Goal: Task Accomplishment & Management: Use online tool/utility

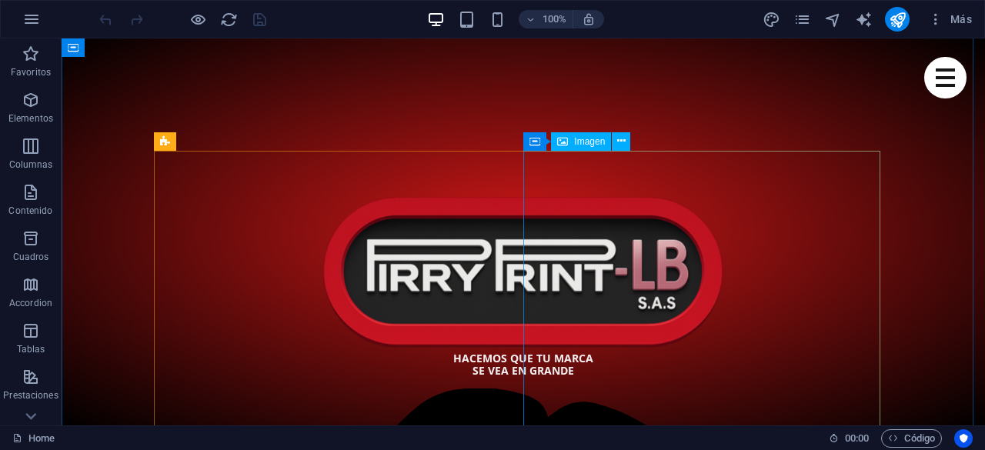
scroll to position [928, 0]
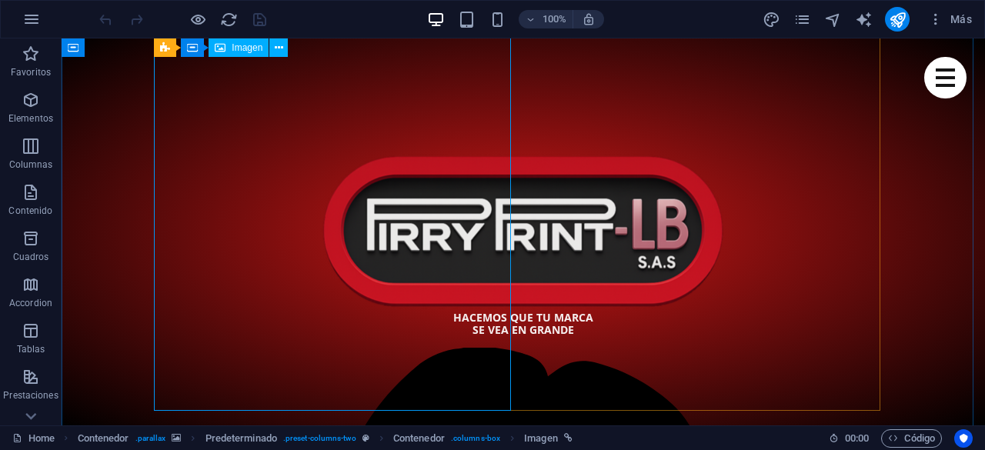
click at [242, 50] on span "Imagen" at bounding box center [247, 47] width 31 height 9
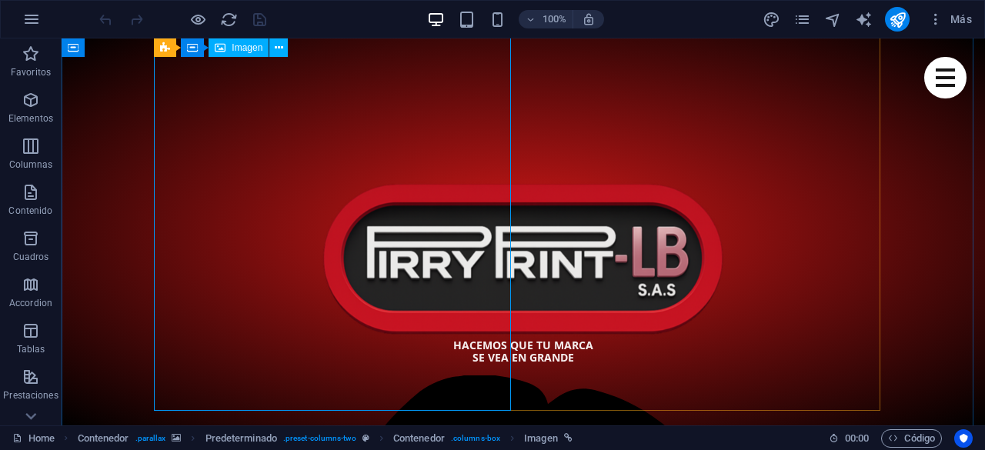
select select "%"
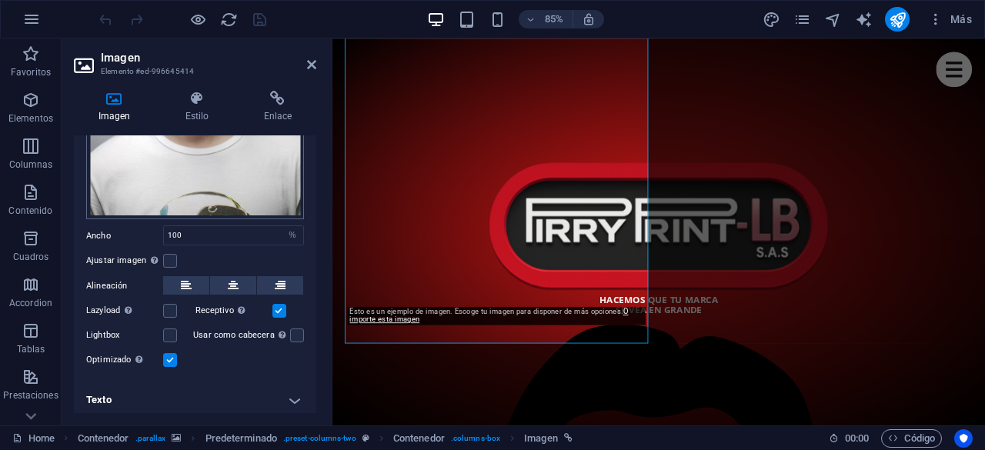
scroll to position [0, 0]
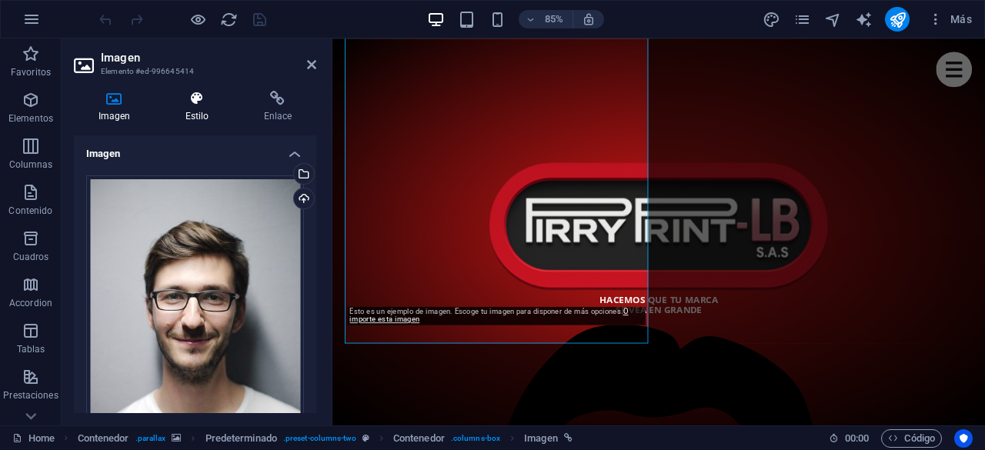
click at [193, 110] on h4 "Estilo" at bounding box center [200, 107] width 78 height 32
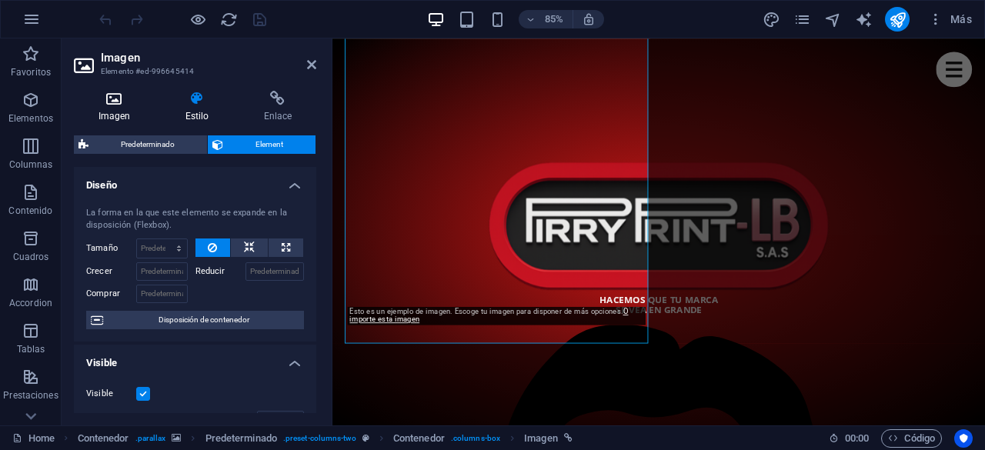
click at [127, 111] on h4 "Imagen" at bounding box center [117, 107] width 87 height 32
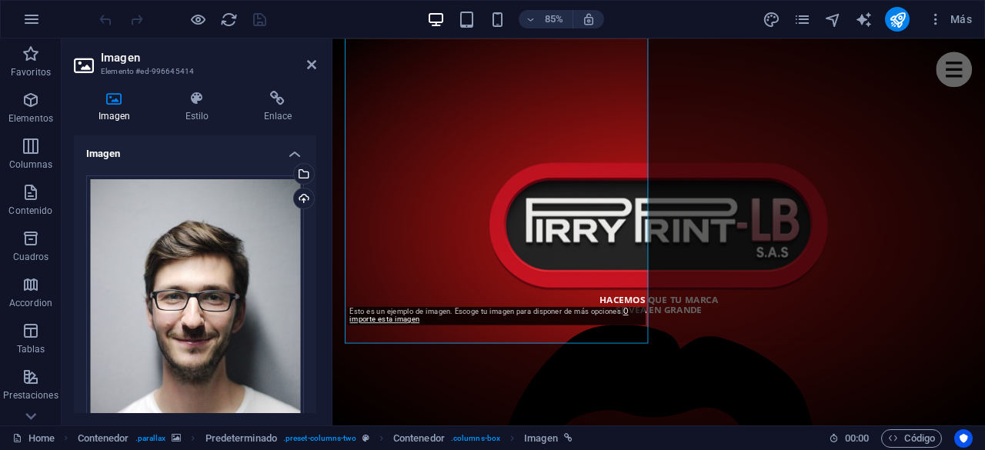
click at [265, 55] on h2 "Imagen" at bounding box center [208, 58] width 215 height 14
click at [311, 66] on icon at bounding box center [311, 64] width 9 height 12
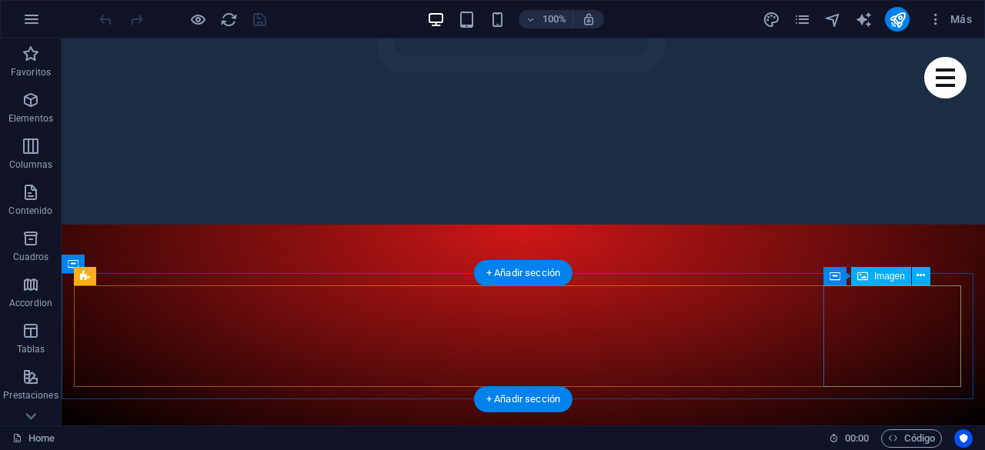
scroll to position [308, 0]
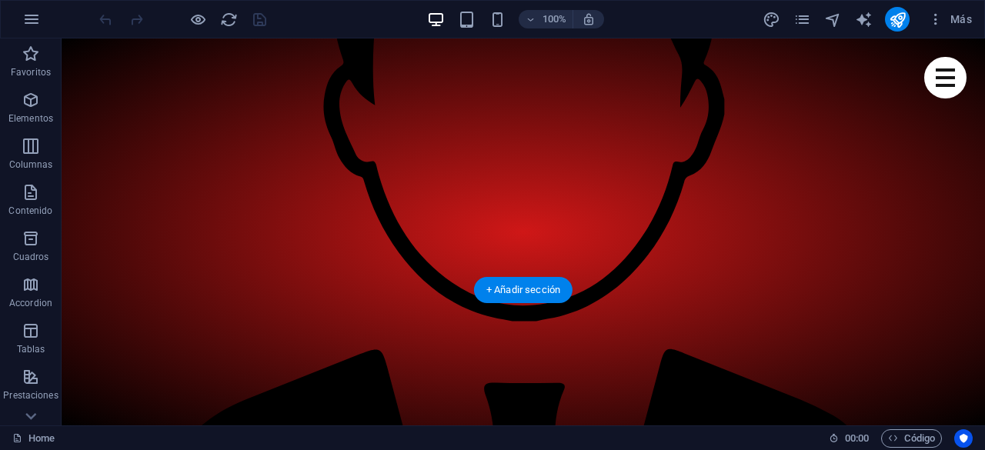
scroll to position [1538, 0]
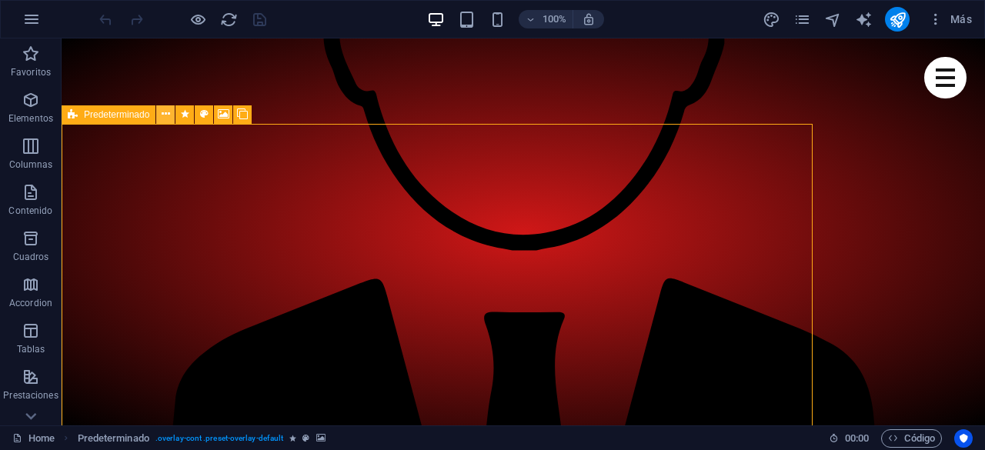
click at [169, 119] on icon at bounding box center [166, 114] width 8 height 16
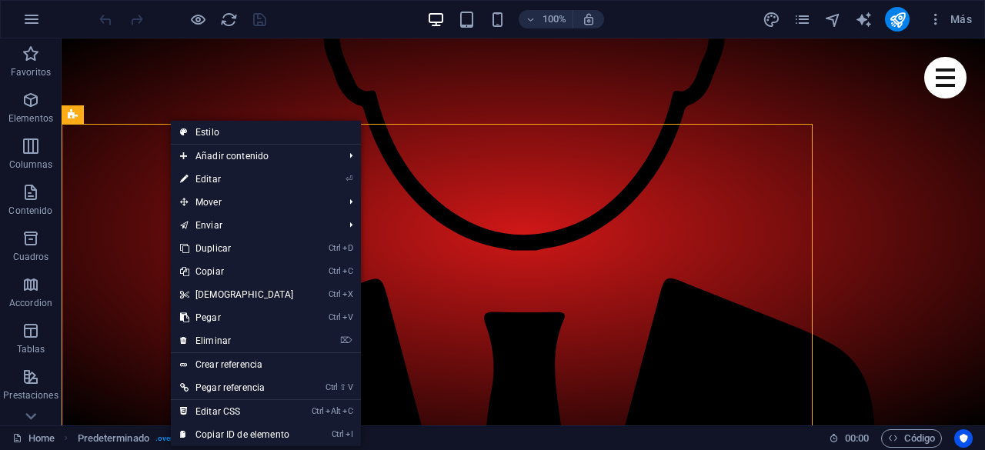
click at [222, 175] on link "⏎ Editar" at bounding box center [237, 179] width 132 height 23
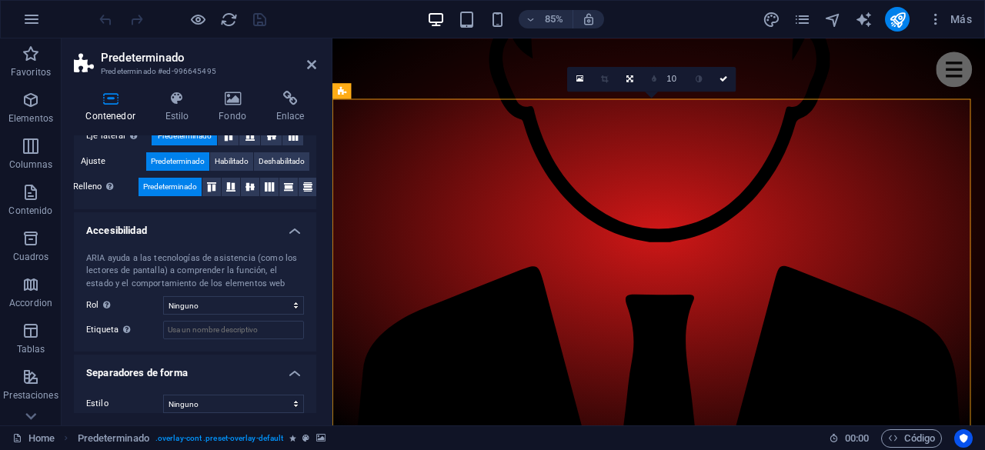
scroll to position [361, 0]
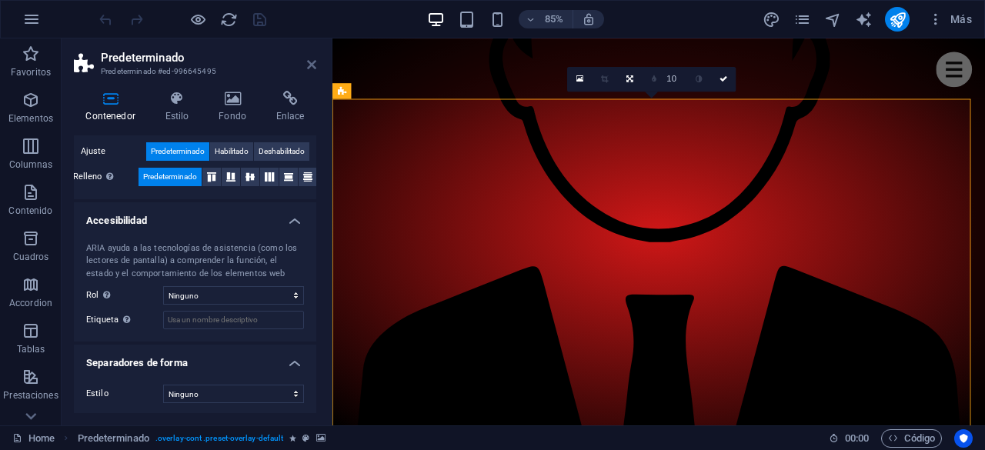
click at [307, 67] on icon at bounding box center [311, 64] width 9 height 12
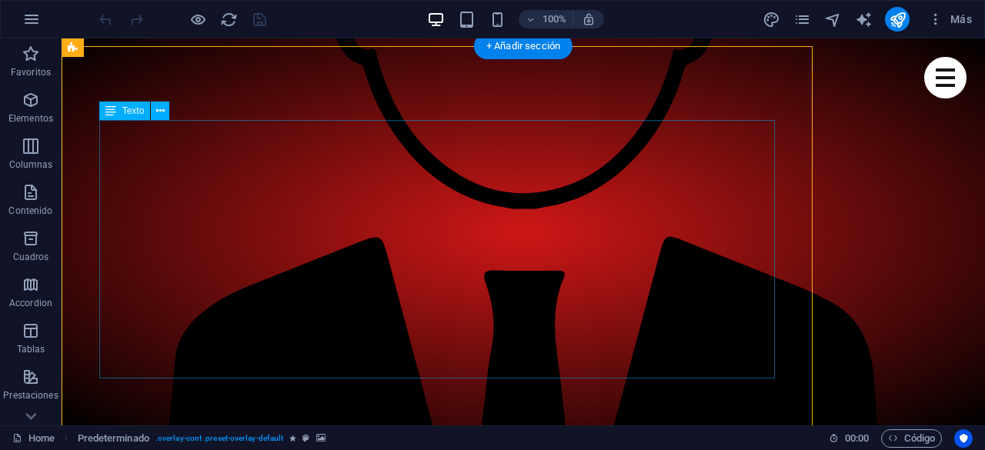
scroll to position [1553, 0]
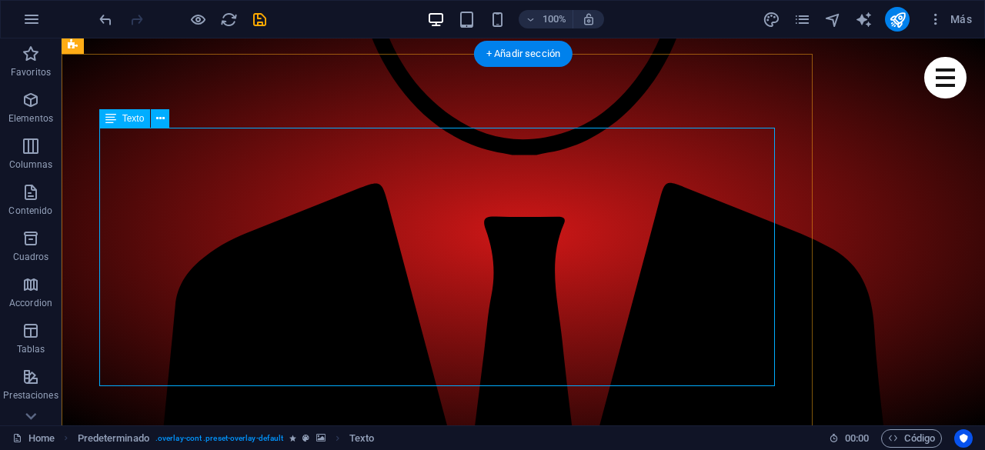
scroll to position [1707, 0]
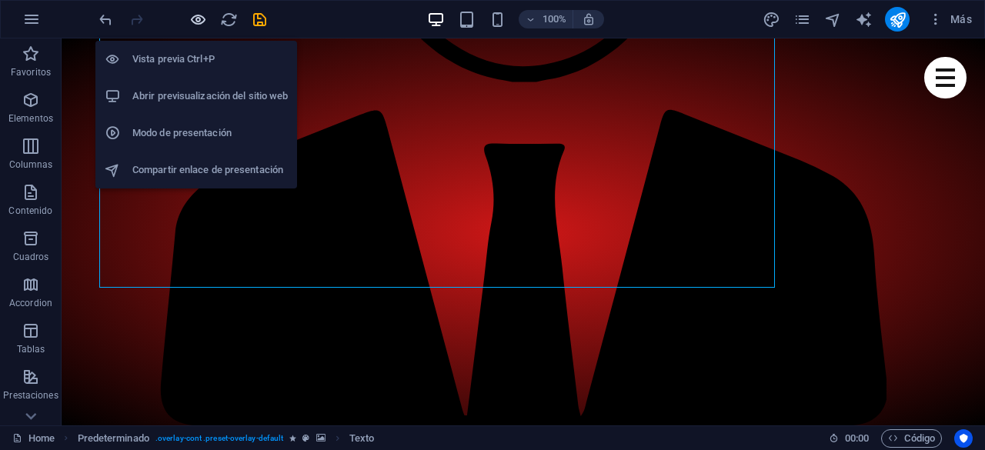
click at [202, 26] on icon "button" at bounding box center [198, 20] width 18 height 18
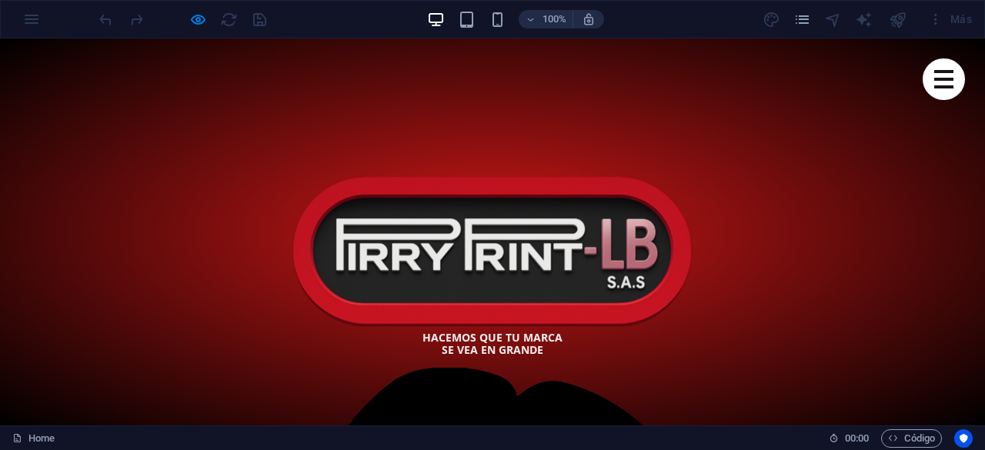
scroll to position [700, 0]
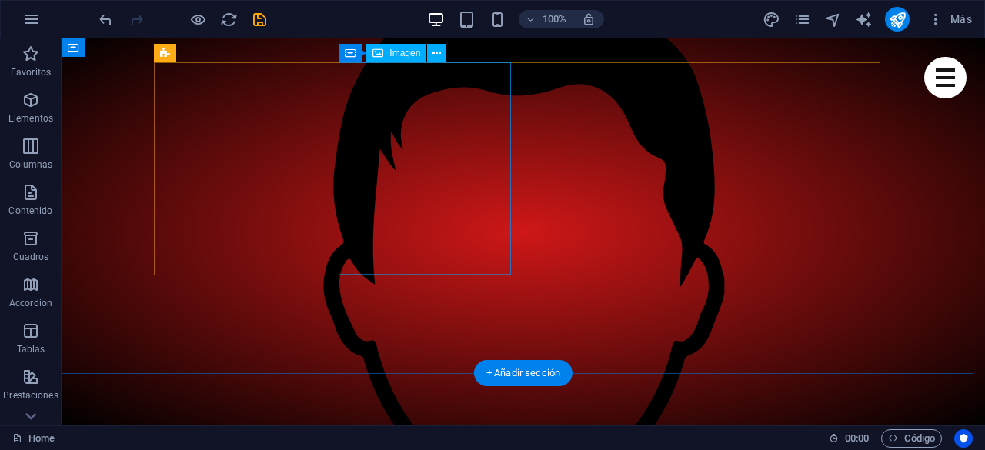
scroll to position [1596, 0]
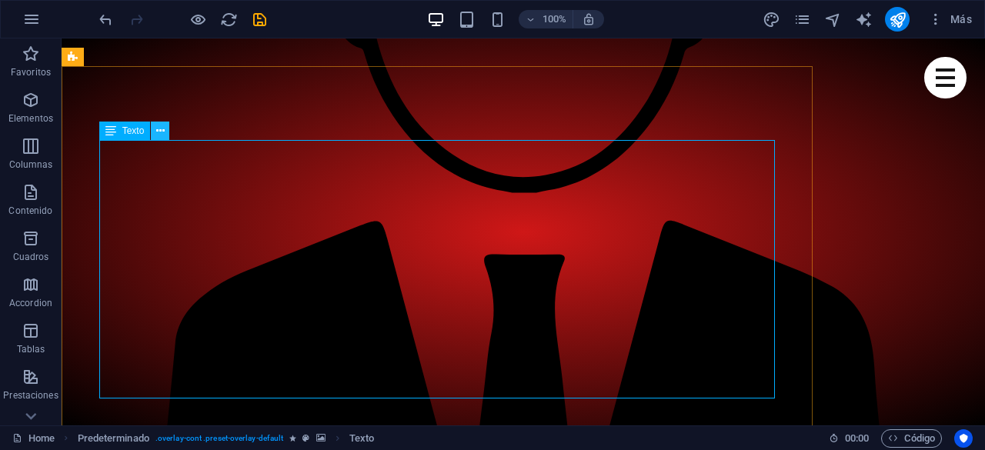
click at [159, 135] on icon at bounding box center [160, 131] width 8 height 16
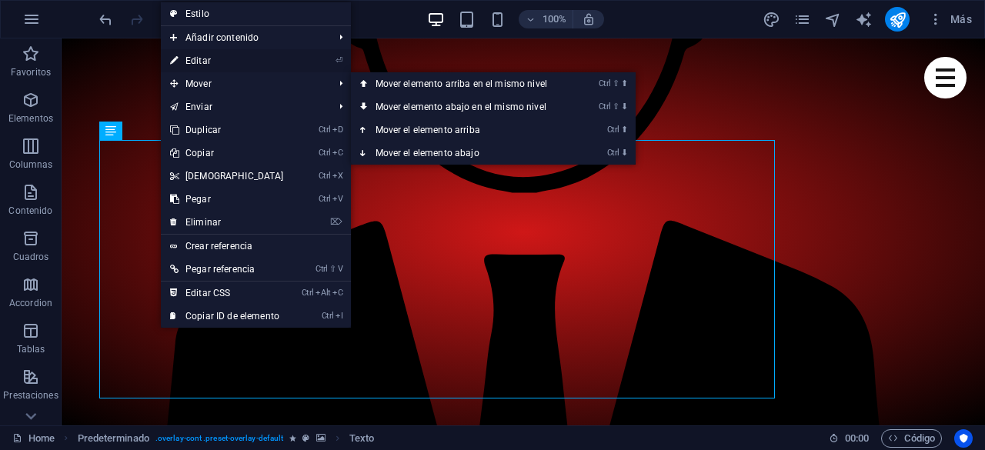
click at [217, 59] on link "⏎ Editar" at bounding box center [227, 60] width 132 height 23
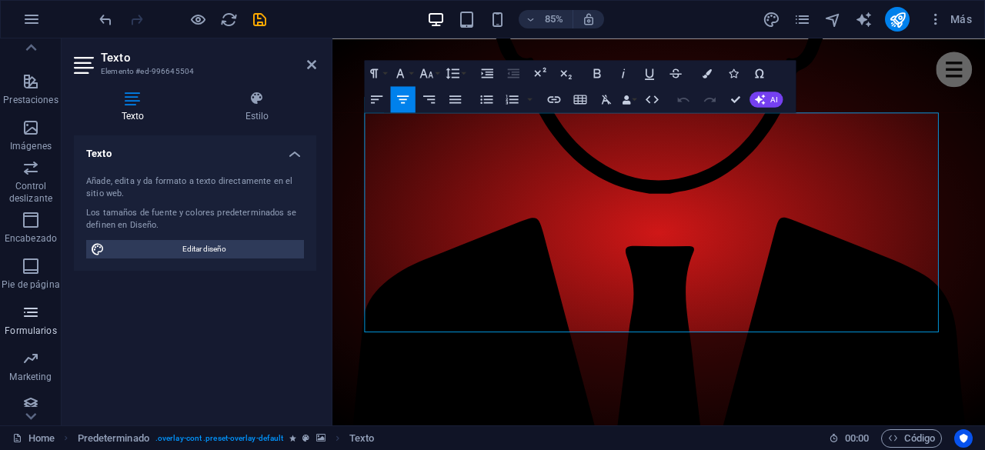
scroll to position [305, 0]
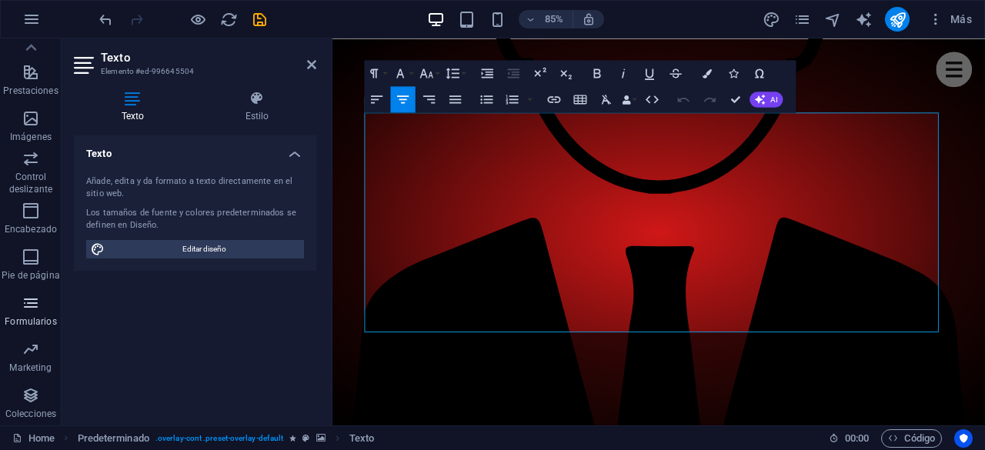
click at [32, 303] on icon "button" at bounding box center [31, 303] width 18 height 18
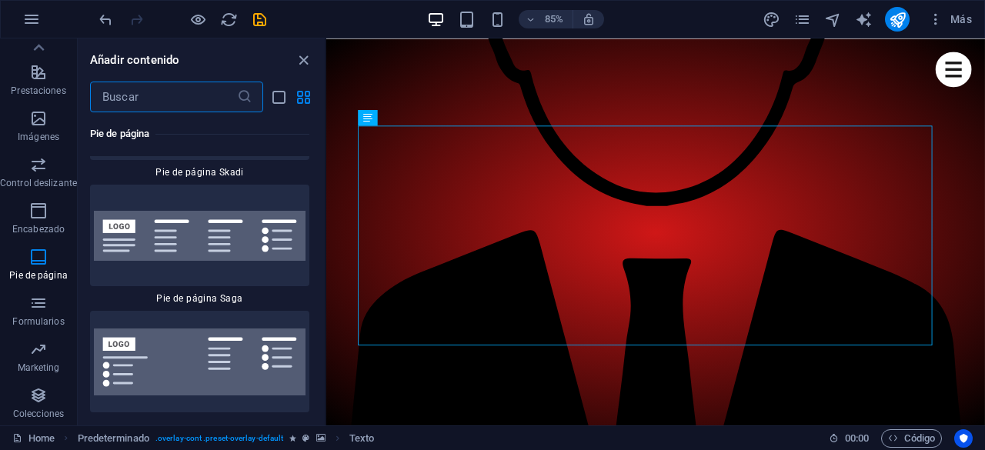
scroll to position [22191, 0]
click at [43, 318] on p "Formularios" at bounding box center [38, 321] width 52 height 12
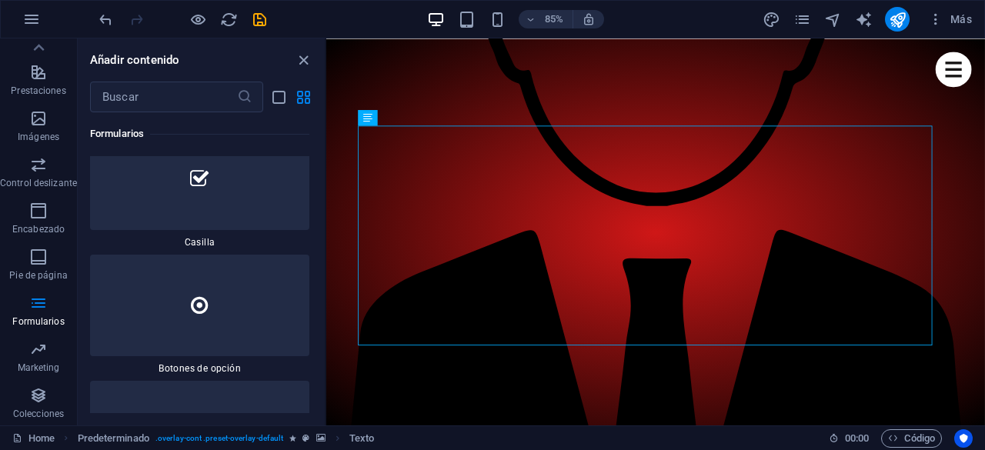
scroll to position [24361, 0]
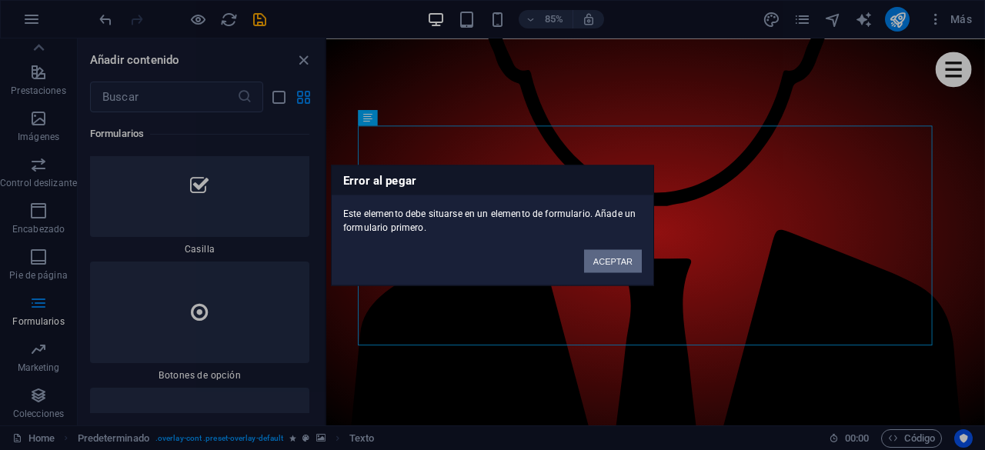
click at [613, 253] on button "ACEPTAR" at bounding box center [613, 260] width 58 height 23
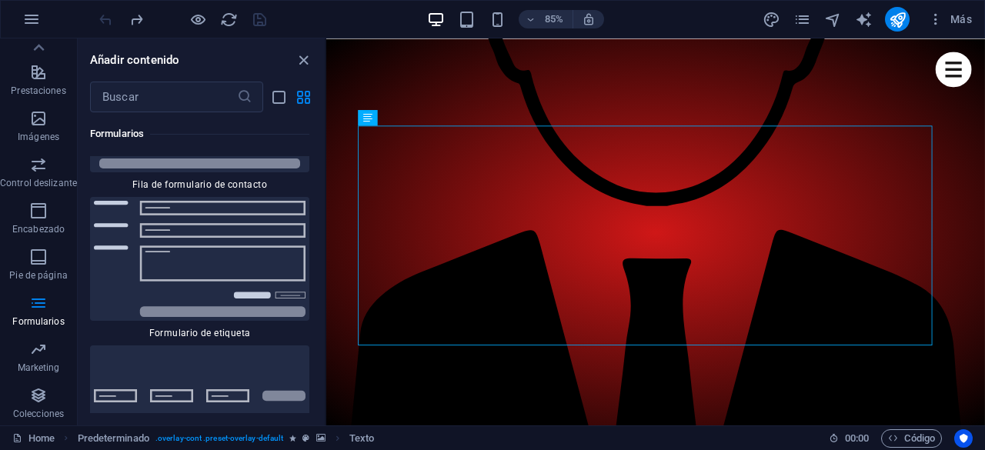
scroll to position [23208, 0]
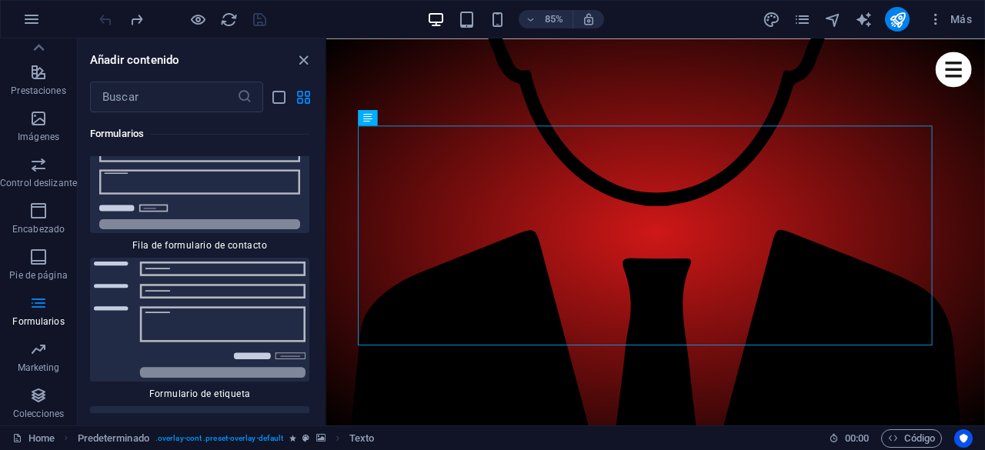
click at [249, 406] on div at bounding box center [199, 457] width 219 height 102
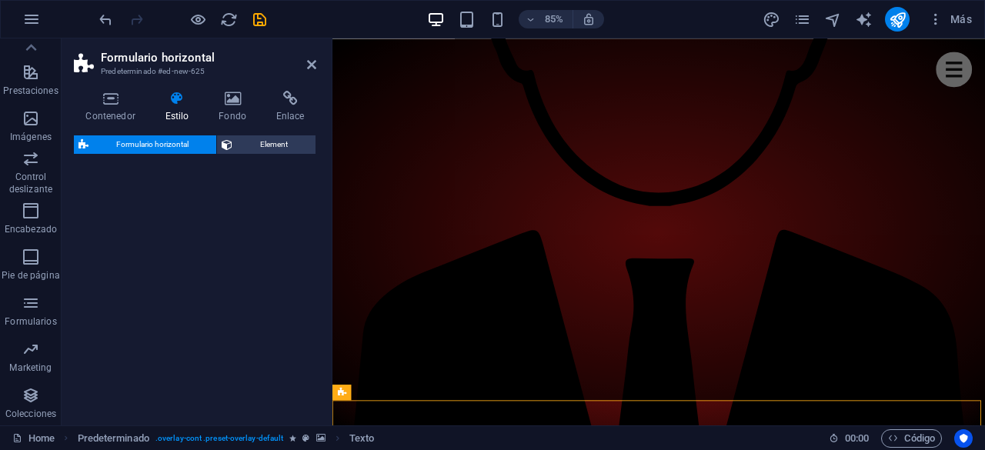
select select "rem"
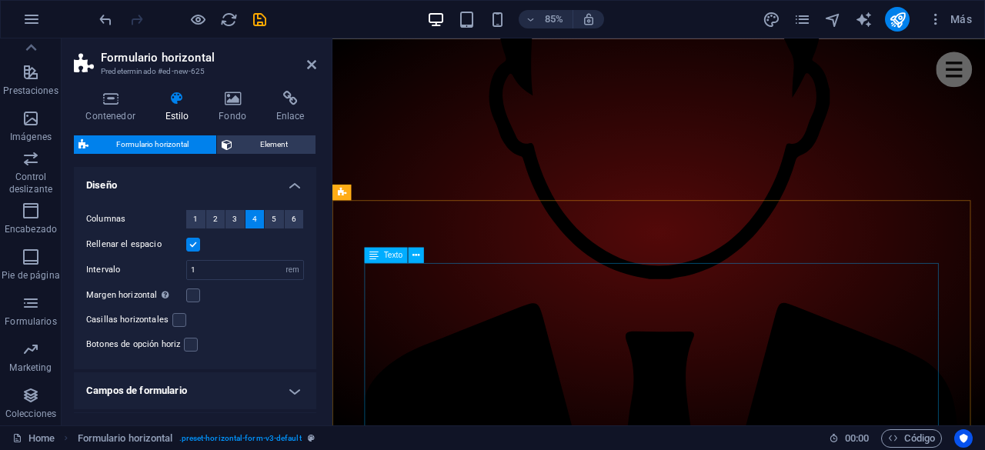
scroll to position [1505, 0]
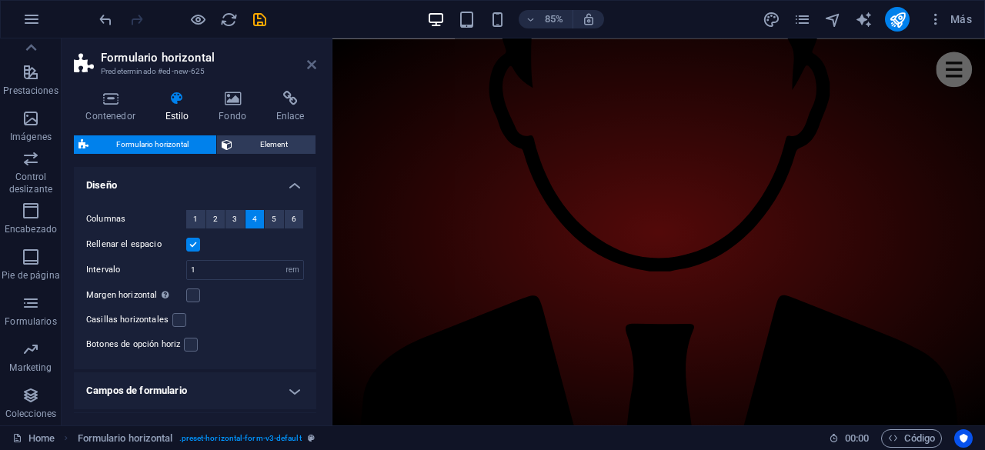
click at [315, 67] on icon at bounding box center [311, 64] width 9 height 12
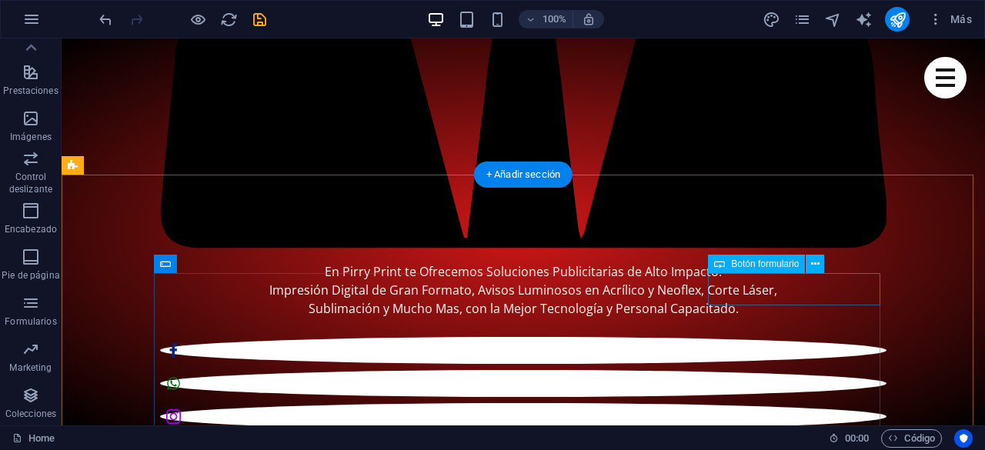
scroll to position [1961, 0]
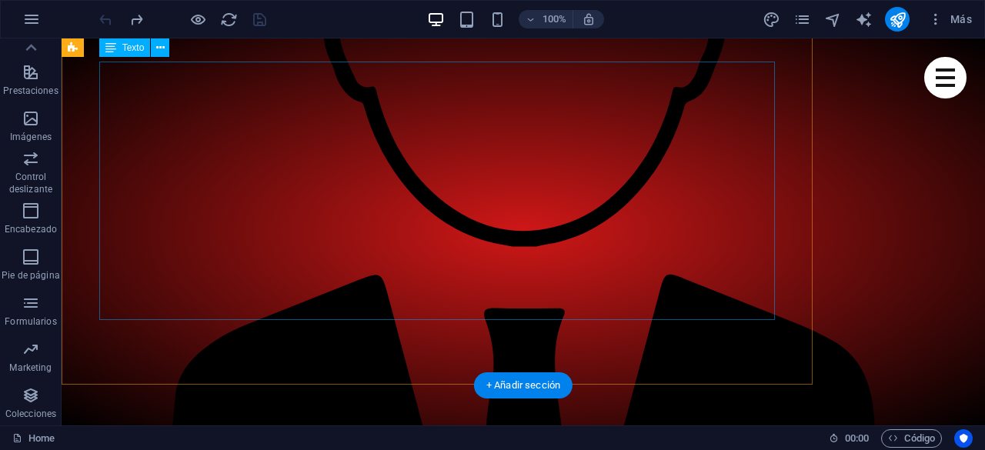
scroll to position [1539, 0]
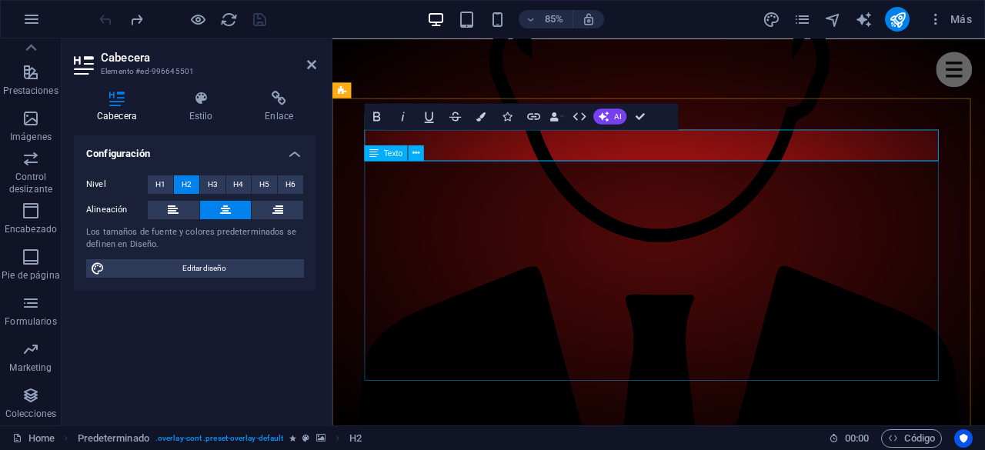
drag, startPoint x: 416, startPoint y: 292, endPoint x: 451, endPoint y: 271, distance: 40.4
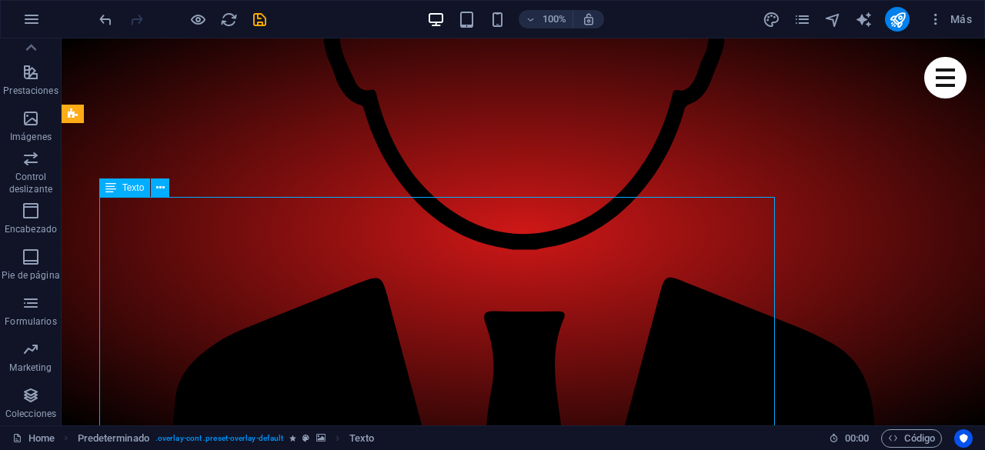
click at [158, 188] on icon at bounding box center [160, 188] width 8 height 16
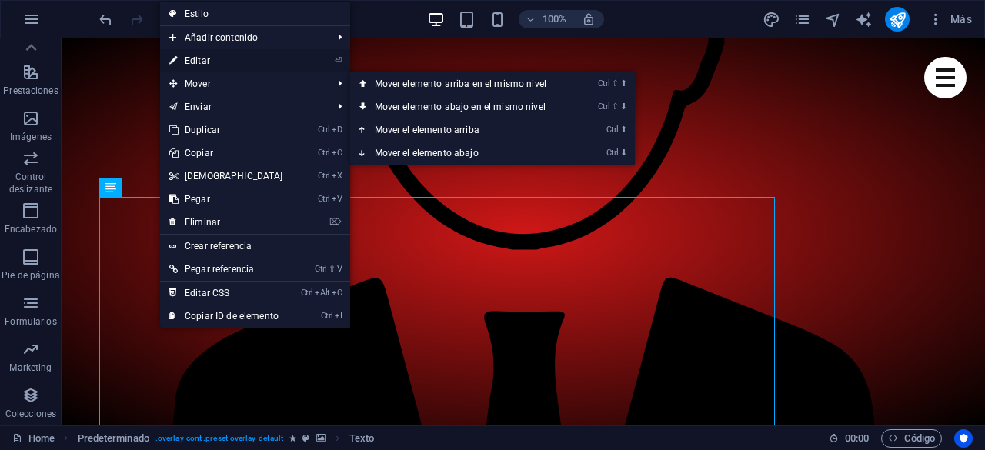
click at [231, 65] on link "⏎ Editar" at bounding box center [226, 60] width 132 height 23
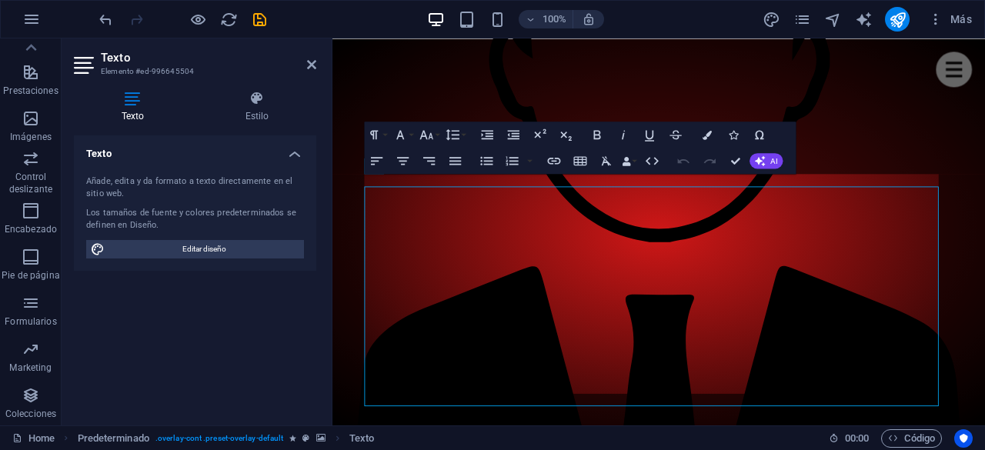
scroll to position [1525, 0]
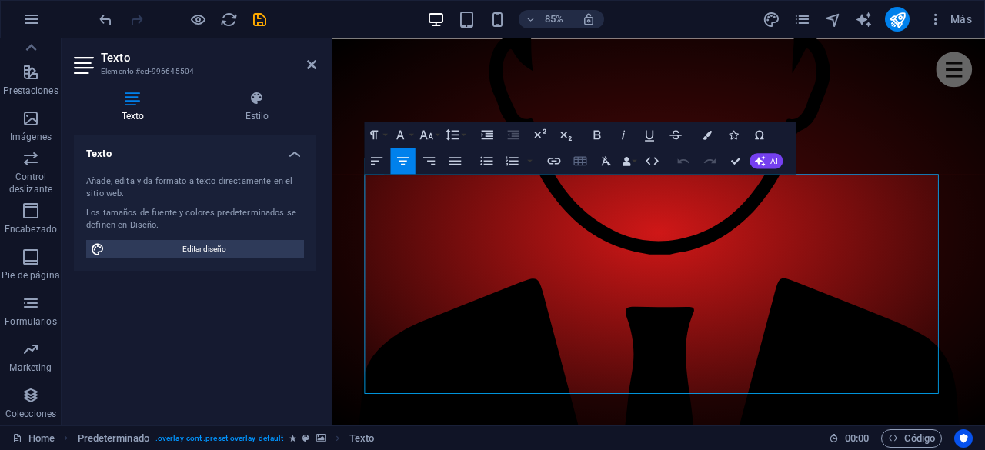
click at [585, 162] on icon "button" at bounding box center [579, 159] width 15 height 15
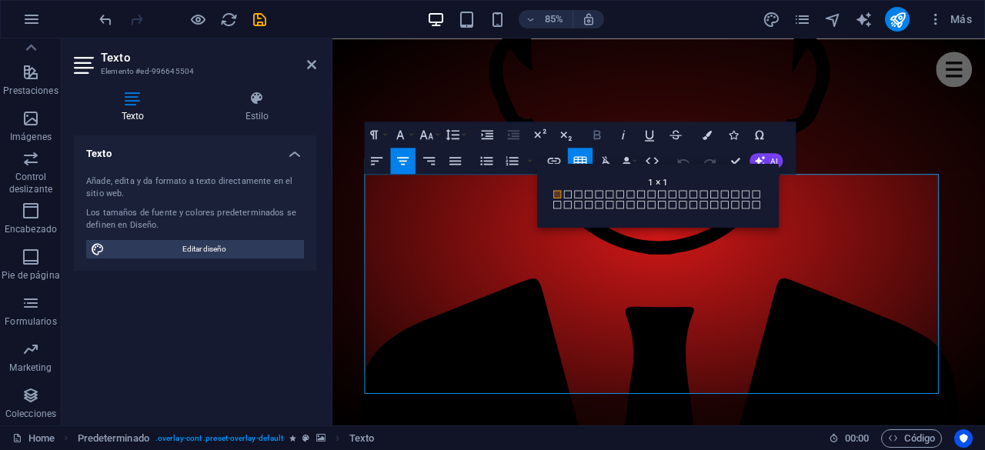
click at [609, 144] on button "Bold" at bounding box center [597, 135] width 25 height 26
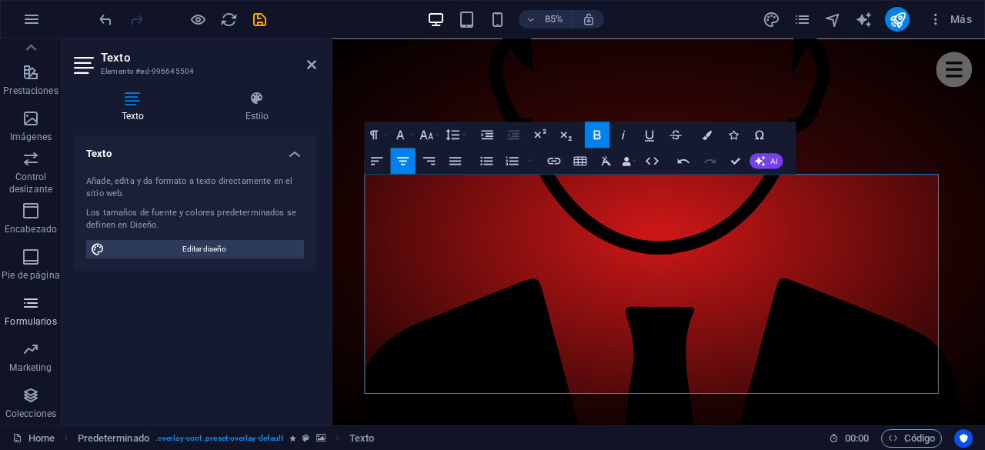
click at [33, 317] on p "Formularios" at bounding box center [31, 321] width 52 height 12
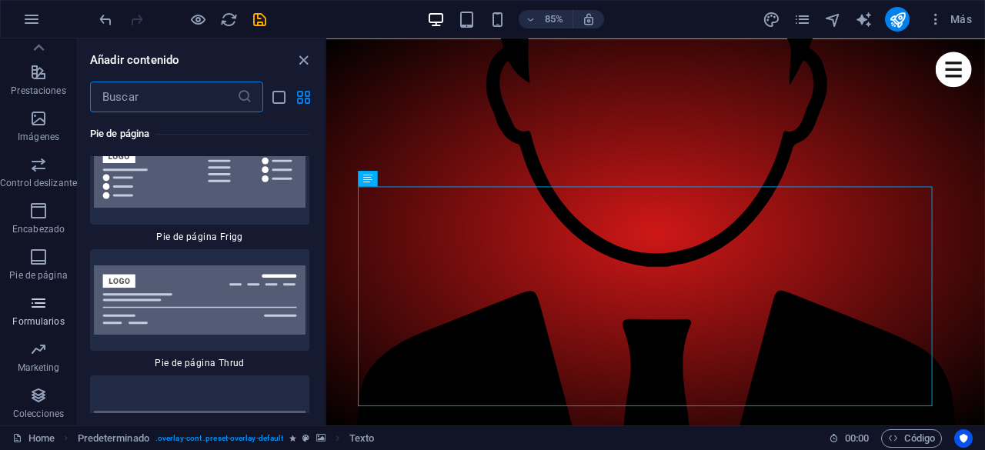
scroll to position [22515, 0]
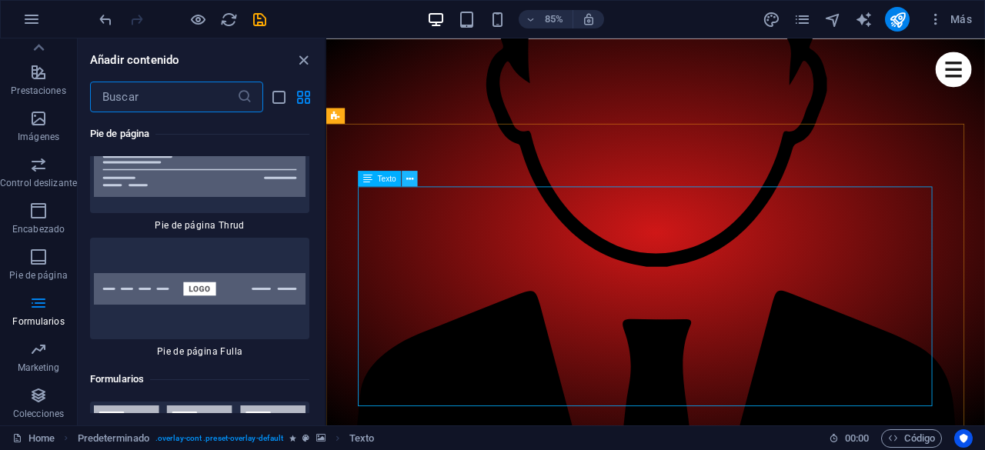
click at [411, 179] on icon at bounding box center [409, 179] width 7 height 14
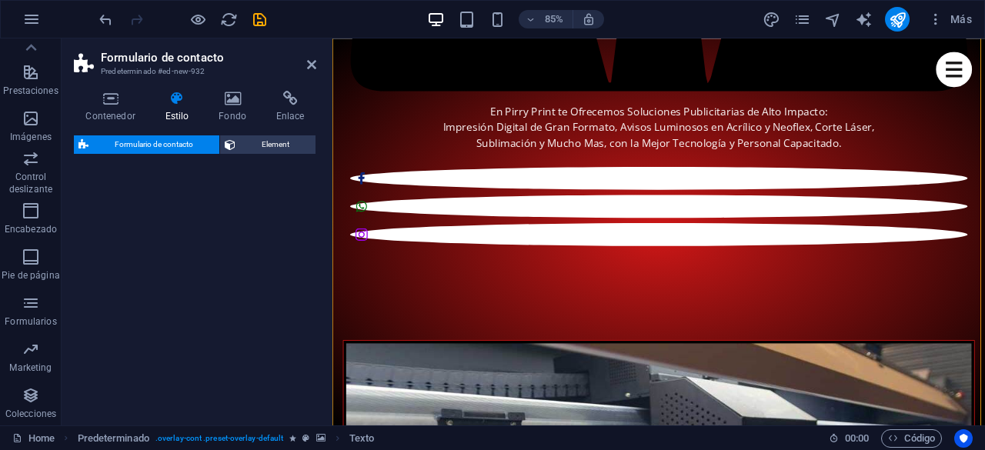
select select "rem"
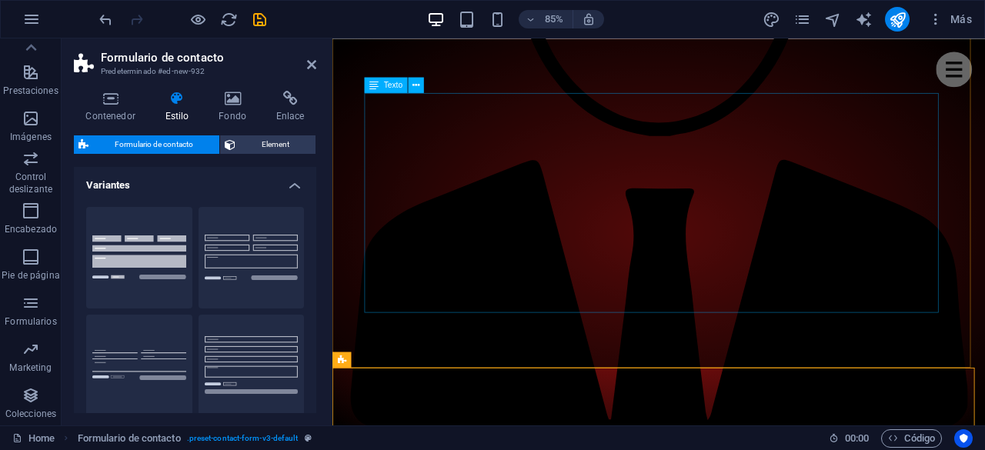
scroll to position [1675, 0]
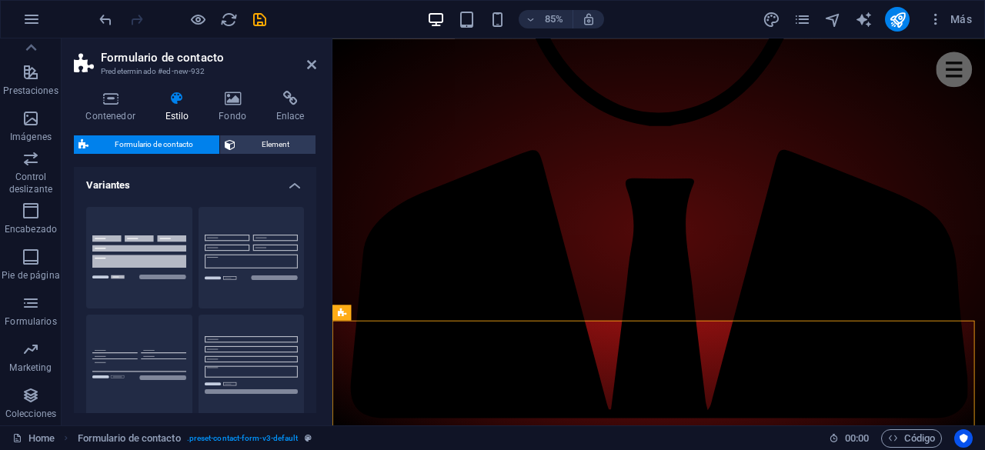
click at [318, 65] on aside "Formulario de contacto Predeterminado #ed-new-932 Contenedor Estilo Fondo Enlac…" at bounding box center [197, 231] width 271 height 387
click at [311, 65] on icon at bounding box center [311, 64] width 9 height 12
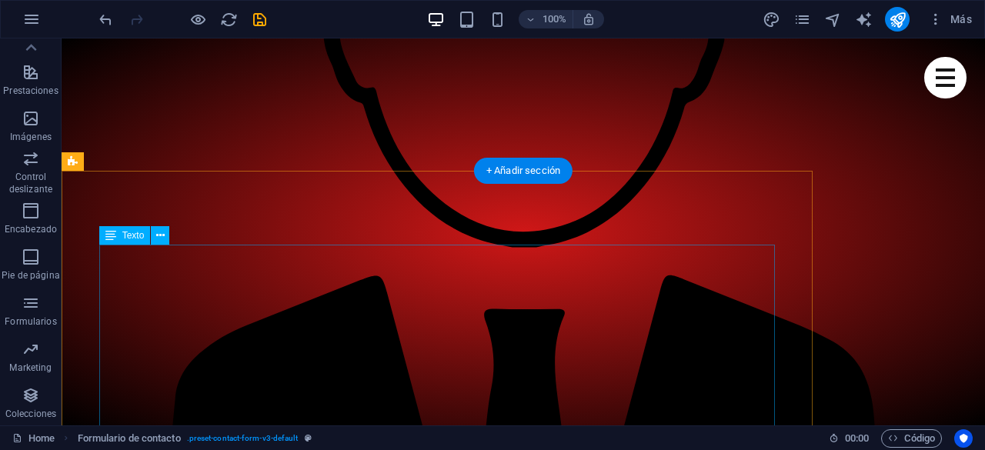
scroll to position [1598, 0]
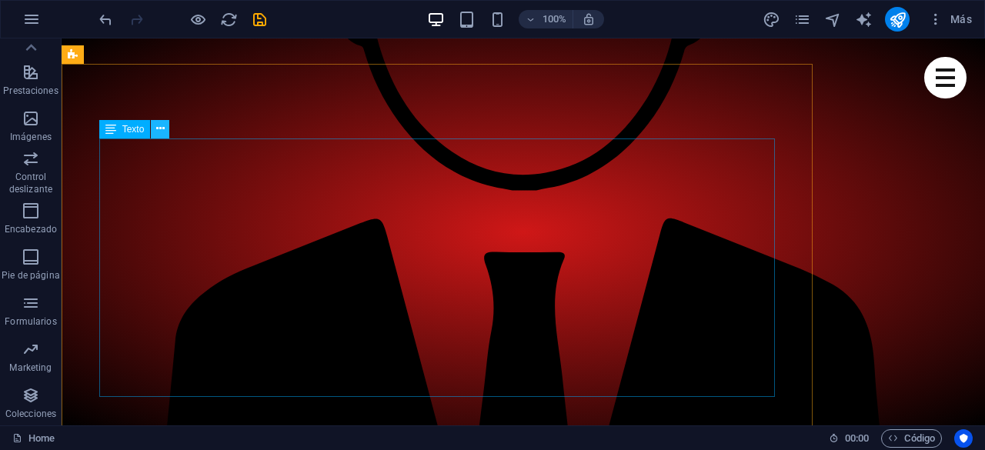
click at [160, 124] on icon at bounding box center [160, 129] width 8 height 16
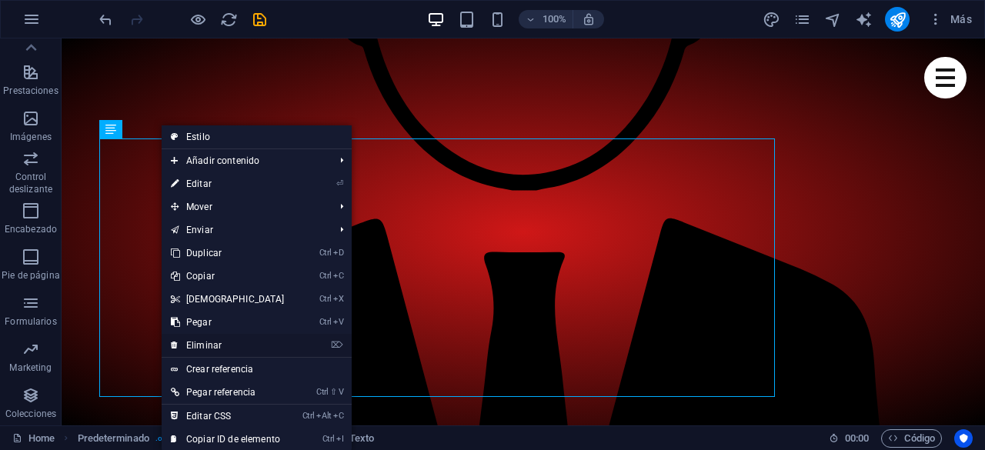
click at [212, 338] on link "⌦ Eliminar" at bounding box center [228, 345] width 132 height 23
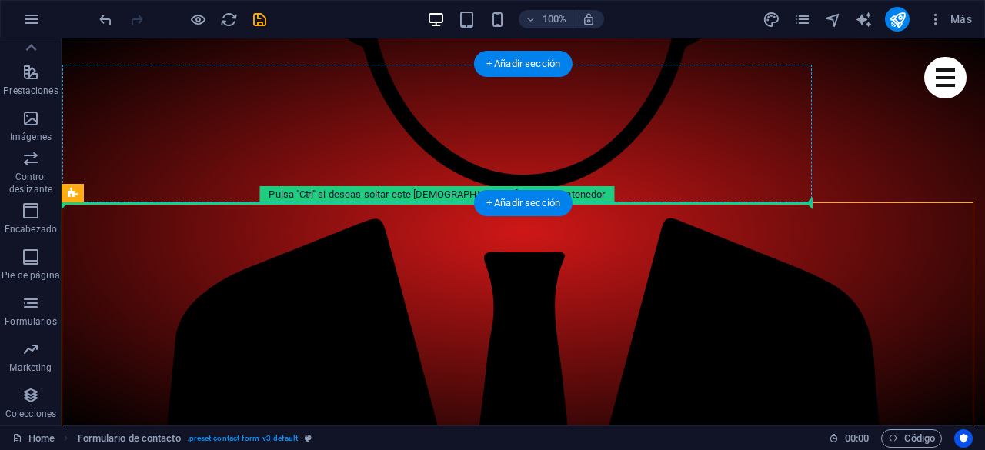
drag, startPoint x: 405, startPoint y: 295, endPoint x: 374, endPoint y: 140, distance: 157.8
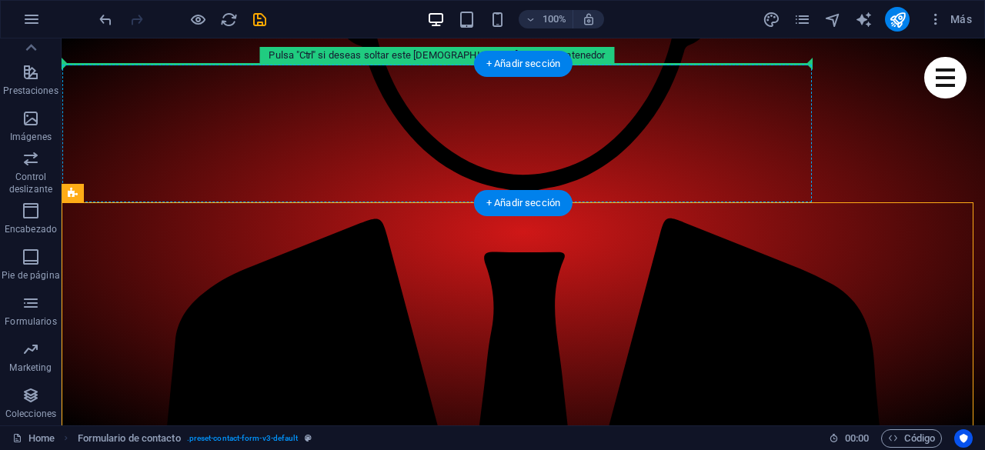
drag, startPoint x: 158, startPoint y: 240, endPoint x: 228, endPoint y: 127, distance: 133.0
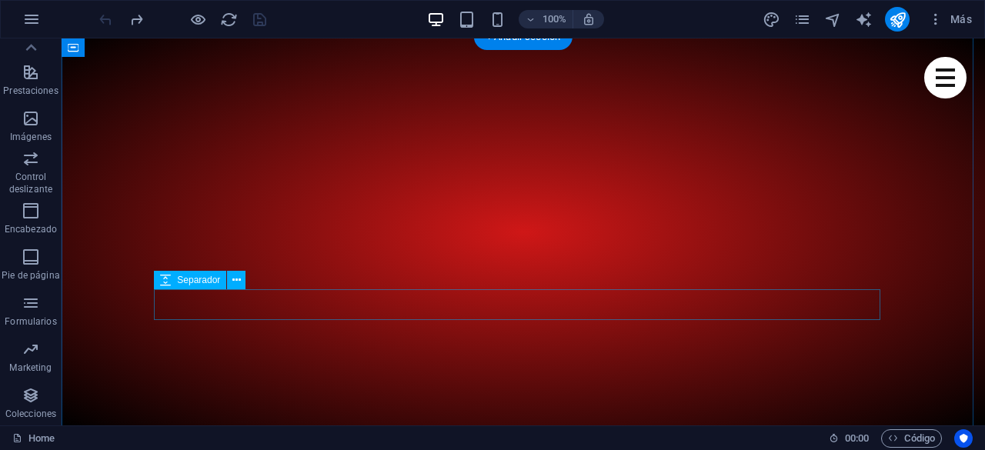
scroll to position [563, 0]
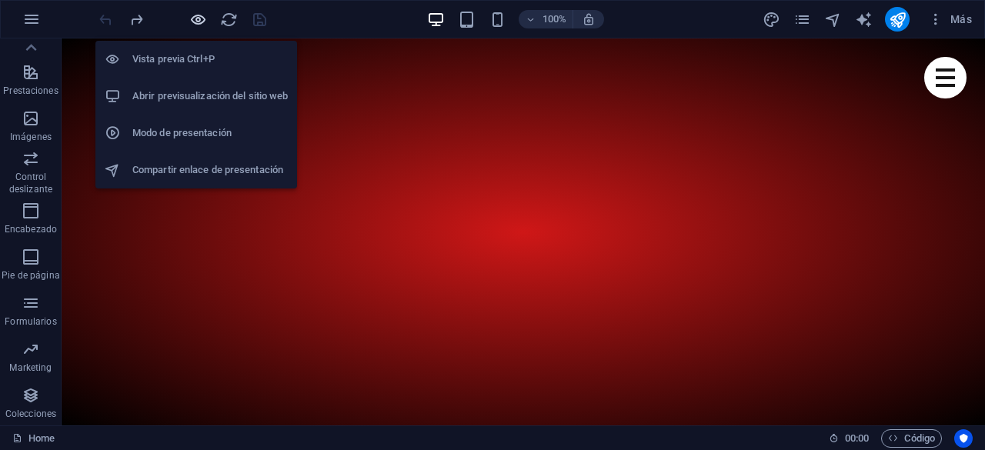
click at [202, 24] on icon "button" at bounding box center [198, 20] width 18 height 18
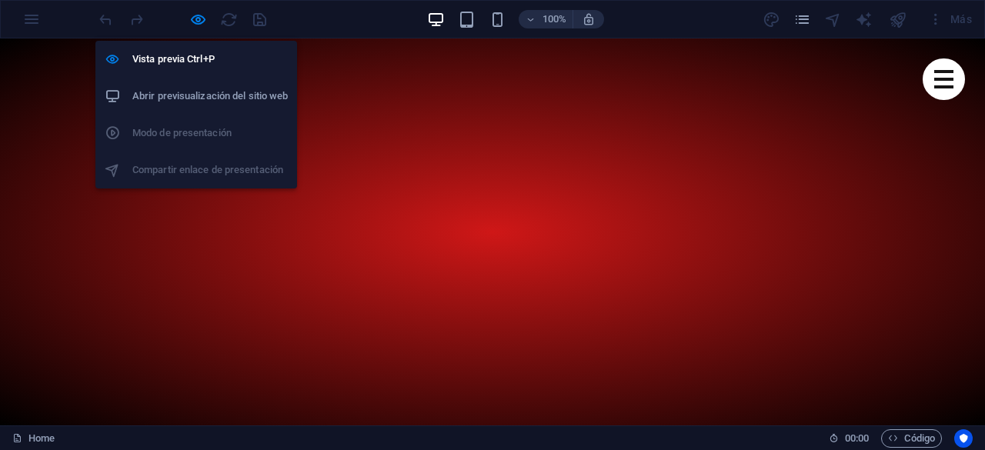
click at [199, 101] on h6 "Abrir previsualización del sitio web" at bounding box center [209, 96] width 155 height 18
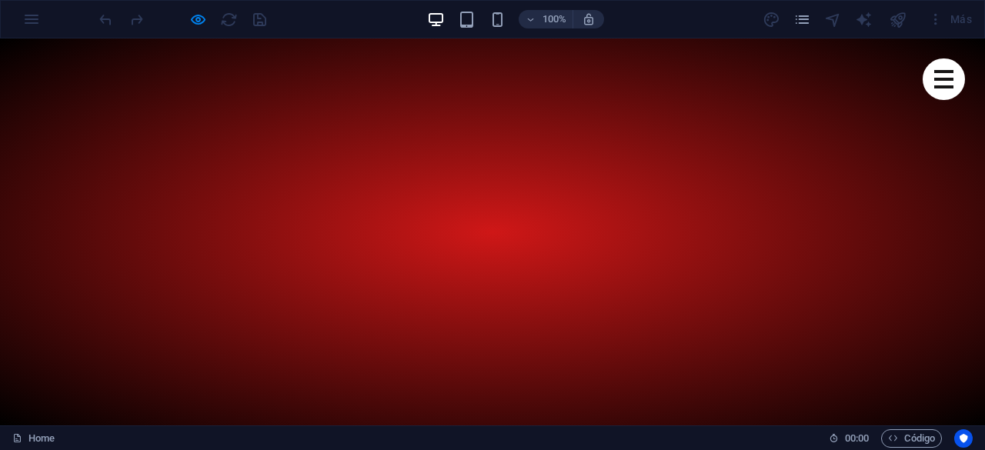
click at [182, 25] on div at bounding box center [182, 19] width 172 height 25
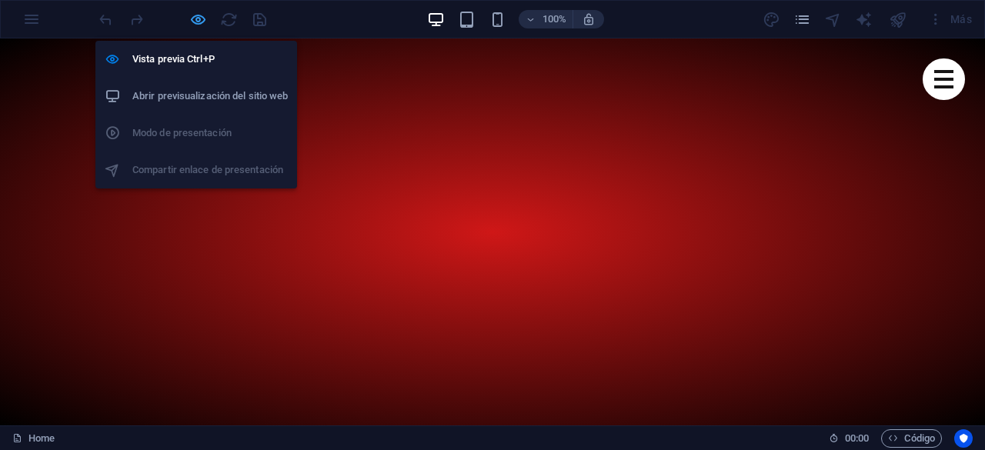
click at [202, 21] on icon "button" at bounding box center [198, 20] width 18 height 18
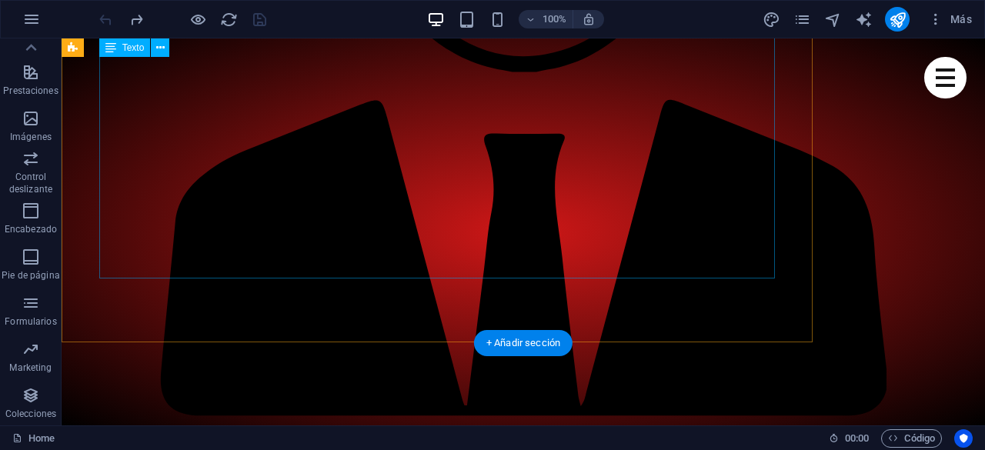
scroll to position [1640, 0]
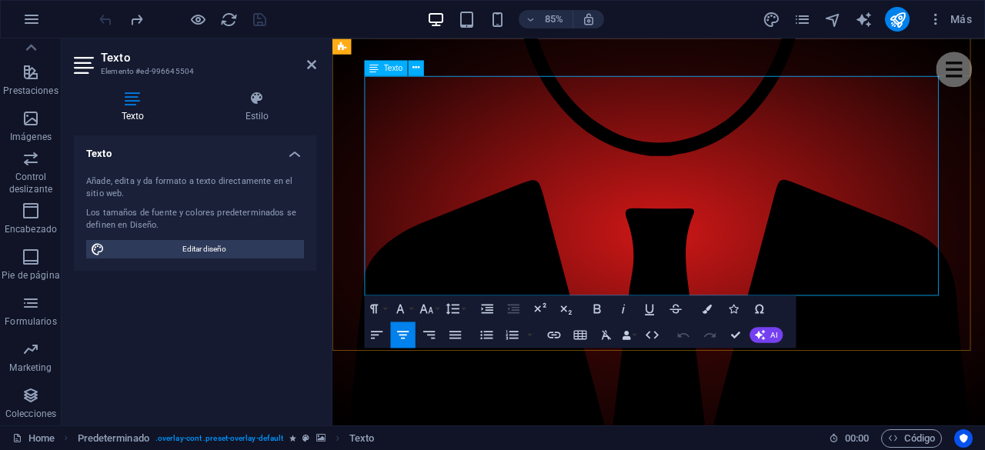
drag, startPoint x: 735, startPoint y: 338, endPoint x: 548, endPoint y: 108, distance: 295.9
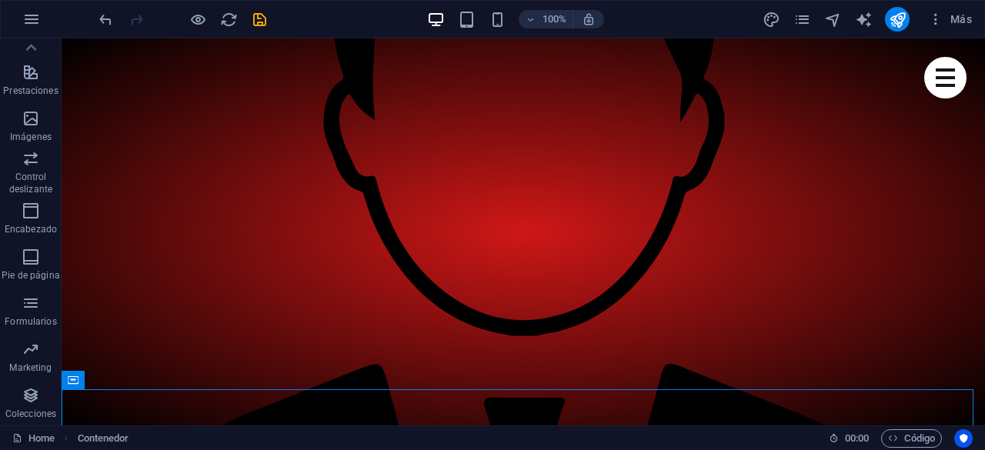
scroll to position [1486, 0]
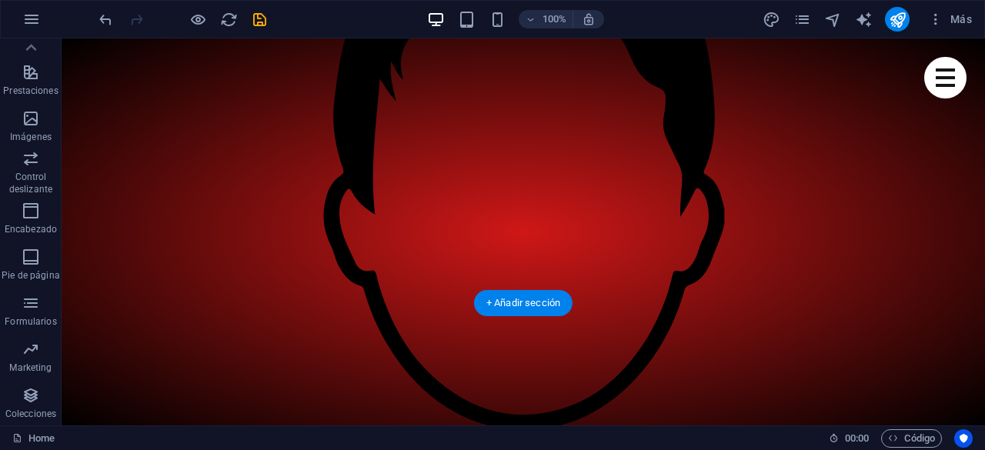
scroll to position [1589, 0]
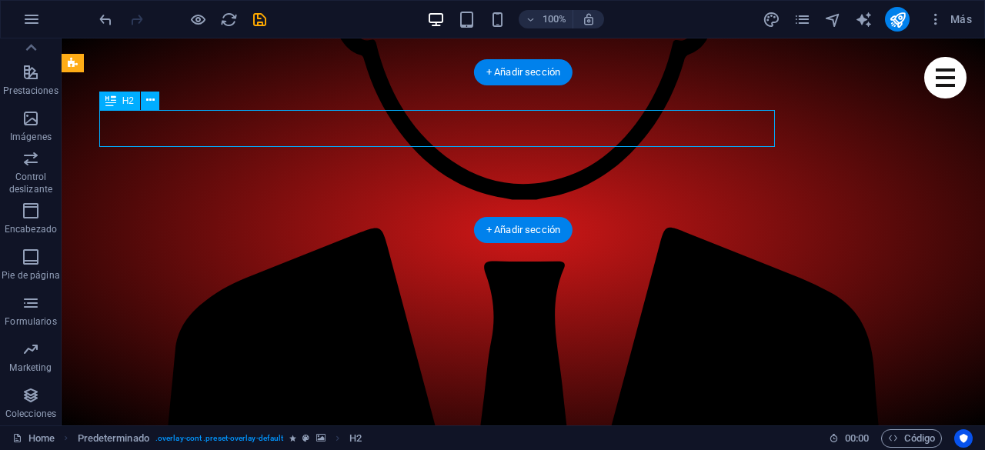
drag, startPoint x: 498, startPoint y: 134, endPoint x: 256, endPoint y: 152, distance: 242.2
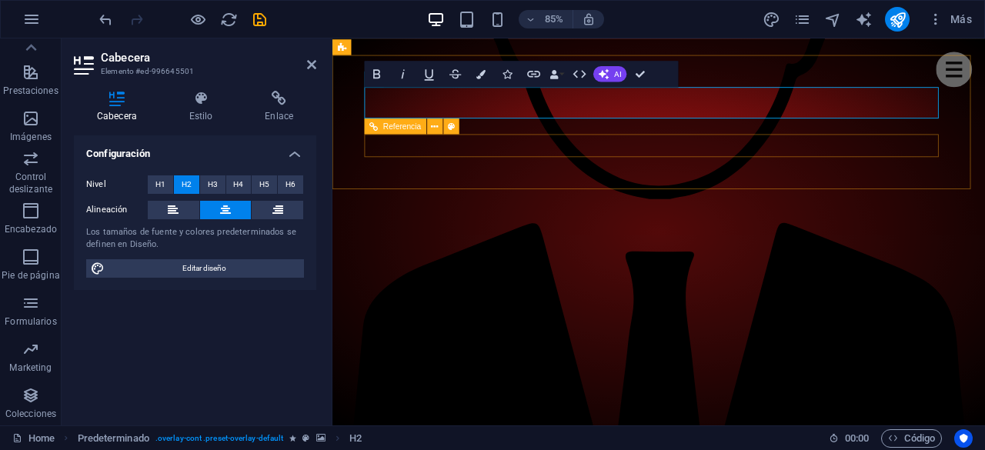
drag, startPoint x: 631, startPoint y: 113, endPoint x: 1022, endPoint y: 168, distance: 395.3
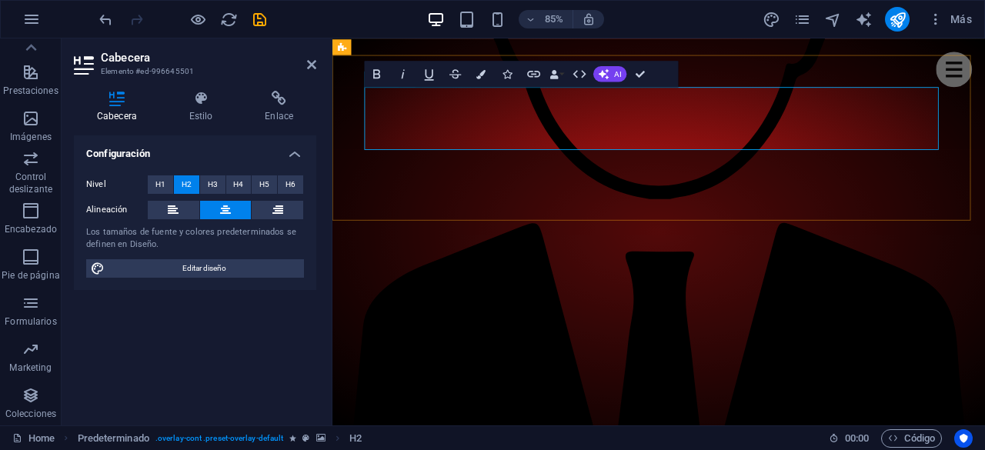
drag, startPoint x: 835, startPoint y: 145, endPoint x: 572, endPoint y: 145, distance: 263.1
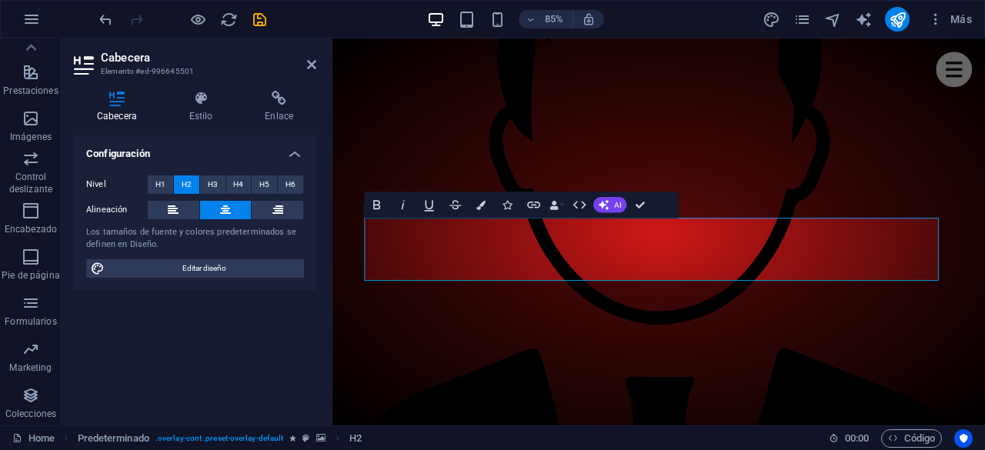
scroll to position [1435, 0]
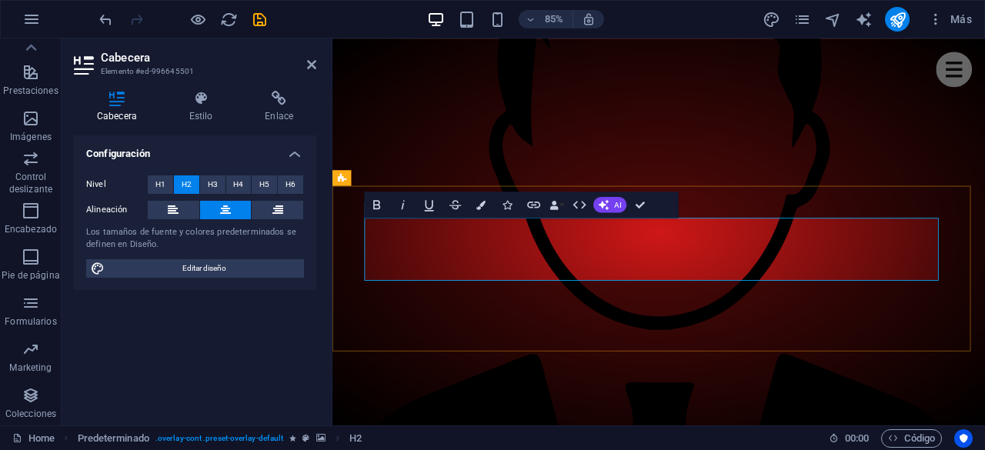
drag, startPoint x: 831, startPoint y: 303, endPoint x: 586, endPoint y: 297, distance: 244.7
click at [375, 204] on icon "button" at bounding box center [376, 204] width 7 height 9
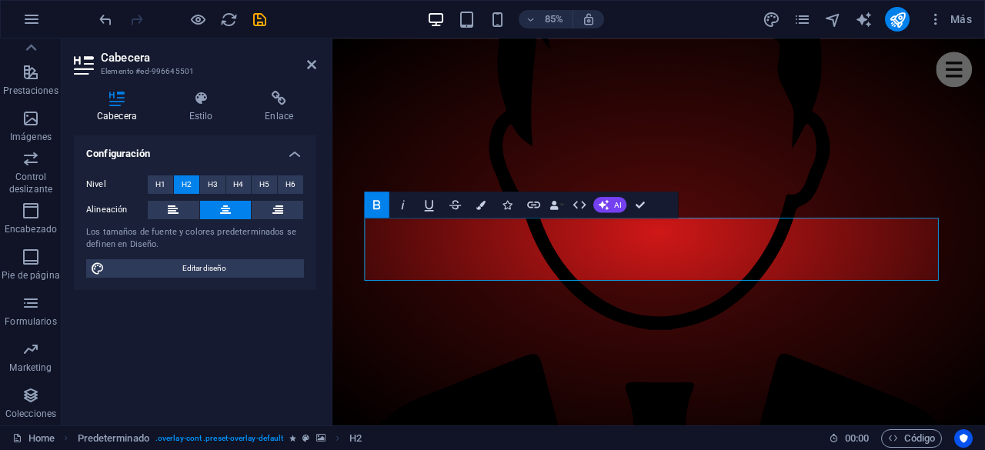
click at [375, 204] on icon "button" at bounding box center [376, 204] width 7 height 9
click at [405, 204] on icon "button" at bounding box center [402, 204] width 15 height 15
click at [428, 204] on icon "button" at bounding box center [428, 204] width 15 height 15
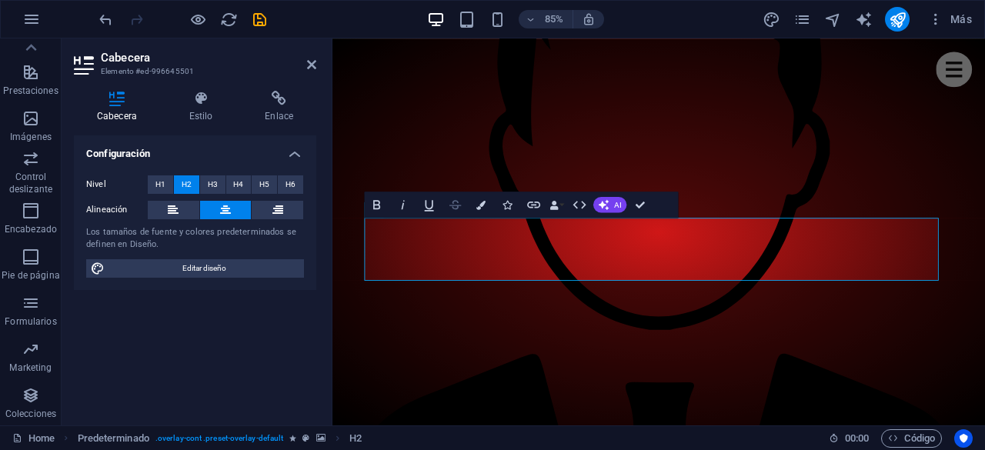
click at [453, 204] on icon "button" at bounding box center [454, 204] width 15 height 15
click at [478, 205] on icon "button" at bounding box center [481, 204] width 9 height 9
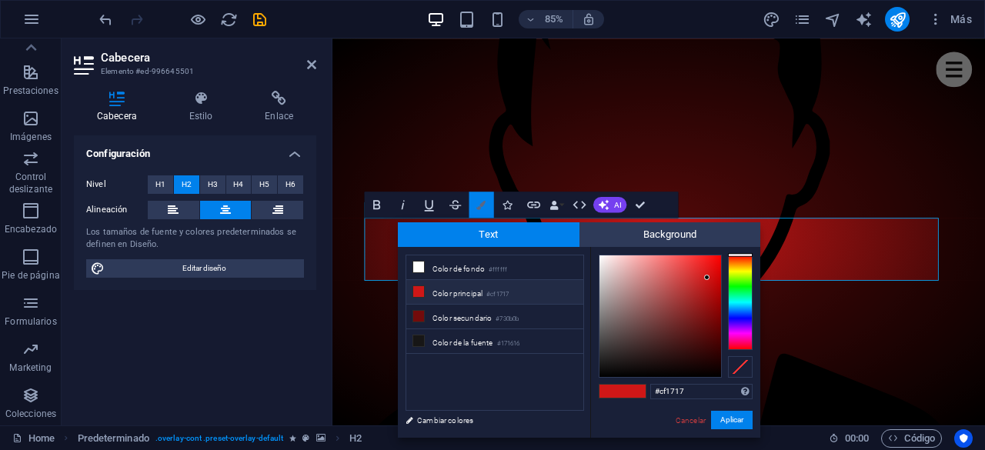
click at [478, 205] on icon "button" at bounding box center [481, 204] width 9 height 9
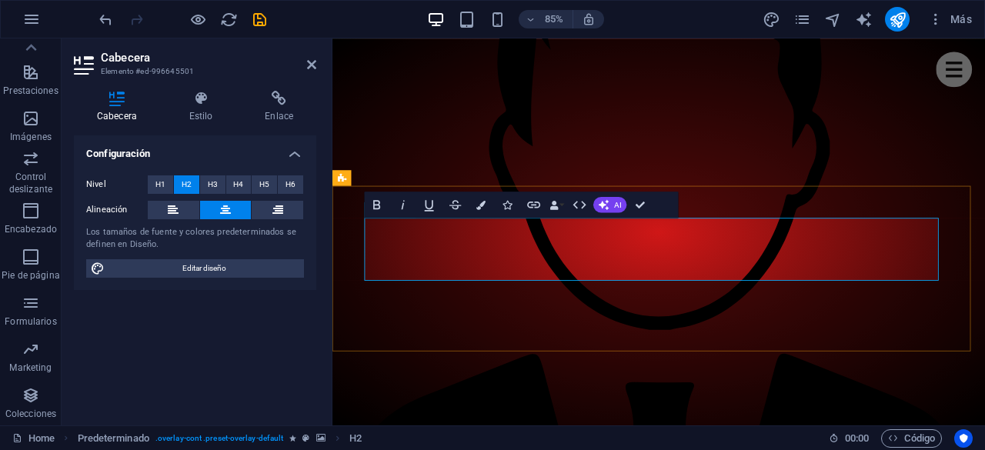
drag, startPoint x: 830, startPoint y: 305, endPoint x: 608, endPoint y: 261, distance: 226.0
click at [613, 201] on button "AI" at bounding box center [609, 204] width 33 height 15
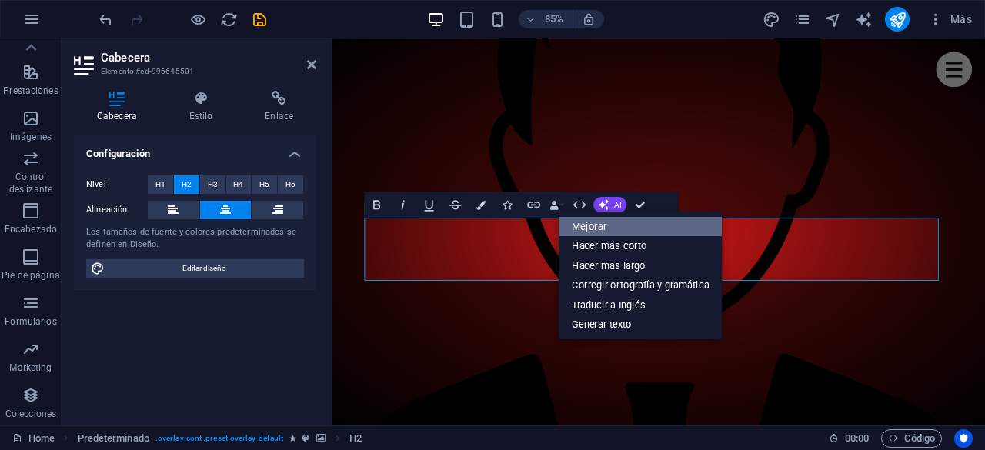
click at [604, 227] on link "Mejorar" at bounding box center [640, 226] width 164 height 20
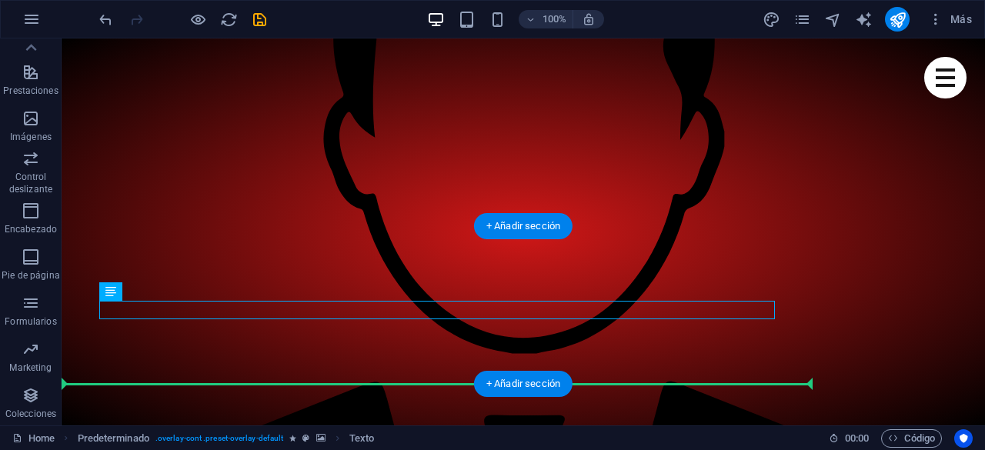
drag, startPoint x: 519, startPoint y: 308, endPoint x: 462, endPoint y: 358, distance: 75.8
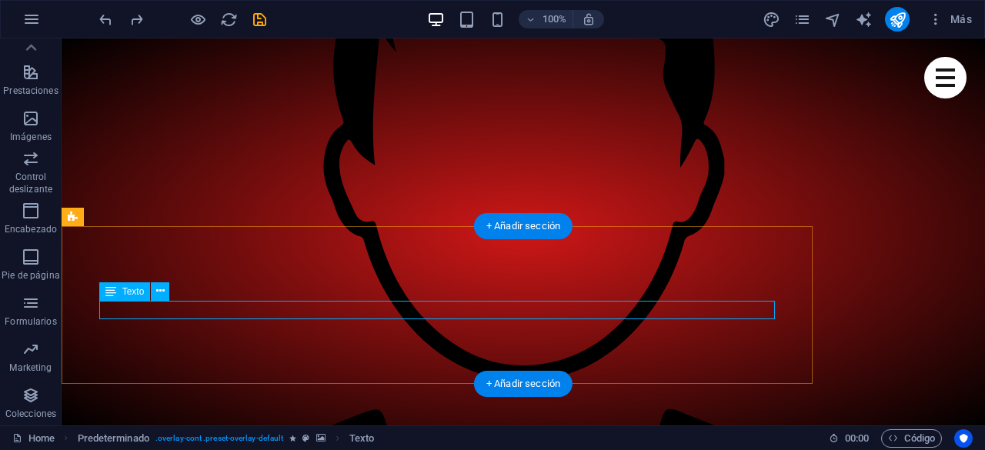
scroll to position [1421, 0]
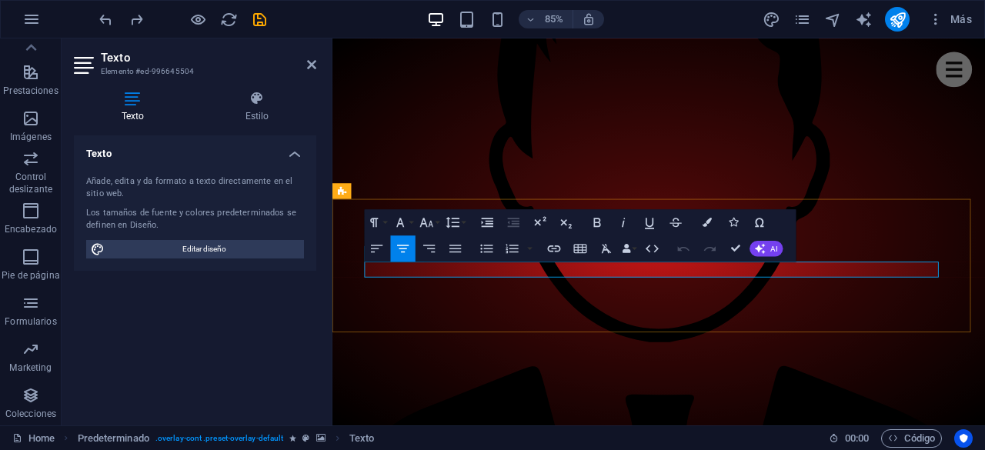
drag, startPoint x: 757, startPoint y: 310, endPoint x: 635, endPoint y: 315, distance: 121.6
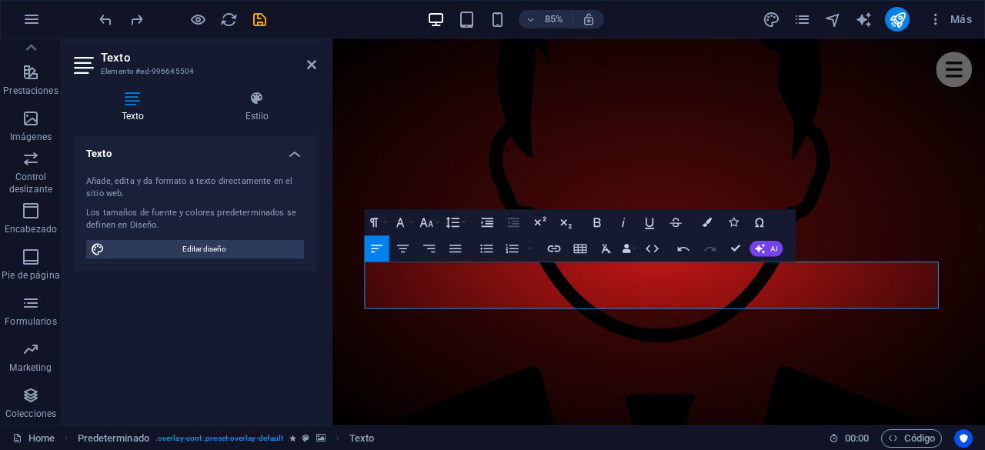
drag, startPoint x: 462, startPoint y: 350, endPoint x: 360, endPoint y: 311, distance: 109.6
click at [538, 222] on icon "button" at bounding box center [540, 220] width 12 height 9
click at [538, 221] on icon "button" at bounding box center [540, 220] width 12 height 9
click at [558, 222] on icon "button" at bounding box center [565, 222] width 15 height 15
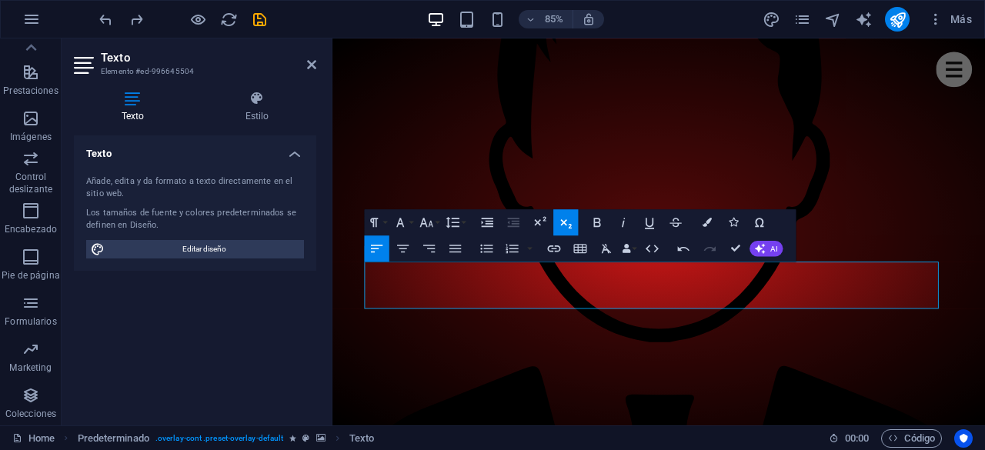
click at [558, 222] on icon "button" at bounding box center [565, 222] width 15 height 15
click at [452, 250] on icon "button" at bounding box center [454, 248] width 15 height 15
click at [407, 242] on icon "button" at bounding box center [402, 248] width 15 height 15
click at [454, 221] on icon "button" at bounding box center [452, 222] width 15 height 15
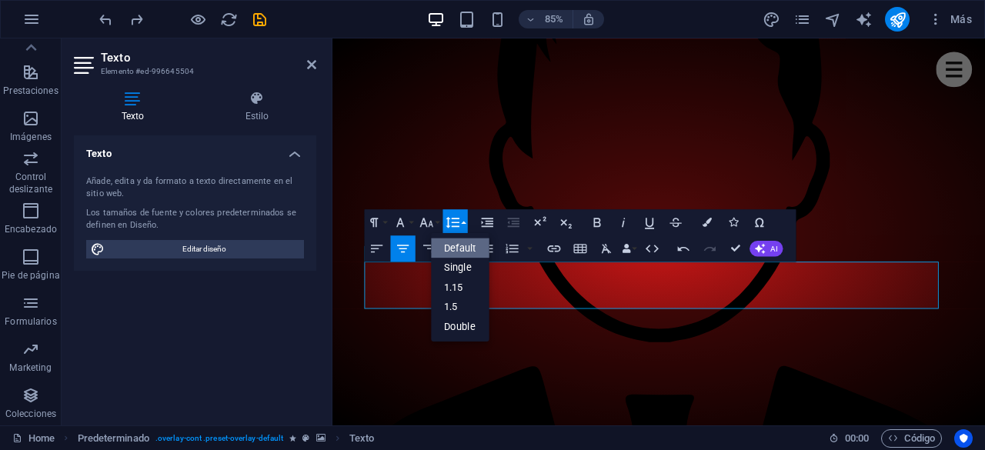
scroll to position [0, 0]
click at [454, 221] on icon "button" at bounding box center [452, 222] width 15 height 15
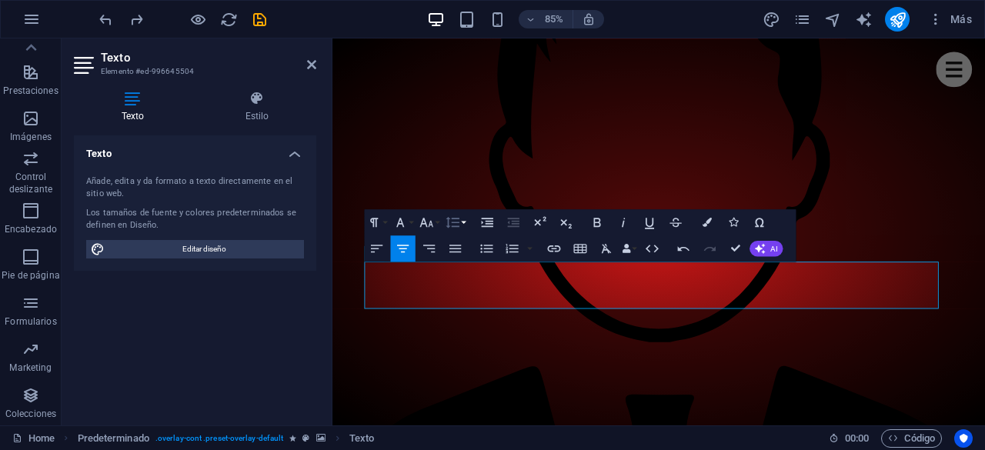
click at [454, 221] on icon "button" at bounding box center [452, 222] width 15 height 15
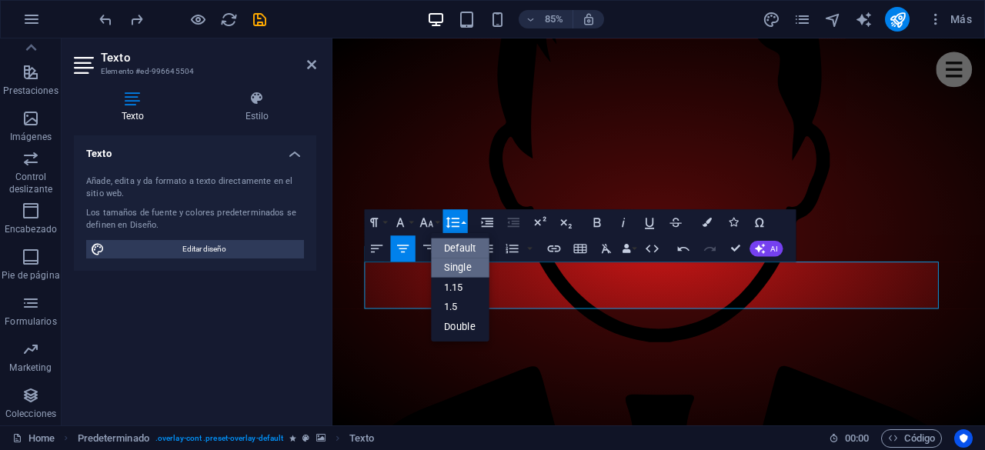
click at [460, 261] on link "Single" at bounding box center [460, 268] width 58 height 20
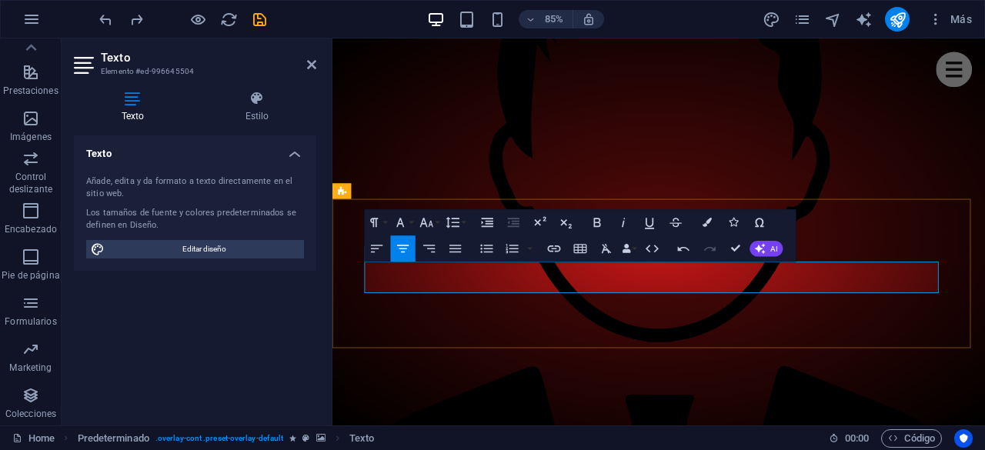
drag, startPoint x: 758, startPoint y: 332, endPoint x: 659, endPoint y: 308, distance: 102.1
click at [453, 219] on icon "button" at bounding box center [452, 222] width 15 height 15
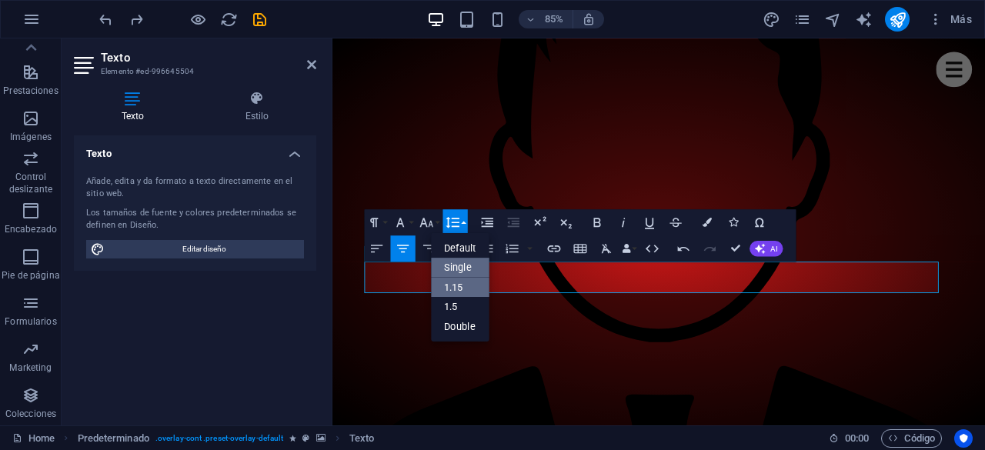
click at [461, 280] on link "1.15" at bounding box center [460, 288] width 58 height 20
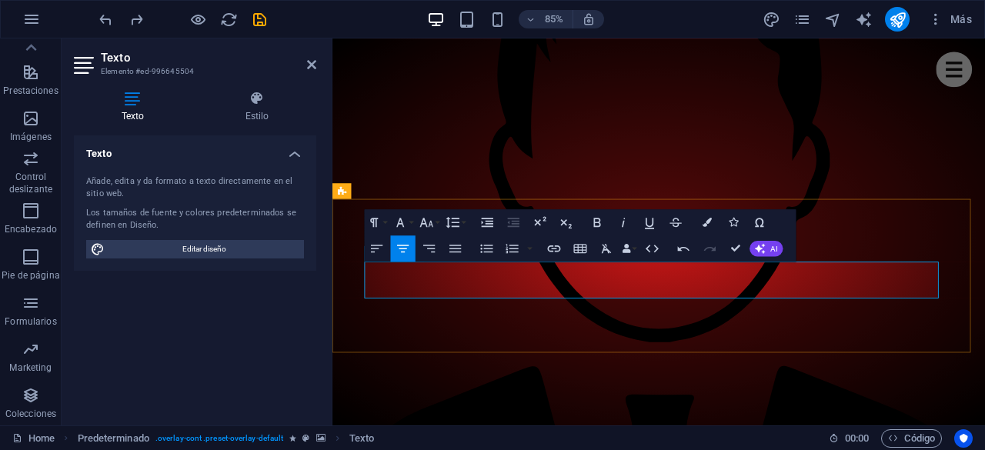
drag, startPoint x: 756, startPoint y: 304, endPoint x: 627, endPoint y: 308, distance: 129.3
click at [428, 224] on icon "button" at bounding box center [425, 222] width 15 height 15
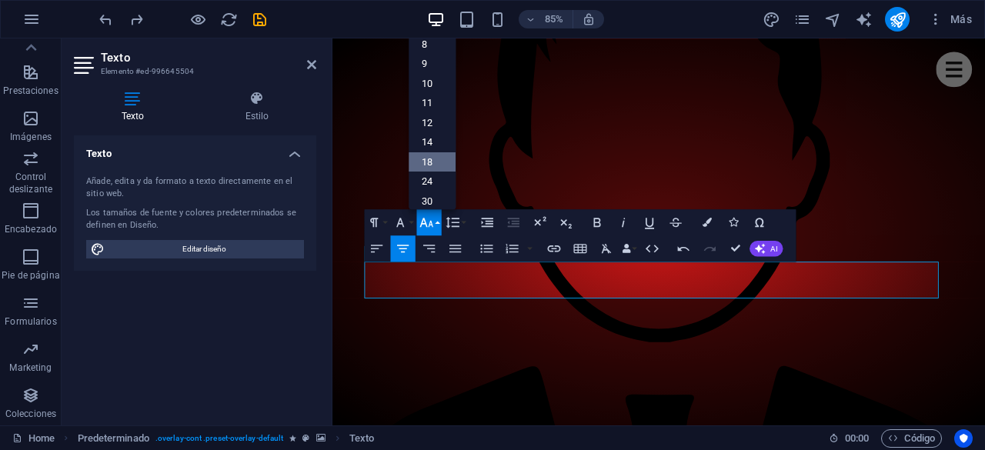
click at [428, 152] on link "18" at bounding box center [431, 162] width 47 height 20
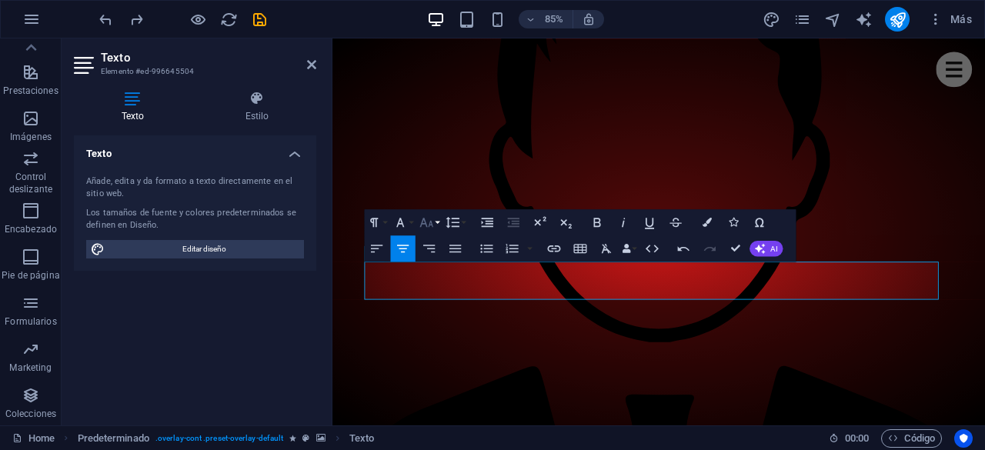
click at [426, 222] on icon "button" at bounding box center [425, 222] width 15 height 15
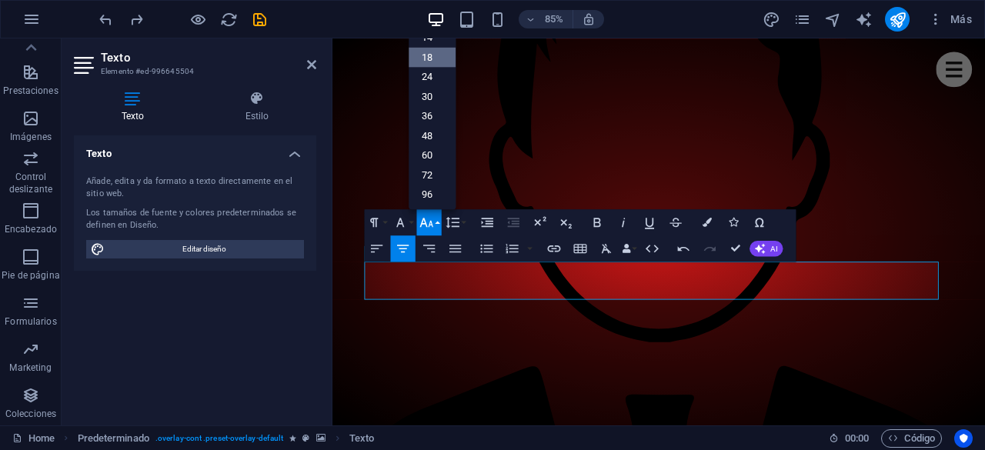
scroll to position [123, 0]
click at [426, 113] on link "36" at bounding box center [431, 117] width 47 height 20
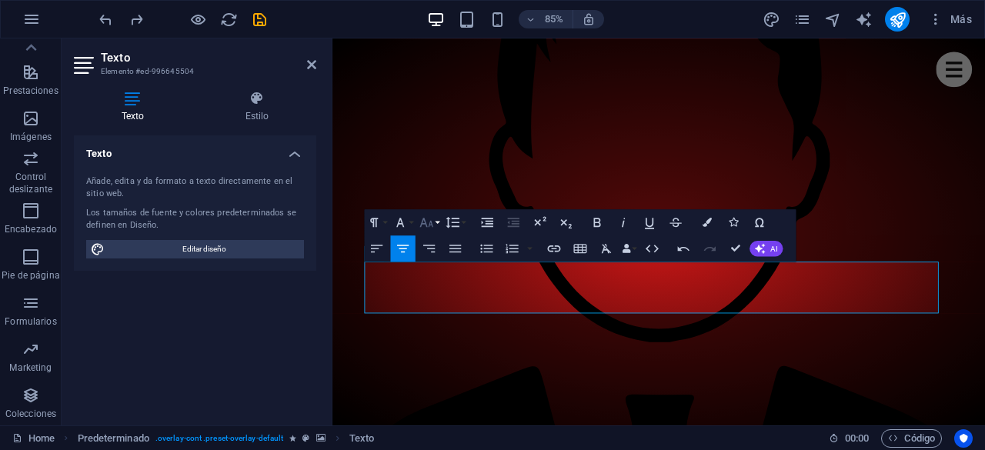
click at [429, 221] on icon "button" at bounding box center [425, 222] width 15 height 15
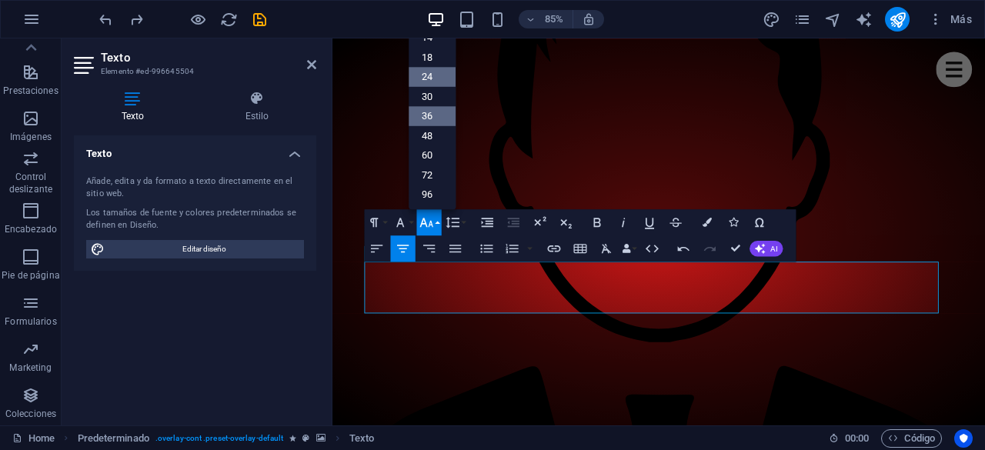
click at [428, 75] on link "24" at bounding box center [431, 78] width 47 height 20
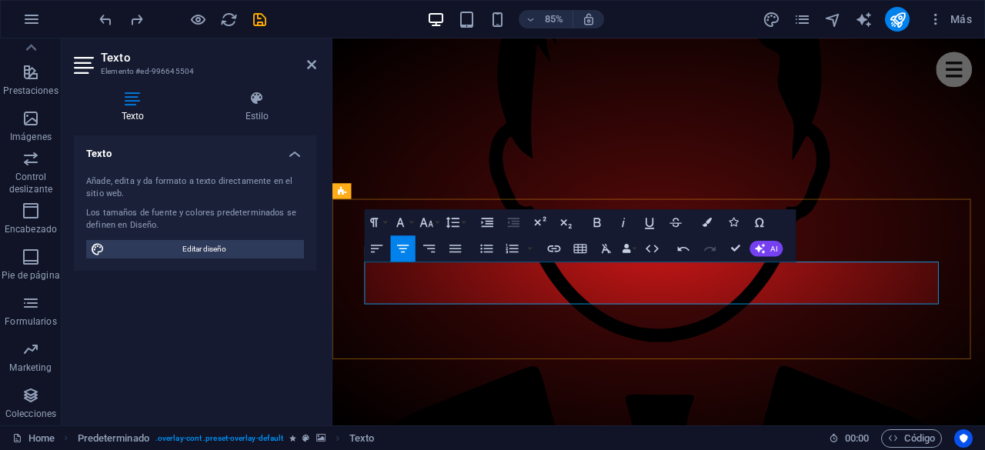
drag, startPoint x: 736, startPoint y: 311, endPoint x: 621, endPoint y: 305, distance: 115.5
click at [599, 218] on icon "button" at bounding box center [596, 222] width 15 height 15
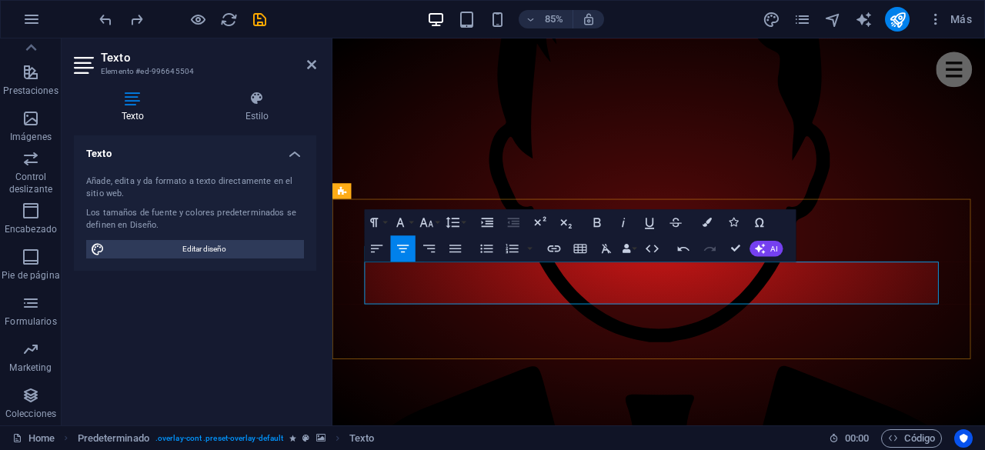
drag, startPoint x: 690, startPoint y: 342, endPoint x: 662, endPoint y: 338, distance: 28.7
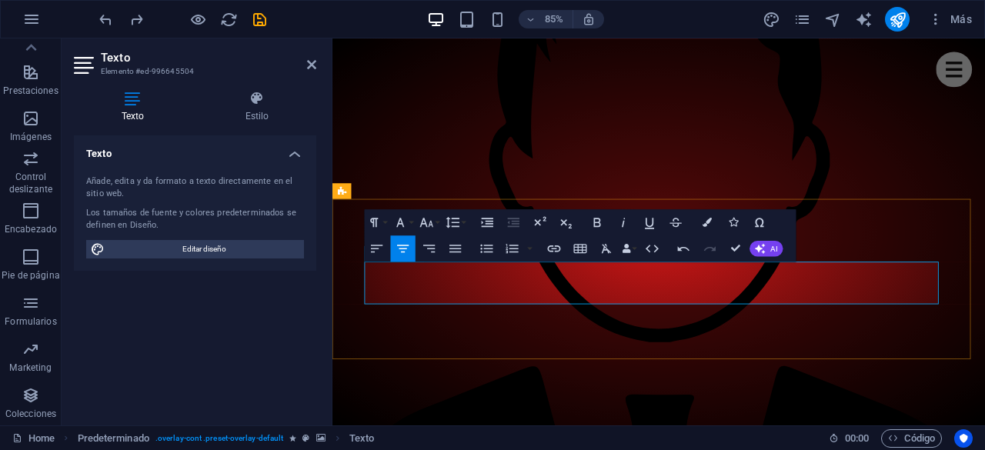
drag, startPoint x: 785, startPoint y: 348, endPoint x: 637, endPoint y: 345, distance: 148.5
click at [596, 219] on icon "button" at bounding box center [596, 222] width 15 height 15
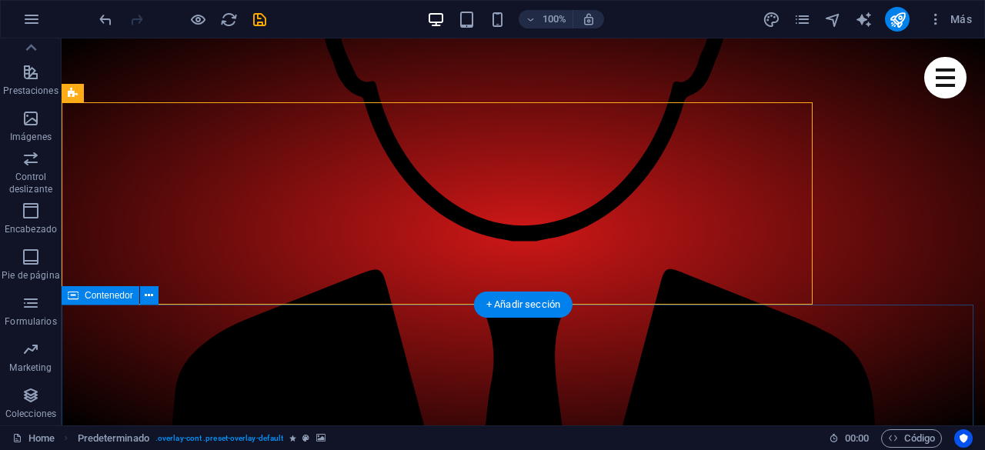
scroll to position [1560, 0]
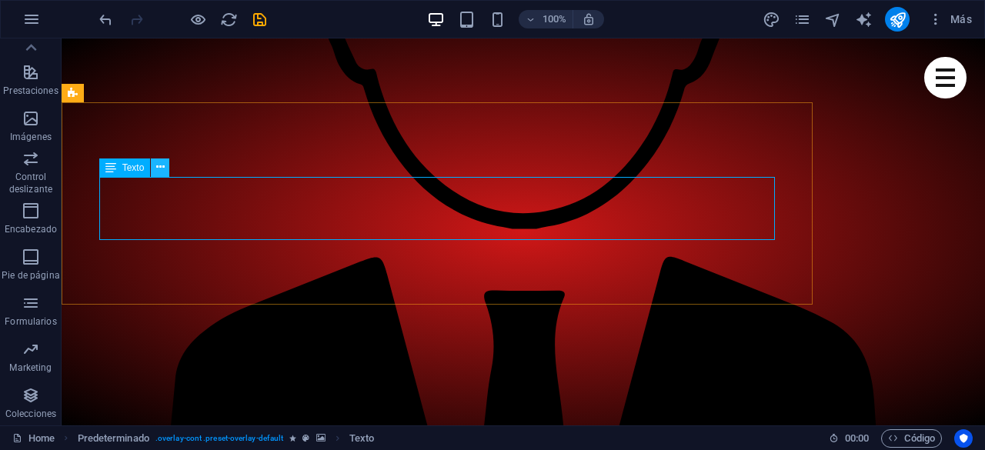
click at [163, 168] on icon at bounding box center [160, 167] width 8 height 16
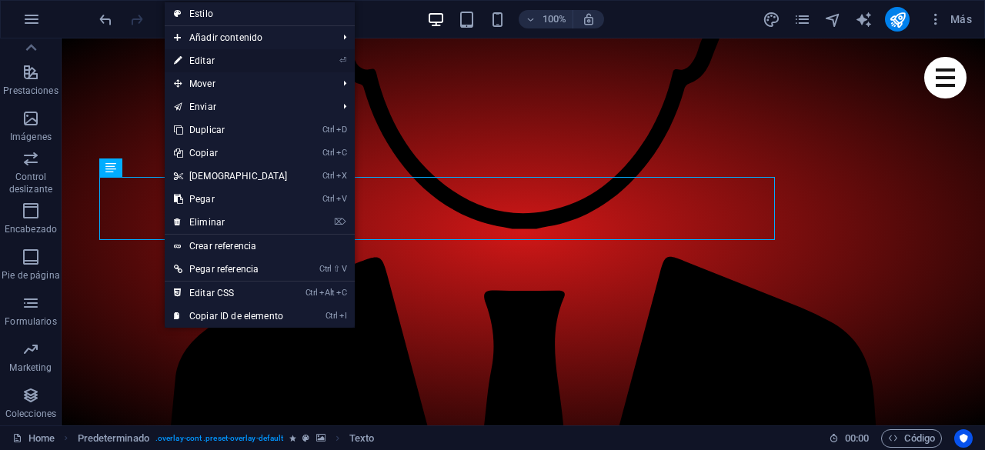
click at [241, 58] on link "⏎ Editar" at bounding box center [231, 60] width 132 height 23
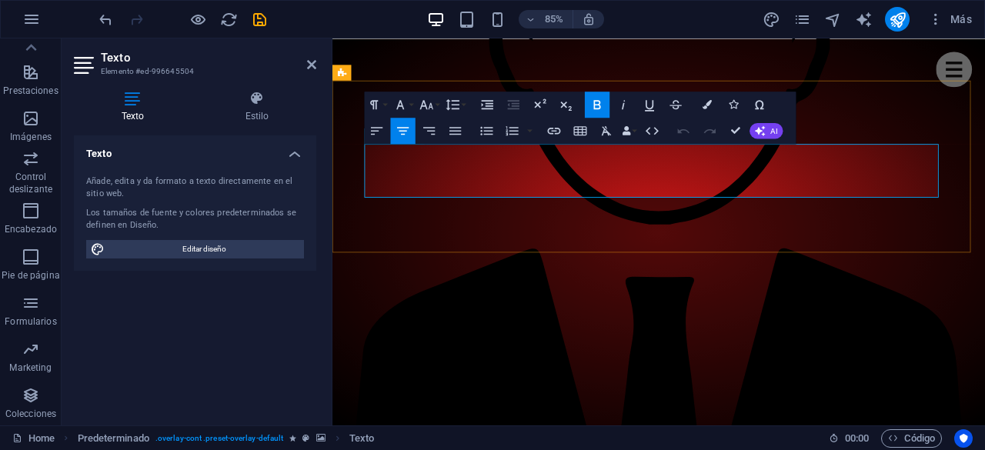
drag, startPoint x: 791, startPoint y: 206, endPoint x: 635, endPoint y: 175, distance: 159.3
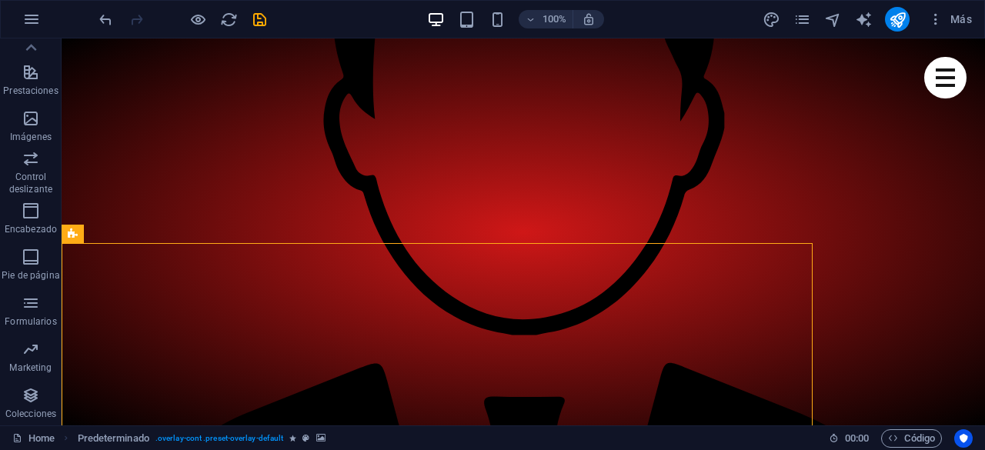
scroll to position [1483, 0]
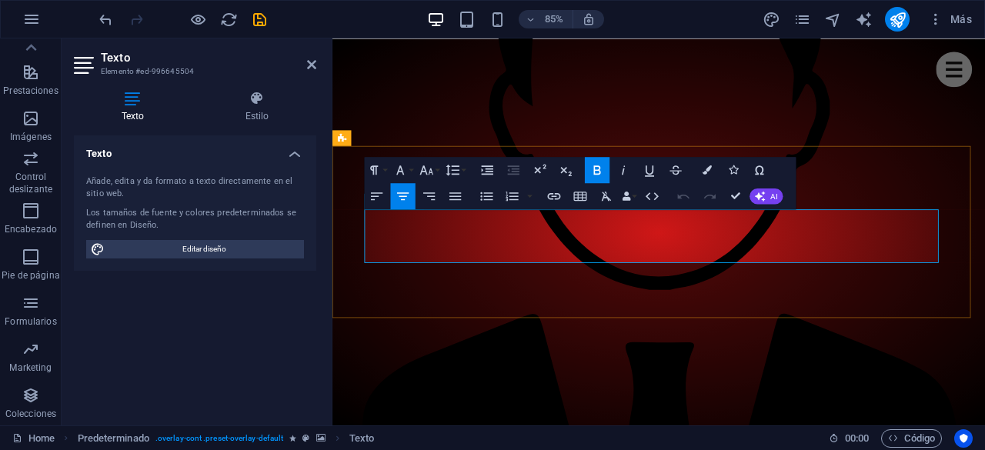
drag, startPoint x: 705, startPoint y: 285, endPoint x: 634, endPoint y: 284, distance: 70.8
click at [711, 168] on icon "button" at bounding box center [706, 169] width 9 height 9
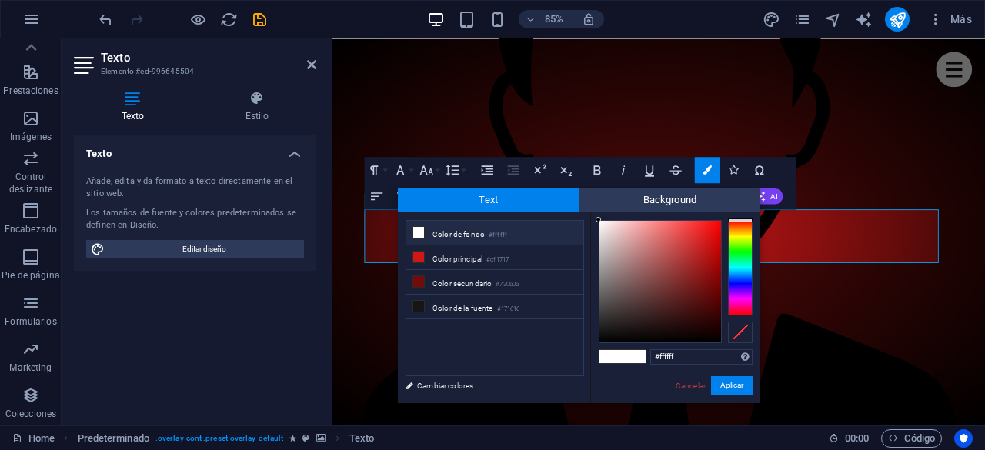
click at [737, 252] on div at bounding box center [740, 267] width 25 height 95
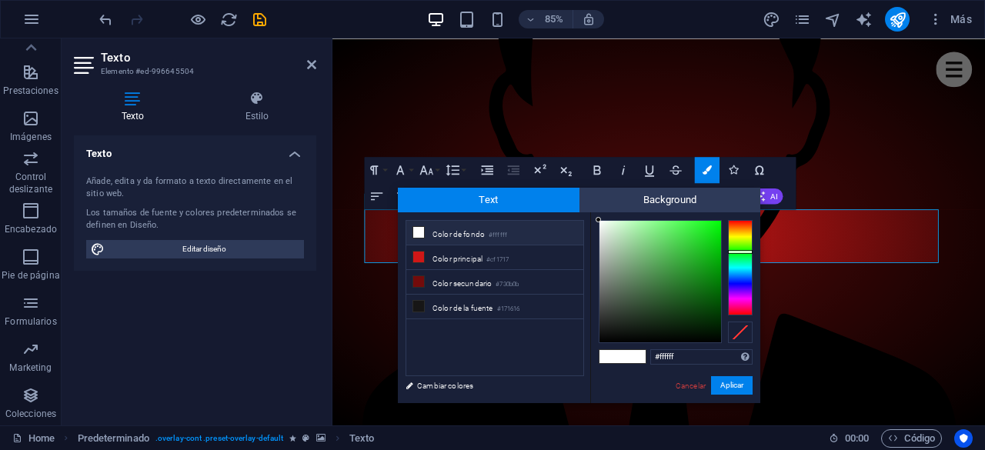
type input "#129c16"
click at [706, 267] on div at bounding box center [660, 282] width 122 height 122
click at [725, 387] on button "Aplicar" at bounding box center [732, 385] width 42 height 18
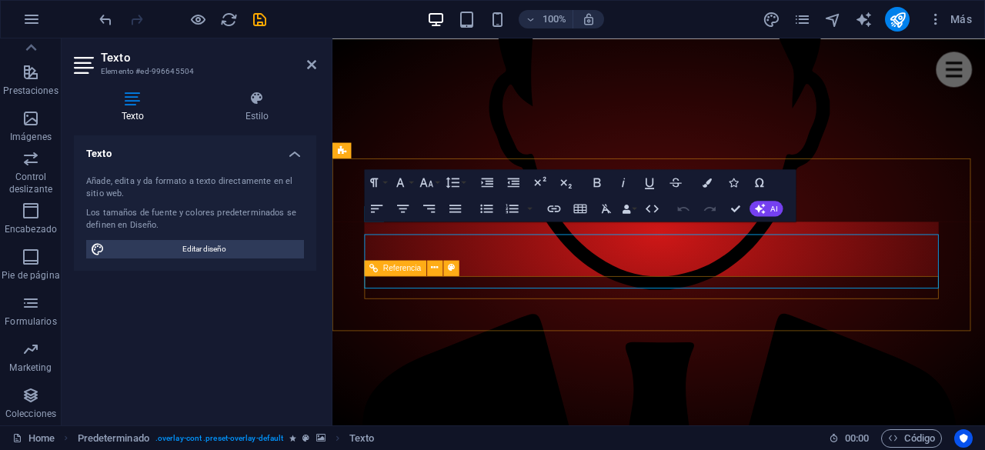
scroll to position [1468, 0]
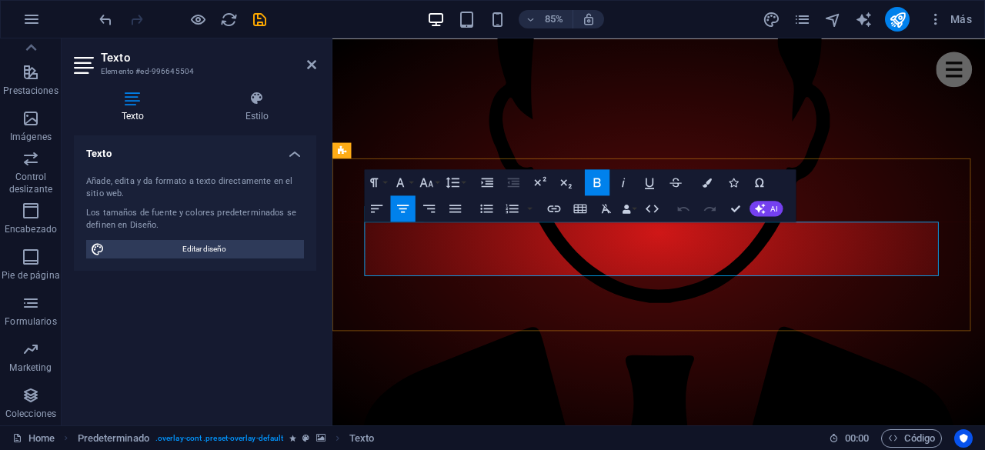
drag, startPoint x: 707, startPoint y: 299, endPoint x: 777, endPoint y: 300, distance: 70.0
drag, startPoint x: 788, startPoint y: 295, endPoint x: 620, endPoint y: 298, distance: 167.7
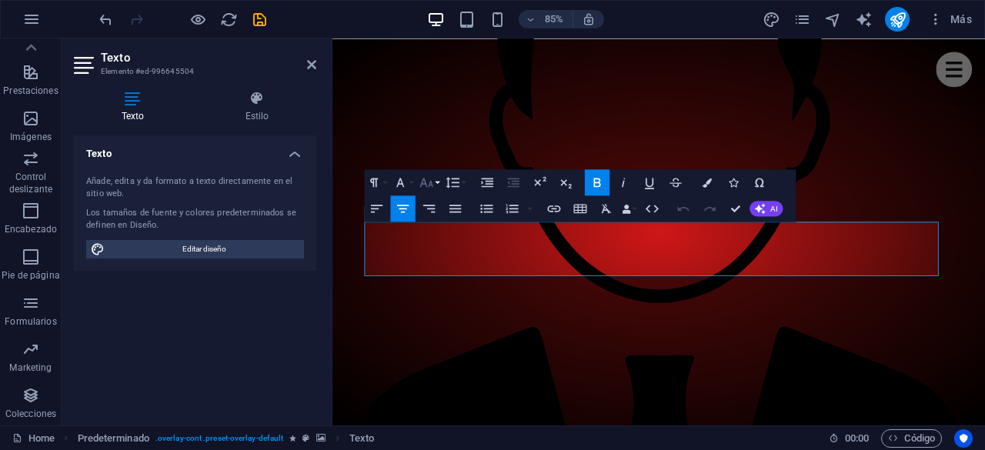
click at [432, 187] on icon "button" at bounding box center [425, 182] width 15 height 15
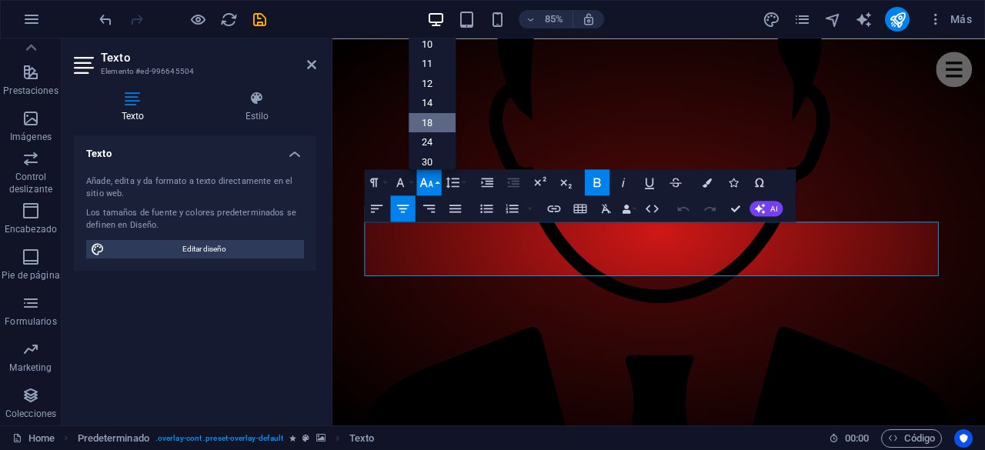
click at [432, 117] on link "18" at bounding box center [431, 122] width 47 height 20
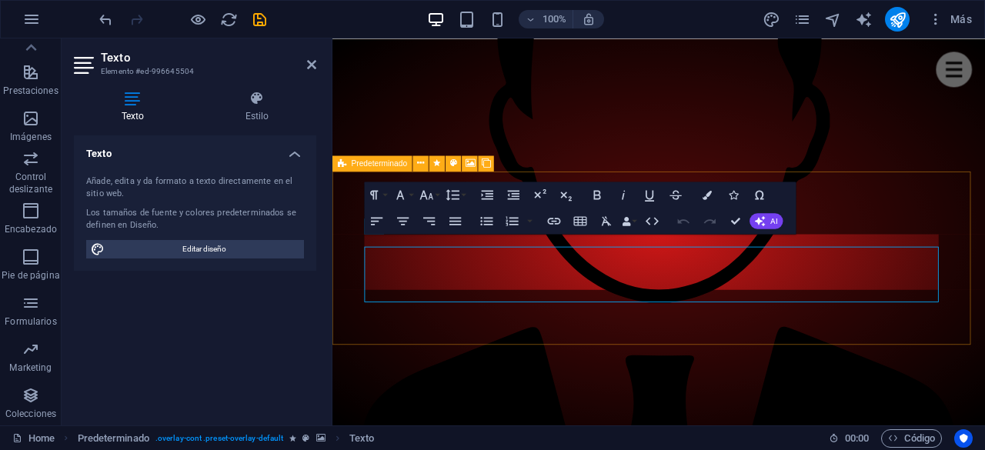
scroll to position [1453, 0]
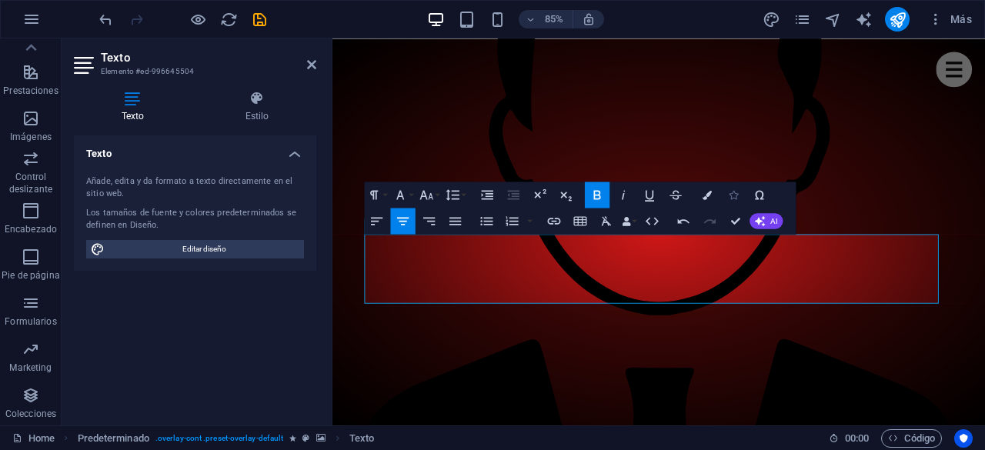
click at [734, 198] on icon "button" at bounding box center [732, 194] width 9 height 9
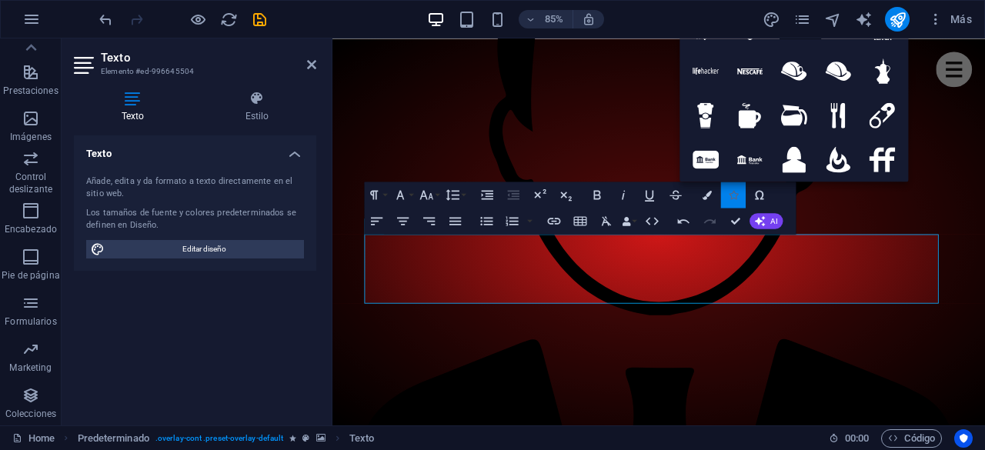
type input "f"
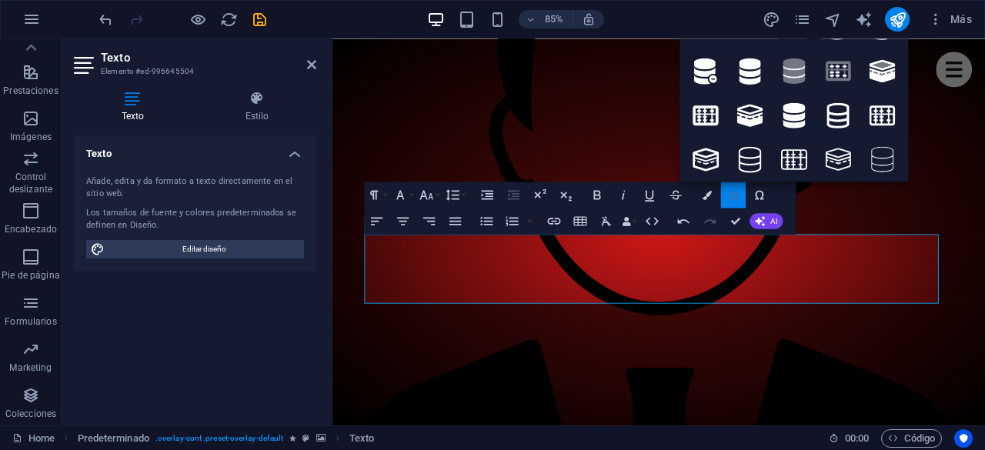
type input "a"
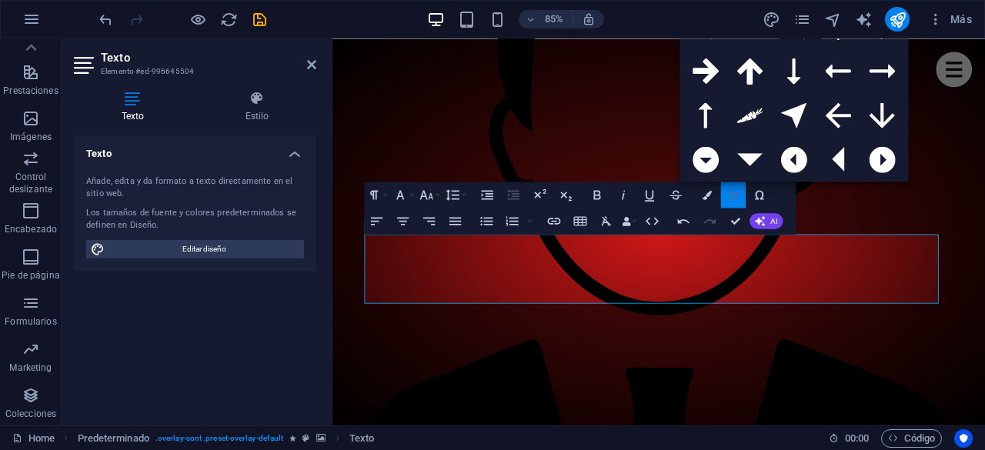
type input "arrow"
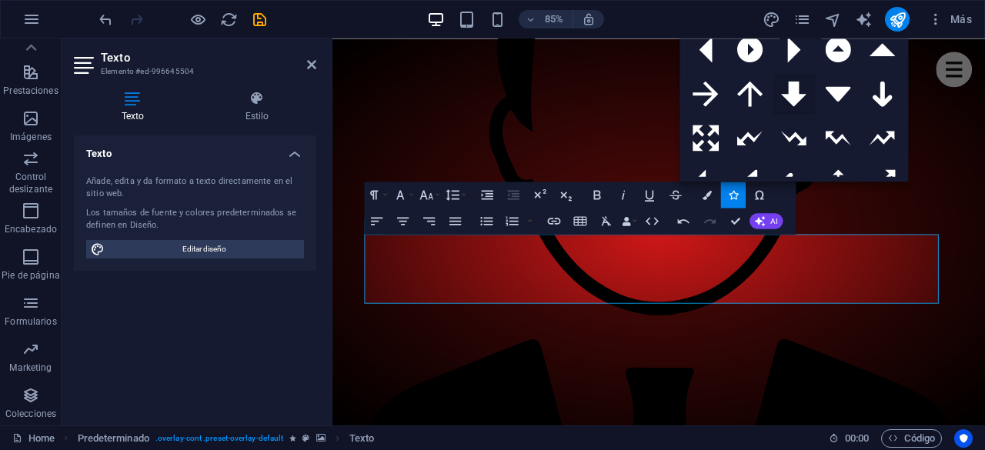
scroll to position [154, 0]
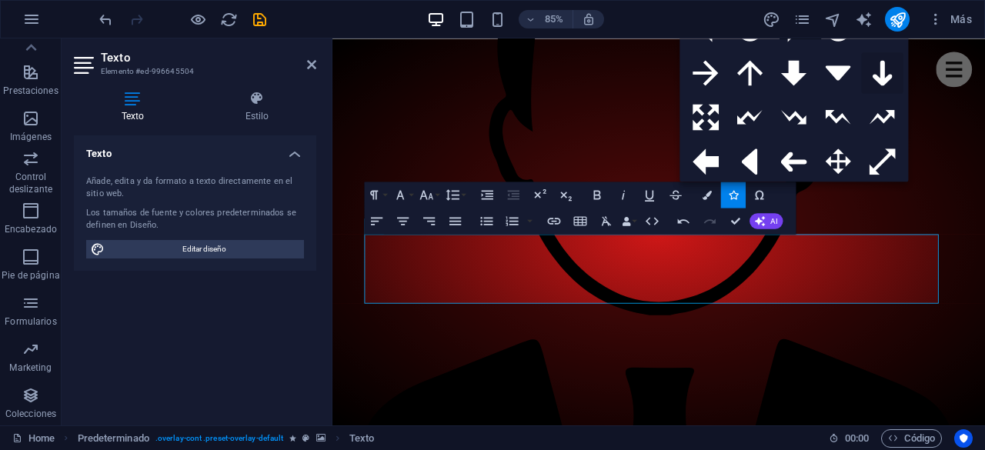
click at [884, 76] on icon at bounding box center [882, 73] width 20 height 26
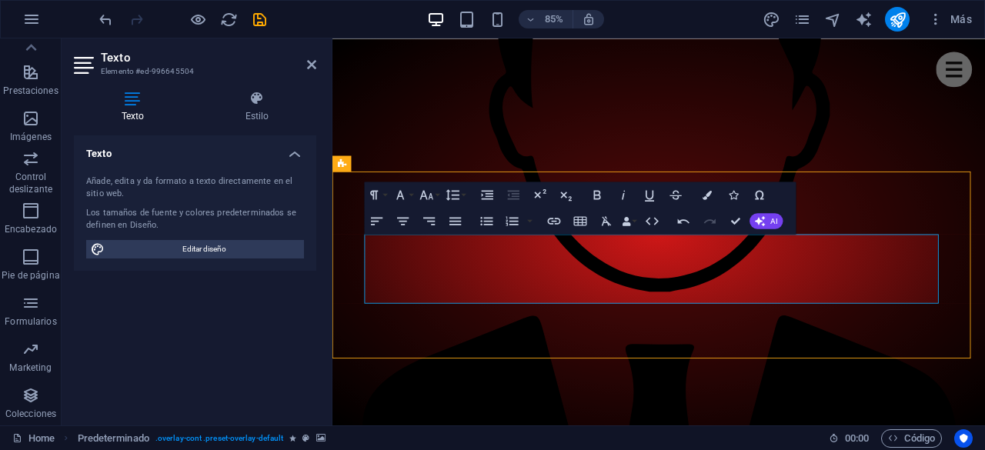
scroll to position [1468, 0]
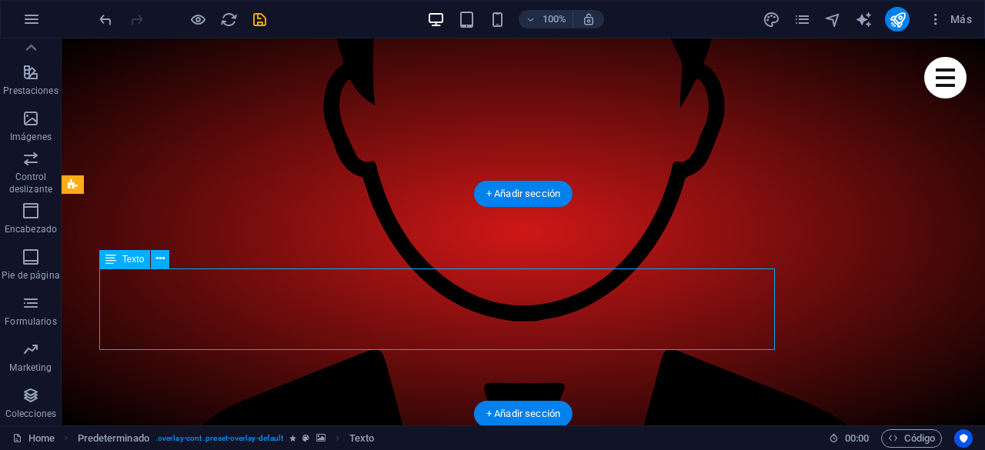
drag, startPoint x: 457, startPoint y: 335, endPoint x: 209, endPoint y: 388, distance: 253.1
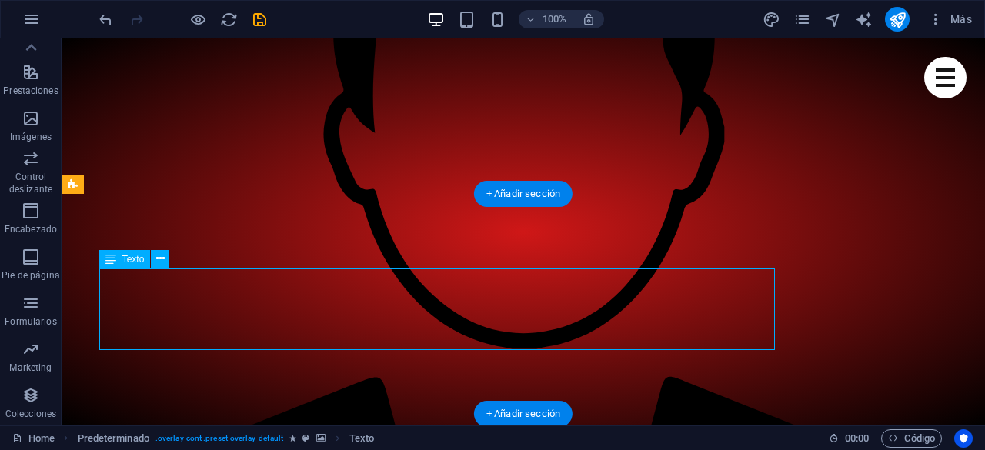
scroll to position [1453, 0]
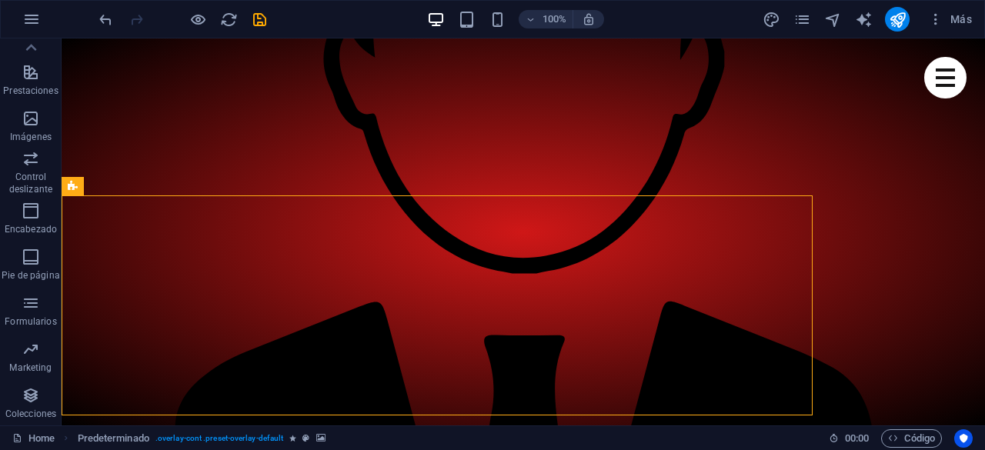
scroll to position [1530, 0]
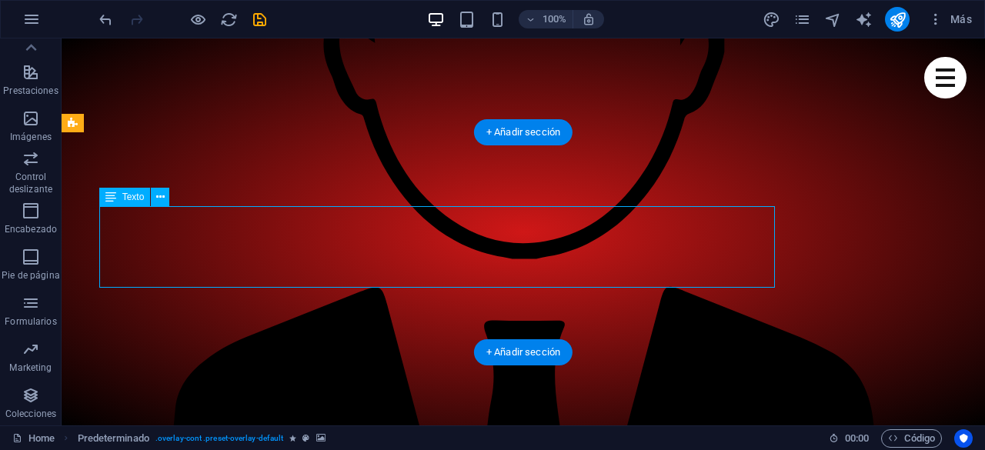
drag, startPoint x: 439, startPoint y: 248, endPoint x: 451, endPoint y: 252, distance: 11.9
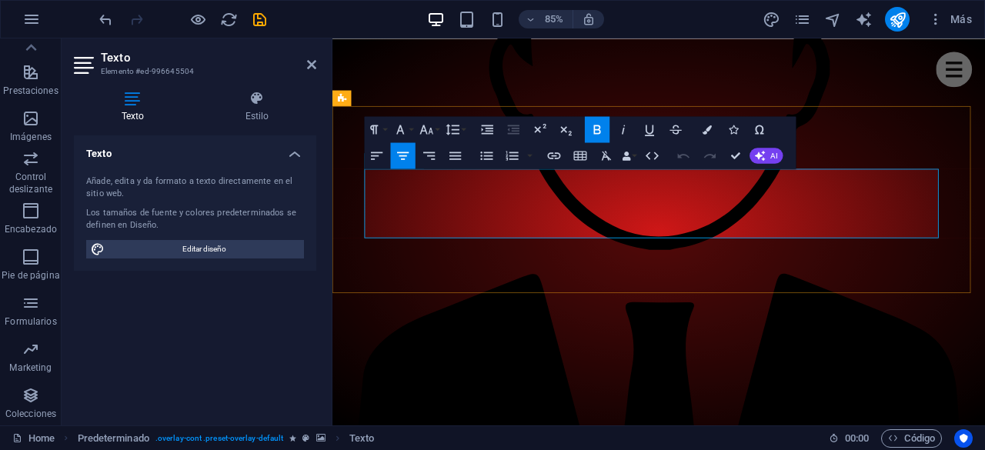
drag, startPoint x: 791, startPoint y: 238, endPoint x: 709, endPoint y: 241, distance: 81.6
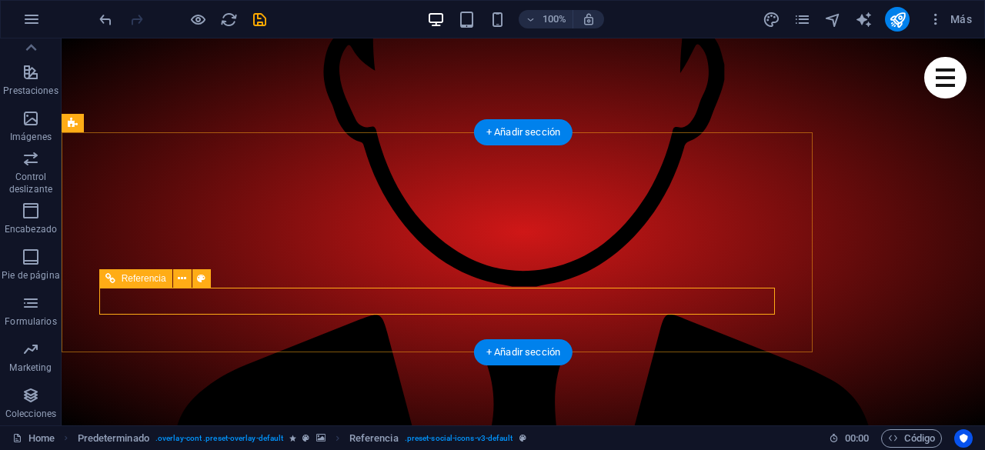
scroll to position [1515, 0]
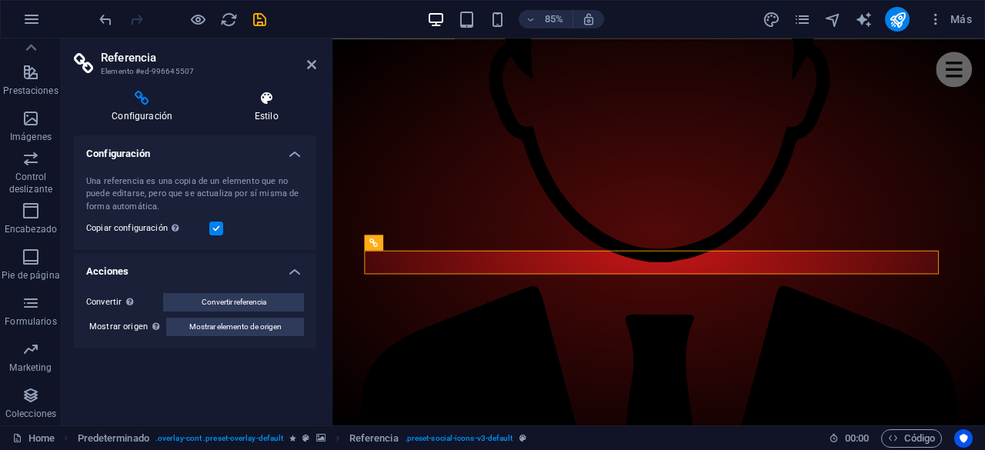
click at [268, 115] on h4 "Estilo" at bounding box center [266, 107] width 100 height 32
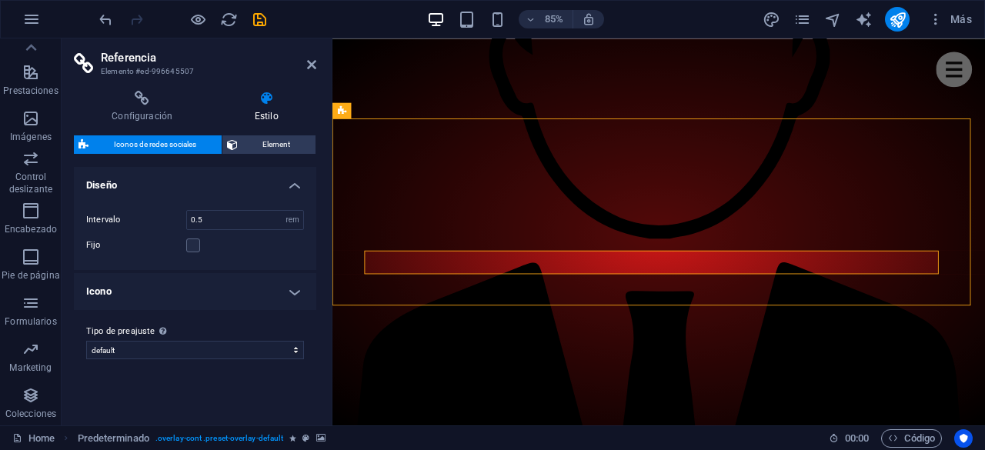
scroll to position [1530, 0]
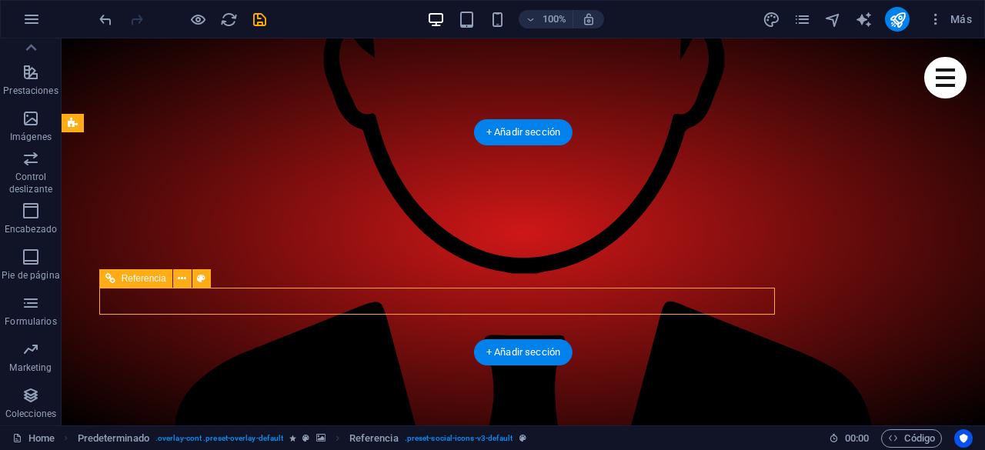
select select "rem"
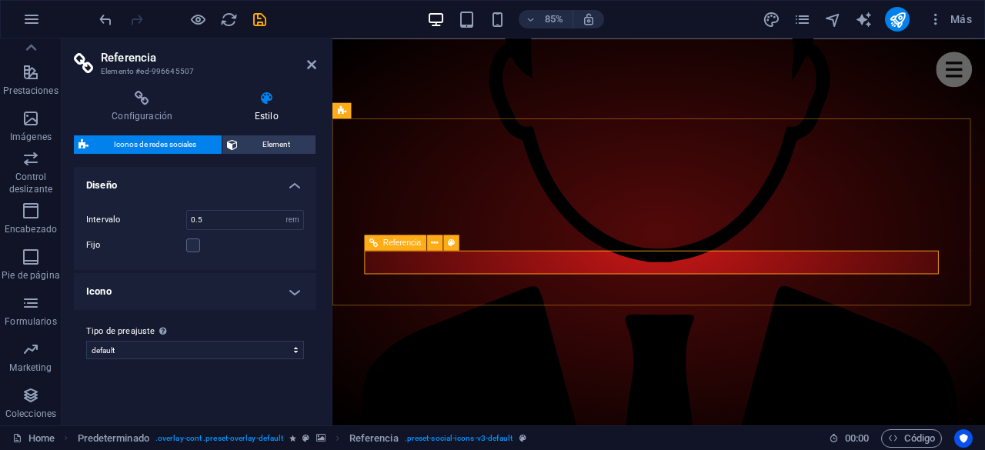
click at [132, 115] on h4 "Configuración" at bounding box center [145, 107] width 142 height 32
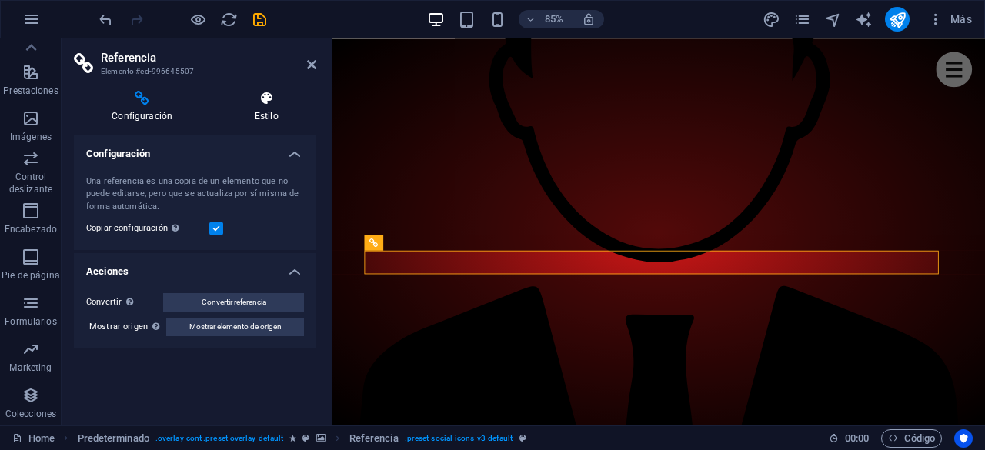
click at [268, 110] on h4 "Estilo" at bounding box center [266, 107] width 100 height 32
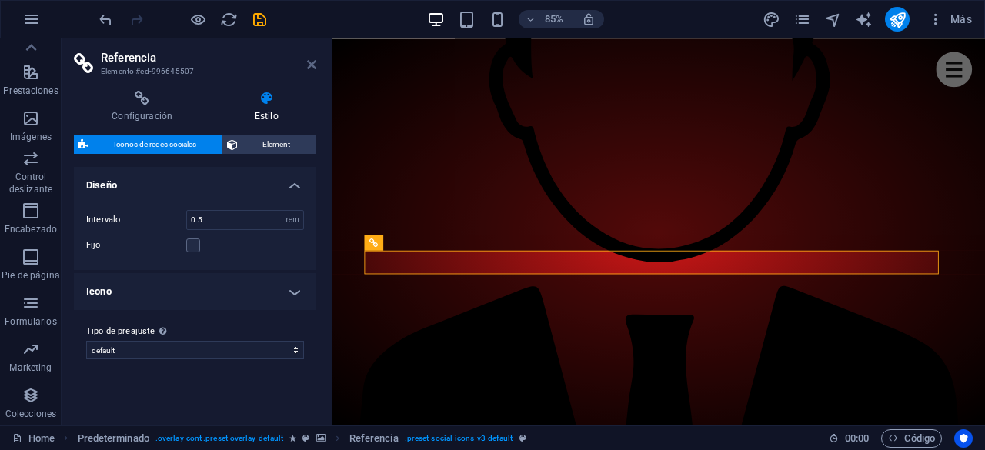
click at [311, 68] on icon at bounding box center [311, 64] width 9 height 12
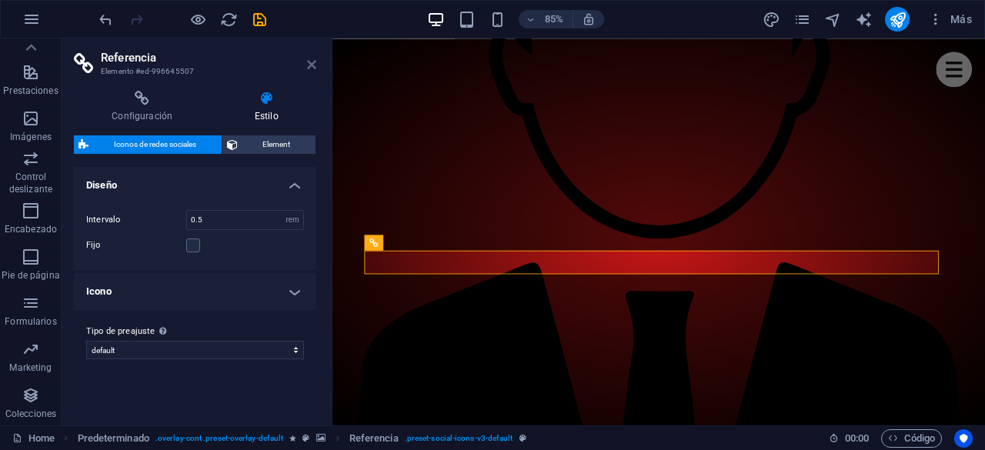
scroll to position [1530, 0]
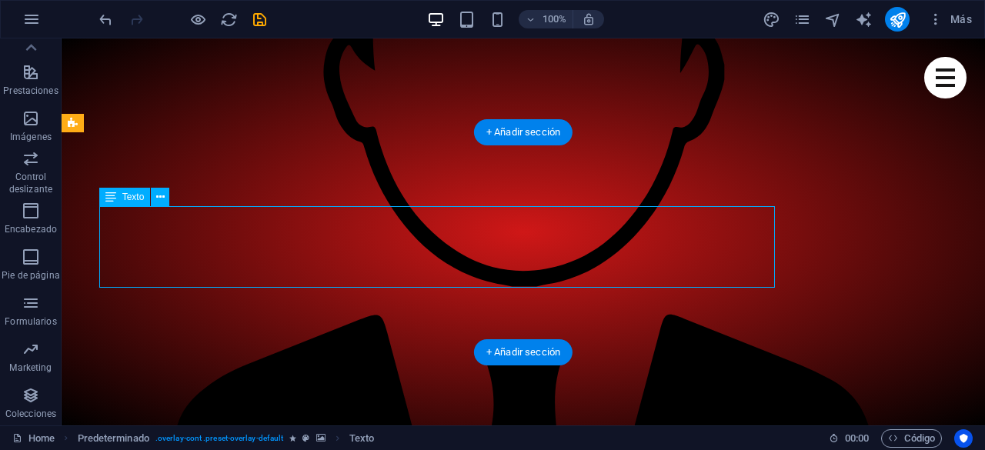
scroll to position [1515, 0]
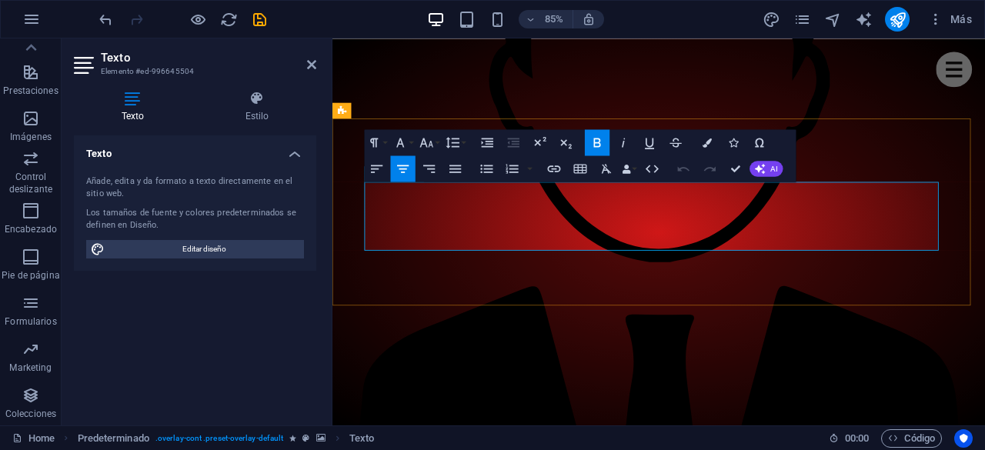
drag, startPoint x: 705, startPoint y: 253, endPoint x: 798, endPoint y: 251, distance: 93.9
click at [550, 166] on icon "button" at bounding box center [553, 168] width 15 height 15
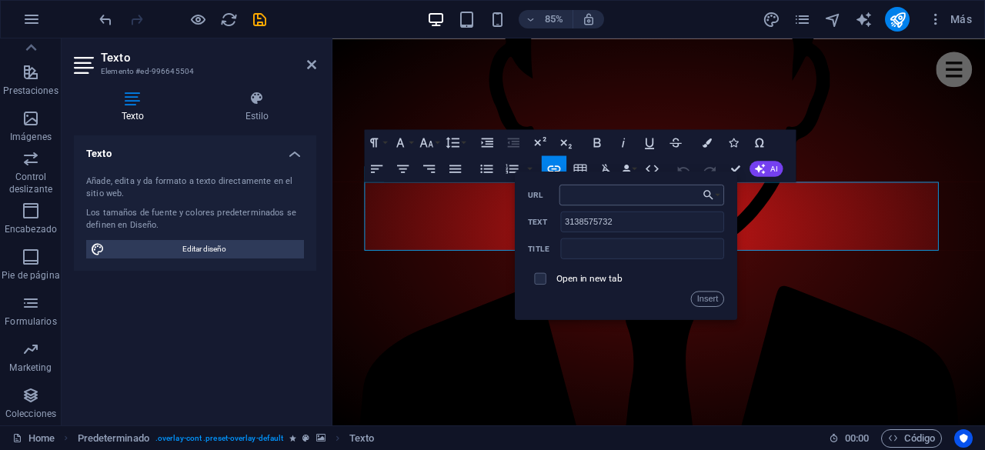
click at [593, 193] on input "URL" at bounding box center [641, 194] width 165 height 21
type input "https://wa.me/573138575732"
click at [709, 298] on button "Insert" at bounding box center [707, 298] width 33 height 15
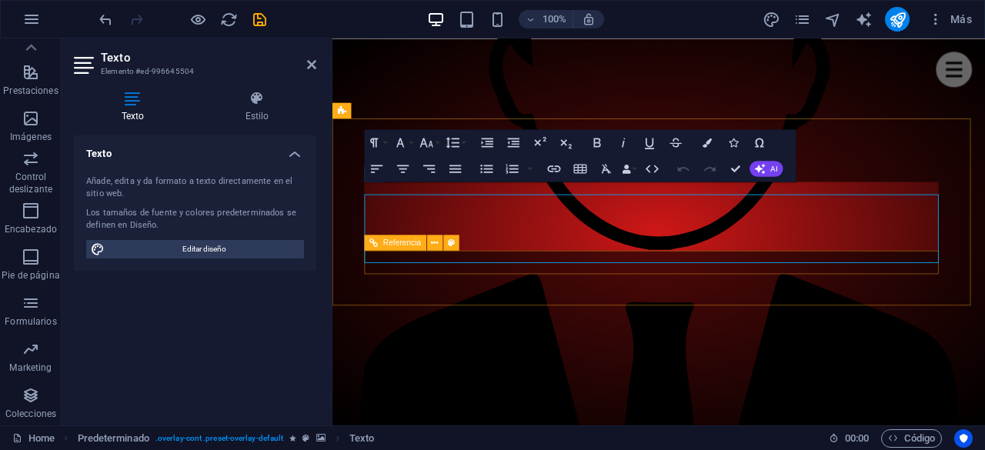
scroll to position [1515, 0]
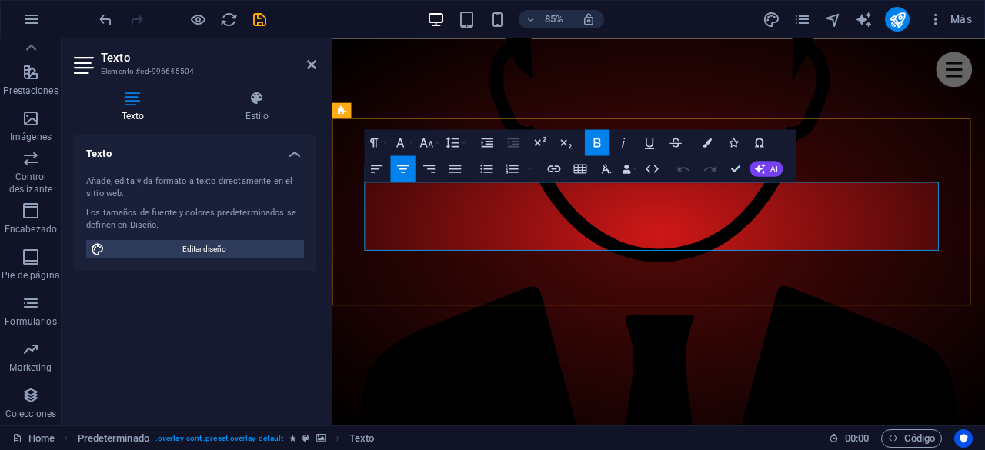
drag, startPoint x: 702, startPoint y: 251, endPoint x: 808, endPoint y: 258, distance: 105.7
drag, startPoint x: 730, startPoint y: 250, endPoint x: 584, endPoint y: 270, distance: 147.5
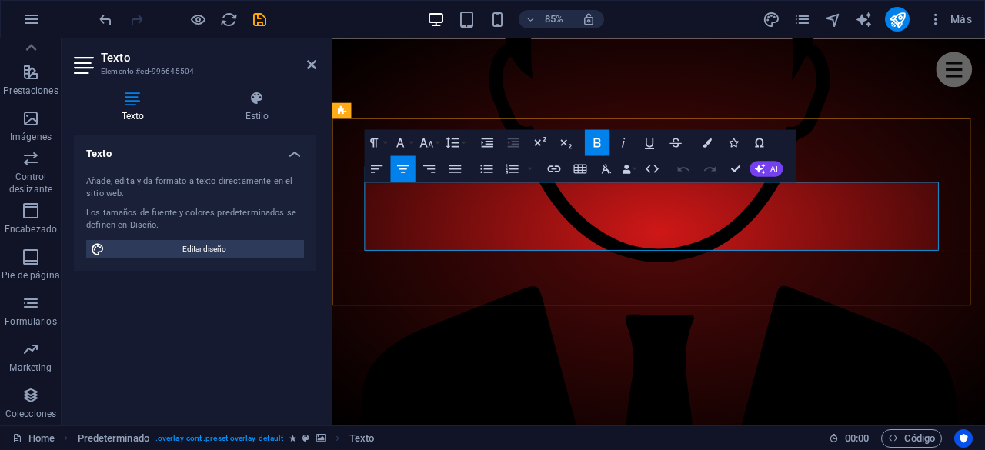
drag, startPoint x: 806, startPoint y: 253, endPoint x: 703, endPoint y: 251, distance: 103.1
click at [705, 142] on icon "button" at bounding box center [706, 142] width 9 height 9
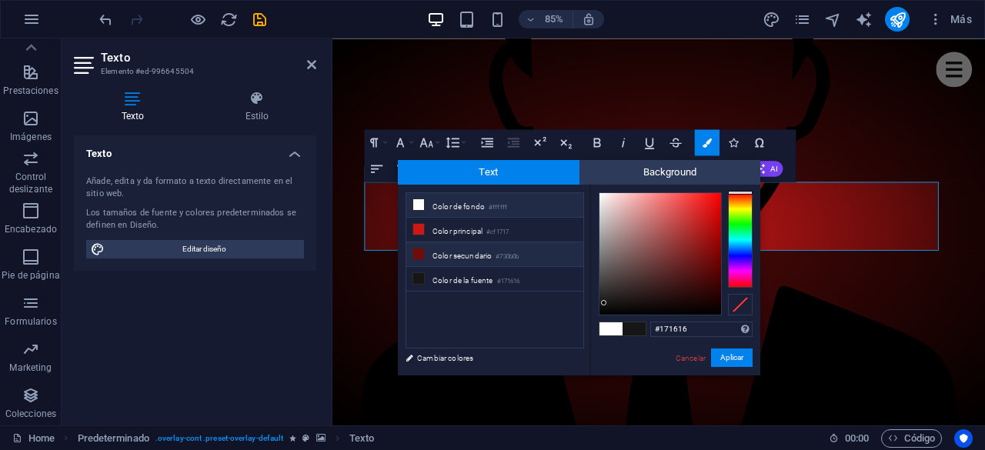
click at [469, 253] on li "Color secundario #730b0b" at bounding box center [494, 254] width 177 height 25
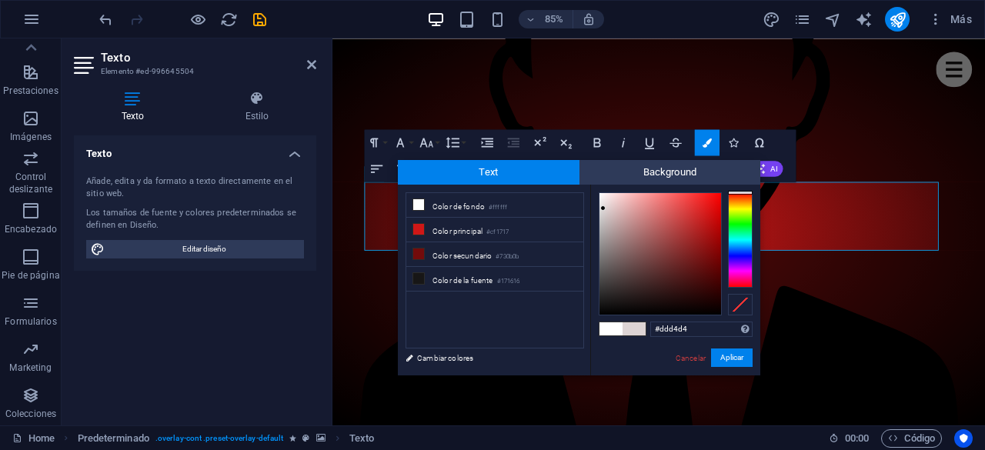
click at [603, 208] on div at bounding box center [660, 254] width 122 height 122
click at [603, 198] on div at bounding box center [660, 254] width 122 height 122
click at [603, 198] on div at bounding box center [602, 197] width 5 height 5
click at [423, 230] on span at bounding box center [418, 229] width 12 height 12
type input "#54cf17"
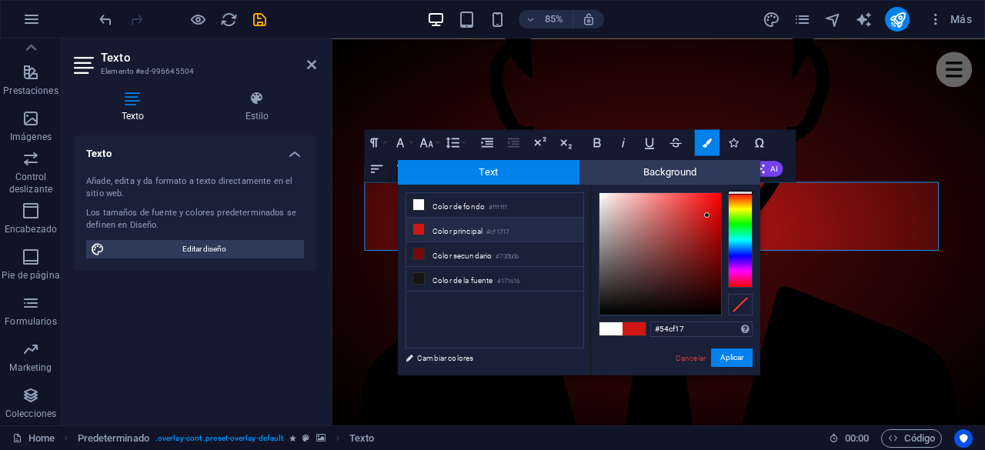
click at [738, 218] on div at bounding box center [740, 239] width 25 height 95
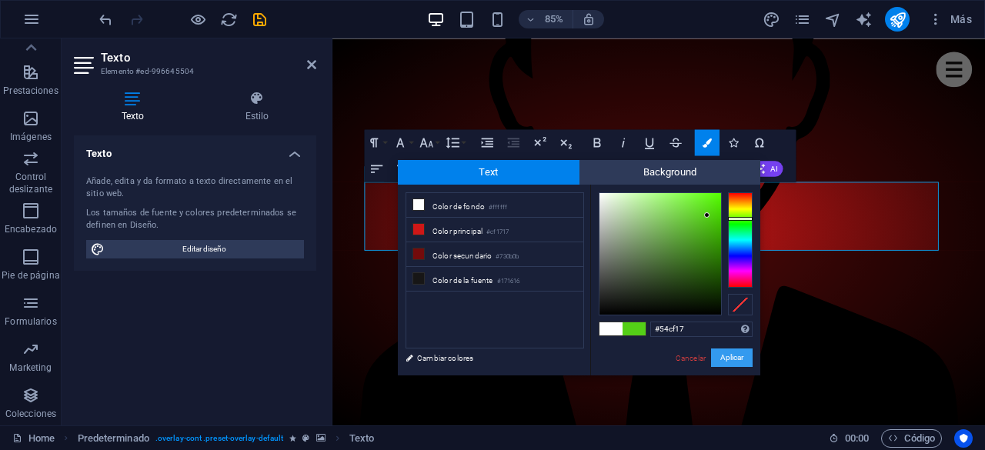
click at [734, 362] on button "Aplicar" at bounding box center [732, 357] width 42 height 18
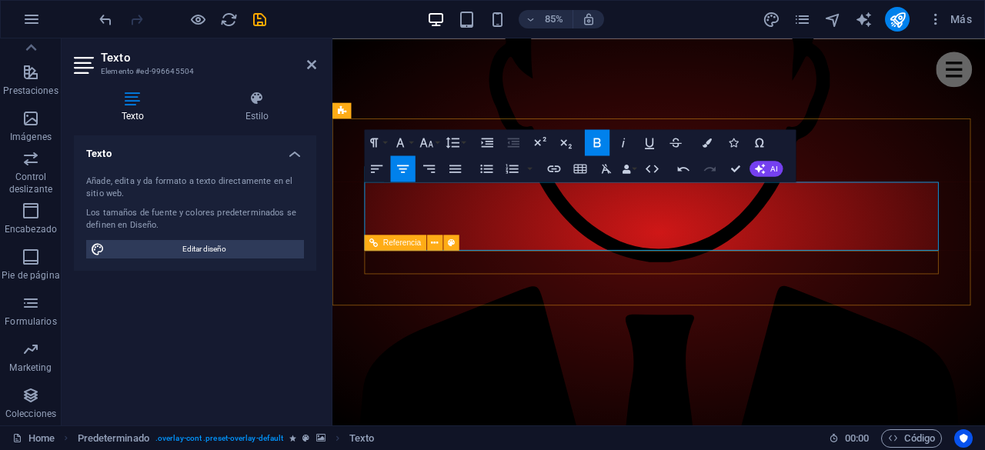
click at [314, 68] on icon at bounding box center [311, 64] width 9 height 12
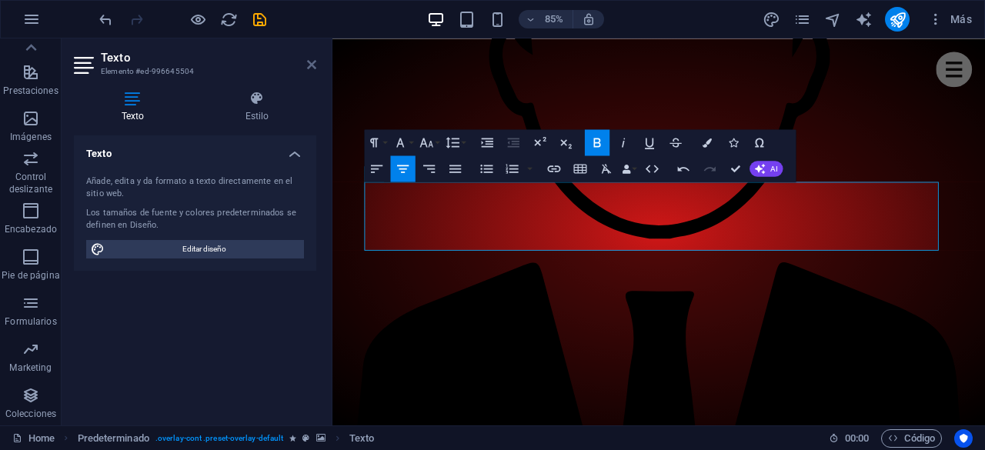
scroll to position [1500, 0]
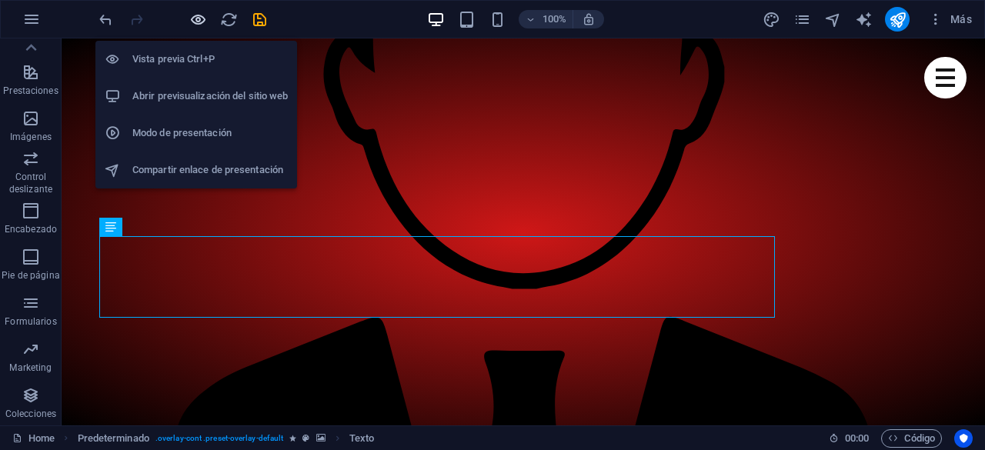
click at [197, 22] on icon "button" at bounding box center [198, 20] width 18 height 18
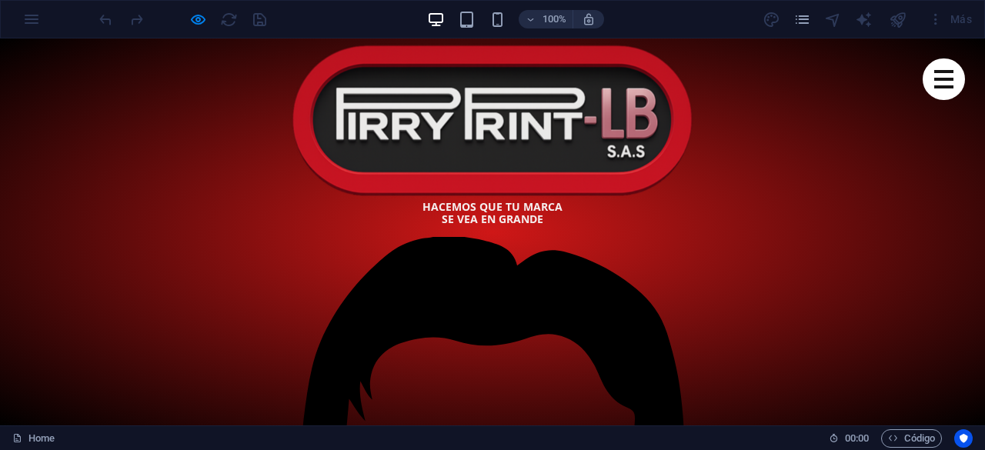
scroll to position [891, 0]
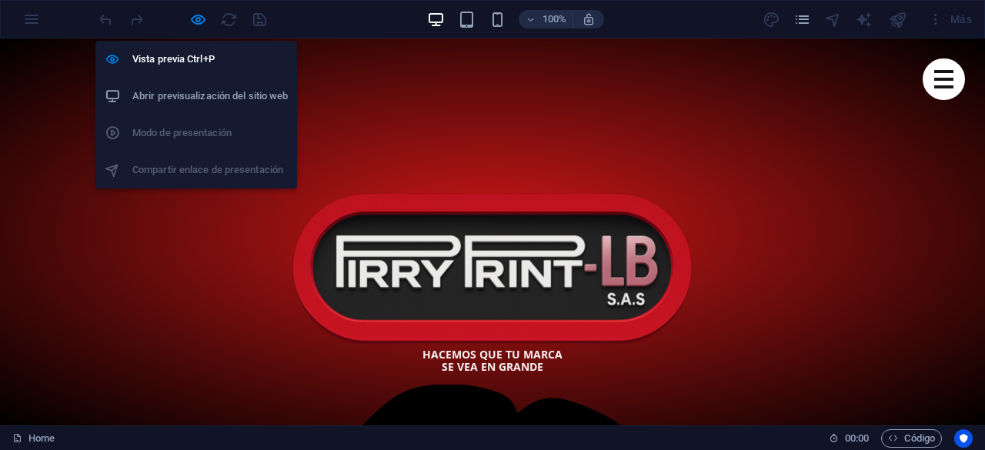
click at [199, 94] on h6 "Abrir previsualización del sitio web" at bounding box center [209, 96] width 155 height 18
click at [200, 18] on icon "button" at bounding box center [198, 20] width 18 height 18
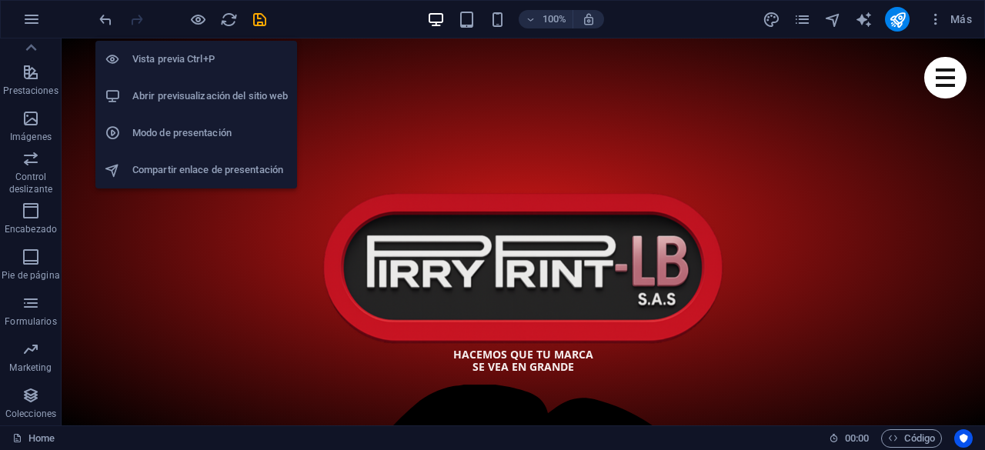
click at [102, 185] on li "Compartir enlace de presentación" at bounding box center [196, 170] width 202 height 37
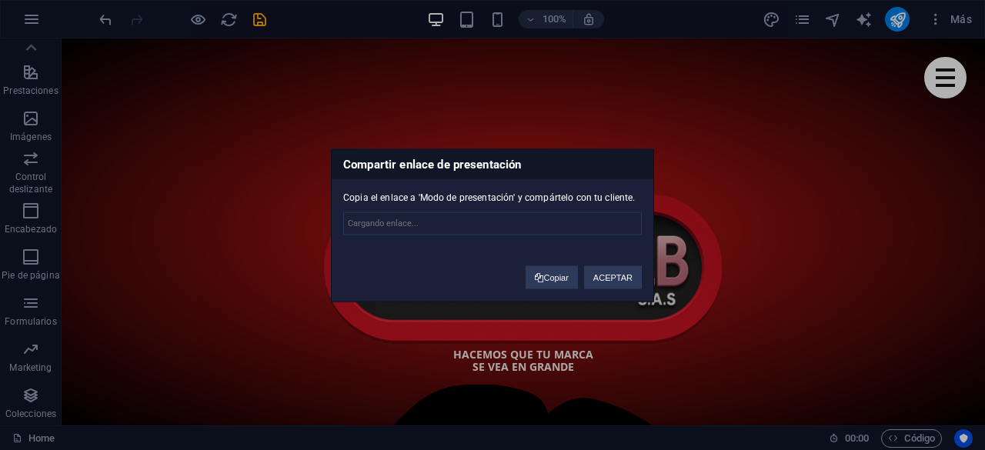
type input "https://cms.sitehub.io/presentation/2248242/790ab03738a1e9d385cdab42792d6f234e2…"
click at [768, 250] on div "Compartir enlace de presentación Copia el enlace a 'Modo de presentación' y com…" at bounding box center [492, 225] width 985 height 450
click at [912, 168] on div "Compartir enlace de presentación Copia el enlace a 'Modo de presentación' y com…" at bounding box center [492, 225] width 985 height 450
click at [909, 171] on div "Compartir enlace de presentación Copia el enlace a 'Modo de presentación' y com…" at bounding box center [492, 225] width 985 height 450
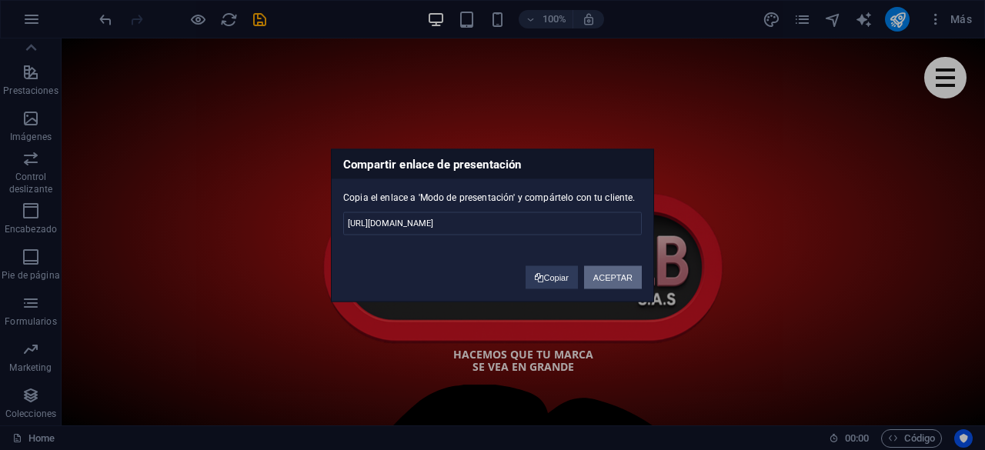
click at [620, 278] on button "ACEPTAR" at bounding box center [613, 276] width 58 height 23
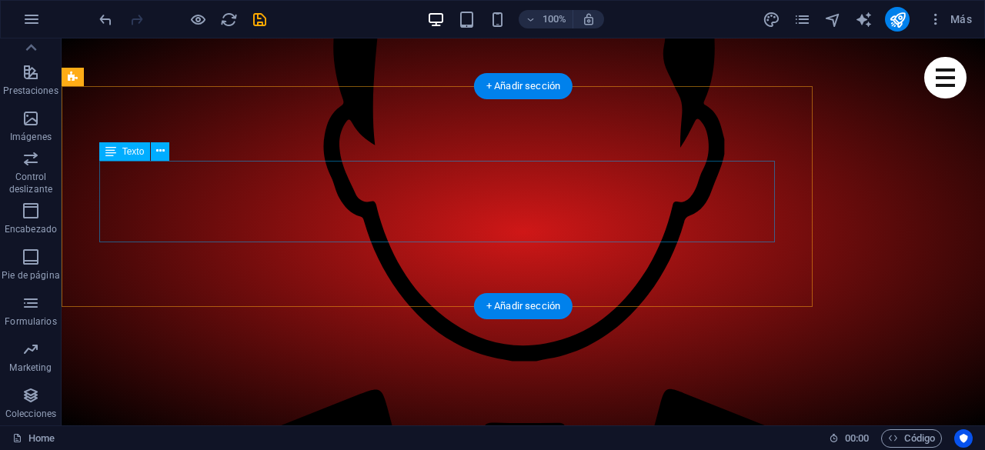
scroll to position [1583, 0]
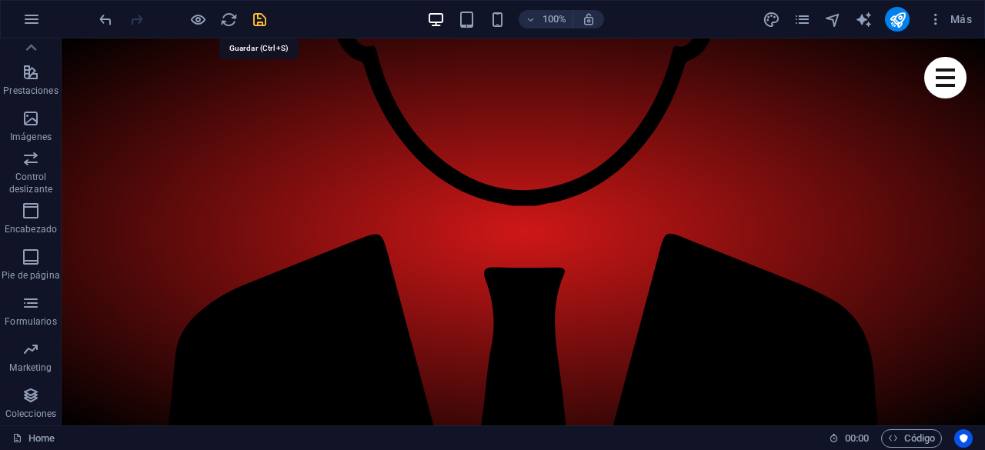
click at [262, 23] on icon "save" at bounding box center [260, 20] width 18 height 18
checkbox input "false"
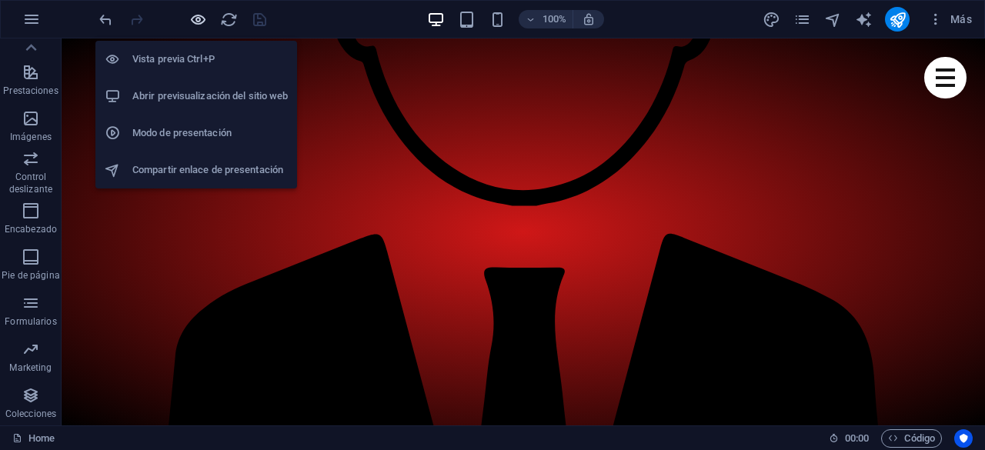
click at [198, 17] on icon "button" at bounding box center [198, 20] width 18 height 18
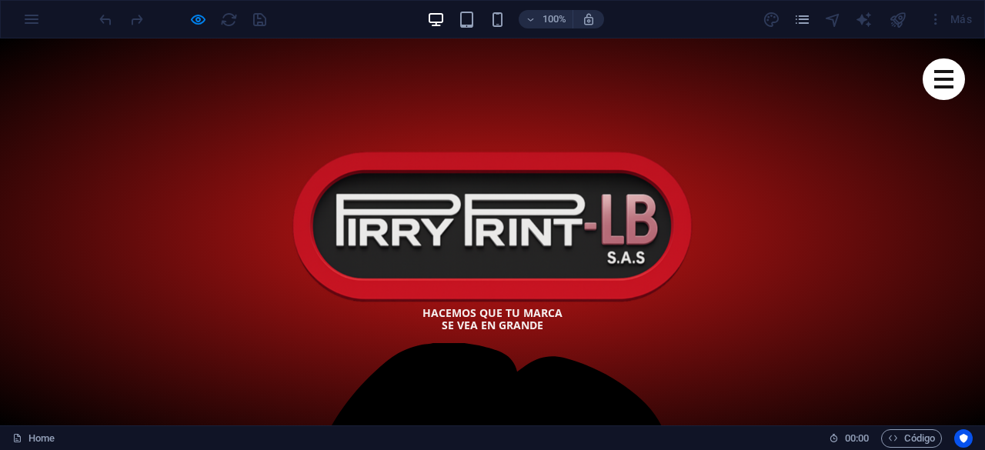
scroll to position [819, 0]
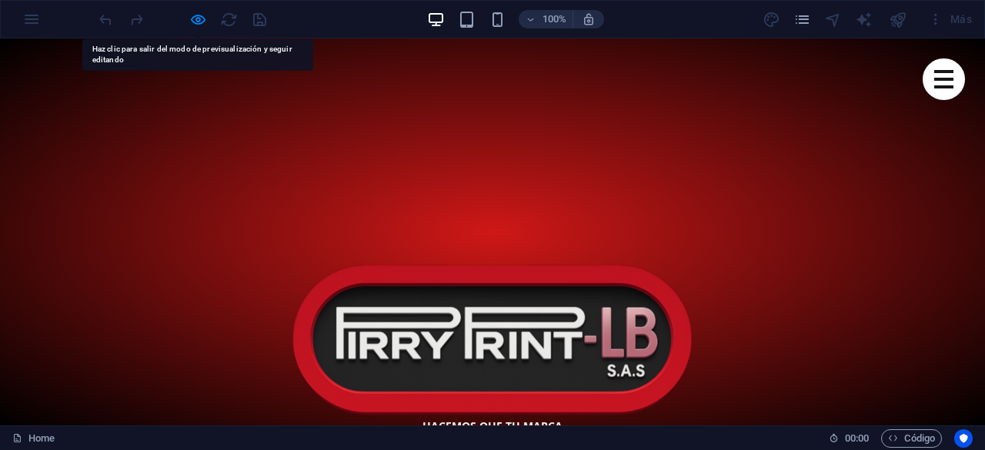
click at [262, 20] on div at bounding box center [182, 19] width 172 height 25
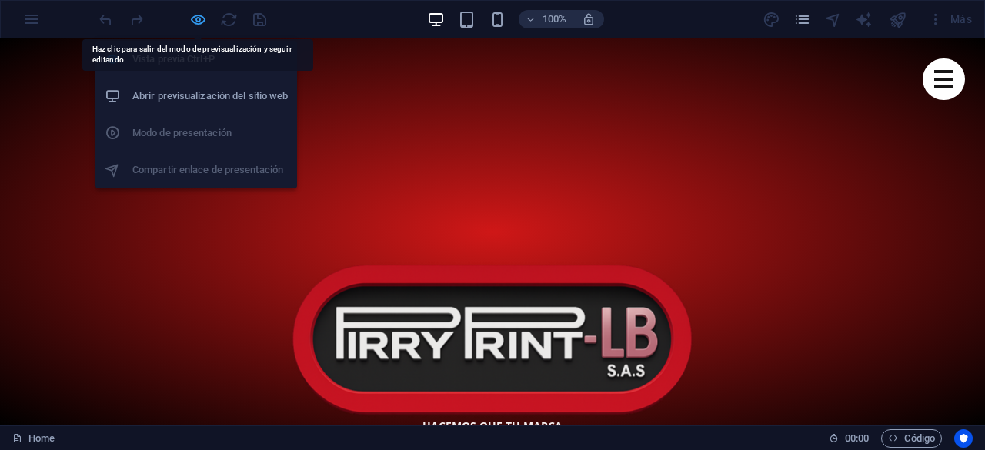
click at [194, 20] on icon "button" at bounding box center [198, 20] width 18 height 18
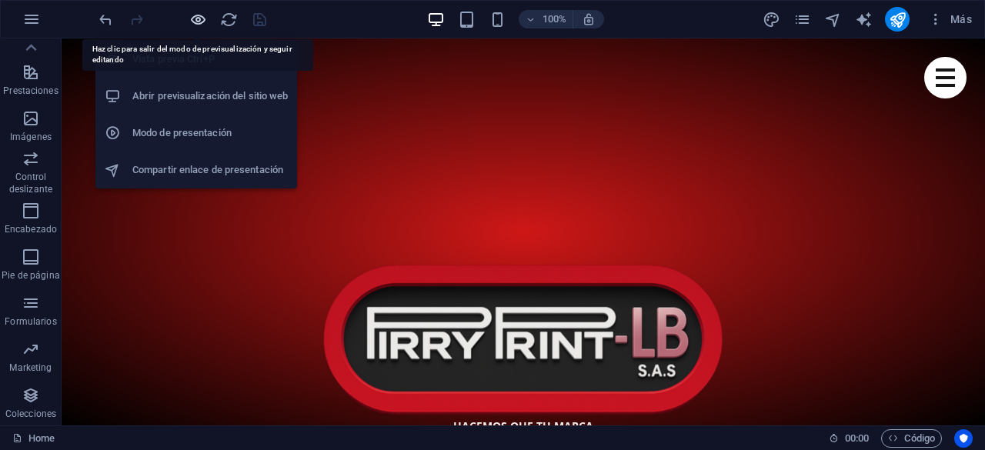
click at [195, 18] on icon "button" at bounding box center [198, 20] width 18 height 18
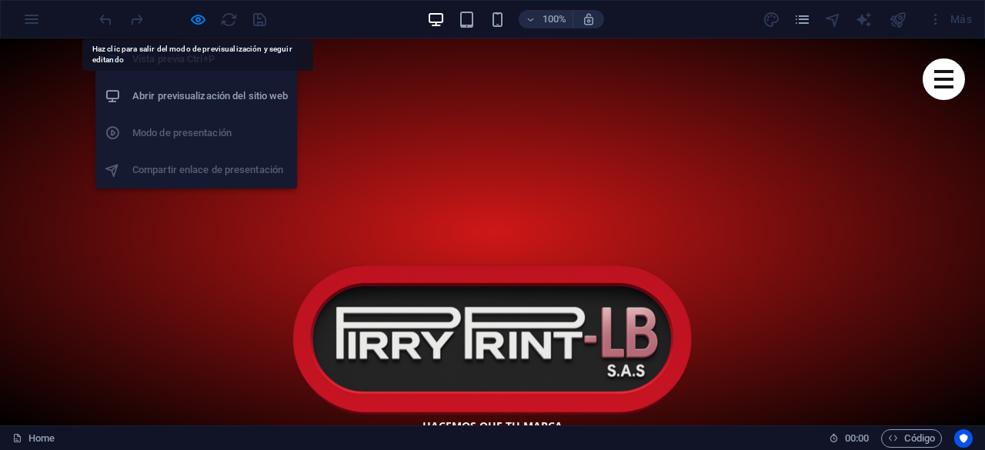
click at [195, 97] on h6 "Abrir previsualización del sitio web" at bounding box center [209, 96] width 155 height 18
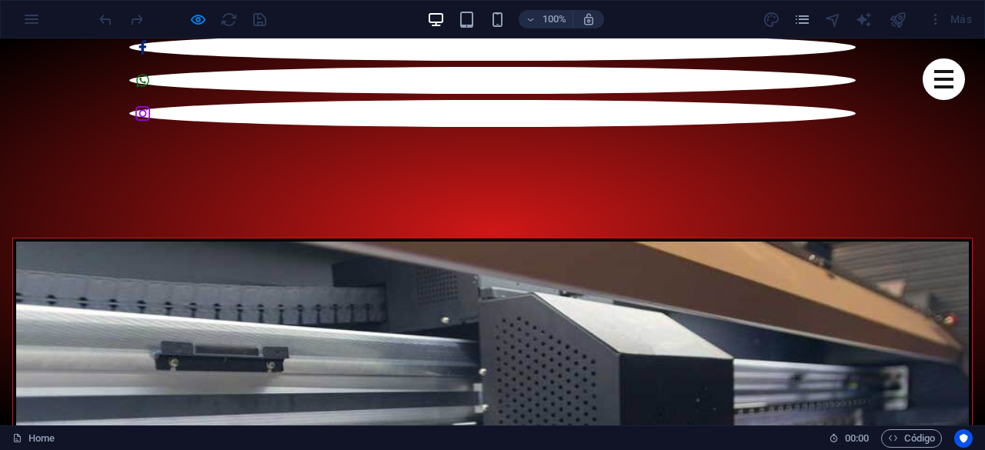
scroll to position [2050, 0]
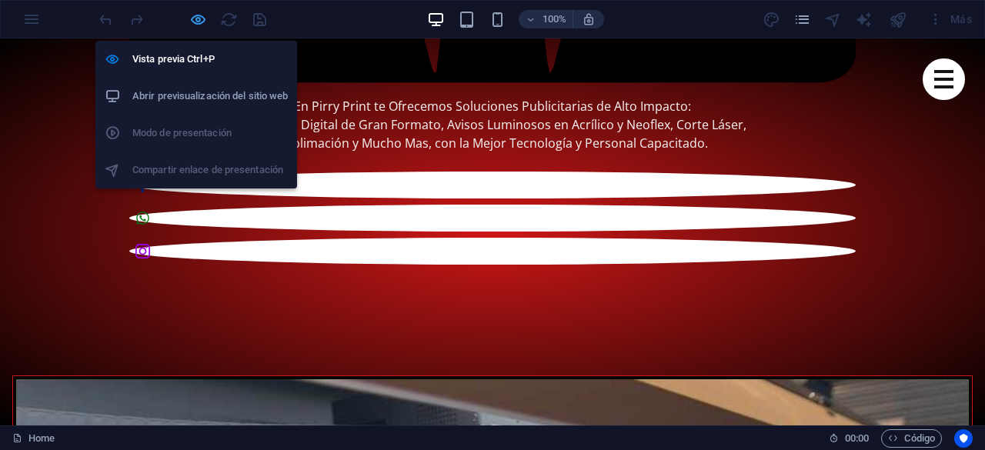
click at [203, 16] on icon "button" at bounding box center [198, 20] width 18 height 18
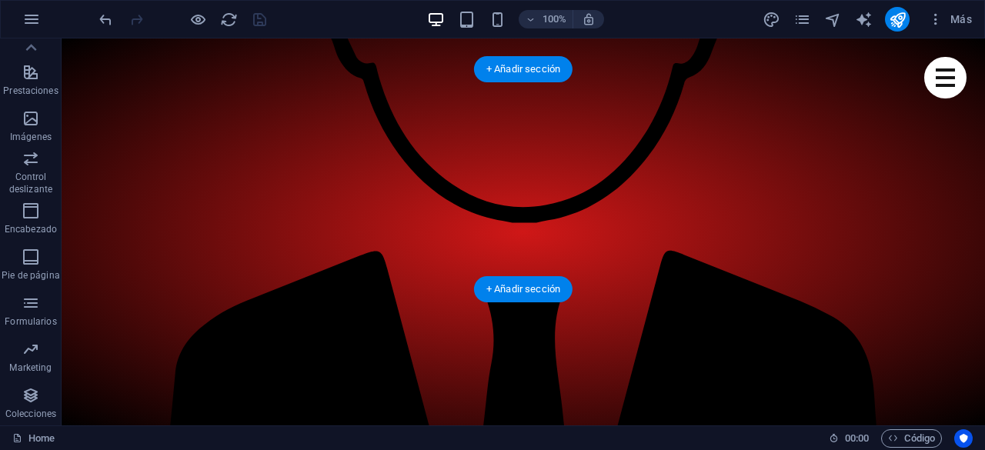
scroll to position [1428, 0]
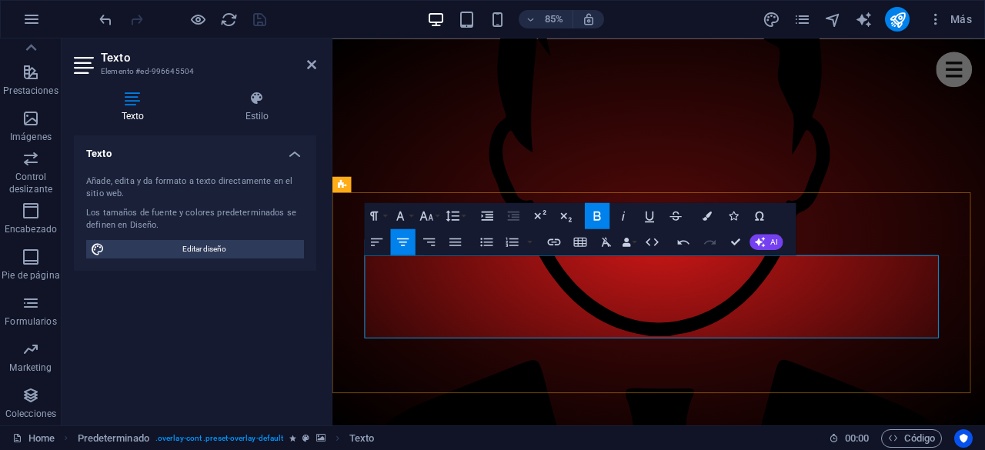
drag, startPoint x: 772, startPoint y: 356, endPoint x: 641, endPoint y: 348, distance: 131.0
click at [433, 218] on icon "button" at bounding box center [425, 215] width 15 height 15
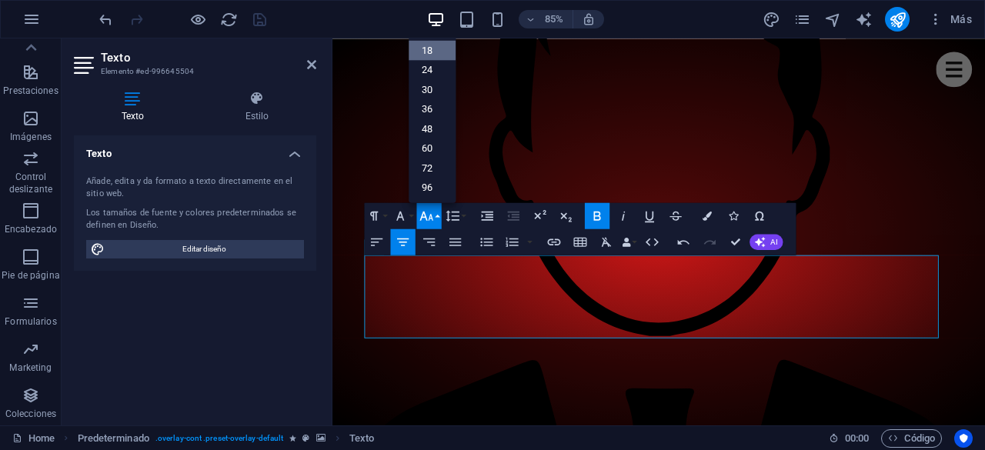
scroll to position [123, 0]
click at [432, 132] on link "48" at bounding box center [431, 130] width 47 height 20
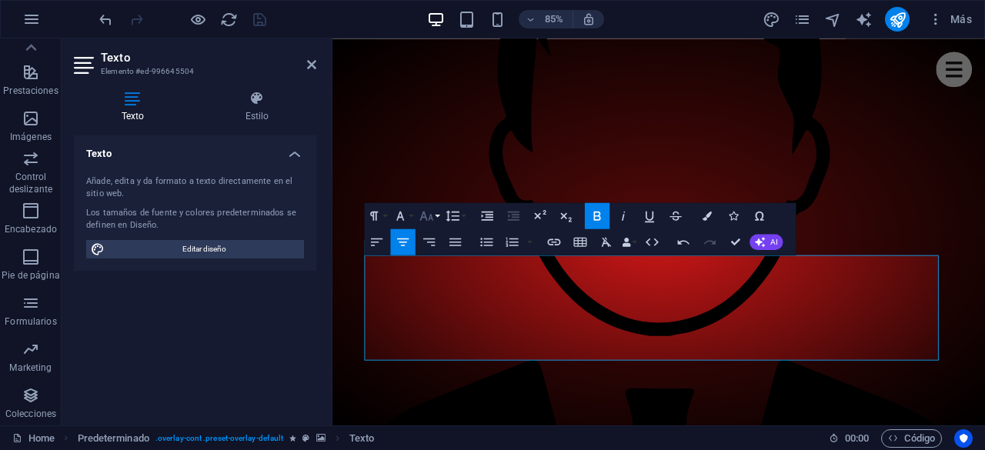
click at [436, 219] on button "Font Size" at bounding box center [428, 216] width 25 height 26
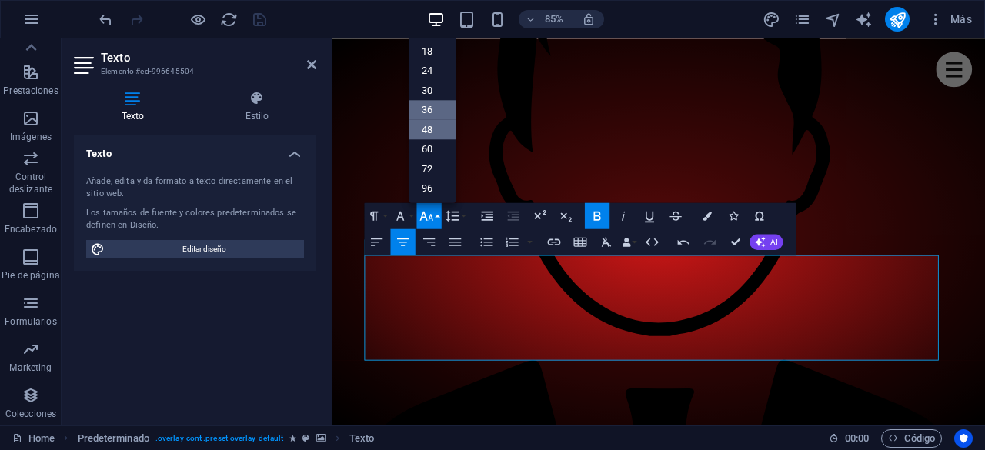
click at [435, 107] on link "36" at bounding box center [431, 110] width 47 height 20
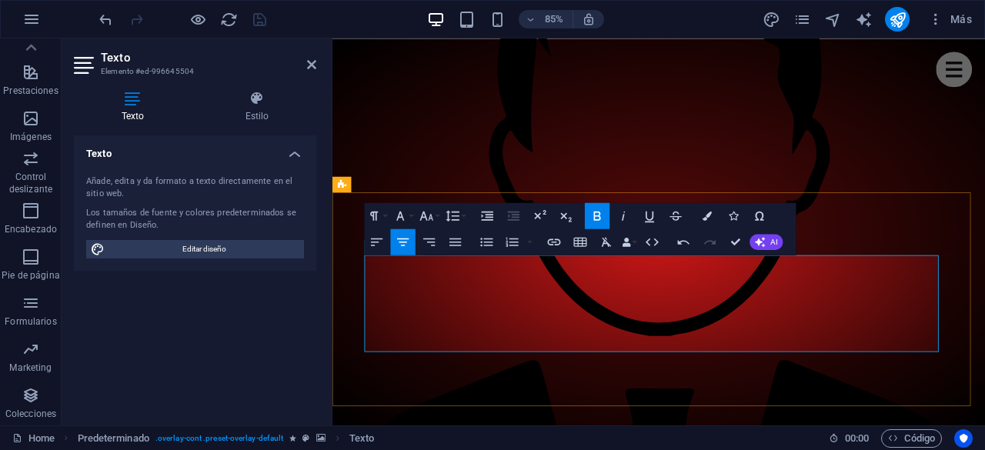
drag, startPoint x: 795, startPoint y: 361, endPoint x: 621, endPoint y: 361, distance: 173.8
click at [703, 218] on icon "button" at bounding box center [706, 216] width 9 height 9
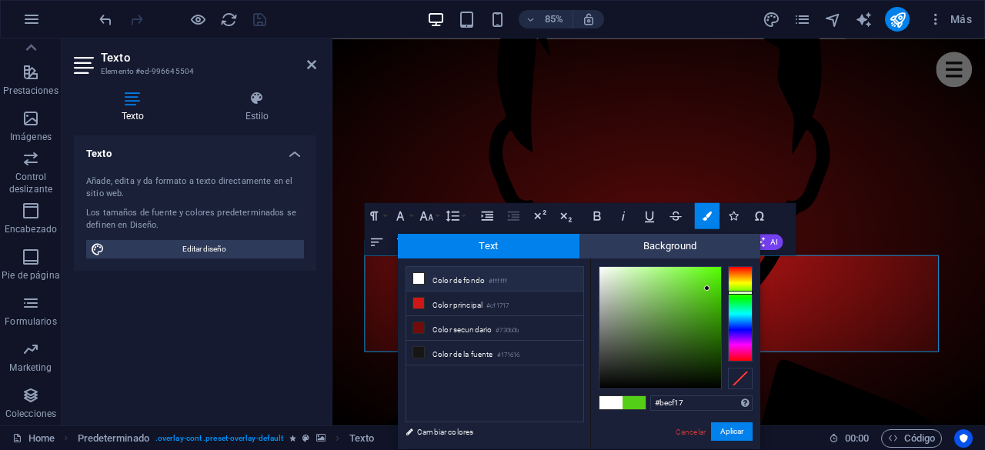
click at [738, 283] on div at bounding box center [740, 313] width 25 height 95
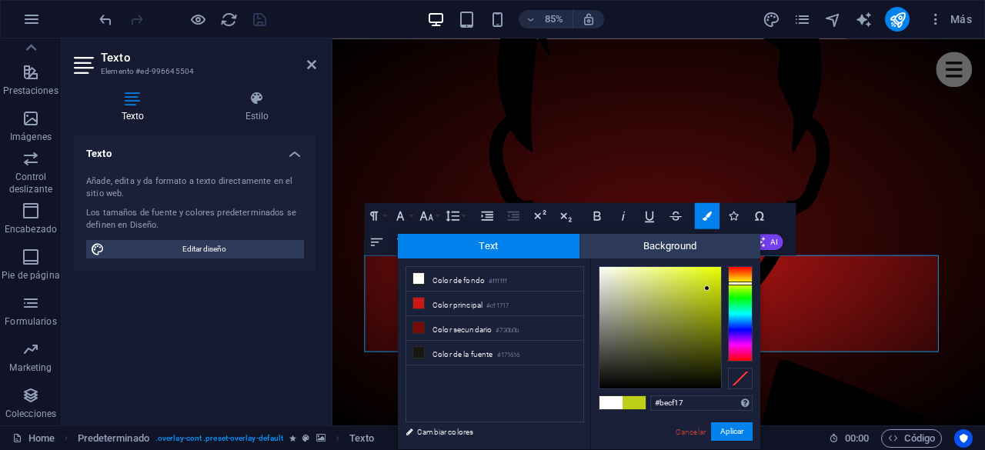
click at [738, 283] on div at bounding box center [740, 284] width 25 height 4
type input "#f5f6e6"
click at [606, 270] on div at bounding box center [660, 328] width 122 height 122
click at [606, 270] on div at bounding box center [605, 269] width 5 height 5
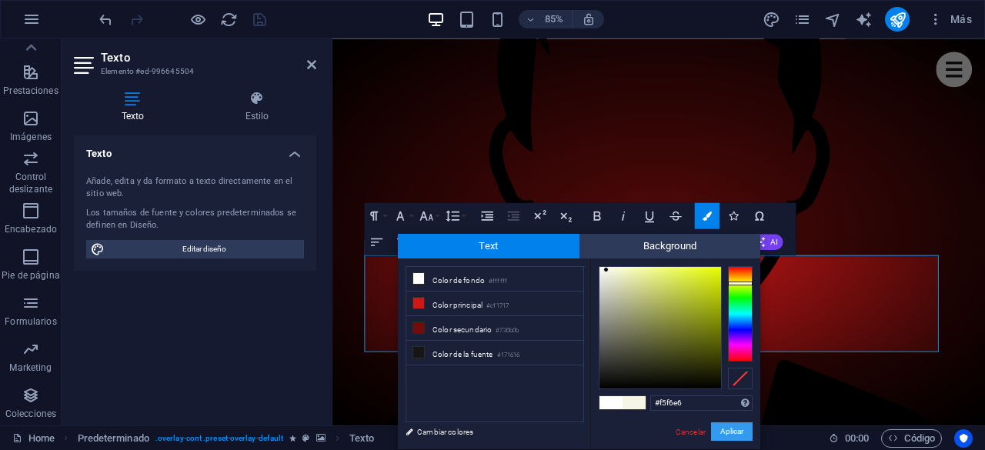
click at [725, 428] on button "Aplicar" at bounding box center [732, 431] width 42 height 18
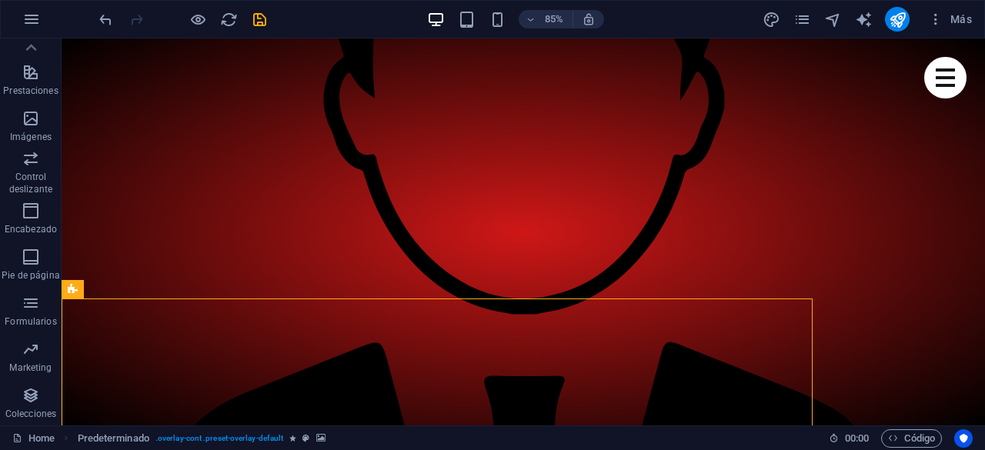
scroll to position [1561, 0]
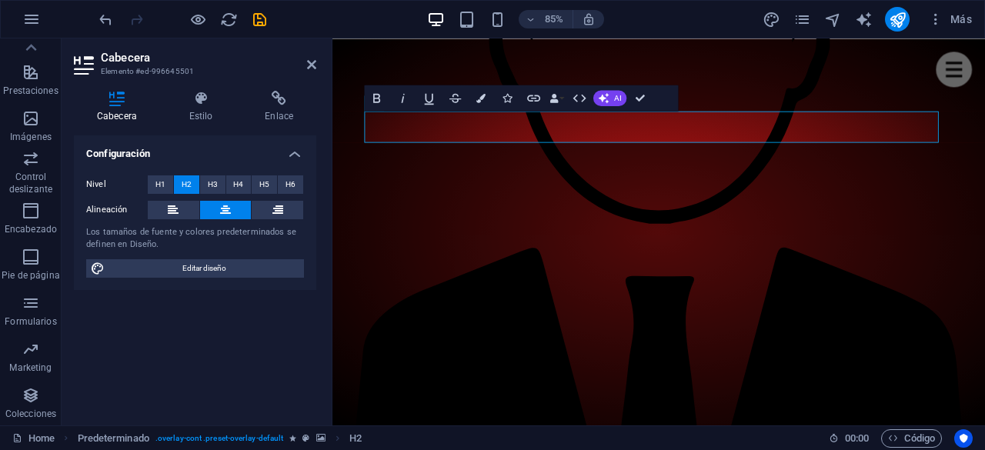
click at [232, 155] on h4 "Configuración" at bounding box center [195, 149] width 242 height 28
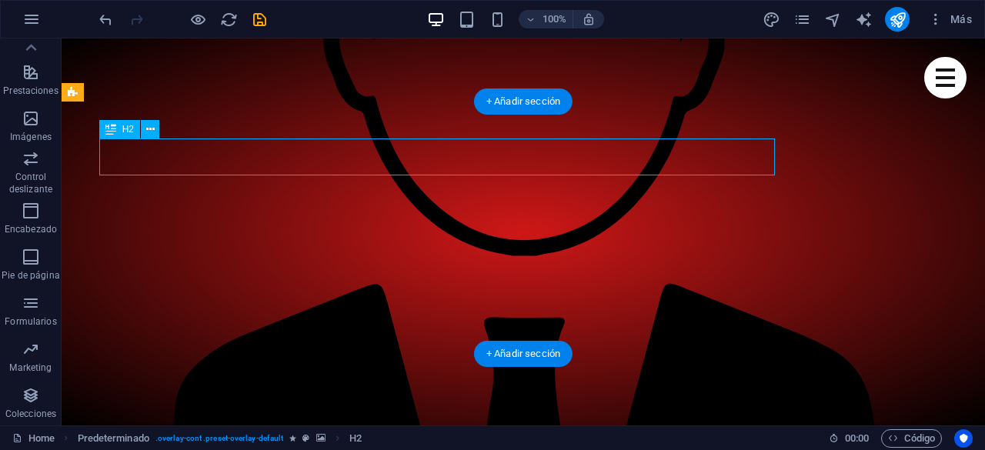
scroll to position [1546, 0]
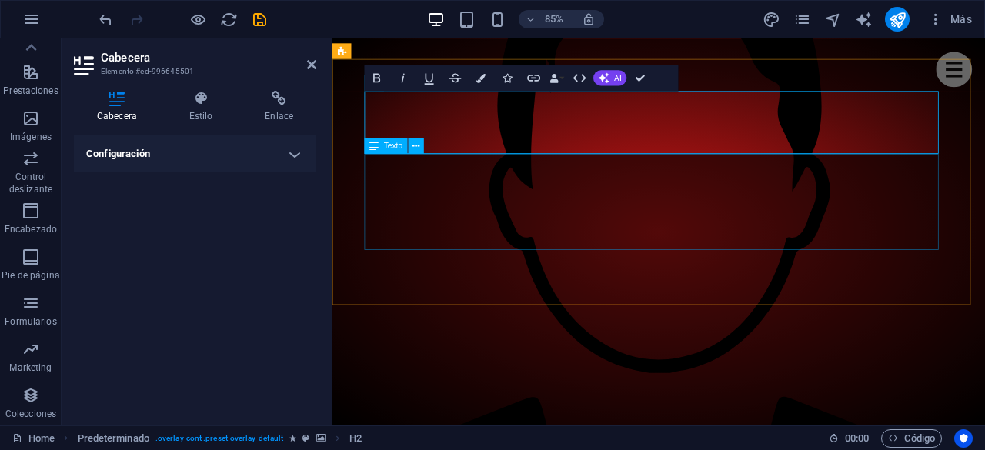
scroll to position [1615, 0]
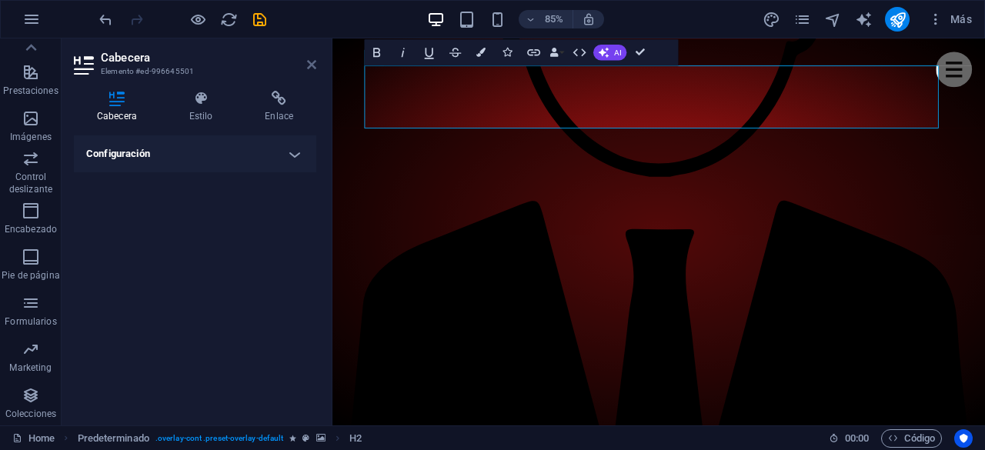
click at [306, 62] on header "Cabecera Elemento #ed-996645501" at bounding box center [195, 58] width 242 height 40
click at [311, 70] on icon at bounding box center [311, 64] width 9 height 12
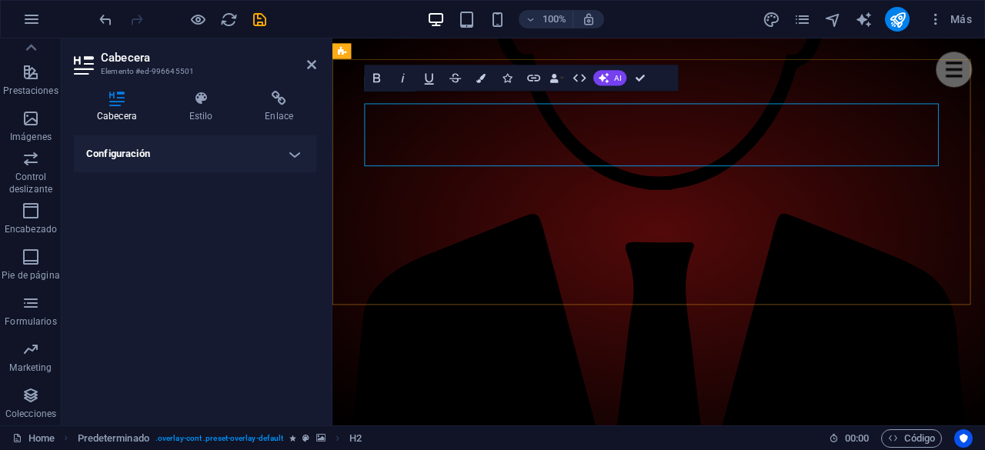
scroll to position [1585, 0]
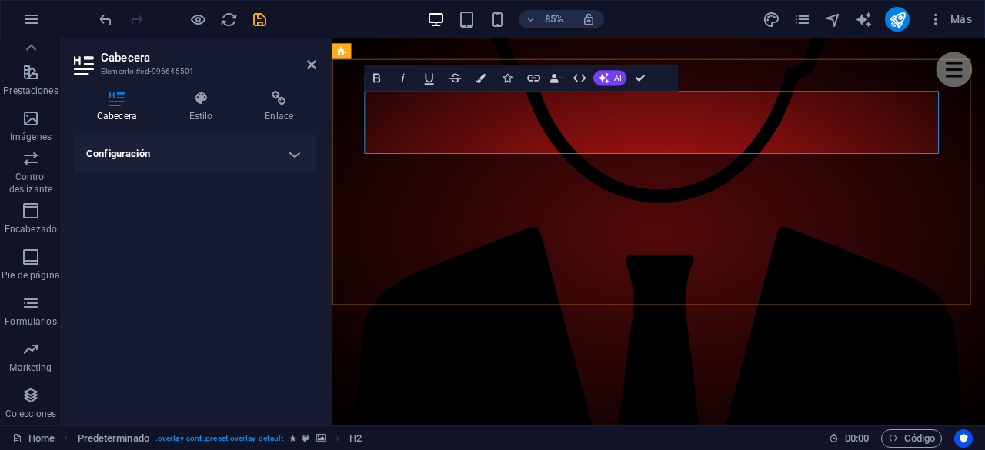
click at [460, 82] on icon "button" at bounding box center [454, 77] width 15 height 15
click at [508, 80] on icon "button" at bounding box center [507, 77] width 9 height 9
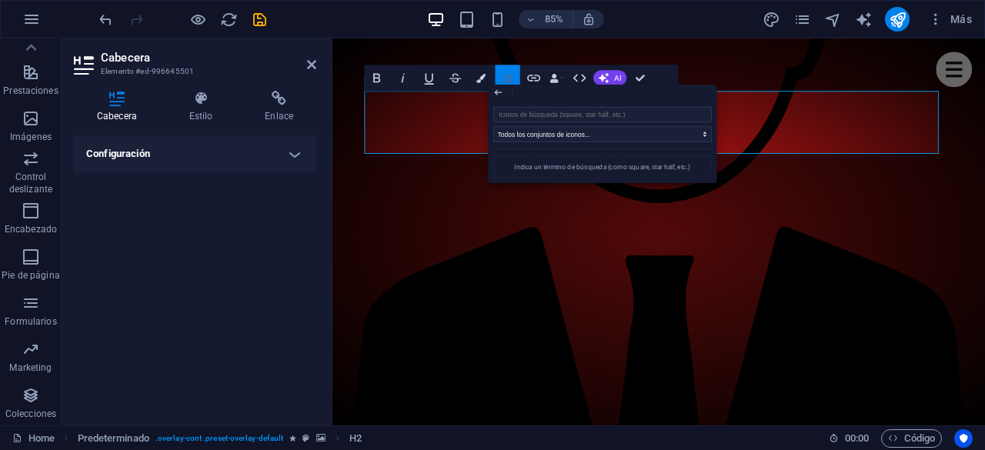
click at [508, 80] on icon "button" at bounding box center [507, 77] width 9 height 9
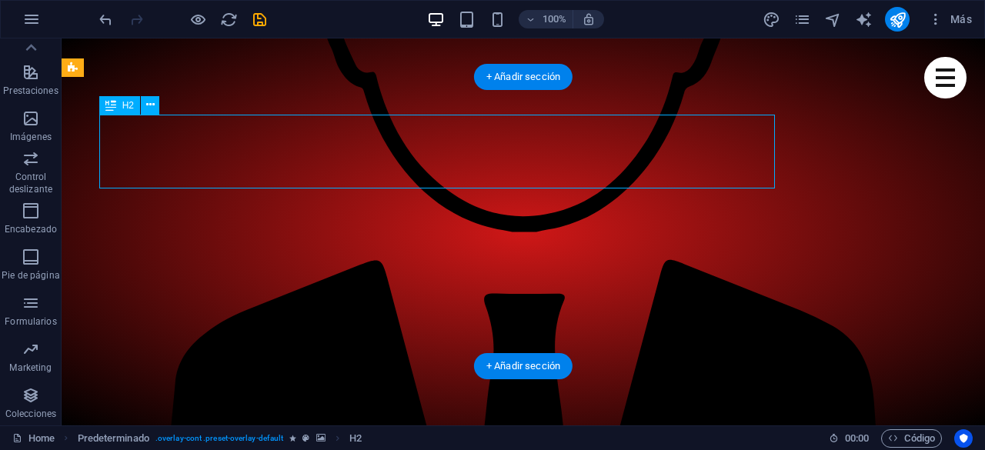
scroll to position [1570, 0]
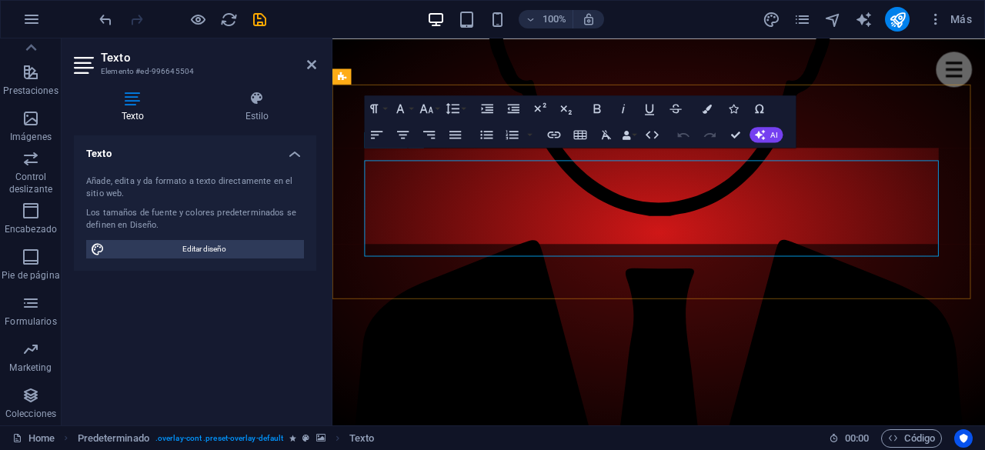
scroll to position [1555, 0]
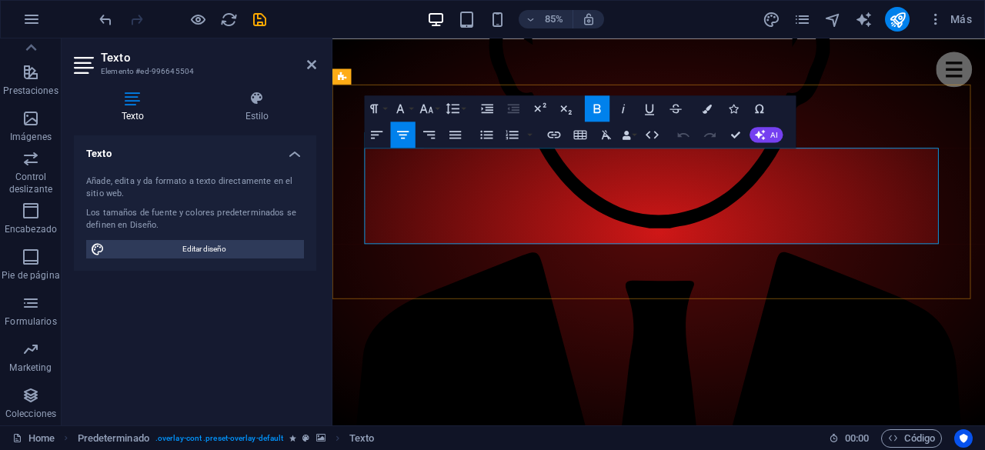
drag, startPoint x: 794, startPoint y: 234, endPoint x: 619, endPoint y: 238, distance: 174.7
click at [413, 112] on button "Font Family" at bounding box center [402, 108] width 25 height 26
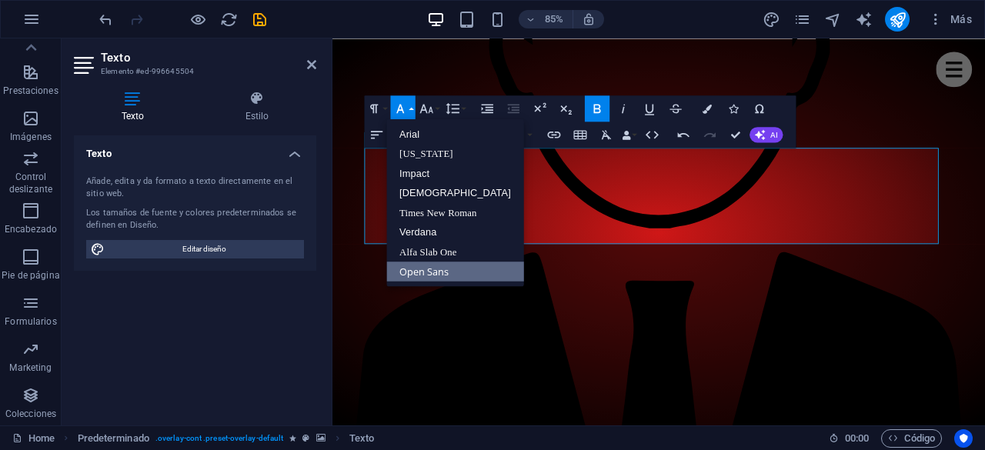
scroll to position [0, 0]
click at [422, 184] on link "[DEMOGRAPHIC_DATA]" at bounding box center [455, 193] width 138 height 20
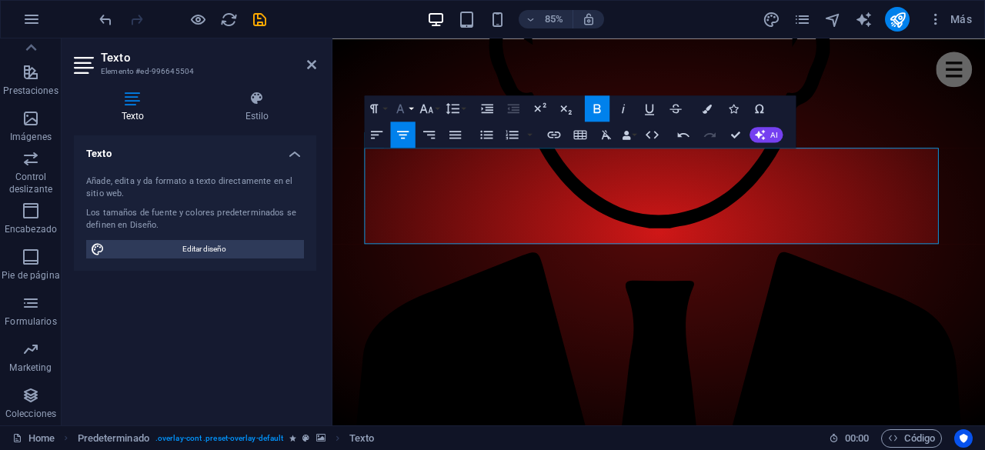
click at [411, 109] on button "Font Family" at bounding box center [402, 108] width 25 height 26
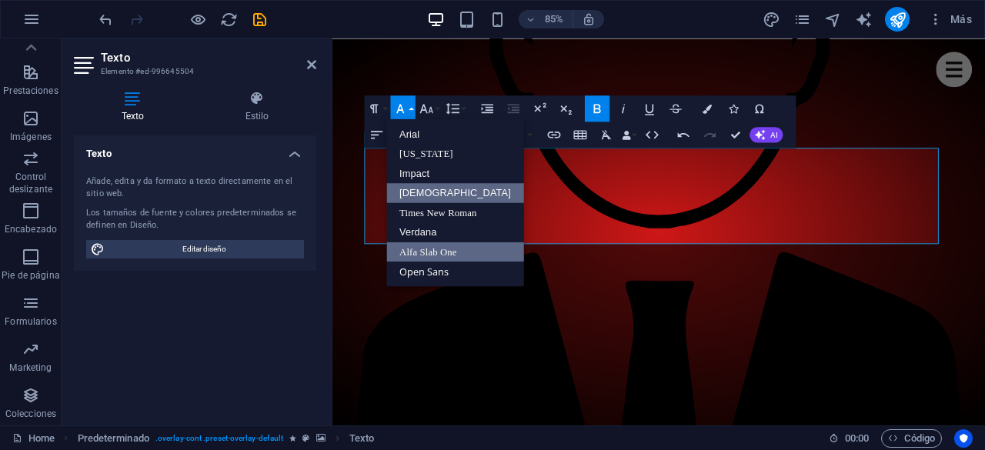
click at [425, 251] on link "Alfa Slab One" at bounding box center [455, 252] width 138 height 20
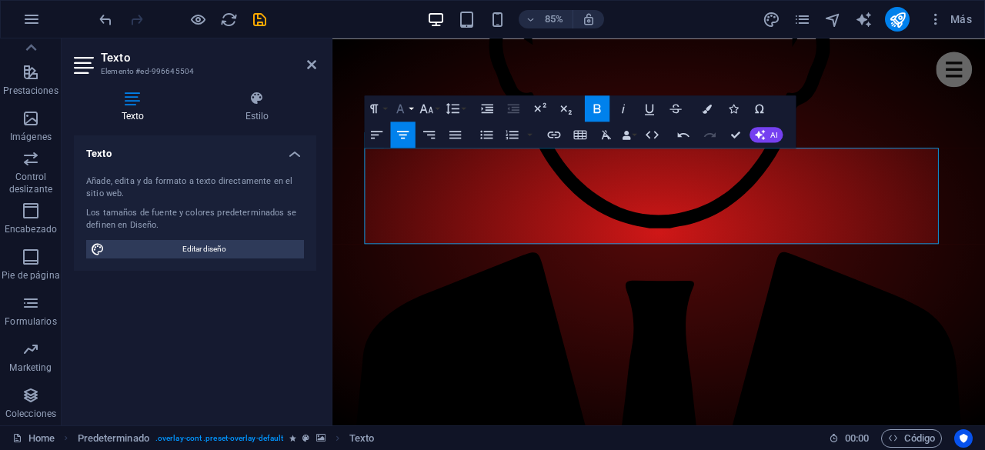
click at [408, 105] on button "Font Family" at bounding box center [402, 108] width 25 height 26
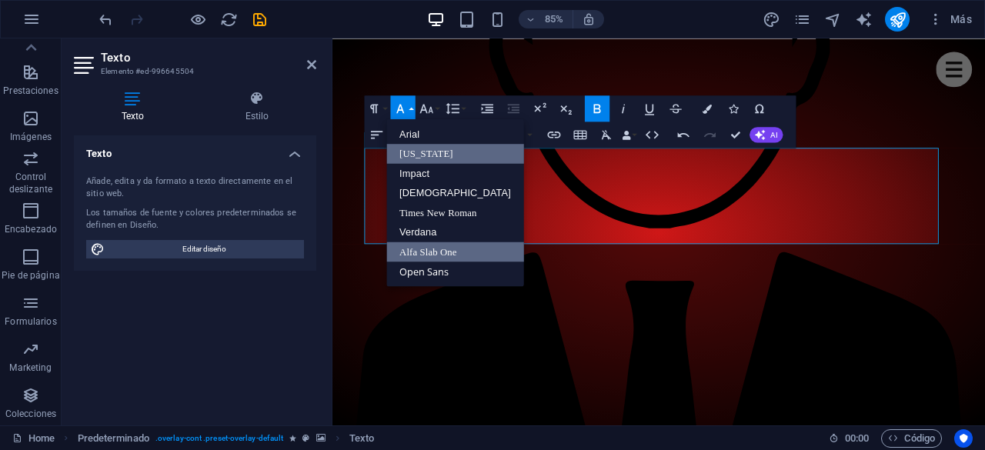
click at [420, 148] on link "[US_STATE]" at bounding box center [455, 154] width 138 height 20
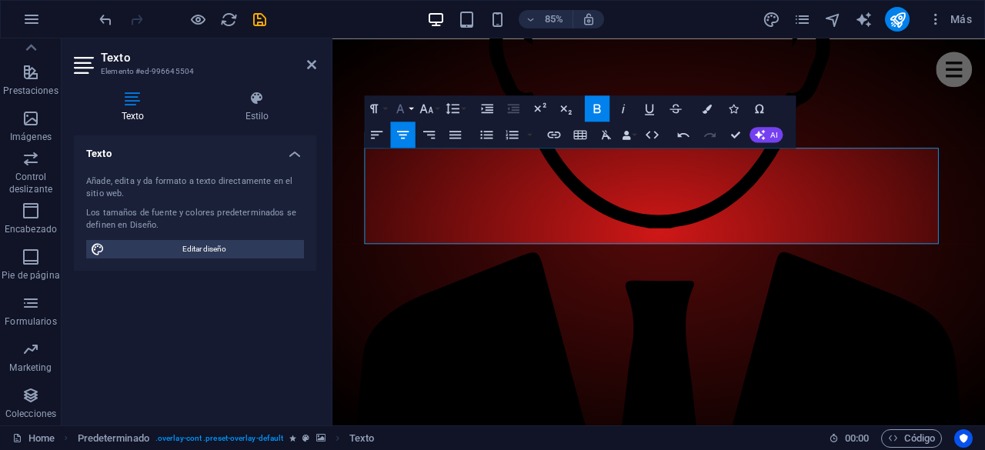
click at [414, 113] on button "Font Family" at bounding box center [402, 108] width 25 height 26
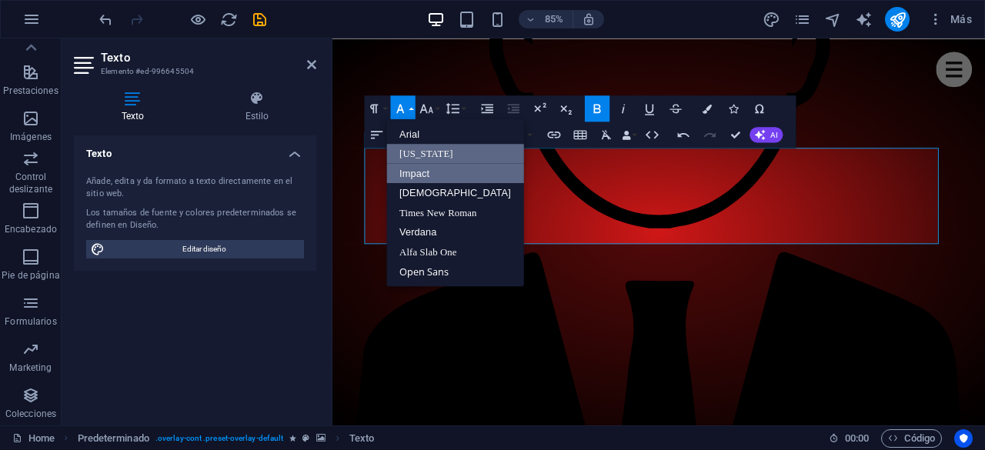
click at [425, 170] on link "Impact" at bounding box center [455, 173] width 138 height 20
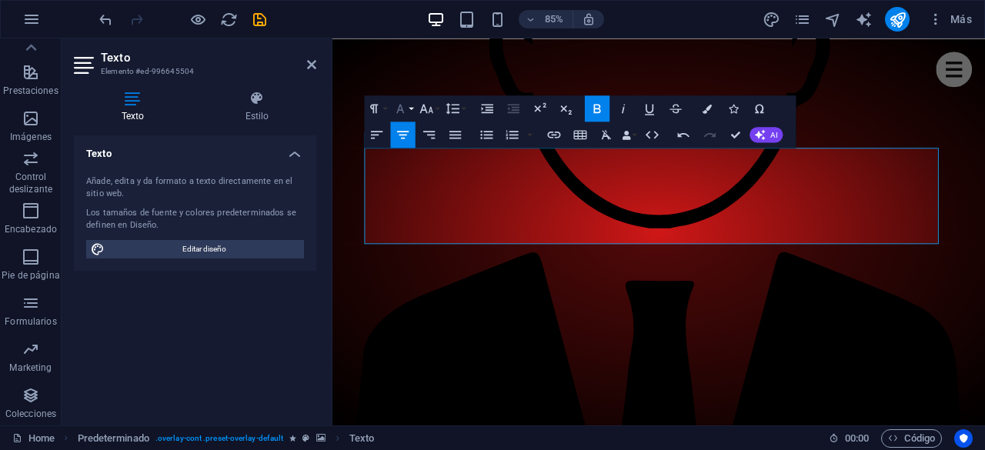
click at [410, 105] on button "Font Family" at bounding box center [402, 108] width 25 height 26
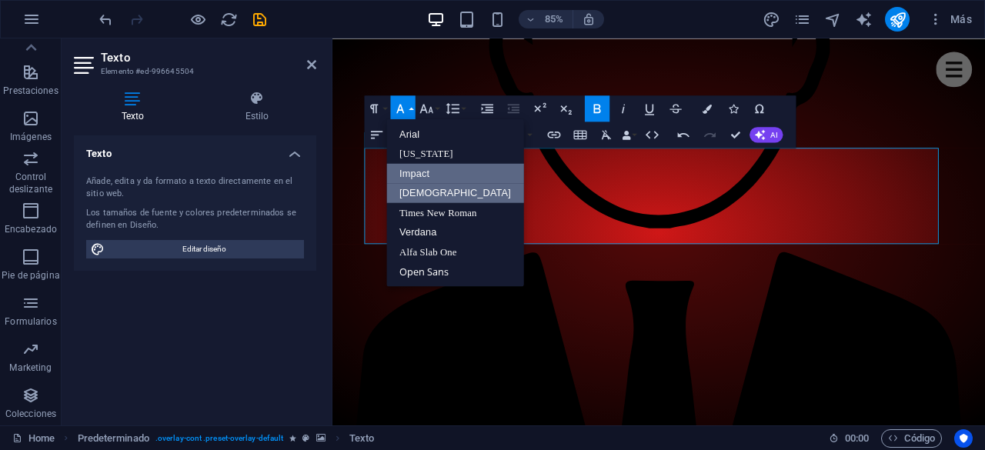
click at [424, 194] on link "[DEMOGRAPHIC_DATA]" at bounding box center [455, 193] width 138 height 20
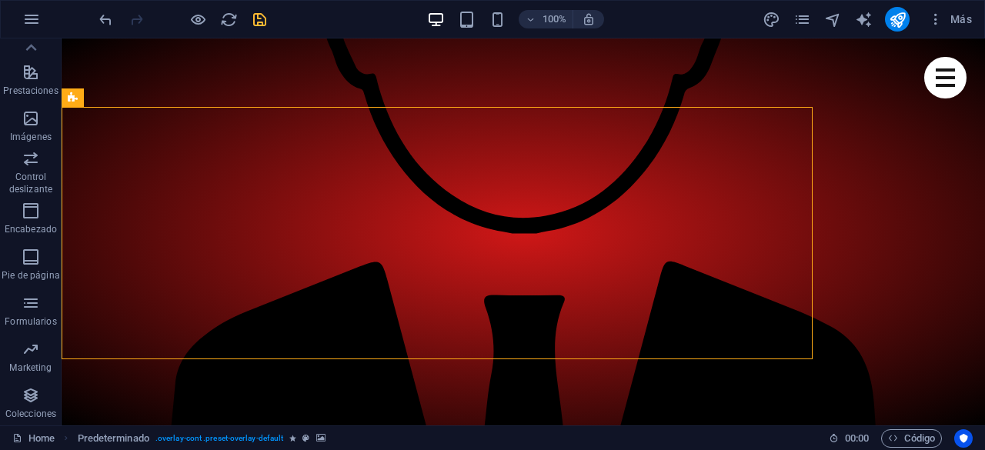
click at [257, 19] on icon "save" at bounding box center [260, 20] width 18 height 18
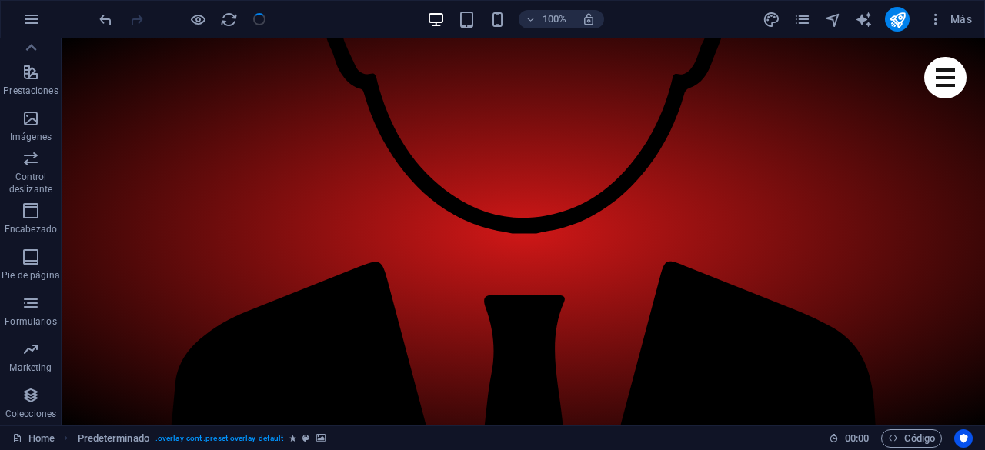
checkbox input "false"
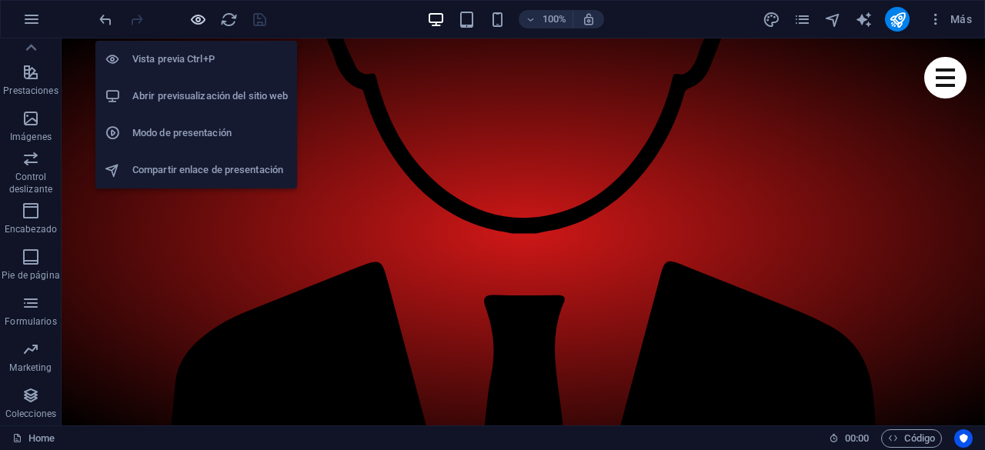
click at [198, 21] on icon "button" at bounding box center [198, 20] width 18 height 18
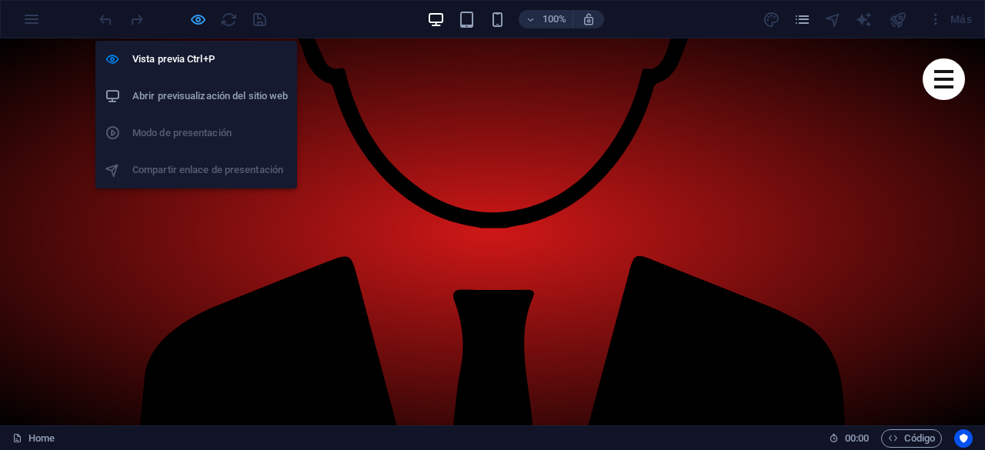
click at [198, 18] on icon "button" at bounding box center [198, 20] width 18 height 18
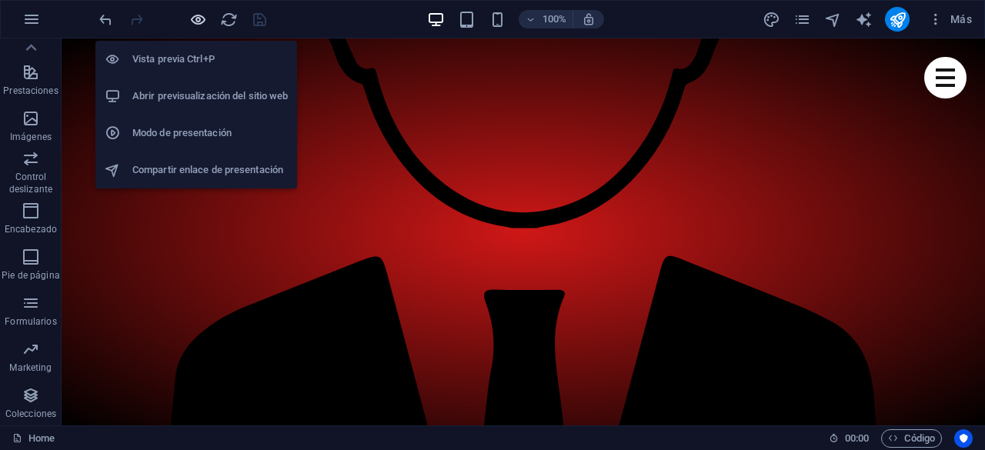
scroll to position [1555, 0]
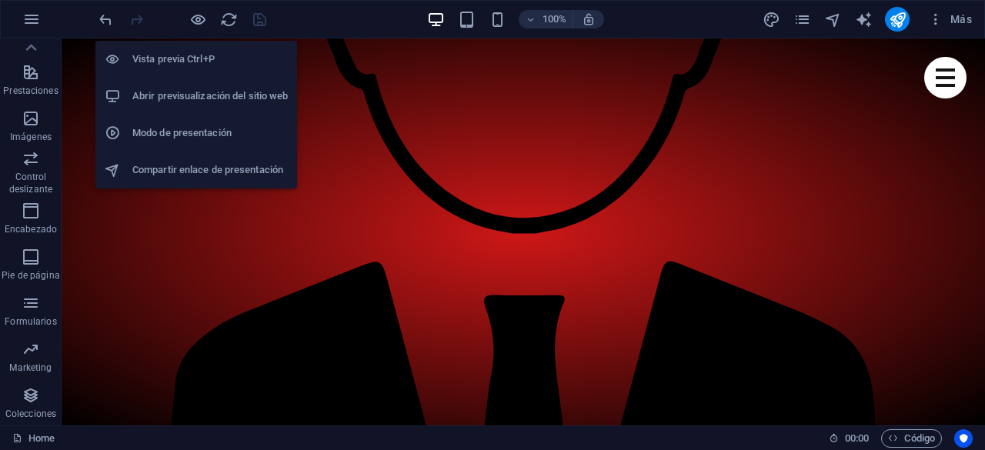
click at [202, 92] on h6 "Abrir previsualización del sitio web" at bounding box center [209, 96] width 155 height 18
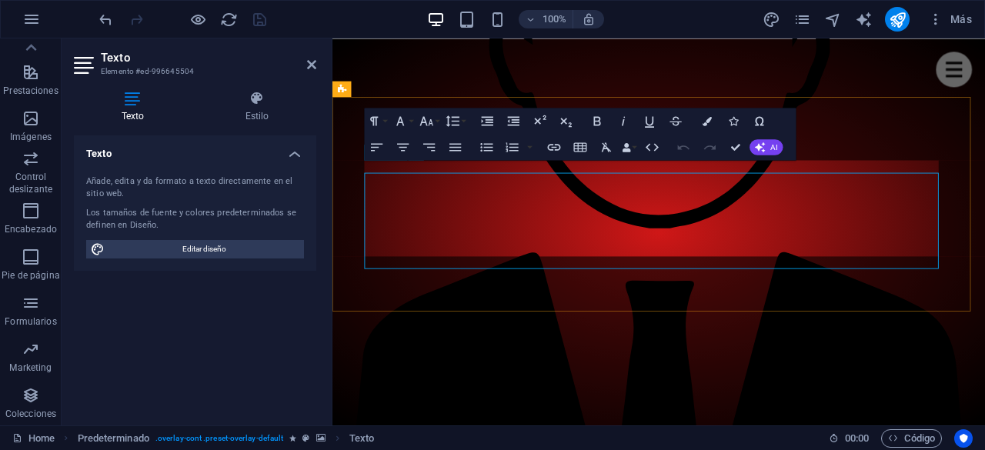
scroll to position [1540, 0]
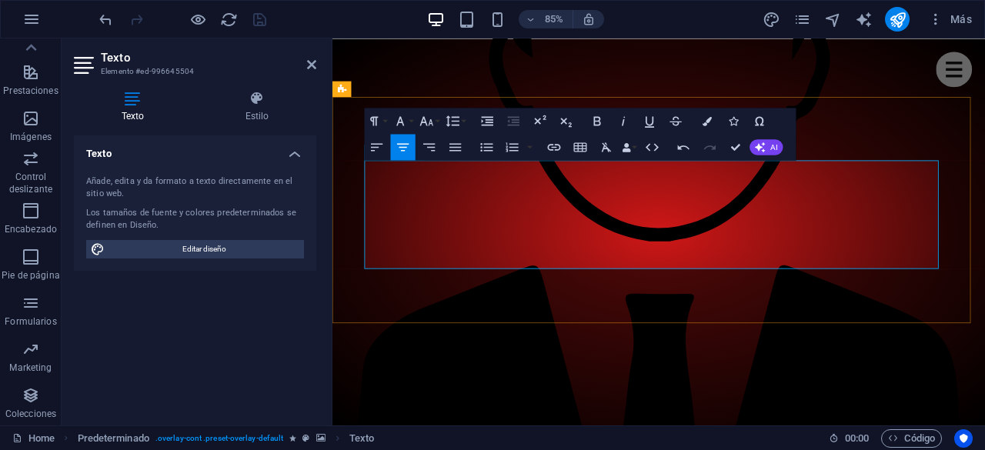
drag, startPoint x: 796, startPoint y: 223, endPoint x: 615, endPoint y: 229, distance: 181.6
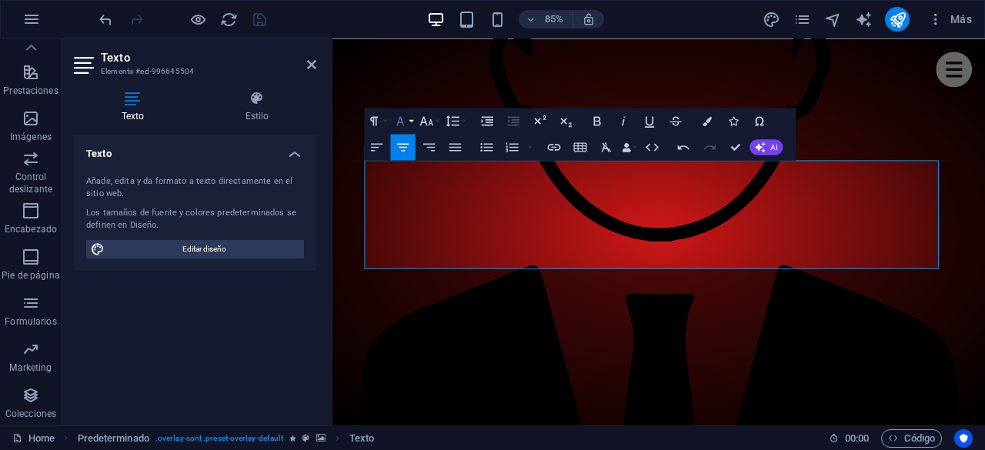
click at [408, 119] on button "Font Family" at bounding box center [402, 121] width 25 height 26
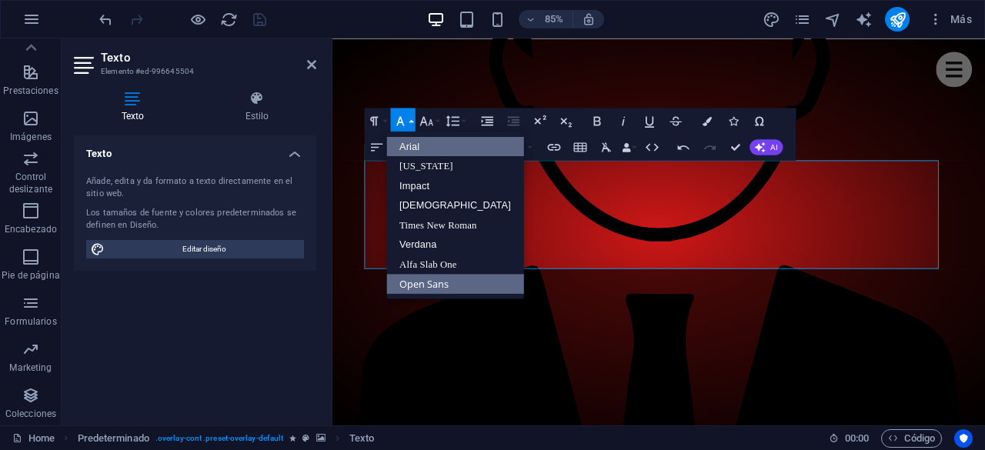
scroll to position [0, 0]
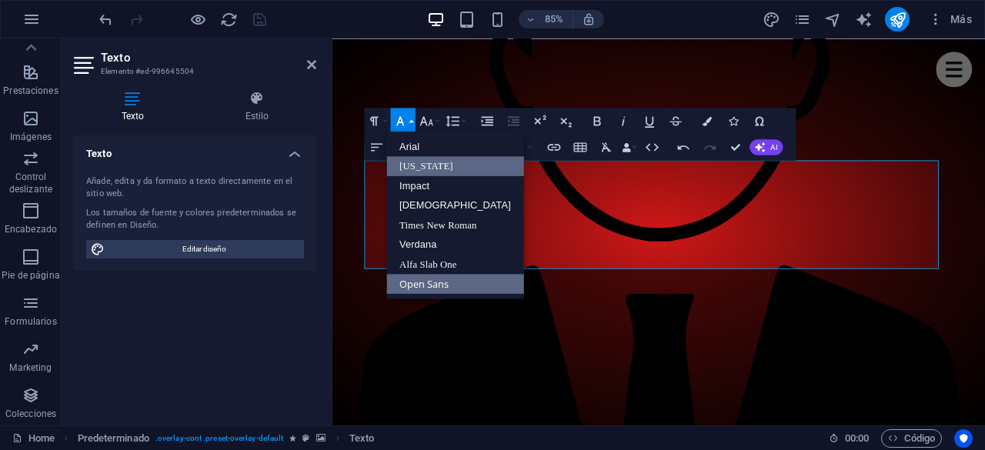
click at [422, 158] on link "[US_STATE]" at bounding box center [455, 166] width 138 height 20
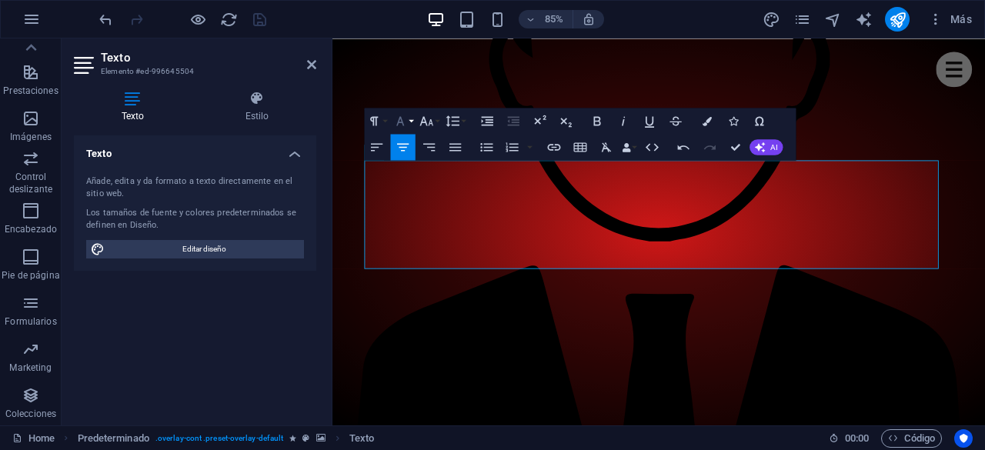
click at [405, 122] on icon "button" at bounding box center [399, 120] width 15 height 15
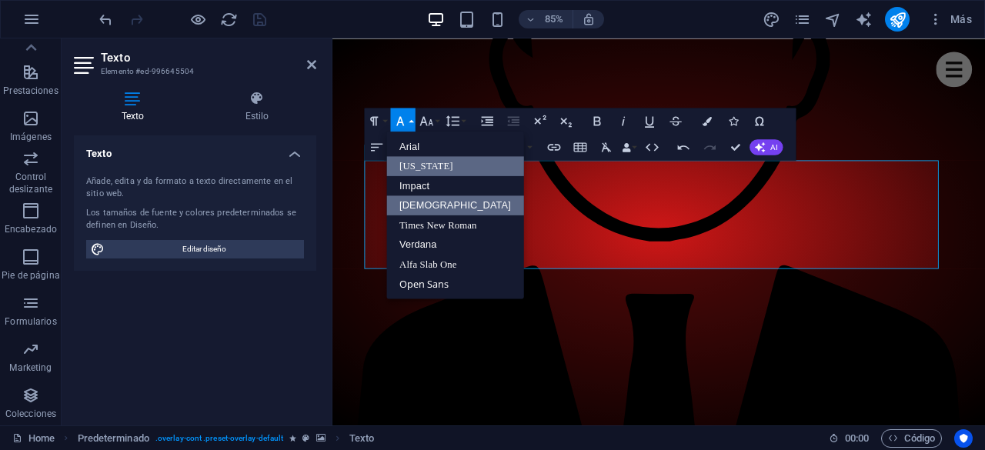
click at [425, 200] on link "[DEMOGRAPHIC_DATA]" at bounding box center [455, 204] width 138 height 19
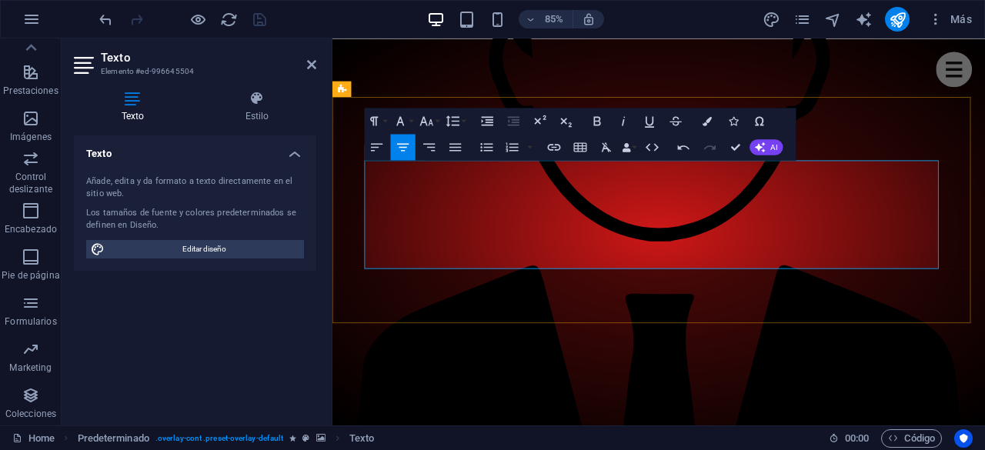
click at [312, 62] on icon at bounding box center [311, 64] width 9 height 12
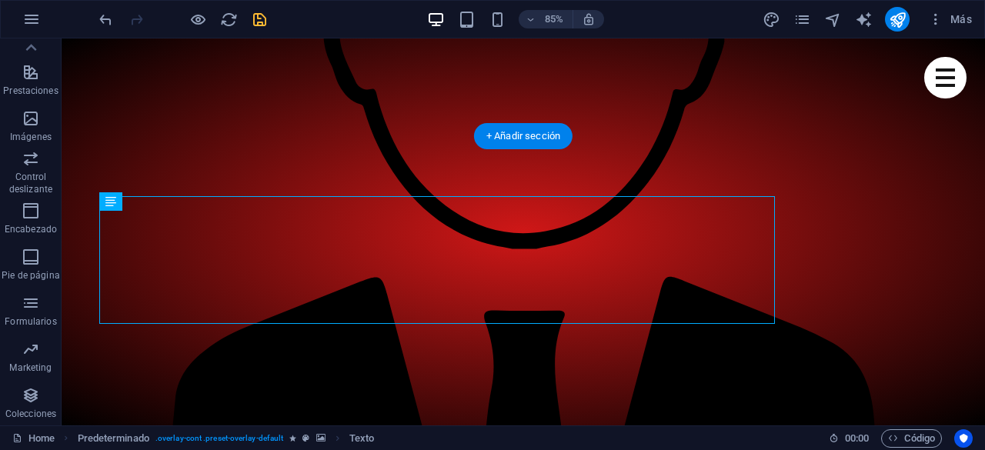
scroll to position [1525, 0]
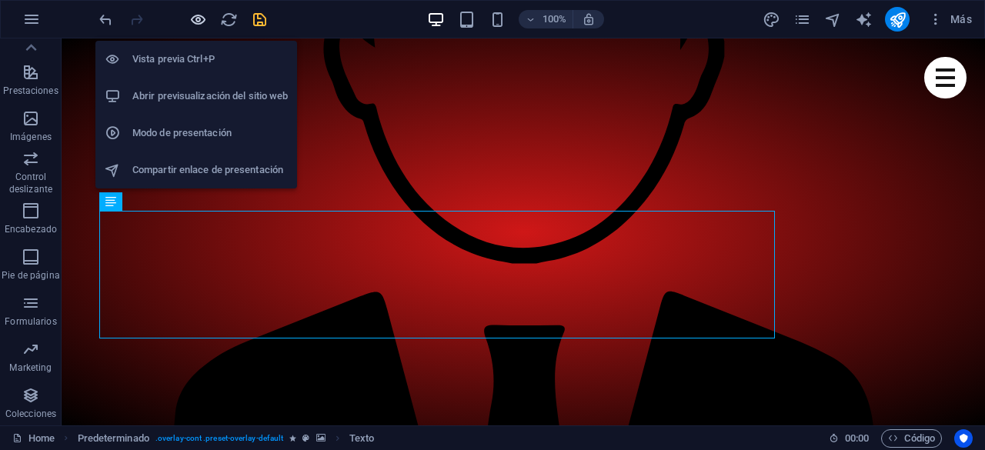
click at [202, 20] on icon "button" at bounding box center [198, 20] width 18 height 18
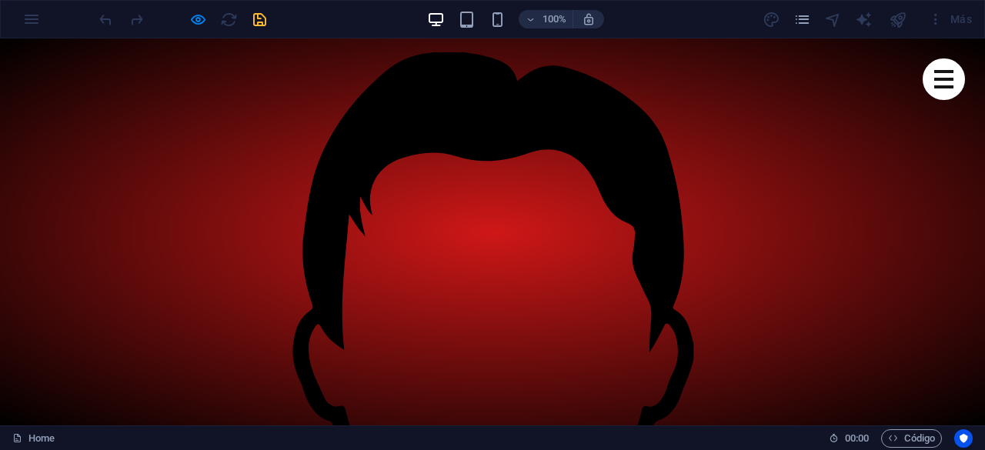
scroll to position [915, 0]
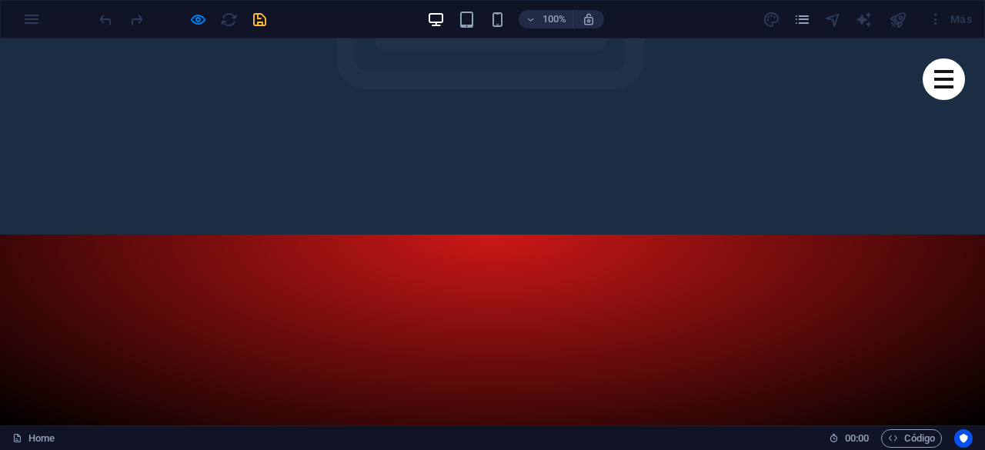
scroll to position [231, 0]
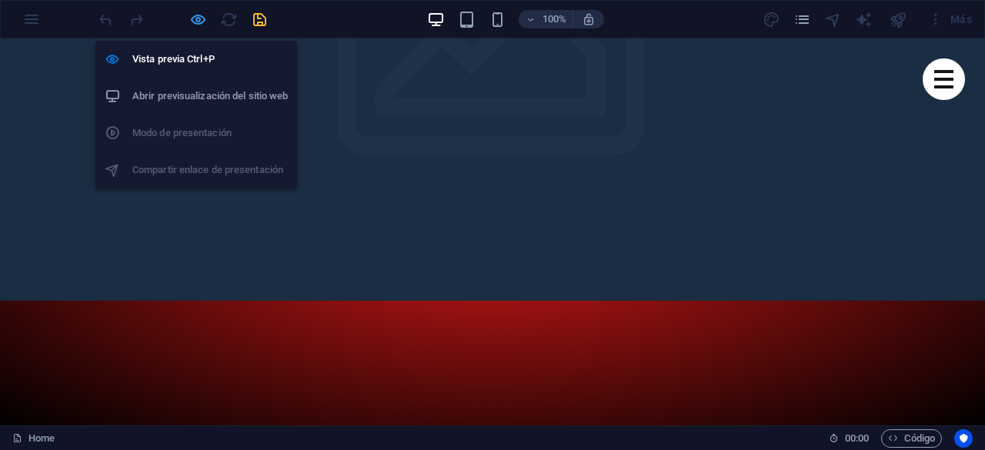
click at [197, 22] on icon "button" at bounding box center [198, 20] width 18 height 18
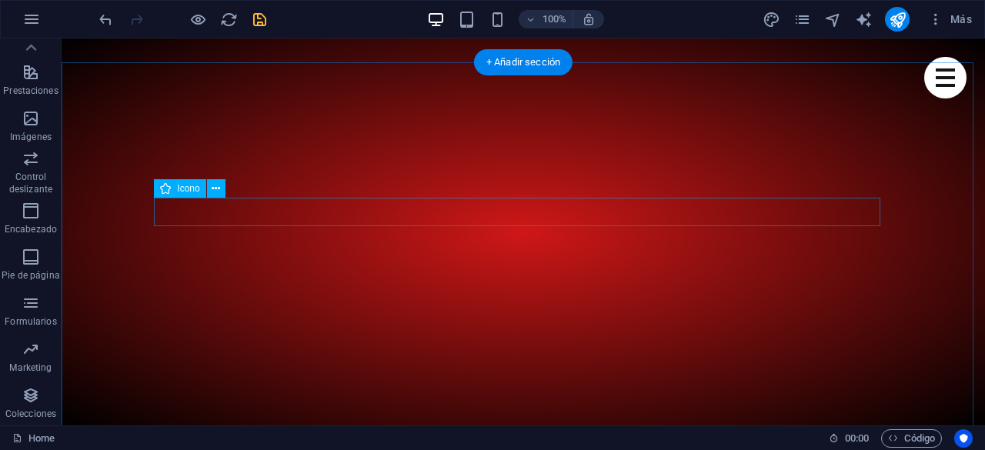
scroll to position [538, 0]
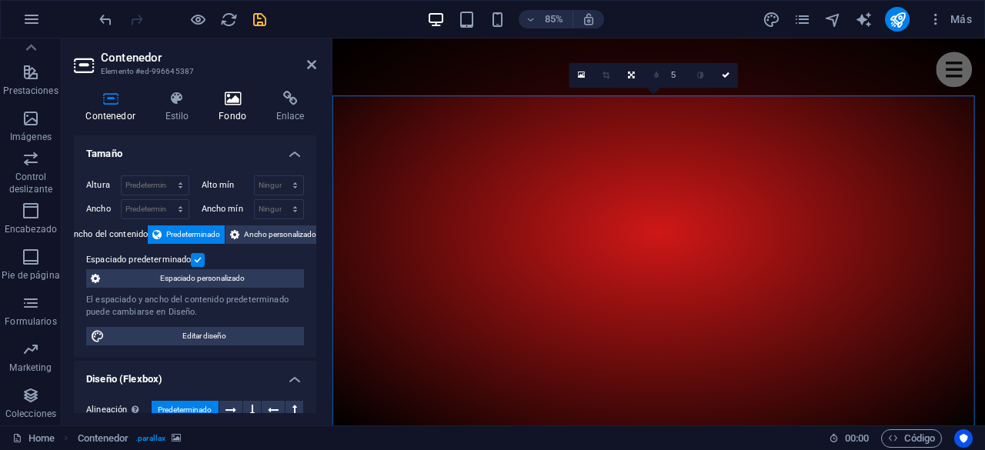
click at [228, 110] on h4 "Fondo" at bounding box center [236, 107] width 58 height 32
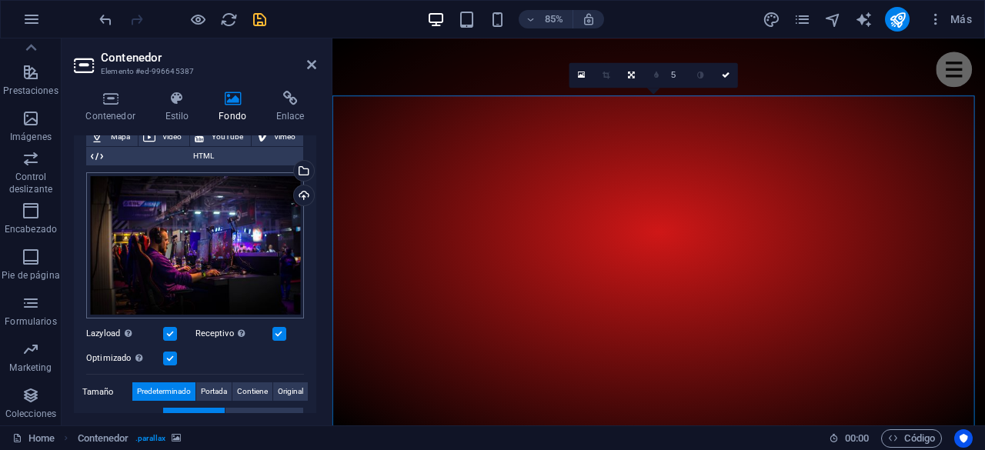
scroll to position [77, 0]
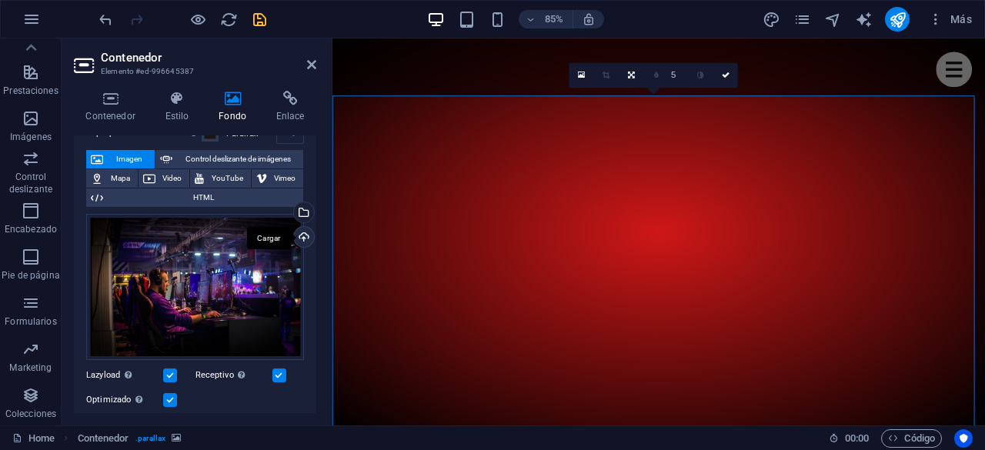
click at [302, 237] on div "Cargar" at bounding box center [302, 238] width 23 height 23
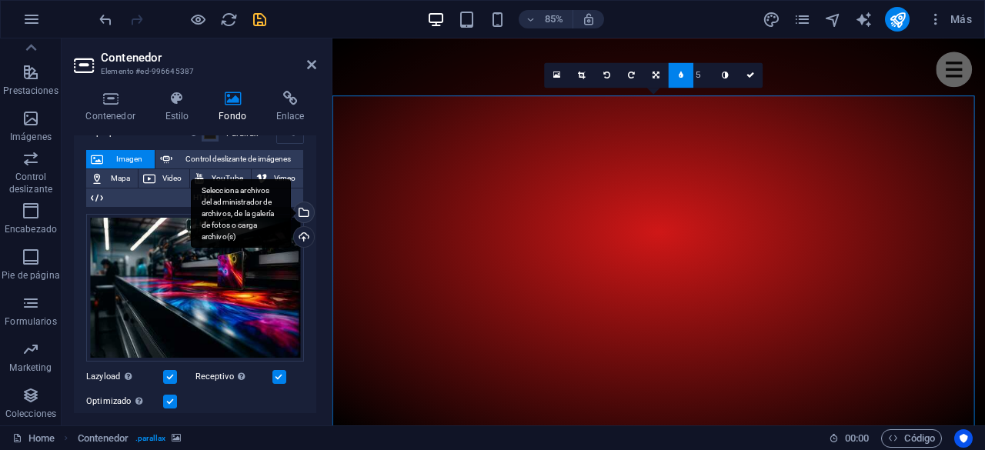
click at [303, 213] on div "Selecciona archivos del administrador de archivos, de la galería de fotos o car…" at bounding box center [302, 213] width 23 height 23
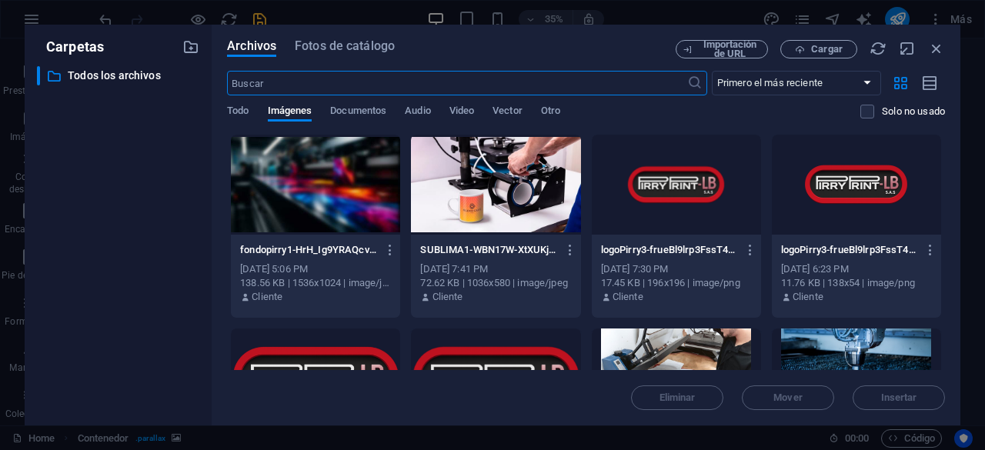
click at [338, 193] on div at bounding box center [315, 185] width 169 height 100
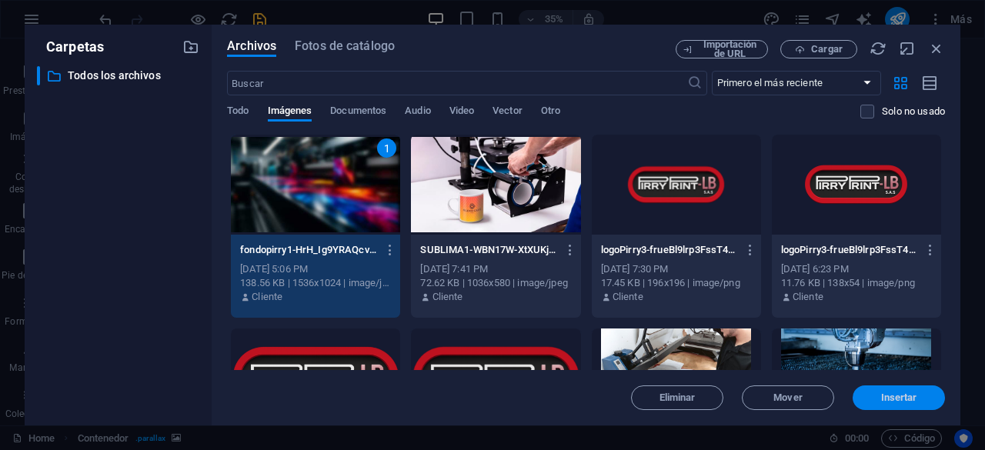
click at [886, 393] on span "Insertar" at bounding box center [899, 397] width 36 height 9
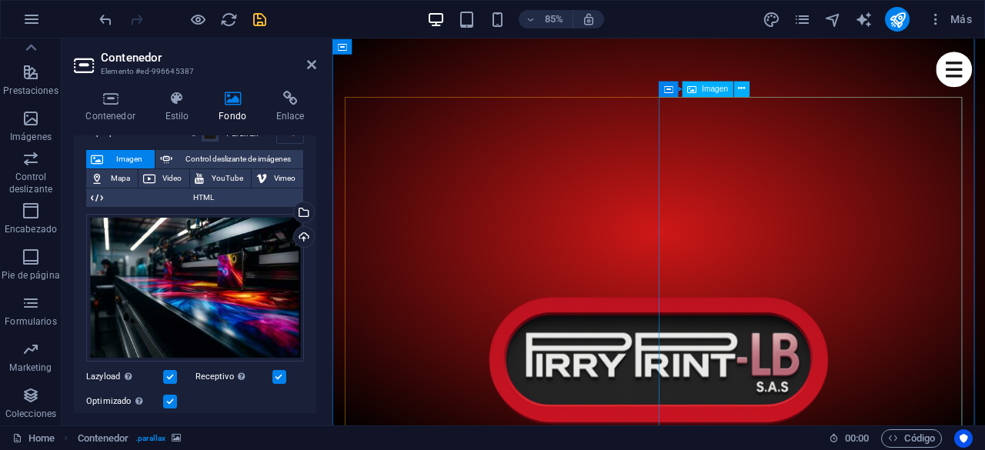
scroll to position [1050, 0]
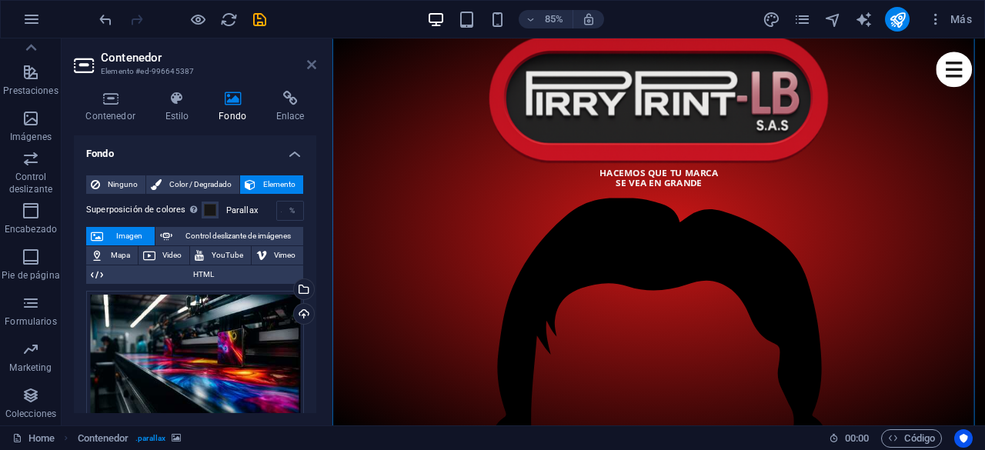
scroll to position [77, 0]
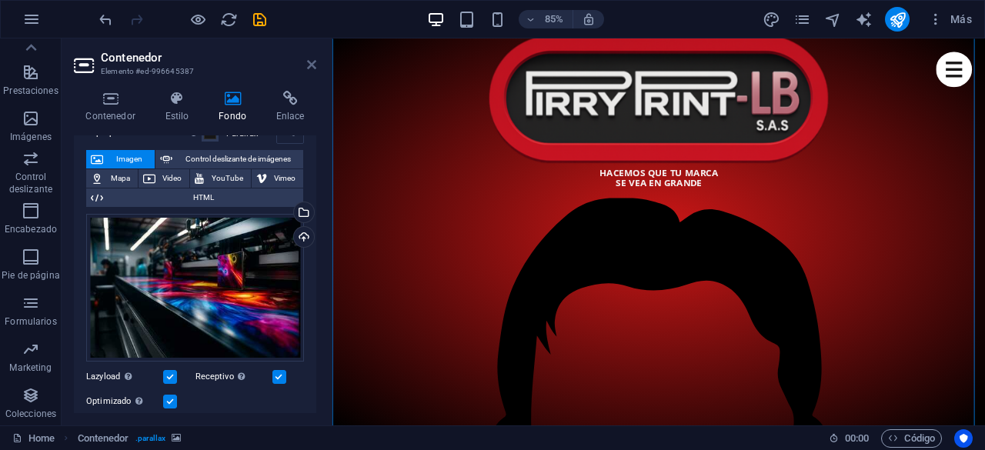
click at [314, 62] on icon at bounding box center [311, 64] width 9 height 12
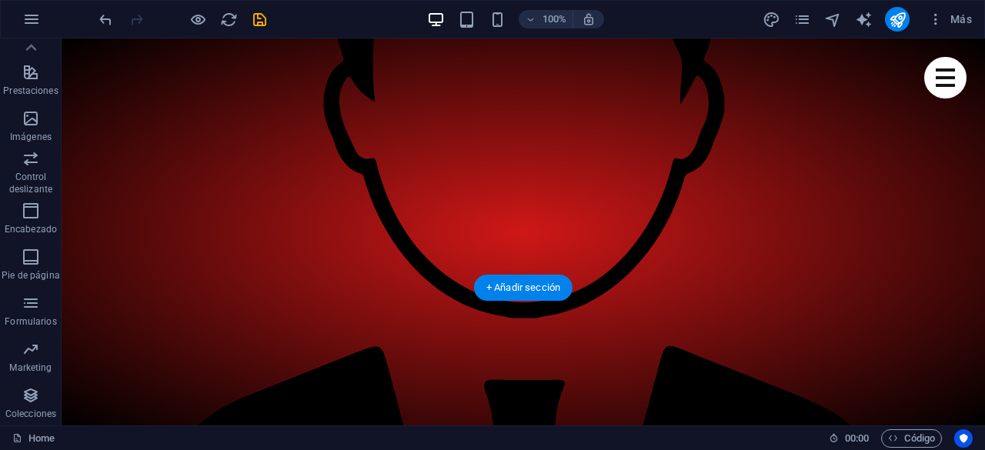
scroll to position [1523, 0]
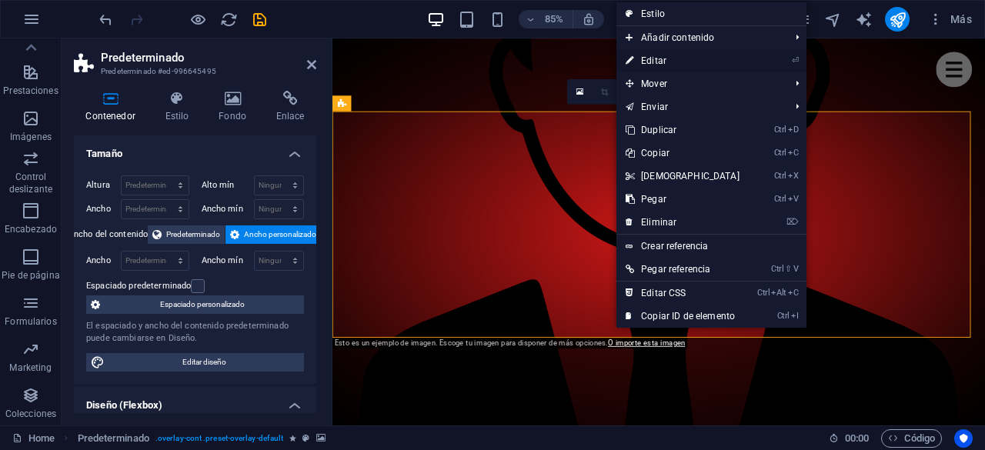
click at [668, 61] on link "⏎ Editar" at bounding box center [682, 60] width 132 height 23
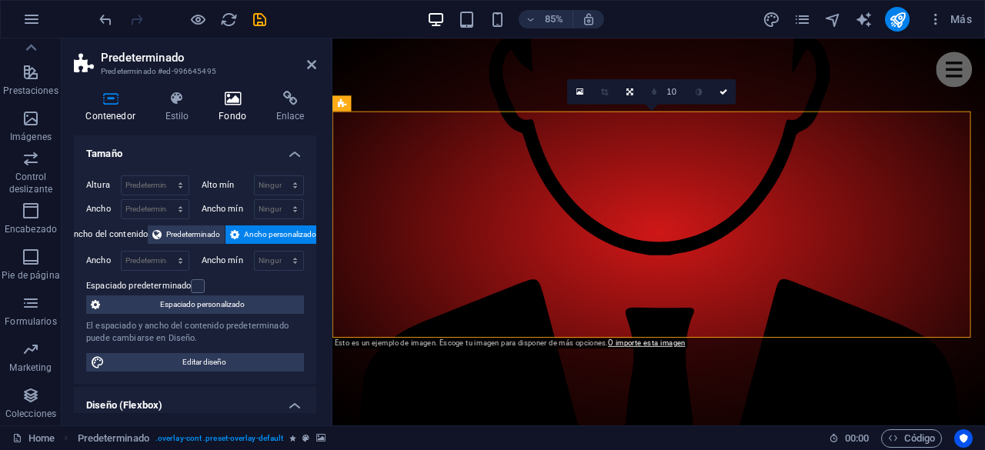
click at [216, 109] on h4 "Fondo" at bounding box center [236, 107] width 58 height 32
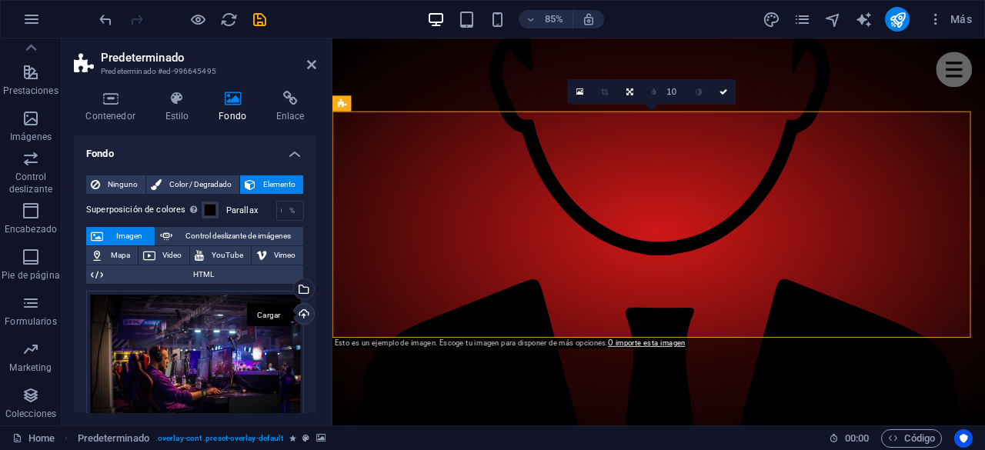
click at [303, 313] on div "Cargar" at bounding box center [302, 315] width 23 height 23
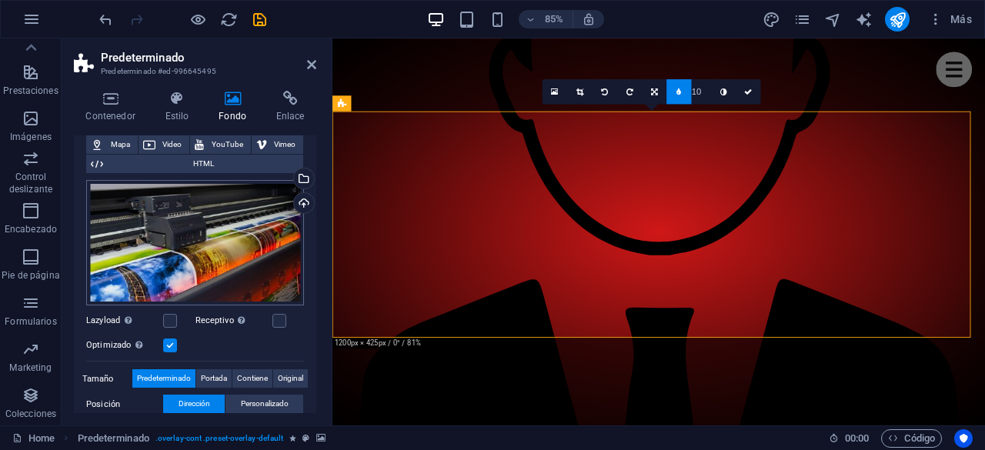
scroll to position [77, 0]
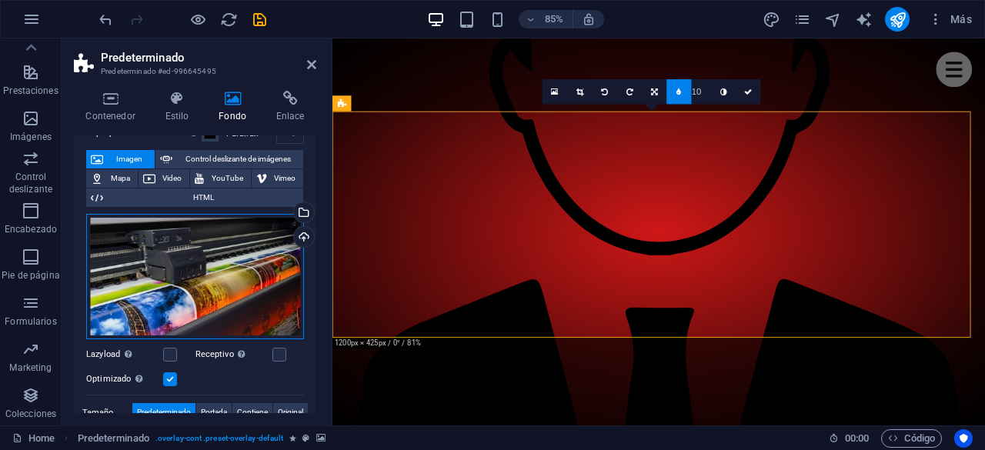
click at [265, 247] on div "Arrastra archivos aquí, haz clic para escoger archivos o selecciona archivos de…" at bounding box center [195, 277] width 218 height 126
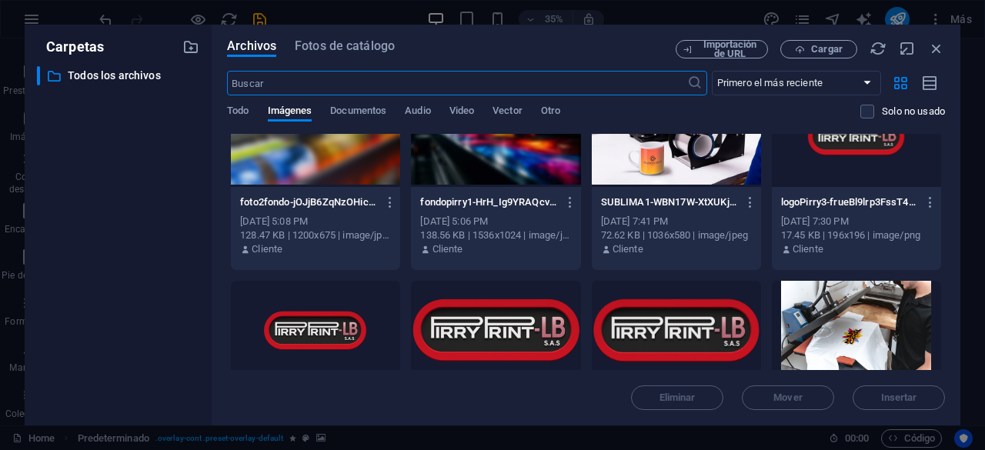
scroll to position [0, 0]
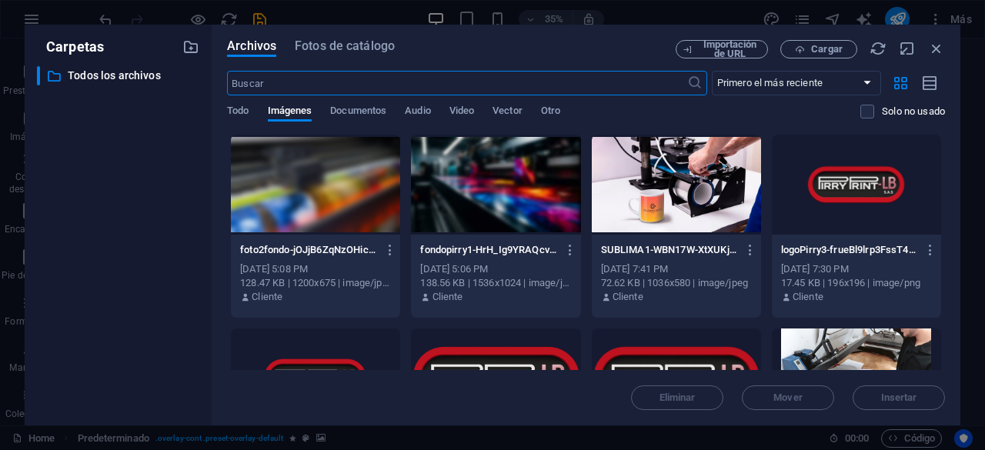
click at [313, 198] on div at bounding box center [315, 185] width 169 height 100
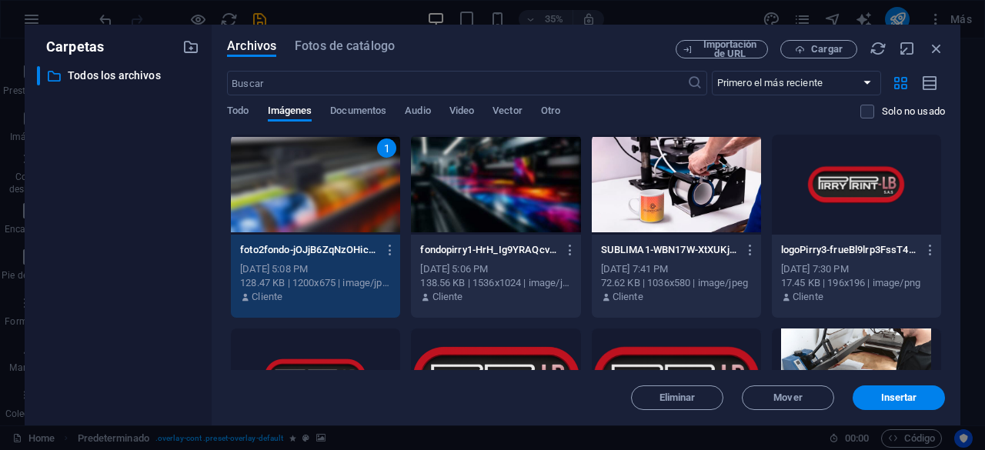
click at [313, 198] on div "1" at bounding box center [315, 185] width 169 height 100
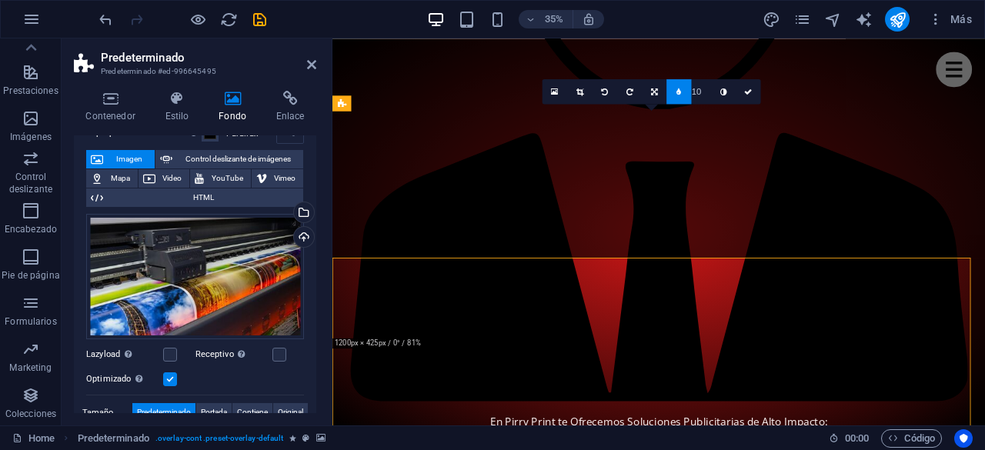
scroll to position [1523, 0]
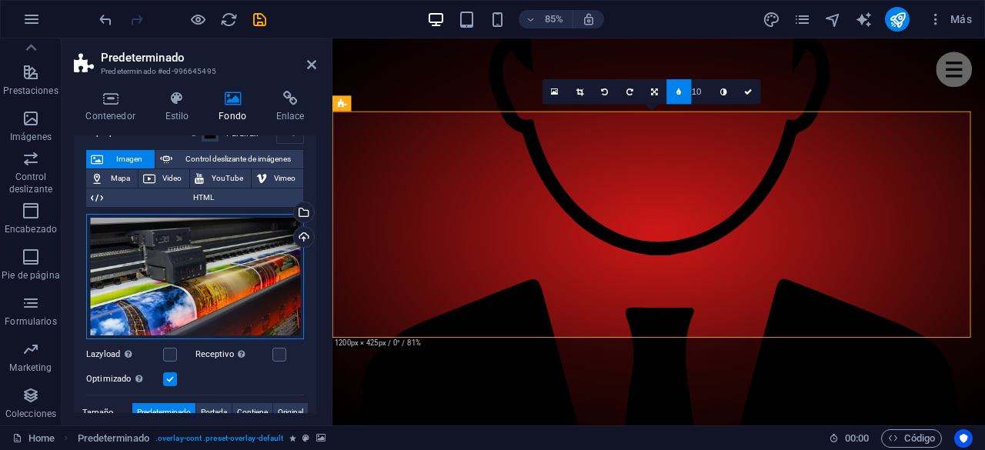
click at [219, 272] on div "Arrastra archivos aquí, haz clic para escoger archivos o selecciona archivos de…" at bounding box center [195, 277] width 218 height 126
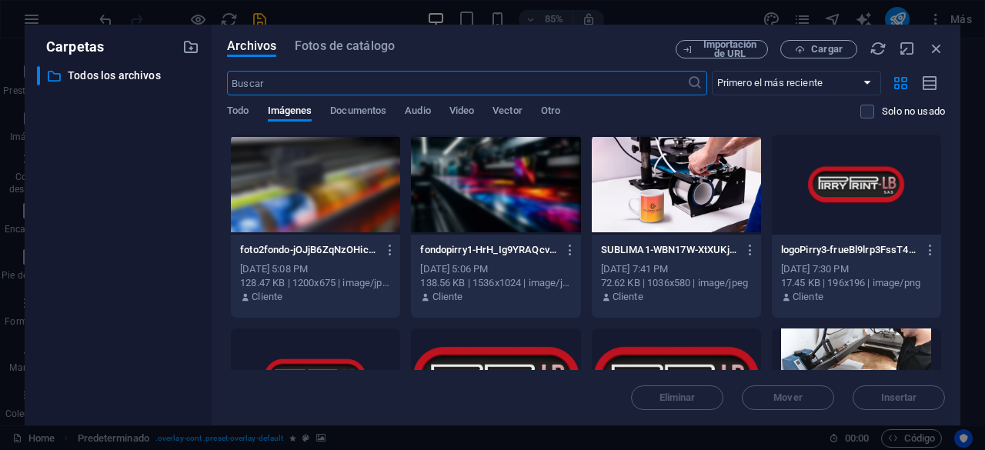
scroll to position [1695, 0]
click at [935, 51] on icon "button" at bounding box center [936, 48] width 17 height 17
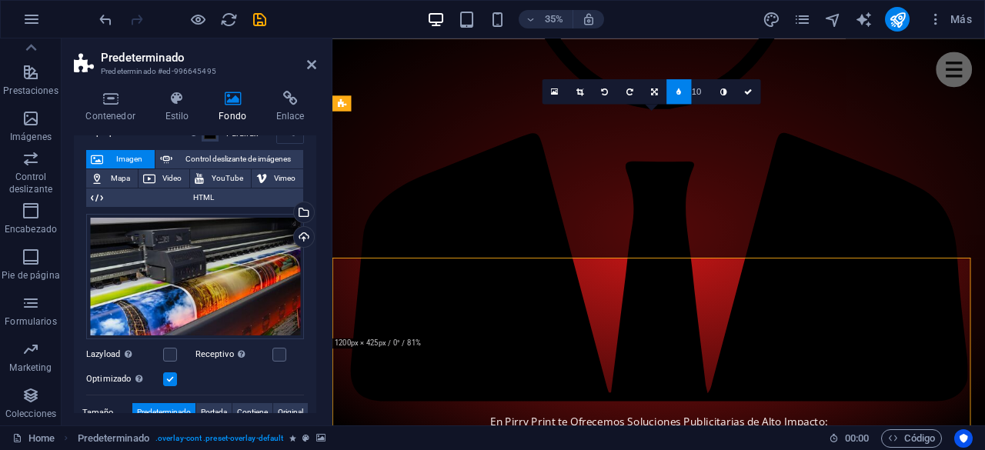
scroll to position [1523, 0]
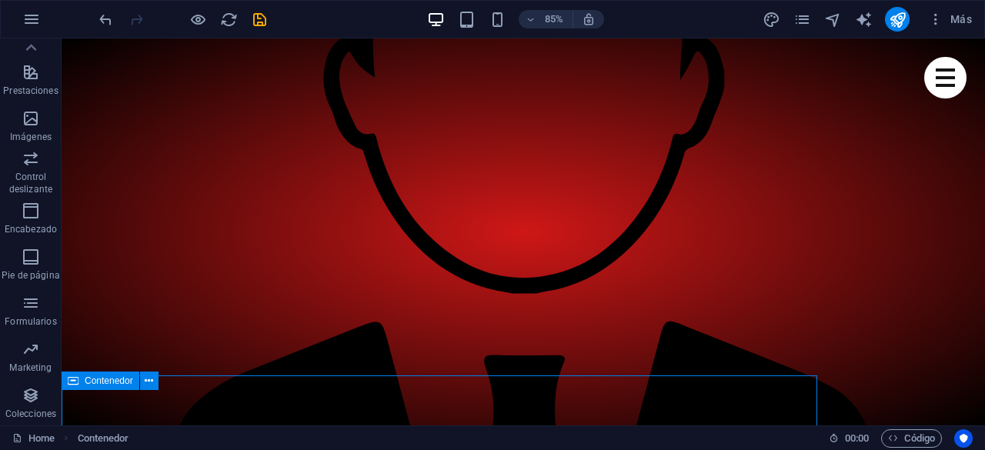
scroll to position [1538, 0]
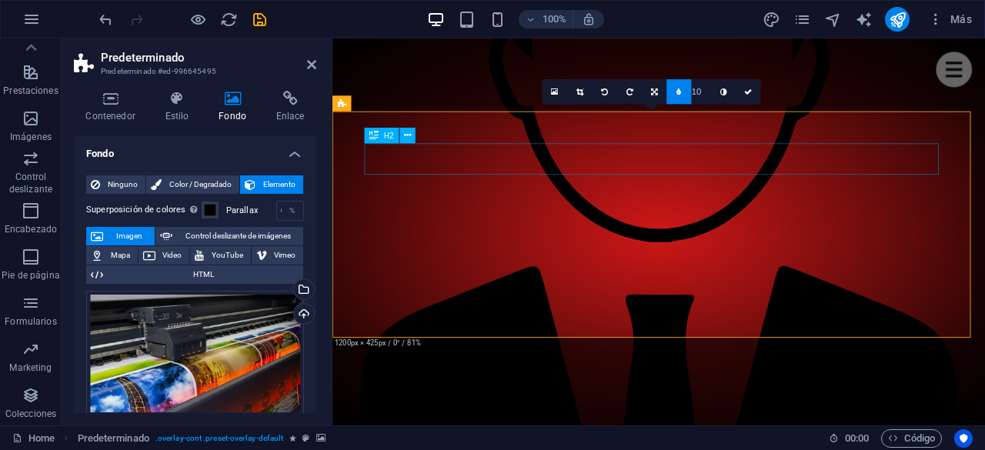
scroll to position [1523, 0]
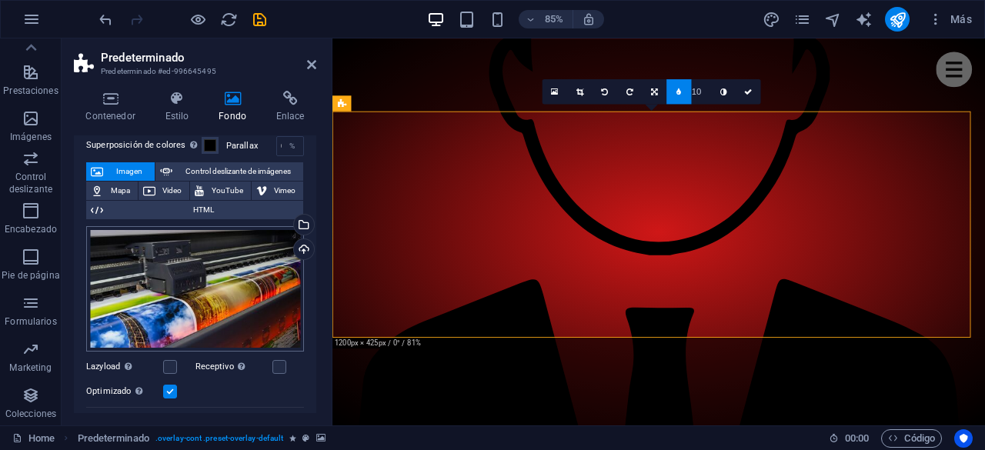
scroll to position [154, 0]
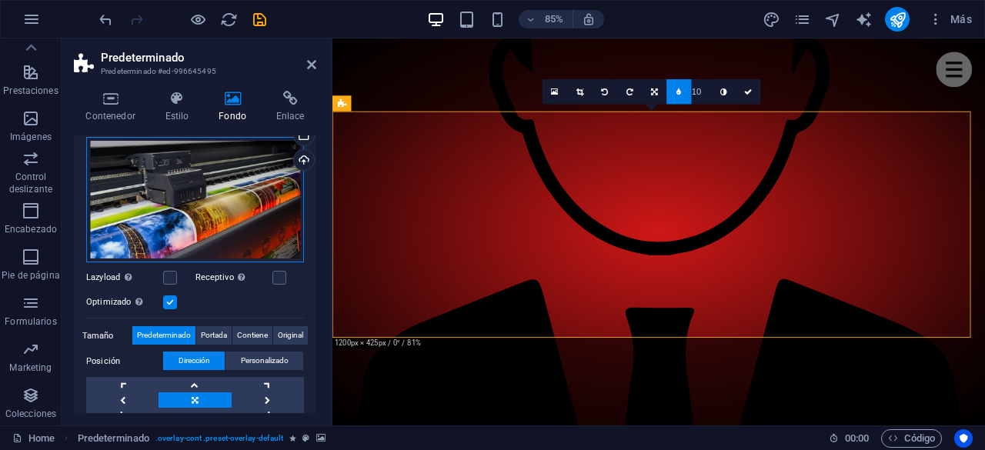
click at [172, 193] on div "Arrastra archivos aquí, haz clic para escoger archivos o selecciona archivos de…" at bounding box center [195, 200] width 218 height 126
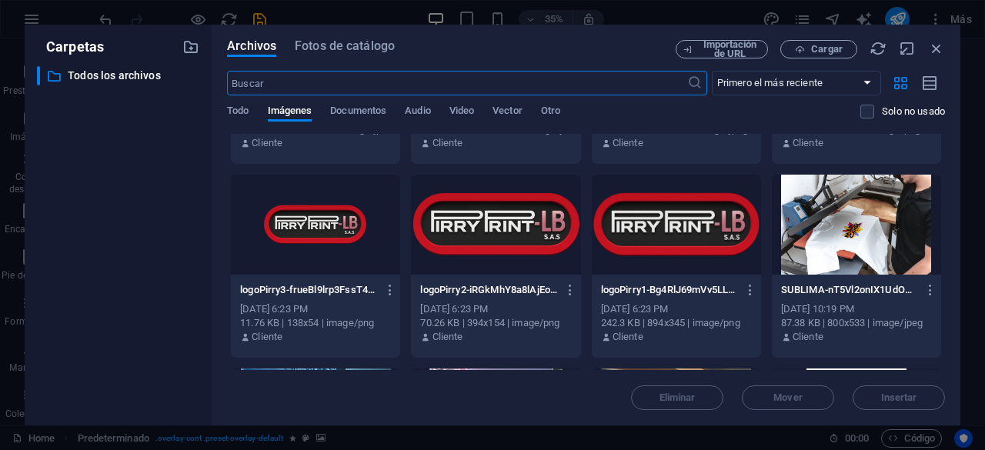
scroll to position [0, 0]
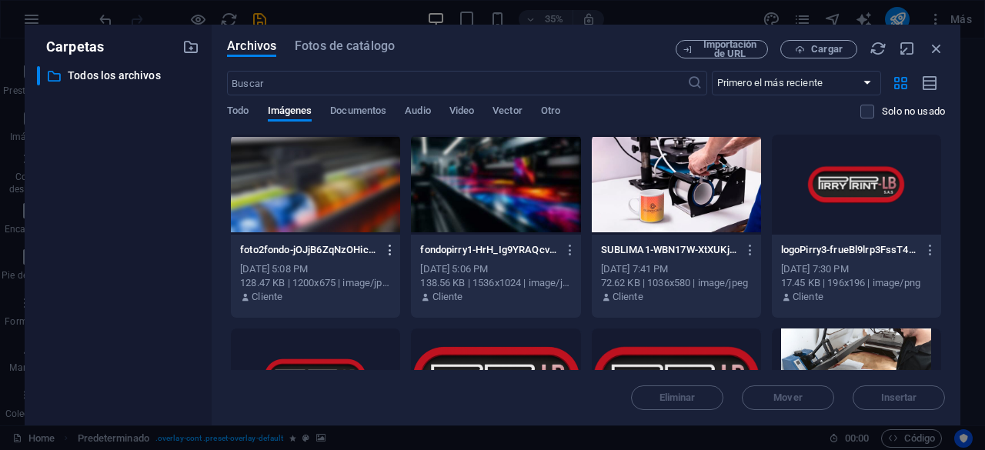
click at [391, 248] on icon "button" at bounding box center [390, 250] width 15 height 14
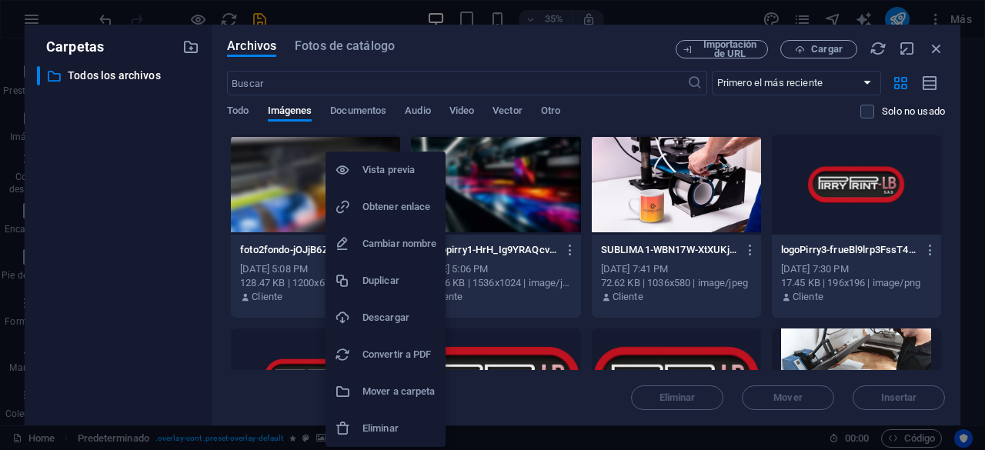
click at [395, 168] on h6 "Vista previa" at bounding box center [399, 170] width 74 height 18
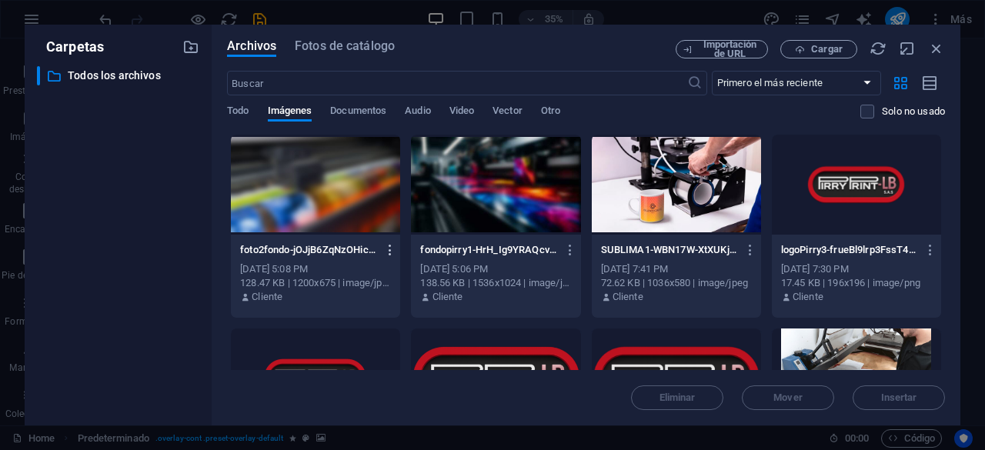
click at [395, 245] on icon "button" at bounding box center [390, 250] width 15 height 14
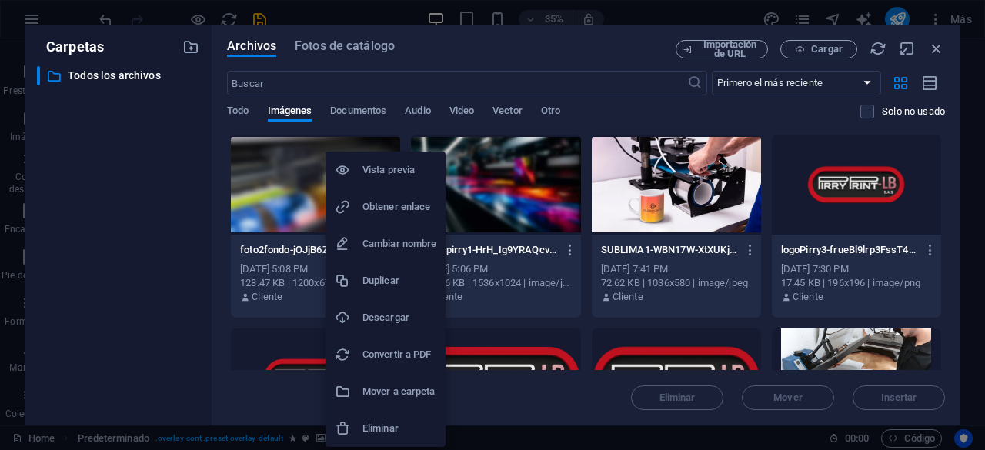
click at [273, 162] on div at bounding box center [492, 225] width 985 height 450
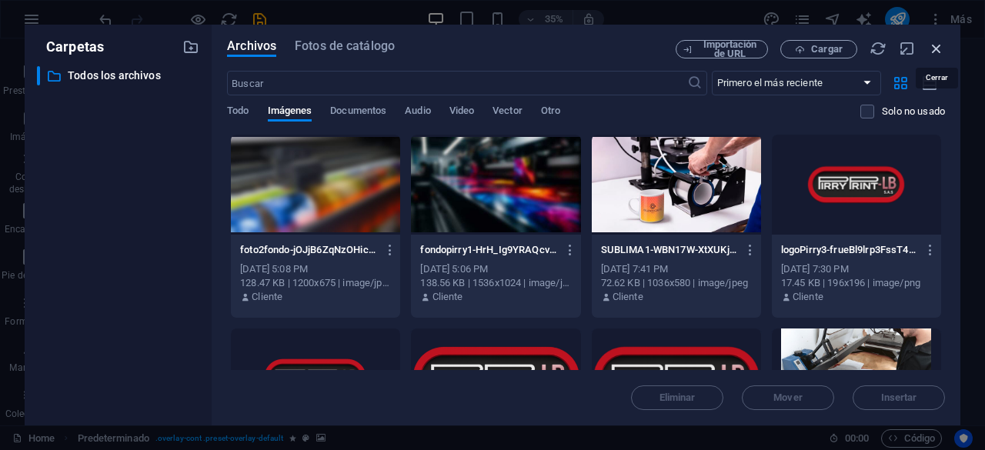
drag, startPoint x: 938, startPoint y: 48, endPoint x: 705, endPoint y: 15, distance: 236.2
click at [938, 48] on icon "button" at bounding box center [936, 48] width 17 height 17
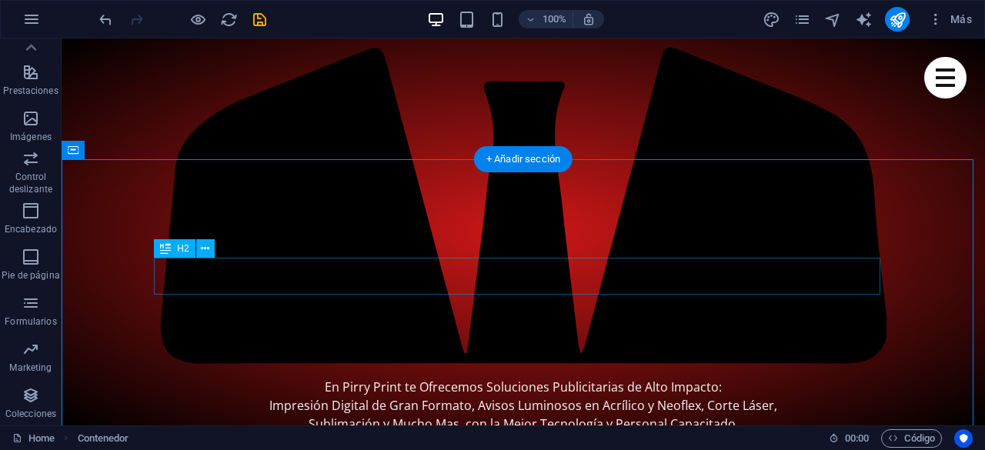
scroll to position [1538, 0]
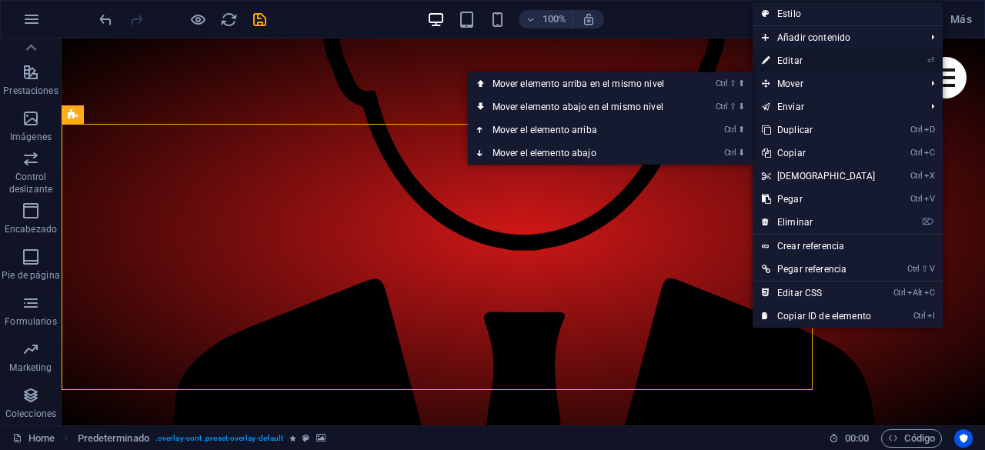
click at [797, 59] on link "⏎ Editar" at bounding box center [818, 60] width 132 height 23
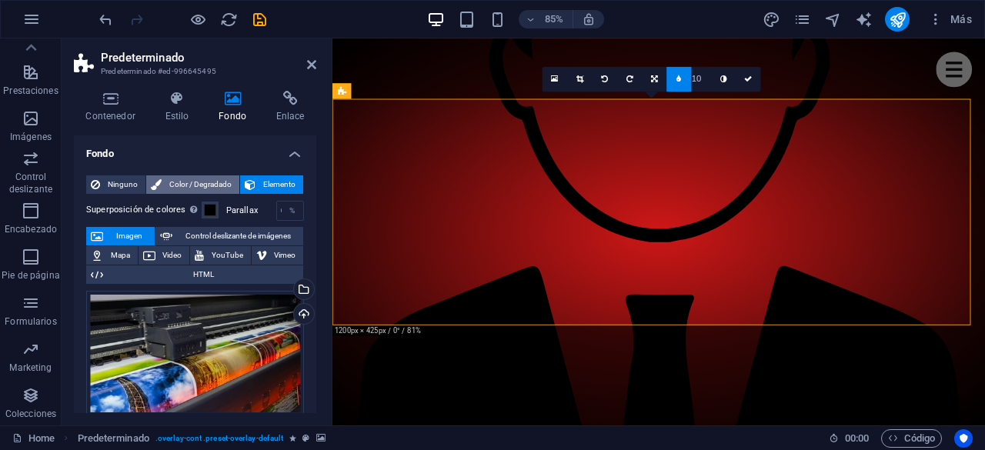
click at [200, 180] on span "Color / Degradado" at bounding box center [200, 184] width 68 height 18
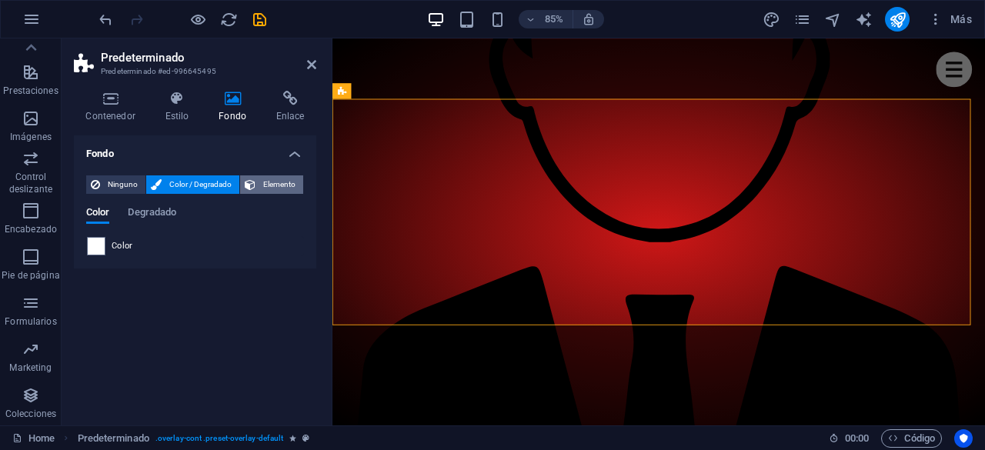
click at [266, 179] on span "Elemento" at bounding box center [279, 184] width 38 height 18
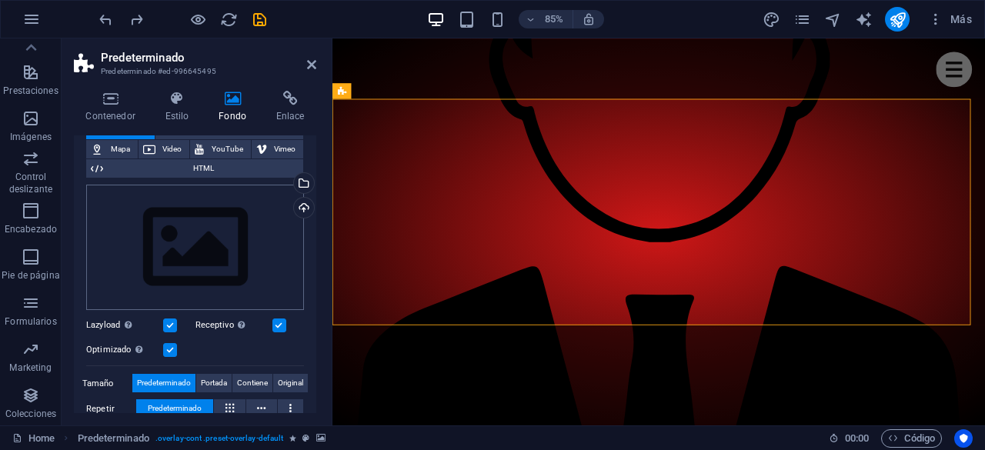
scroll to position [154, 0]
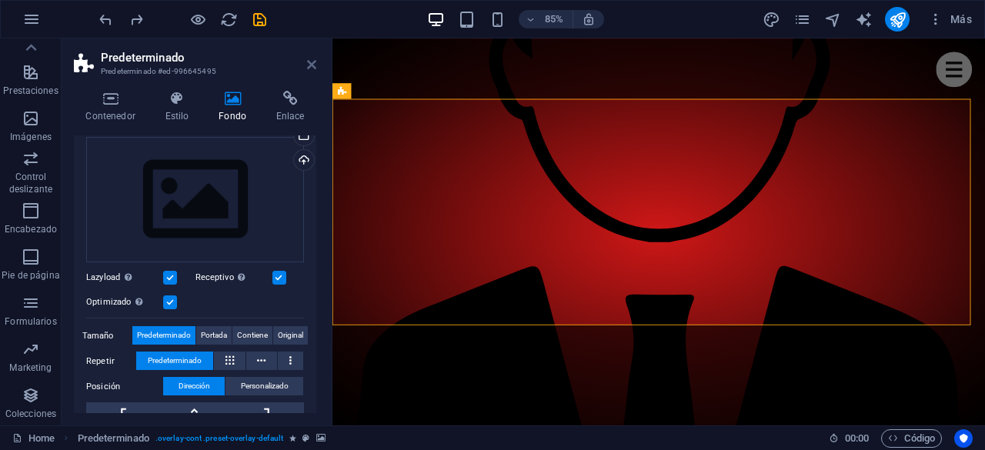
click at [310, 67] on icon at bounding box center [311, 64] width 9 height 12
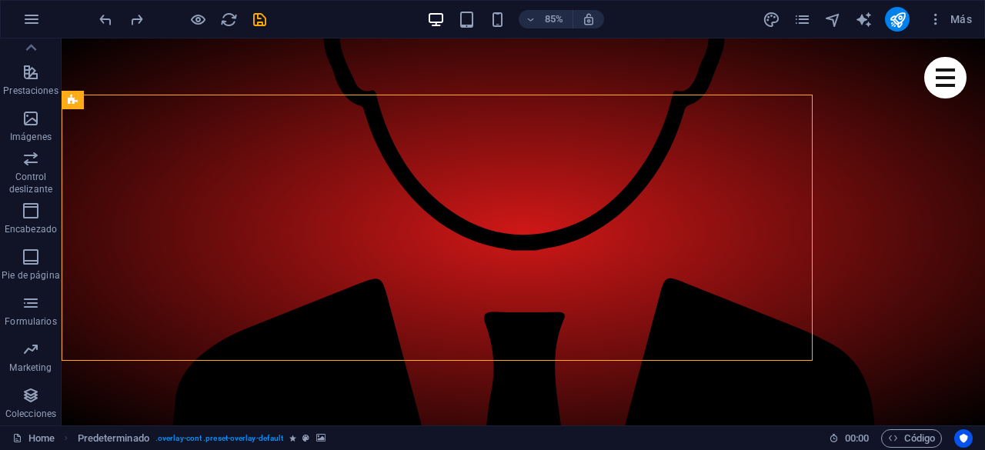
scroll to position [1553, 0]
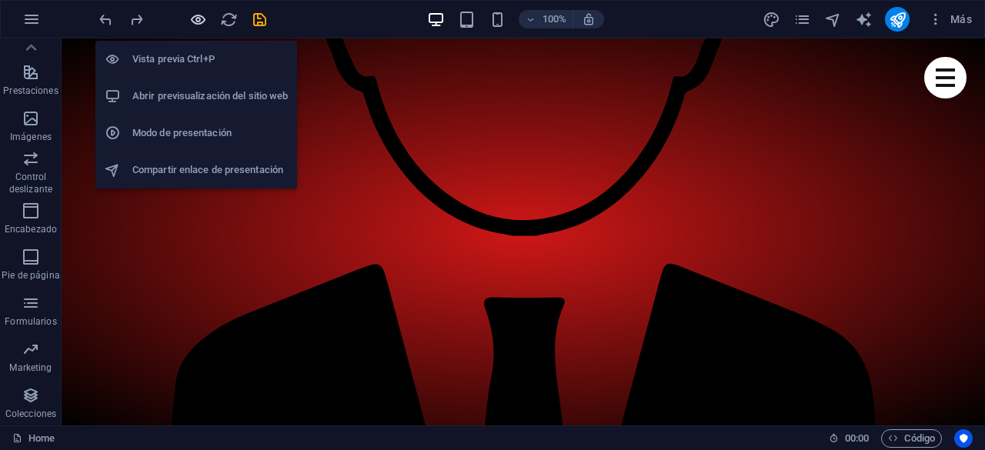
click at [199, 19] on icon "button" at bounding box center [198, 20] width 18 height 18
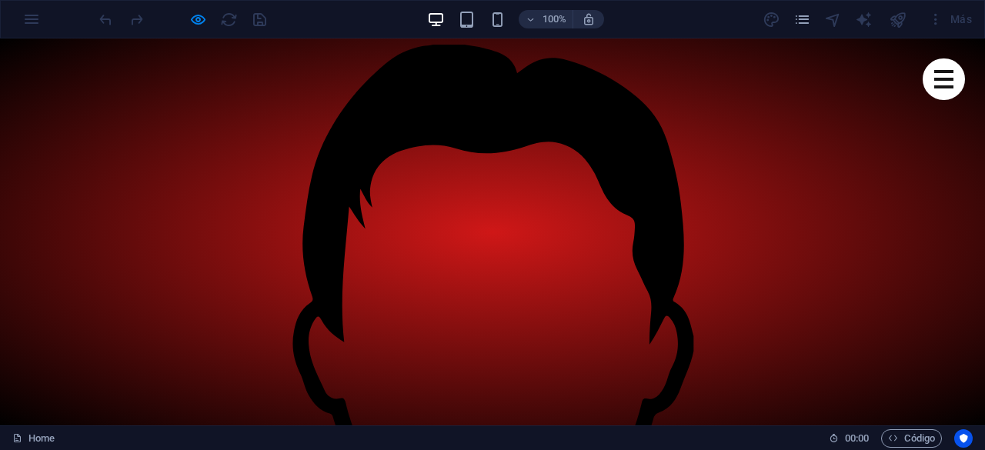
scroll to position [769, 0]
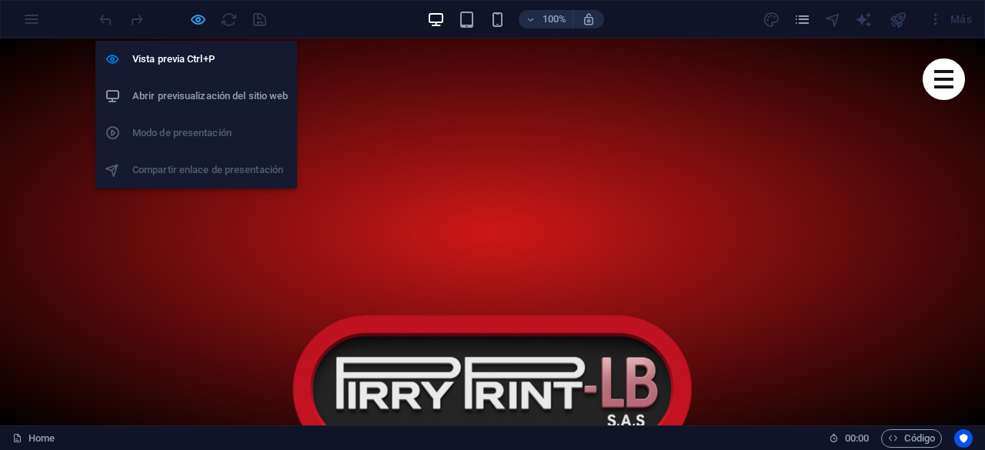
click at [202, 15] on icon "button" at bounding box center [198, 20] width 18 height 18
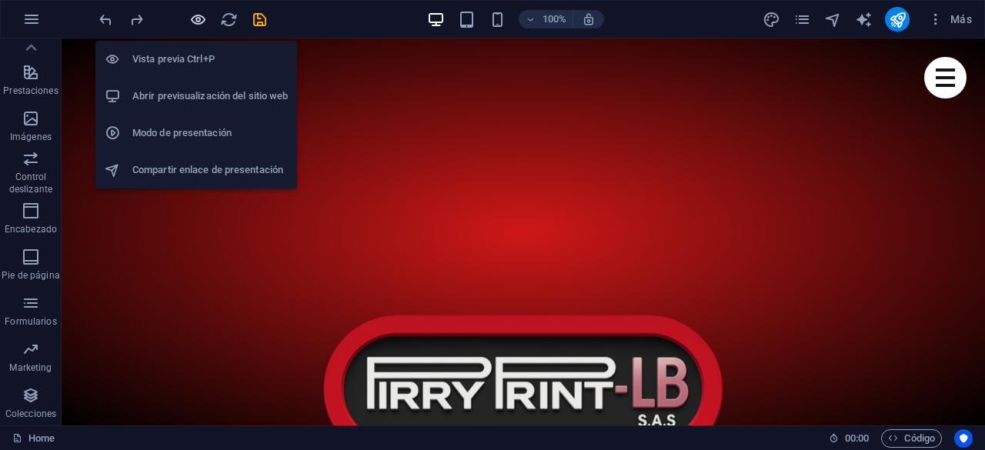
click at [202, 15] on icon "button" at bounding box center [198, 20] width 18 height 18
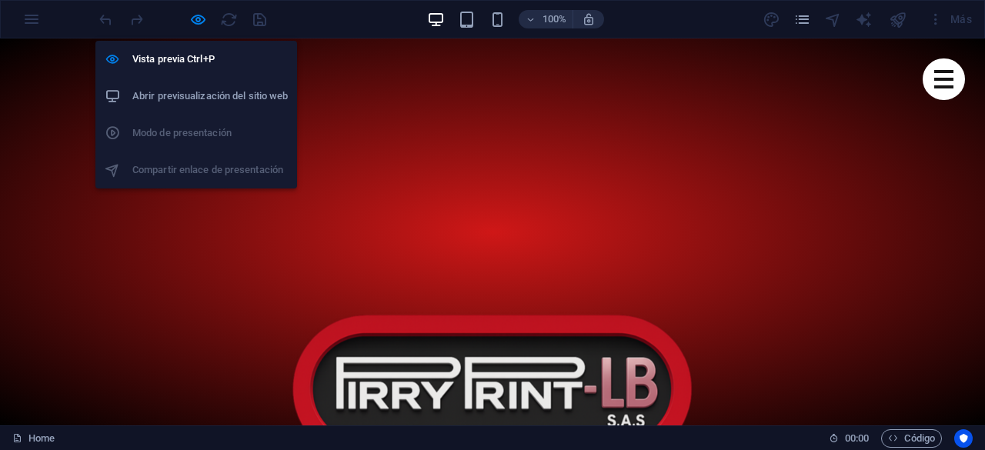
click at [228, 93] on h6 "Abrir previsualización del sitio web" at bounding box center [209, 96] width 155 height 18
click at [196, 15] on icon "button" at bounding box center [198, 20] width 18 height 18
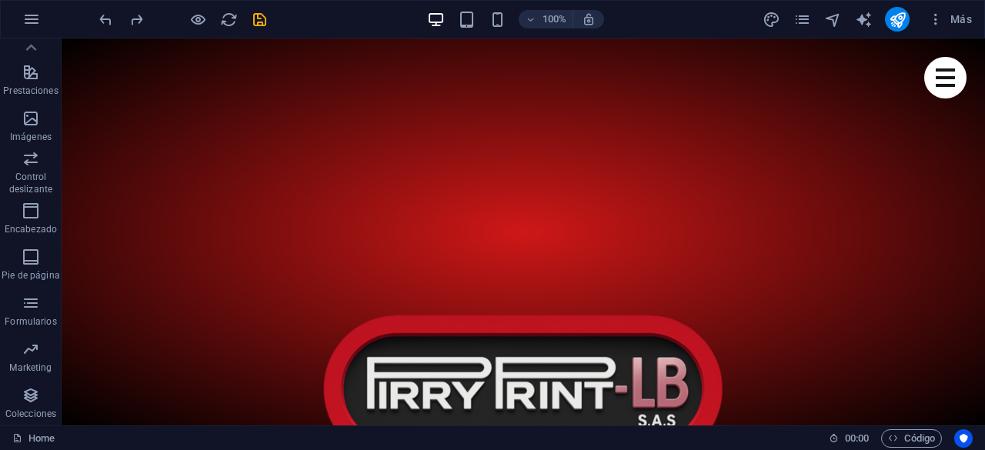
click at [269, 19] on div "100% Más" at bounding box center [537, 19] width 882 height 25
click at [262, 16] on icon "save" at bounding box center [260, 20] width 18 height 18
checkbox input "false"
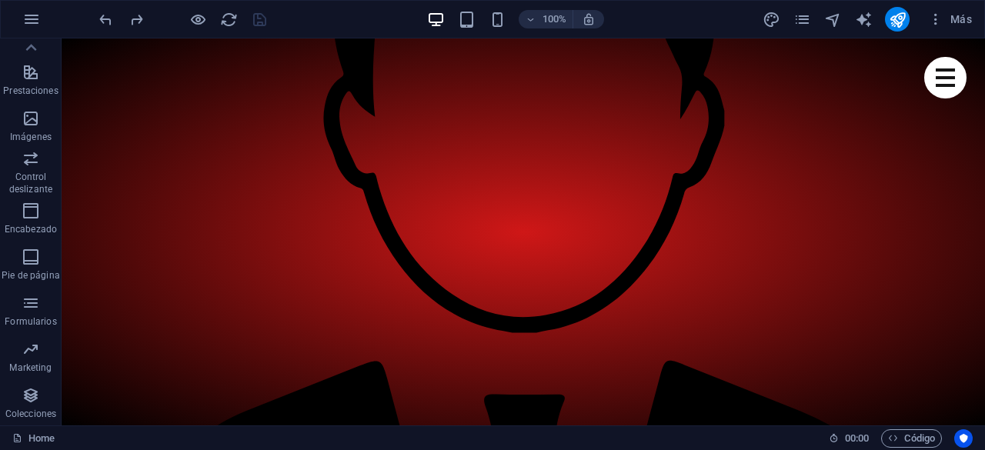
scroll to position [1538, 0]
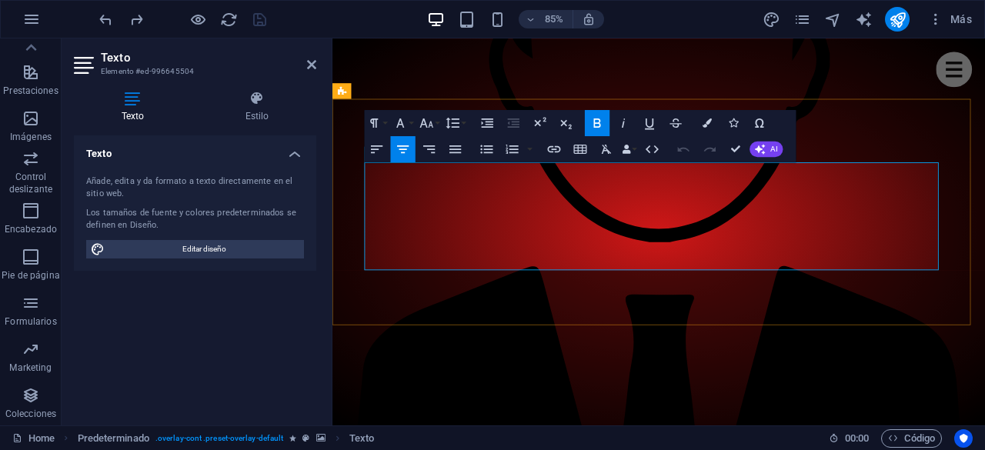
drag, startPoint x: 670, startPoint y: 225, endPoint x: 810, endPoint y: 232, distance: 140.1
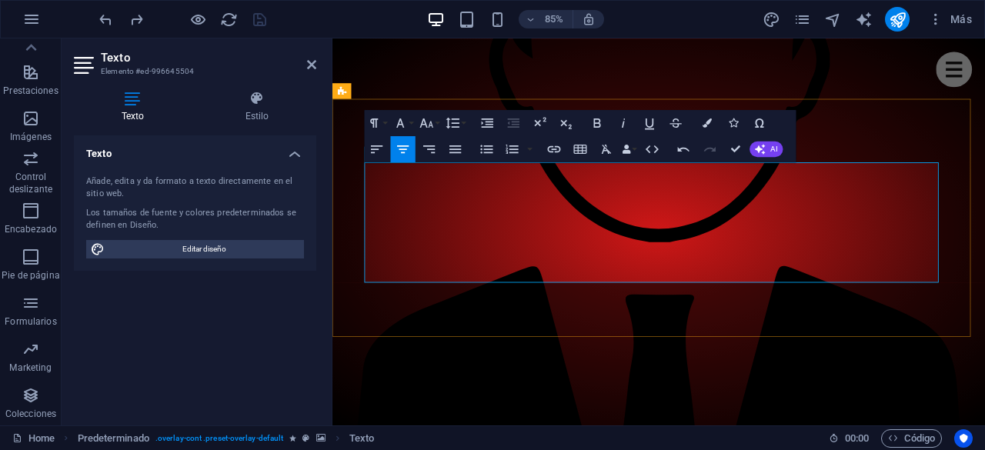
drag, startPoint x: 772, startPoint y: 240, endPoint x: 627, endPoint y: 248, distance: 144.8
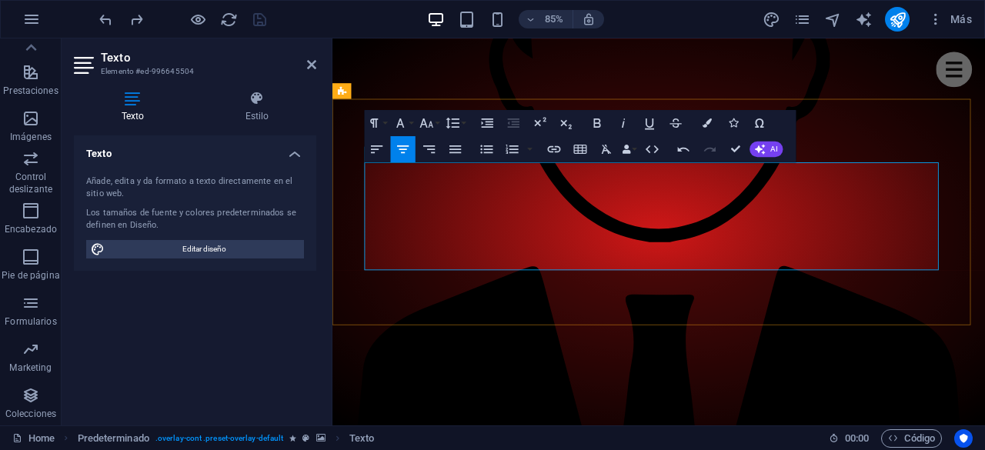
drag, startPoint x: 796, startPoint y: 224, endPoint x: 663, endPoint y: 225, distance: 133.1
click at [557, 148] on icon "button" at bounding box center [553, 148] width 15 height 15
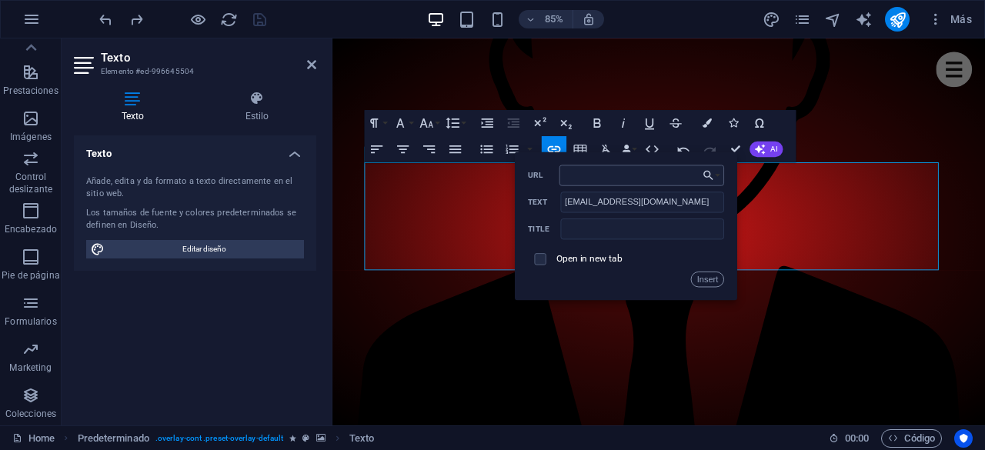
click at [589, 172] on input "URL" at bounding box center [641, 175] width 165 height 21
click at [588, 172] on input "URL" at bounding box center [641, 175] width 165 height 21
type input "[EMAIL_ADDRESS][DOMAIN_NAME]"
click at [706, 278] on button "Insert" at bounding box center [707, 278] width 33 height 15
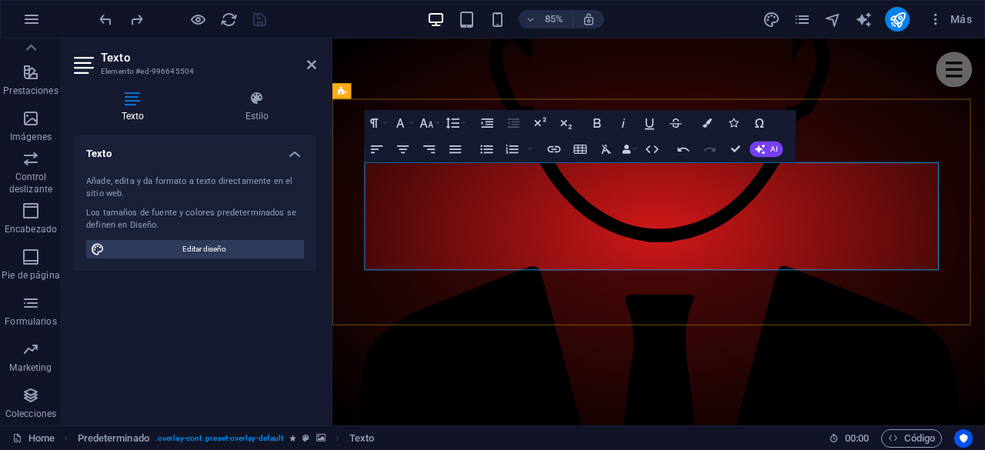
drag, startPoint x: 807, startPoint y: 228, endPoint x: 664, endPoint y: 227, distance: 143.1
click at [705, 122] on icon "button" at bounding box center [706, 122] width 9 height 9
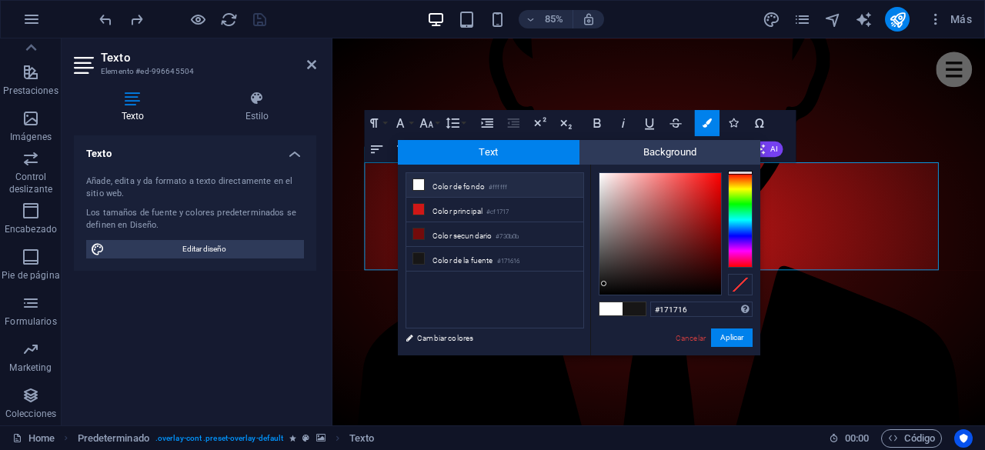
click at [741, 187] on div at bounding box center [740, 219] width 25 height 95
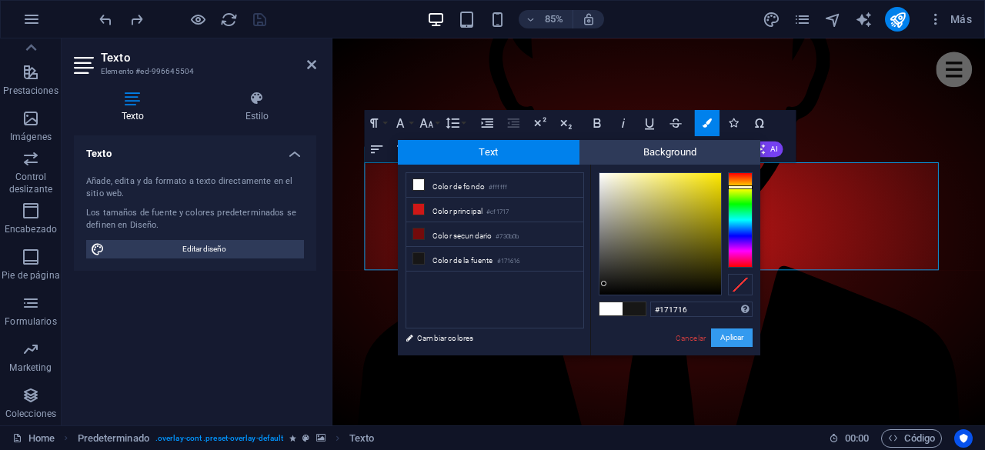
click at [733, 335] on button "Aplicar" at bounding box center [732, 337] width 42 height 18
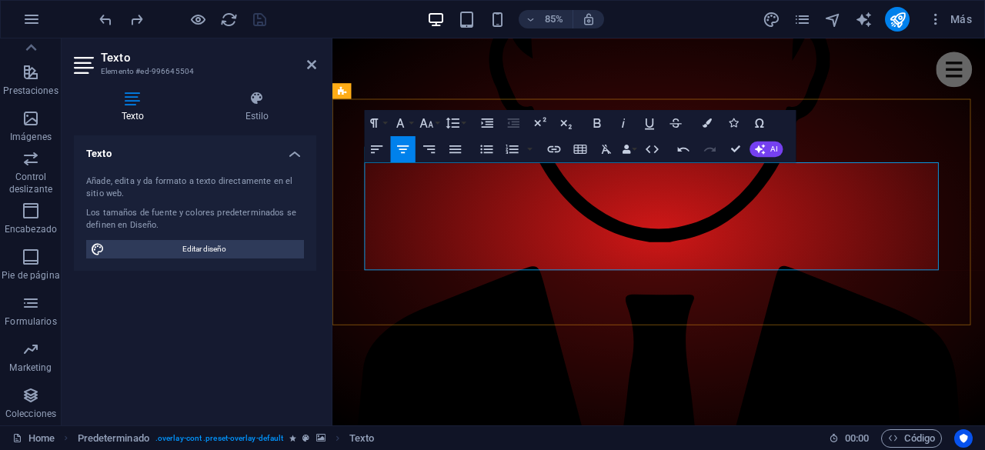
drag, startPoint x: 812, startPoint y: 225, endPoint x: 664, endPoint y: 227, distance: 148.5
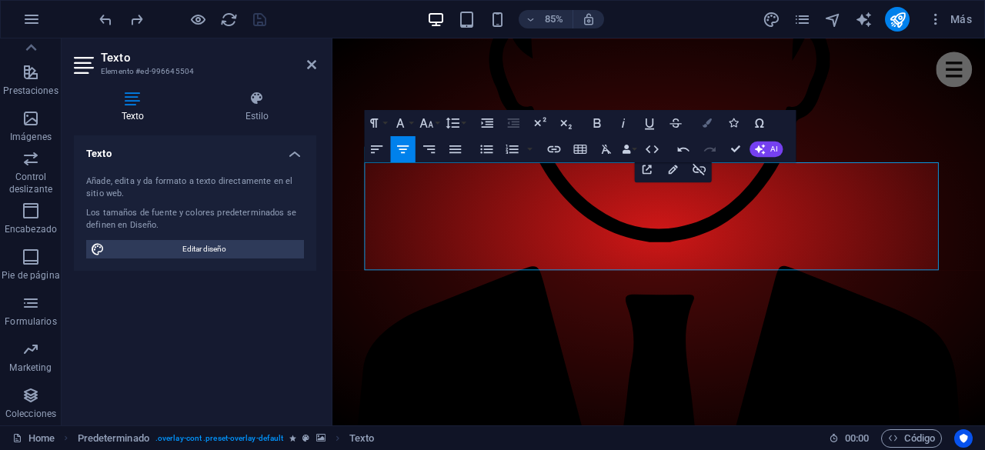
click at [705, 120] on icon "button" at bounding box center [706, 122] width 9 height 9
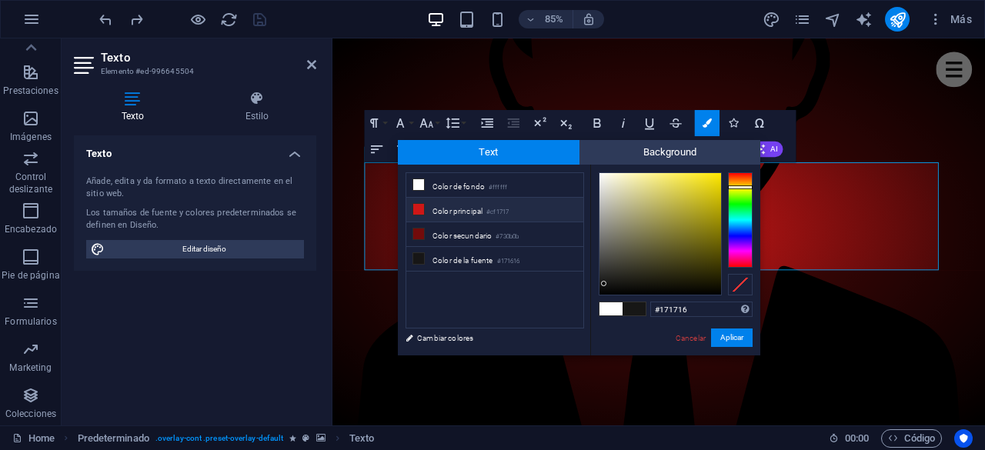
click at [448, 205] on li "Color principal #cf1717" at bounding box center [494, 210] width 177 height 25
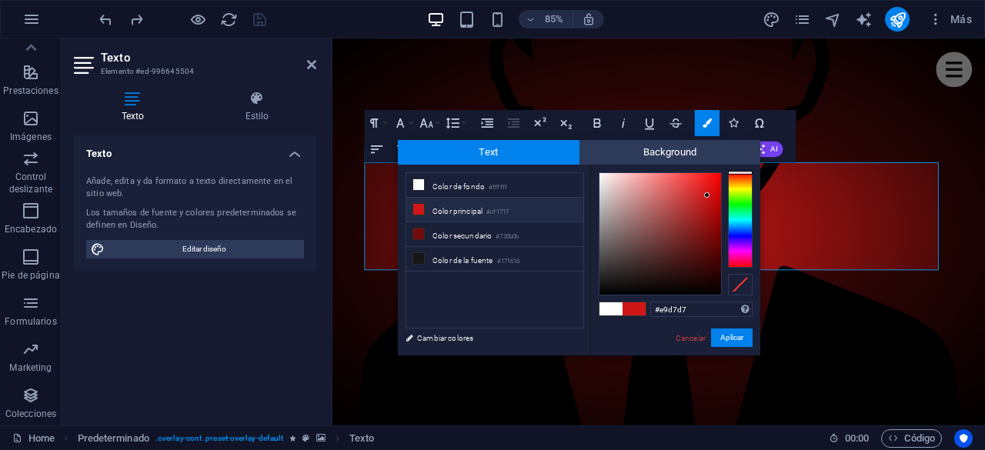
click at [608, 183] on div at bounding box center [660, 234] width 122 height 122
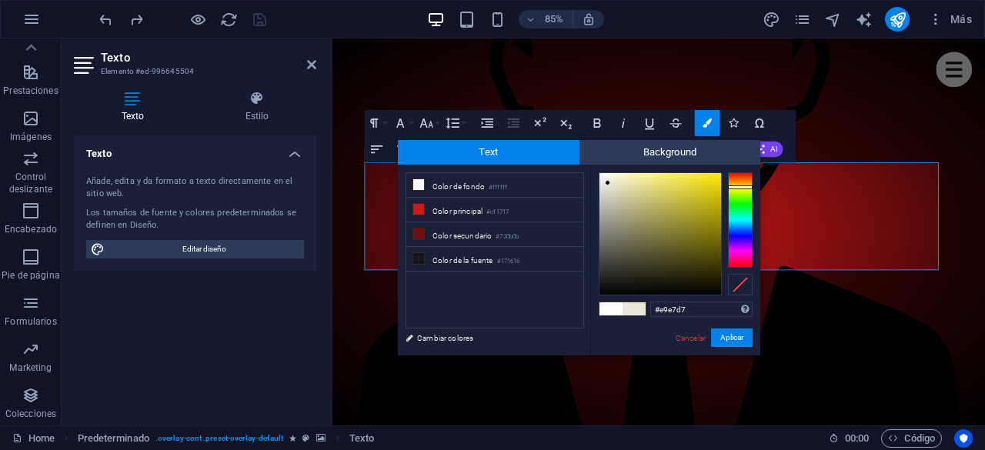
click at [733, 187] on div at bounding box center [740, 219] width 25 height 95
drag, startPoint x: 608, startPoint y: 176, endPoint x: 625, endPoint y: 179, distance: 17.2
click at [625, 179] on div at bounding box center [660, 234] width 122 height 122
click at [738, 336] on button "Aplicar" at bounding box center [732, 337] width 42 height 18
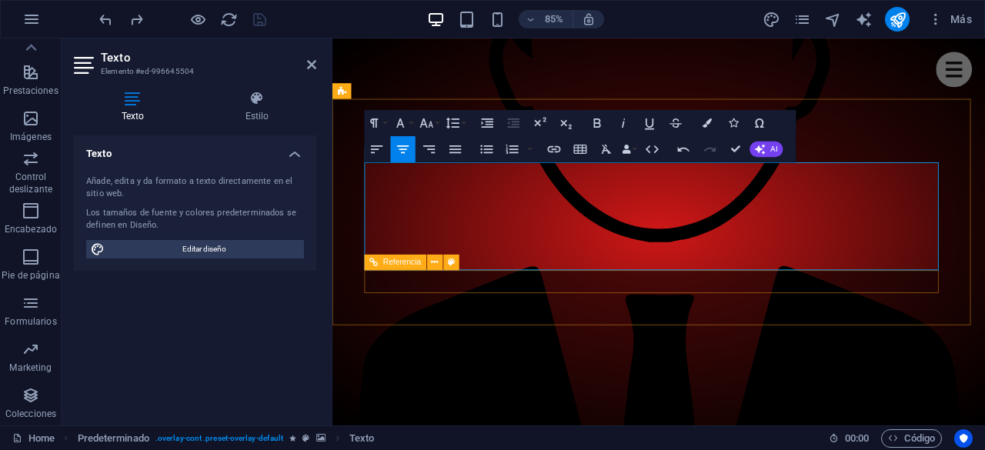
drag, startPoint x: 658, startPoint y: 227, endPoint x: 618, endPoint y: 228, distance: 40.0
click at [706, 122] on icon "button" at bounding box center [706, 122] width 9 height 9
type input "#ffffff"
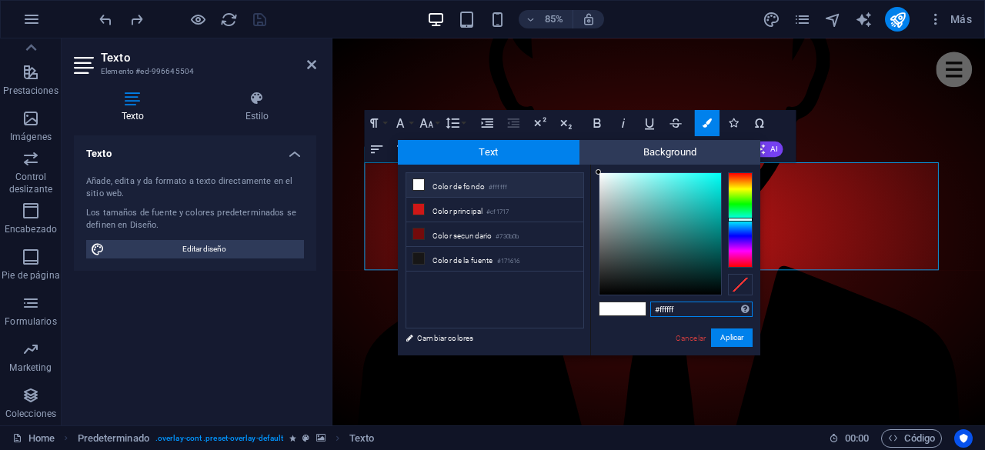
click at [740, 219] on div at bounding box center [740, 219] width 25 height 95
click at [732, 338] on button "Aplicar" at bounding box center [732, 337] width 42 height 18
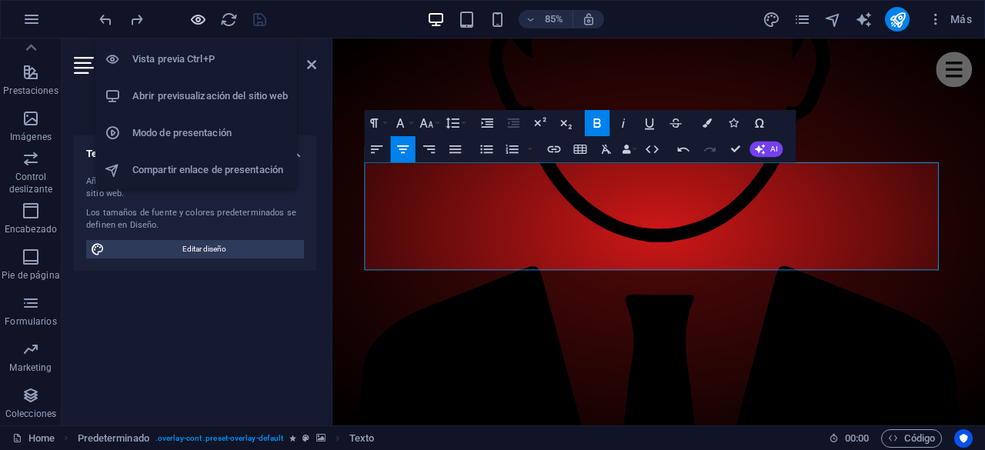
click at [194, 22] on icon "button" at bounding box center [198, 20] width 18 height 18
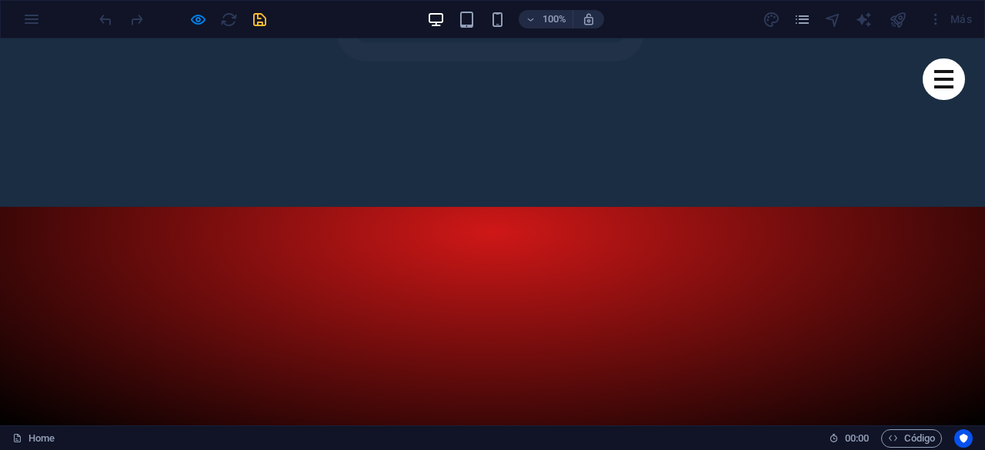
scroll to position [82, 0]
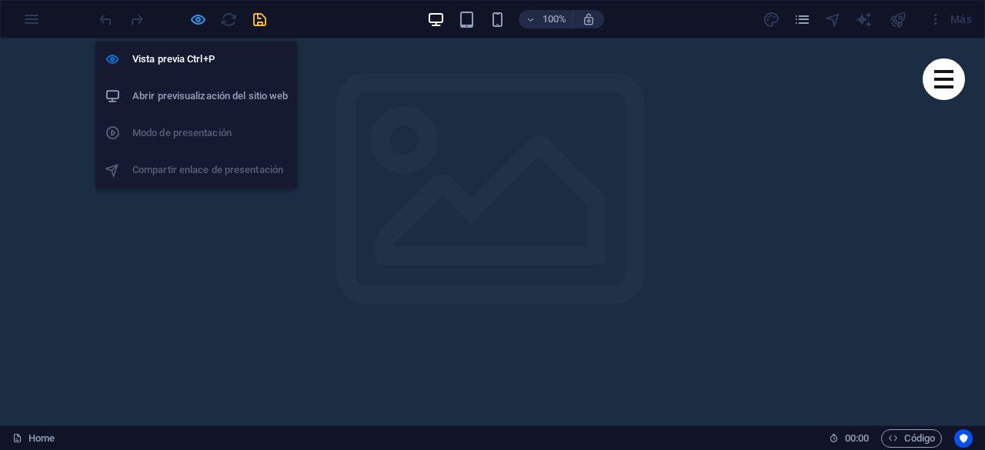
click at [196, 15] on icon "button" at bounding box center [198, 20] width 18 height 18
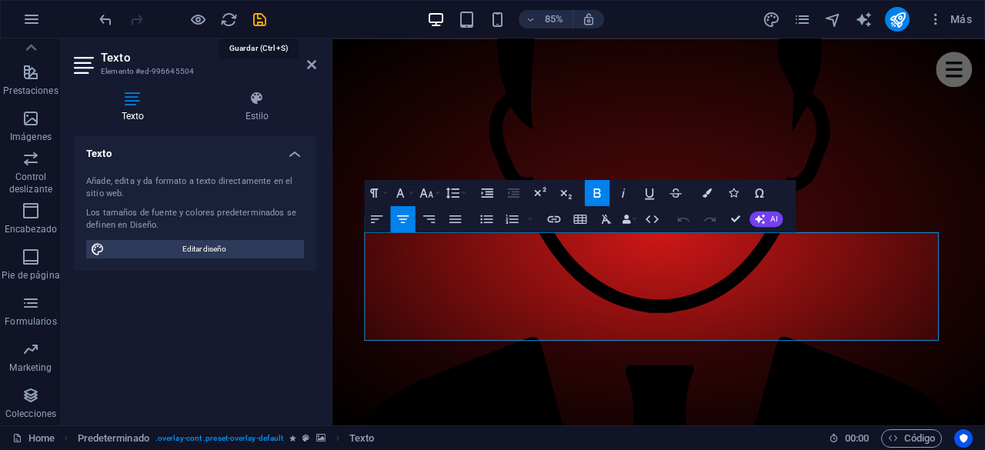
click at [262, 15] on icon "save" at bounding box center [260, 20] width 18 height 18
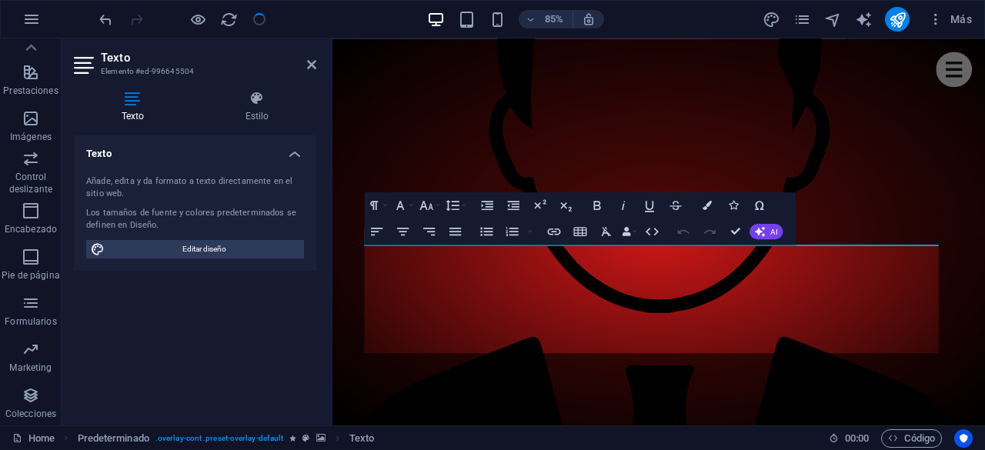
scroll to position [1441, 0]
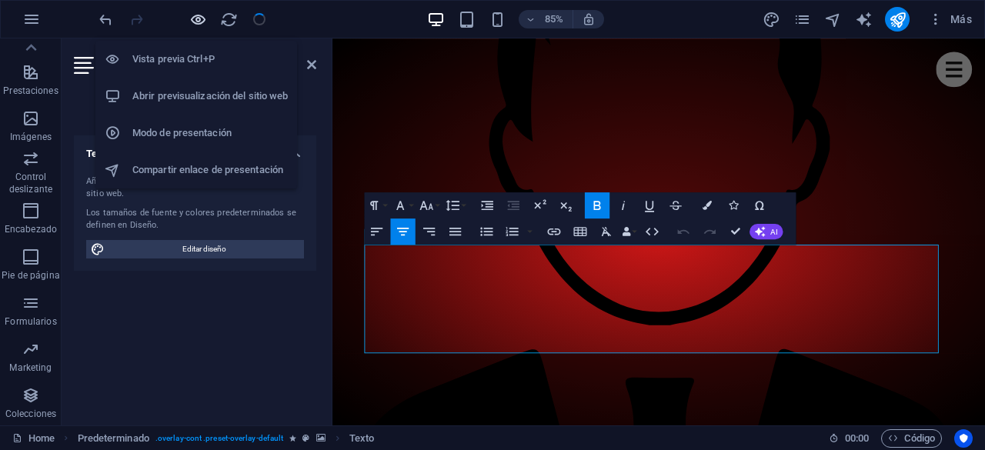
click at [197, 19] on icon "button" at bounding box center [198, 20] width 18 height 18
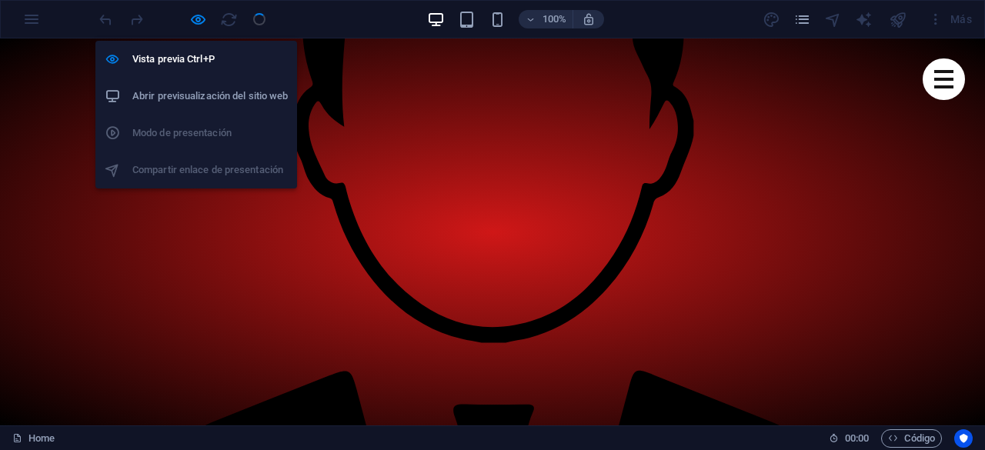
click at [212, 93] on h6 "Abrir previsualización del sitio web" at bounding box center [209, 96] width 155 height 18
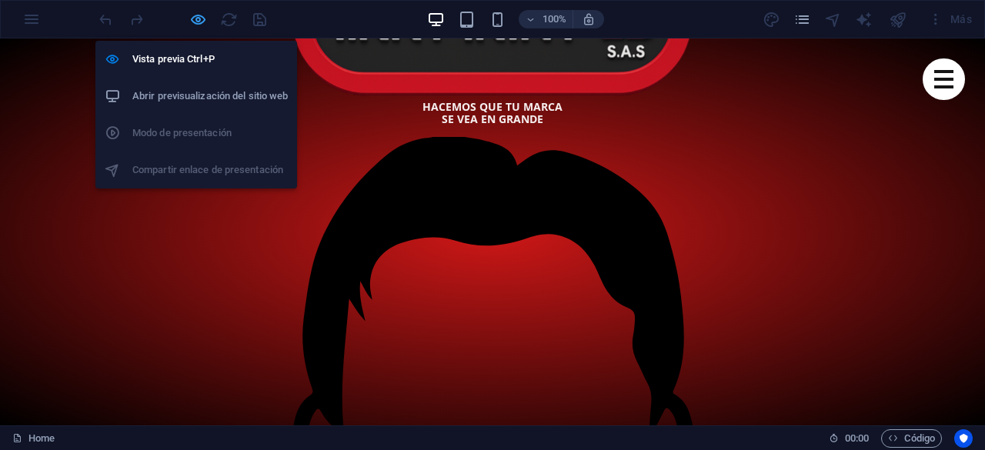
click at [194, 17] on icon "button" at bounding box center [198, 20] width 18 height 18
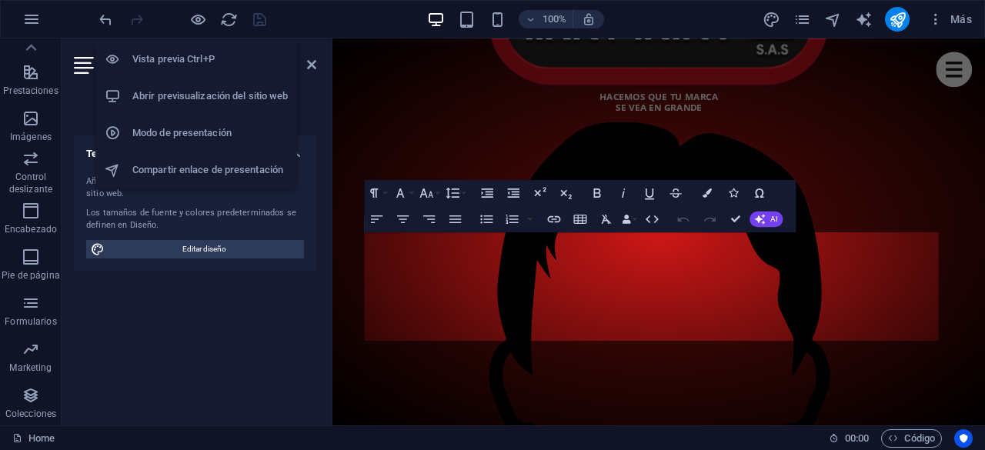
scroll to position [1455, 0]
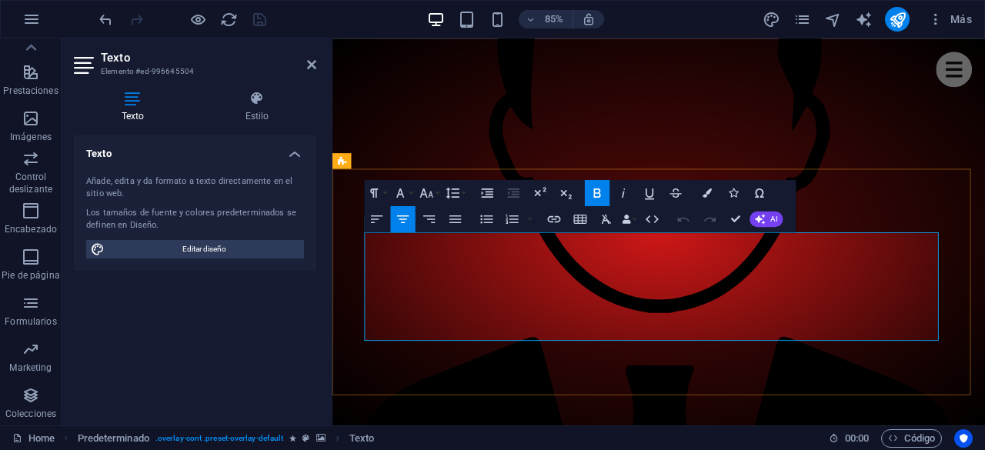
drag, startPoint x: 795, startPoint y: 309, endPoint x: 612, endPoint y: 308, distance: 183.8
click at [402, 190] on icon "button" at bounding box center [399, 192] width 15 height 15
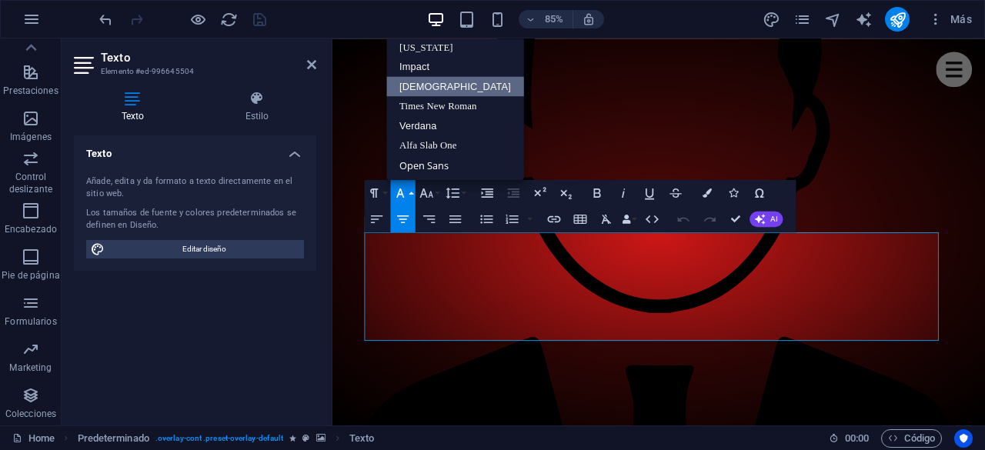
scroll to position [0, 0]
click at [432, 196] on icon "button" at bounding box center [425, 192] width 15 height 15
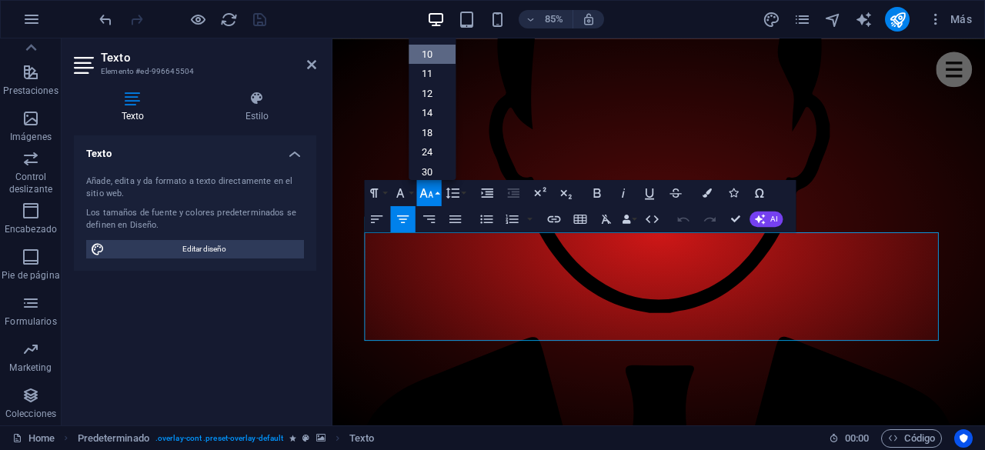
click at [422, 56] on link "10" at bounding box center [431, 55] width 47 height 20
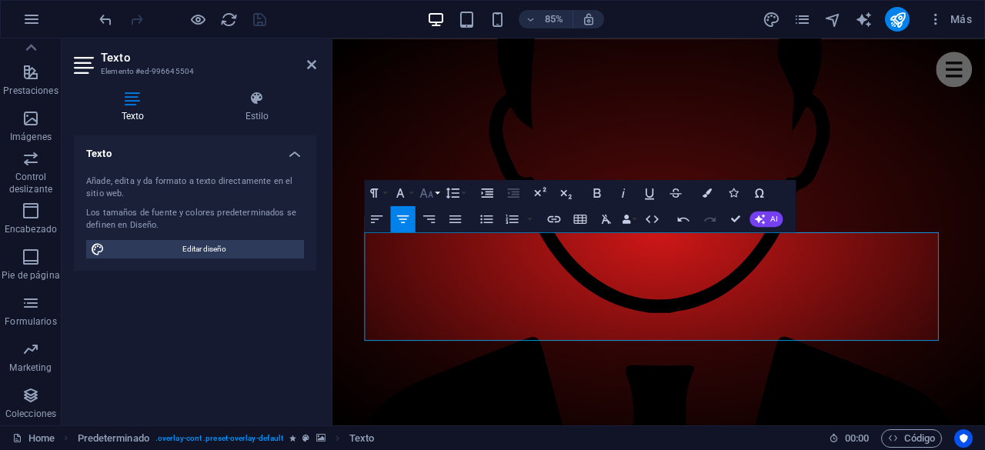
click at [434, 195] on button "Font Size" at bounding box center [428, 193] width 25 height 26
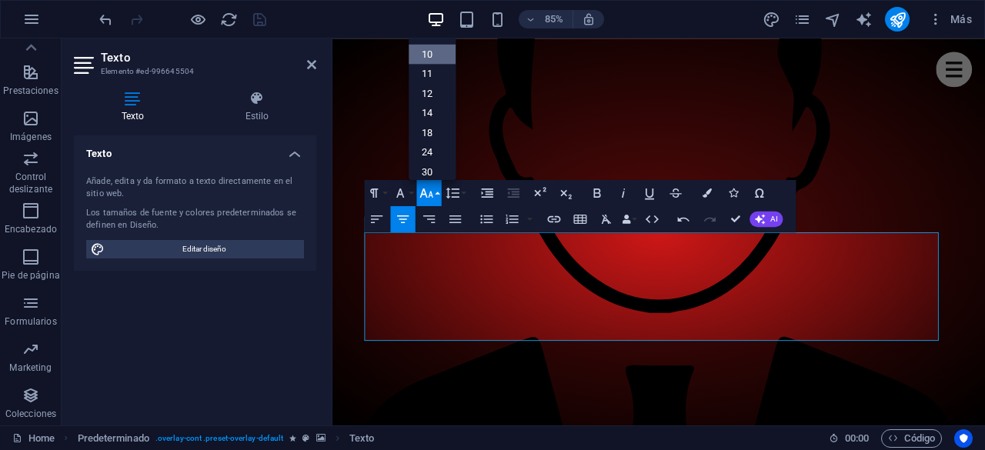
scroll to position [64, 0]
click at [431, 58] on link "14" at bounding box center [431, 59] width 47 height 20
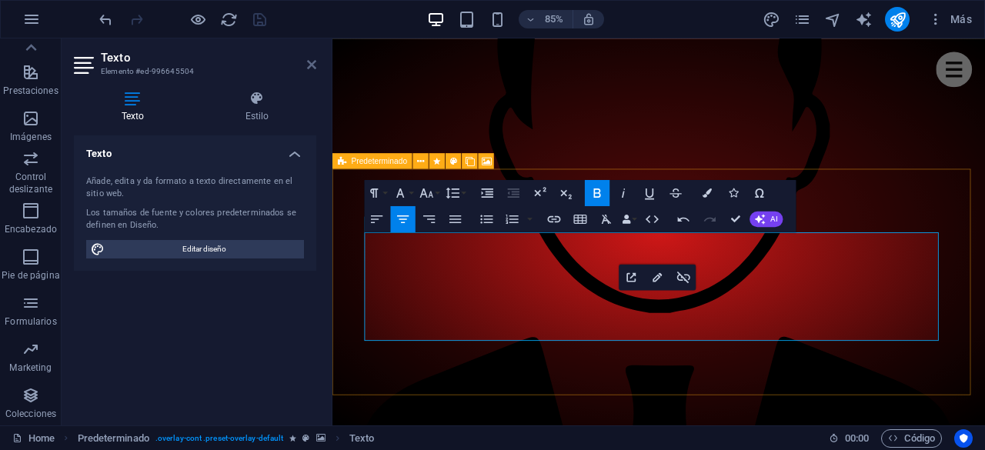
click at [312, 60] on icon at bounding box center [311, 64] width 9 height 12
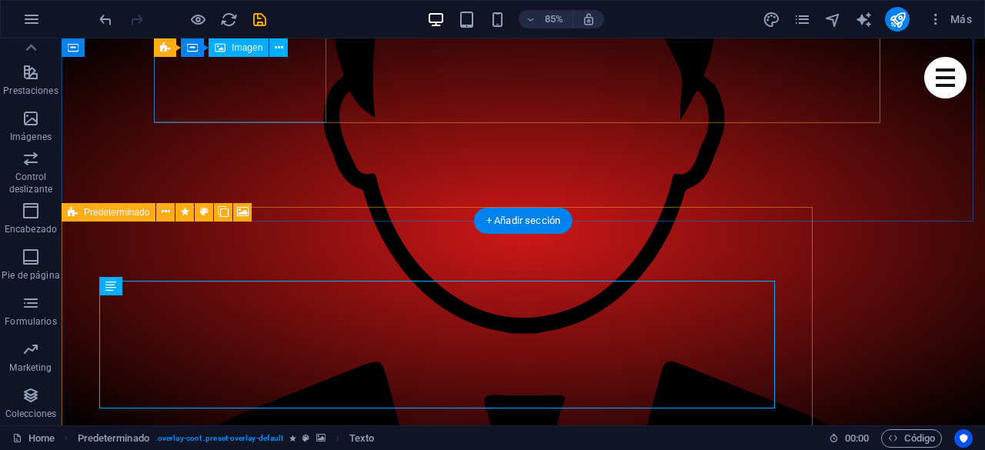
scroll to position [1441, 0]
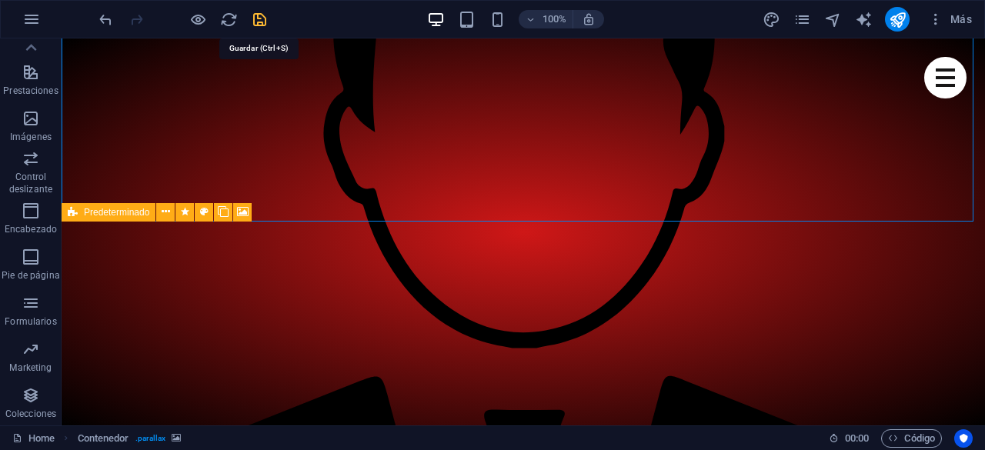
click at [259, 21] on icon "save" at bounding box center [260, 20] width 18 height 18
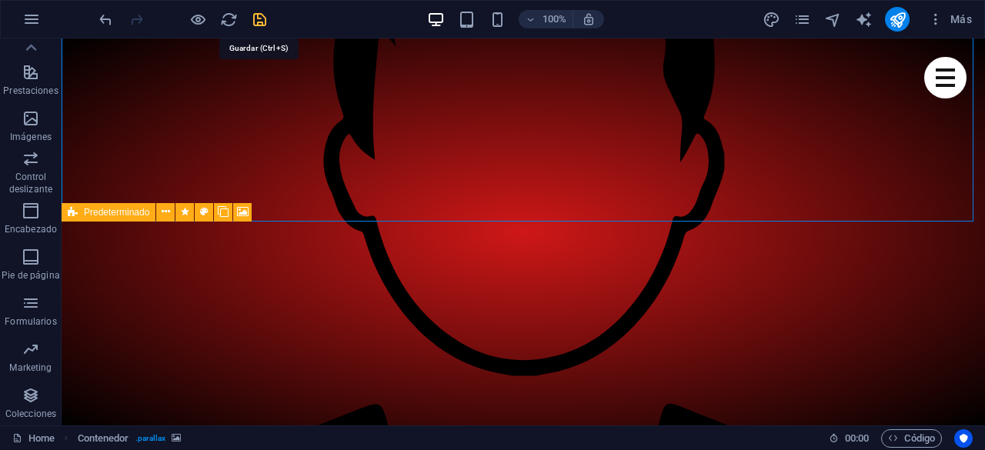
checkbox input "false"
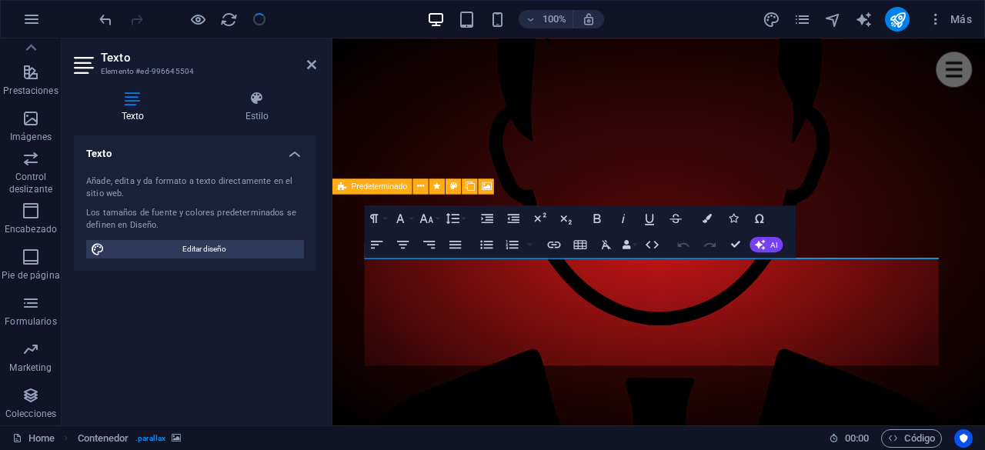
scroll to position [1426, 0]
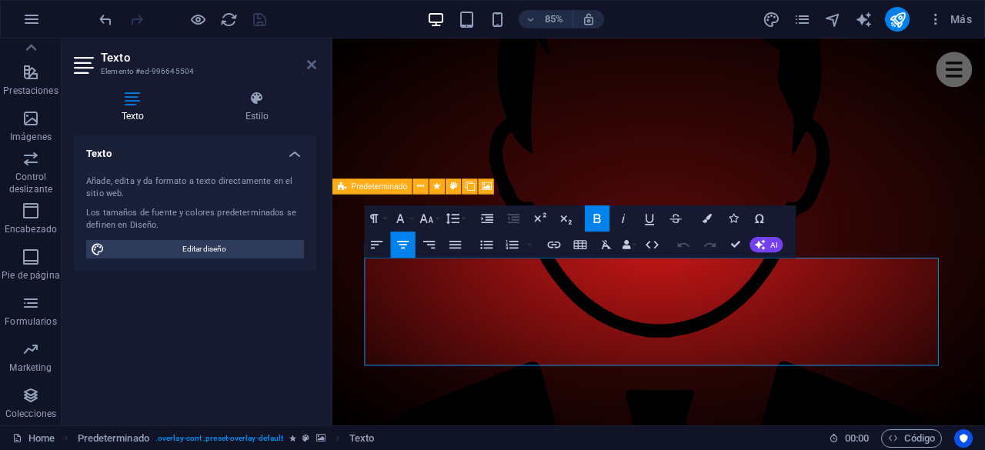
click at [311, 66] on icon at bounding box center [311, 64] width 9 height 12
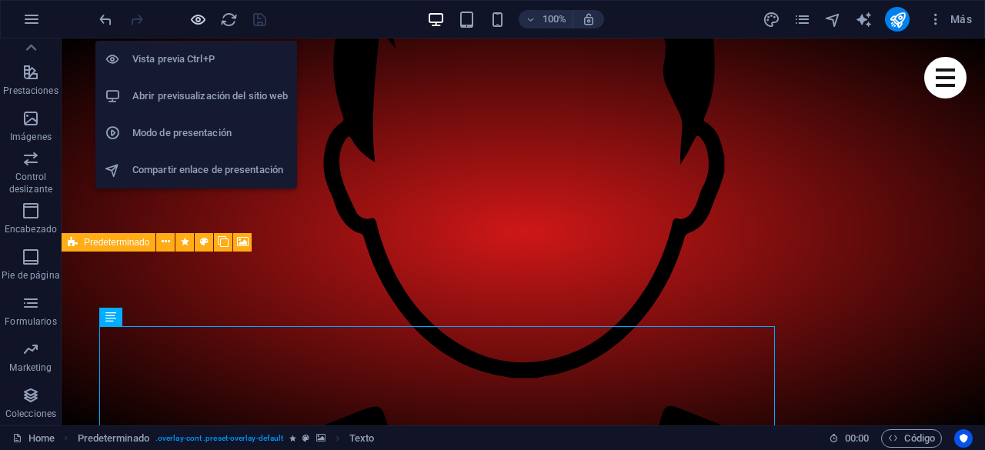
click at [198, 20] on icon "button" at bounding box center [198, 20] width 18 height 18
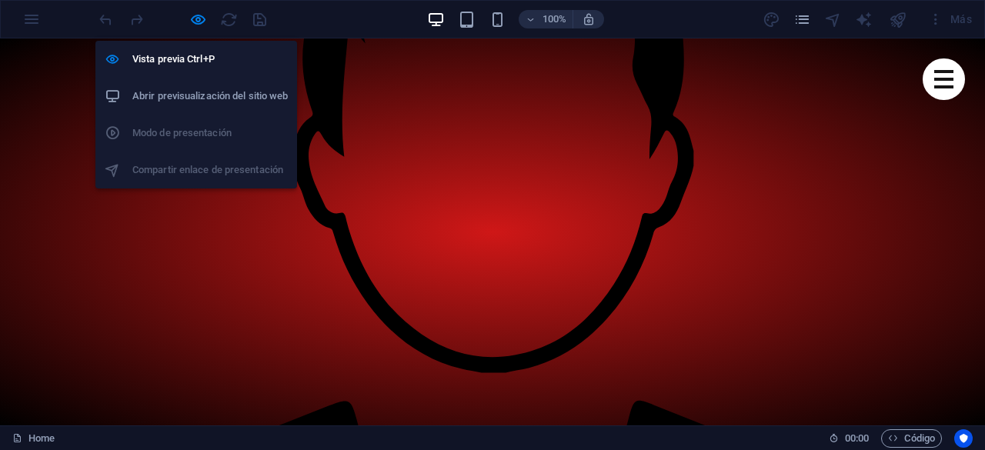
click at [208, 93] on h6 "Abrir previsualización del sitio web" at bounding box center [209, 96] width 155 height 18
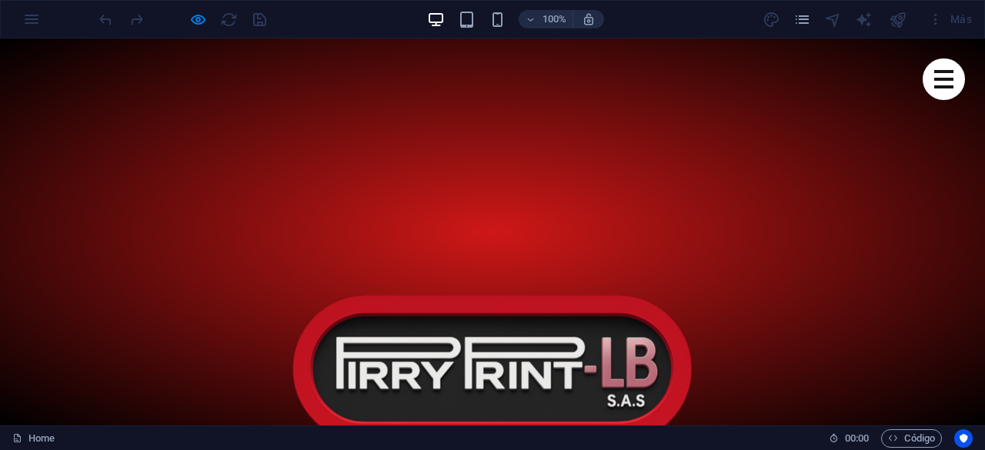
scroll to position [923, 0]
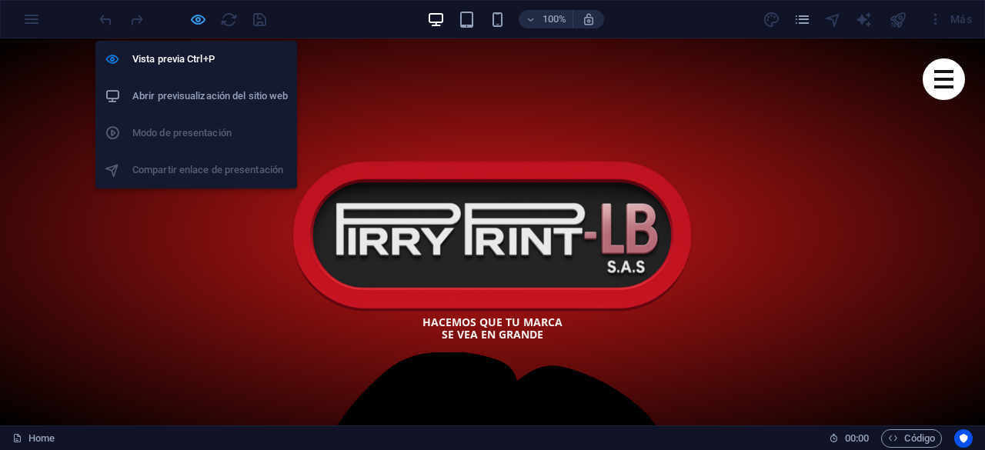
click at [195, 16] on icon "button" at bounding box center [198, 20] width 18 height 18
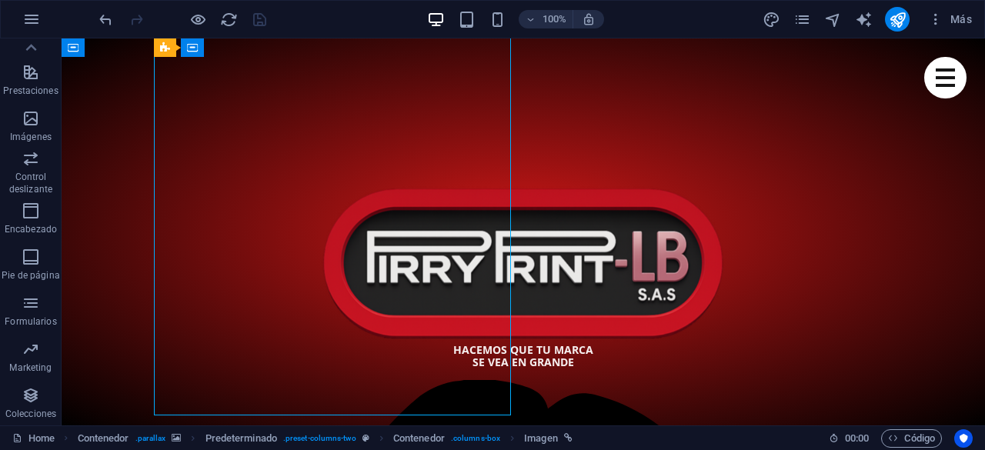
select select "%"
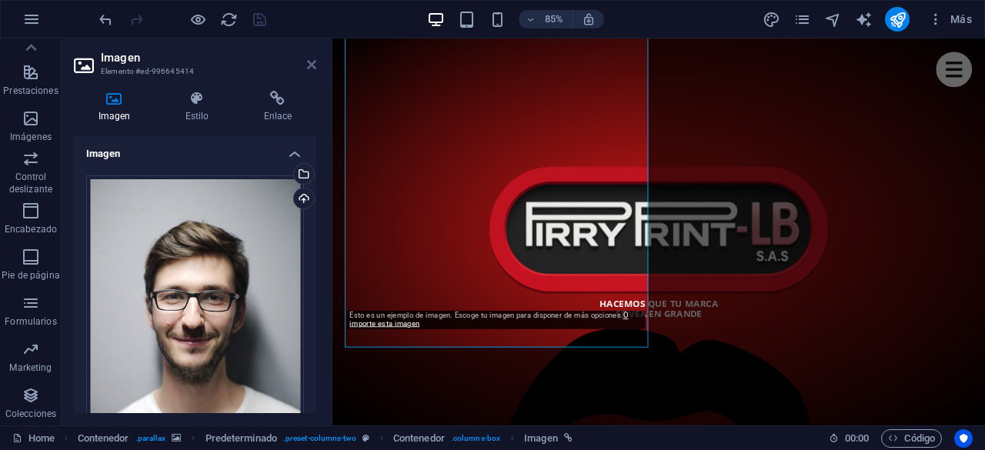
click at [314, 66] on icon at bounding box center [311, 64] width 9 height 12
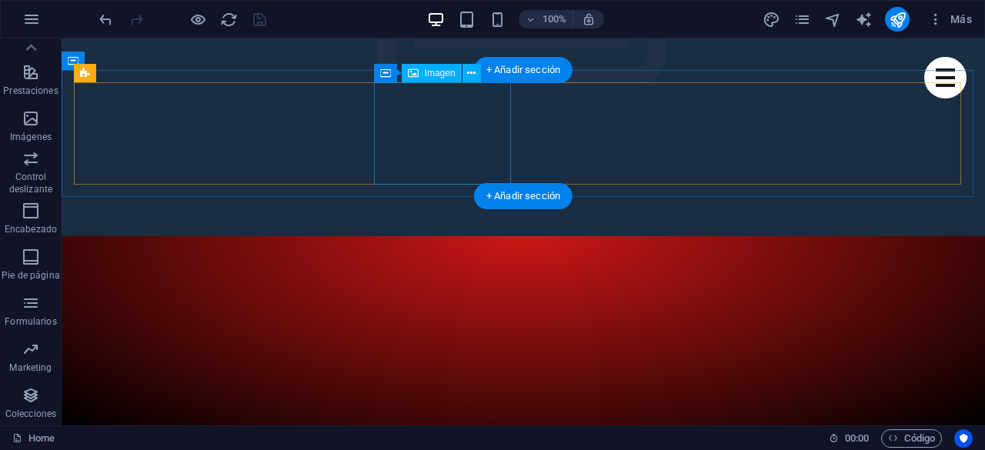
scroll to position [231, 0]
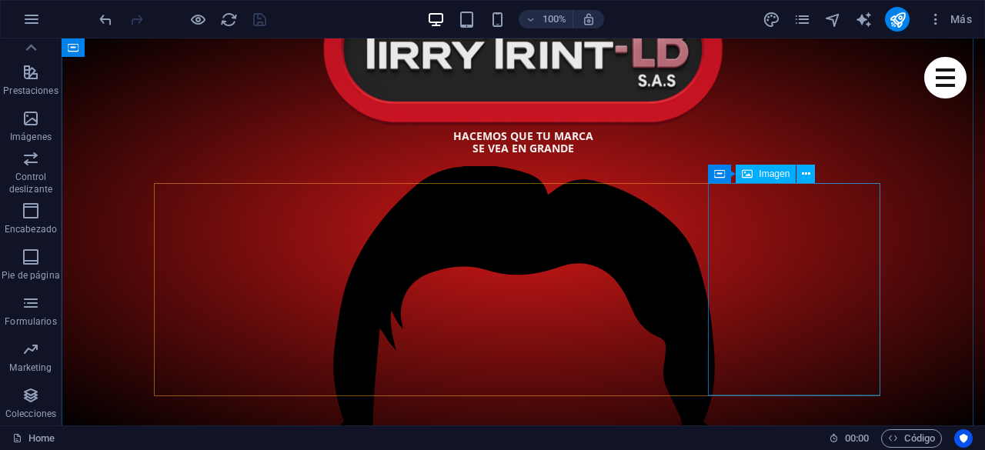
scroll to position [1000, 0]
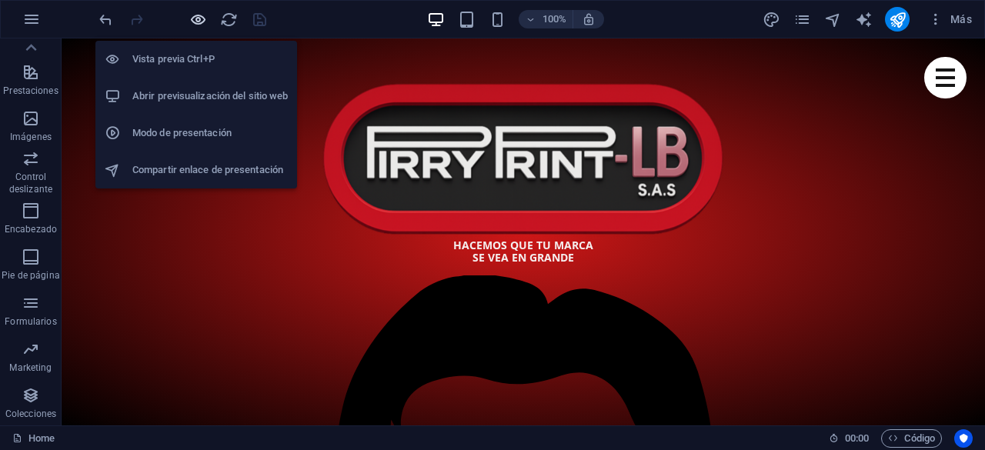
click at [193, 13] on icon "button" at bounding box center [198, 20] width 18 height 18
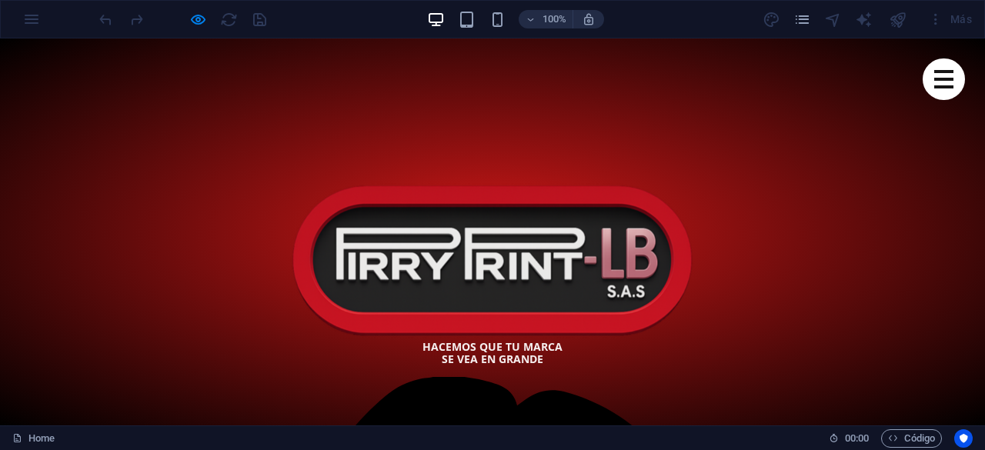
scroll to position [923, 0]
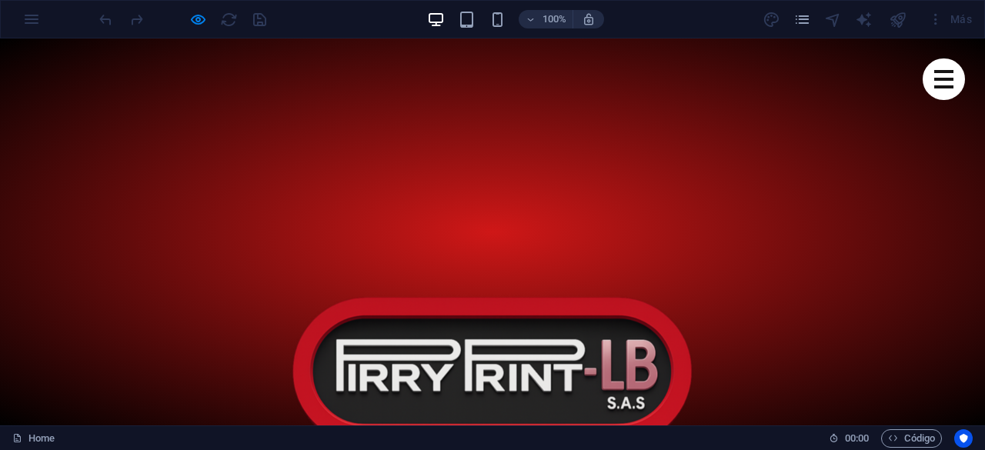
scroll to position [692, 0]
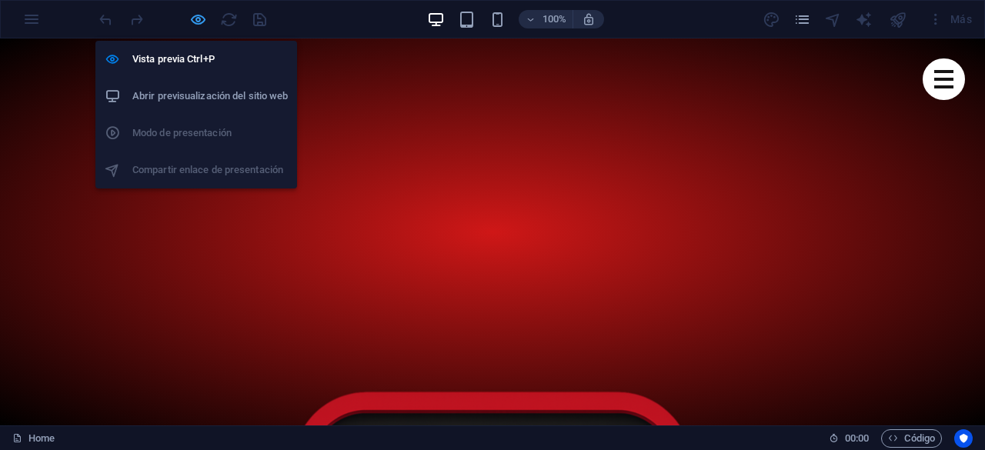
click at [204, 19] on icon "button" at bounding box center [198, 20] width 18 height 18
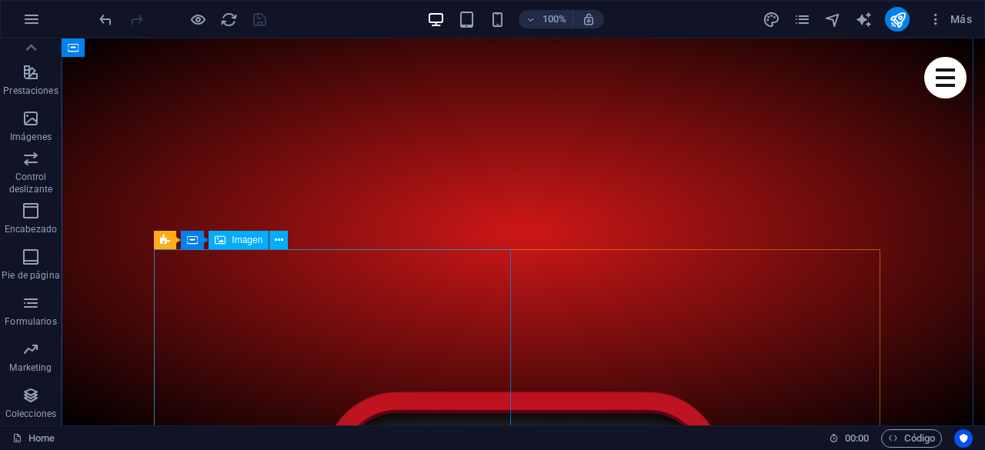
scroll to position [846, 0]
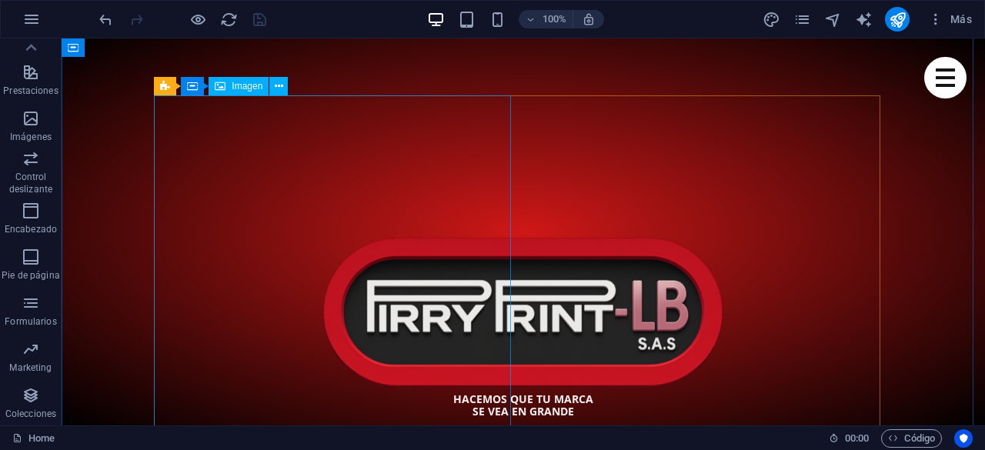
click at [242, 86] on span "Imagen" at bounding box center [247, 86] width 31 height 9
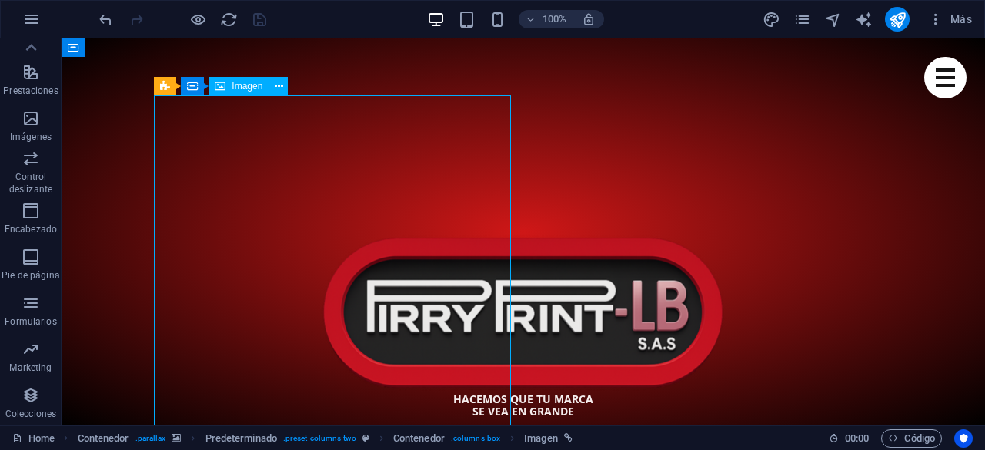
click at [242, 86] on span "Imagen" at bounding box center [247, 86] width 31 height 9
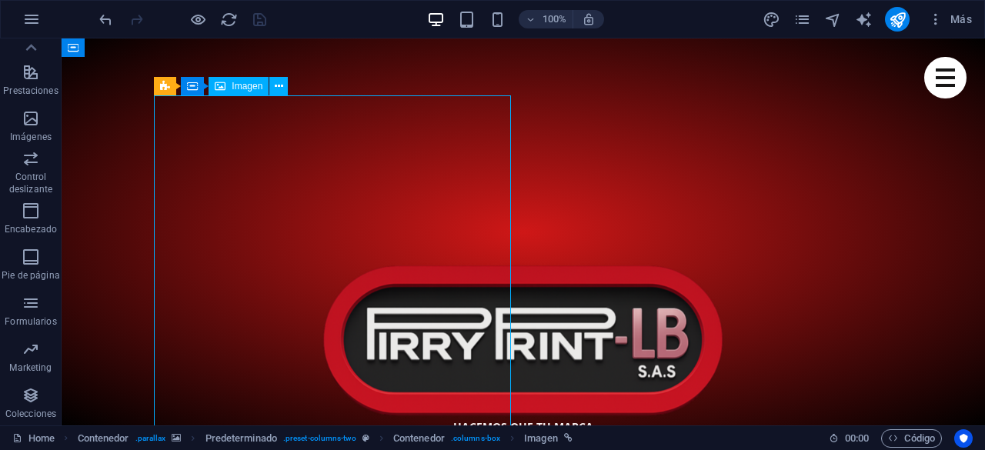
select select "%"
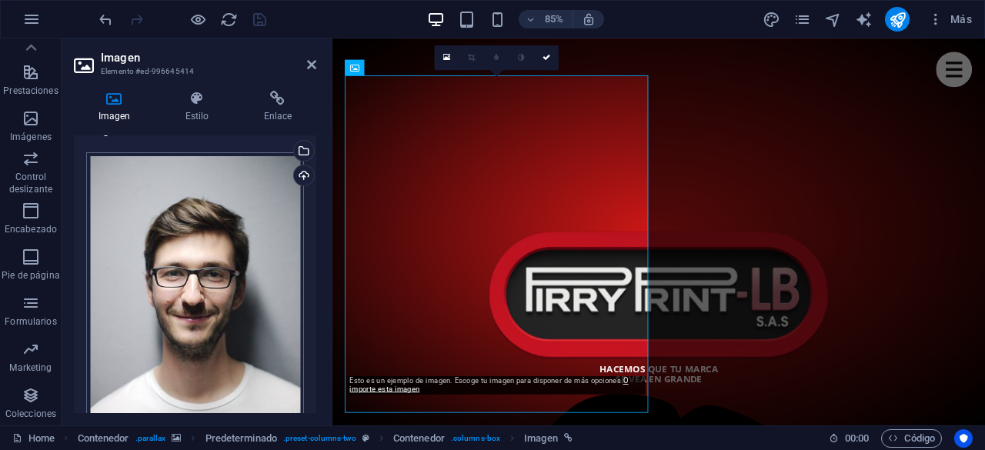
scroll to position [0, 0]
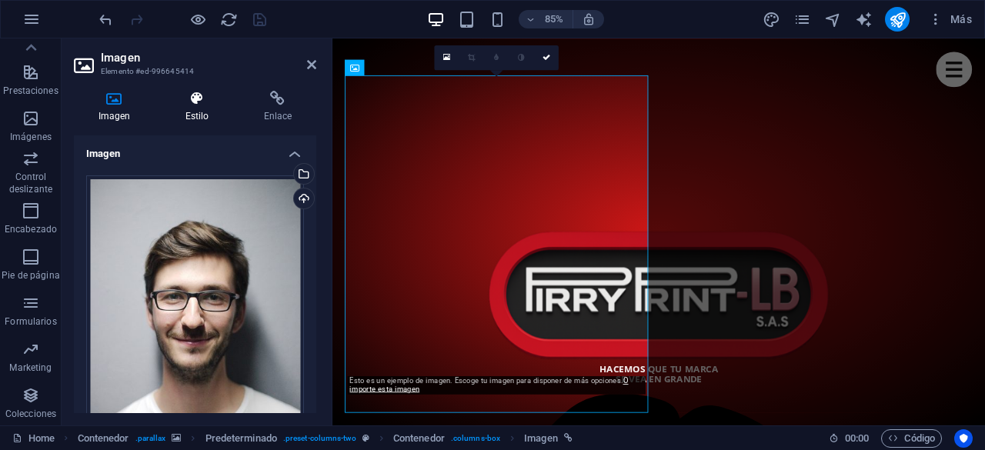
click at [205, 101] on icon at bounding box center [197, 98] width 72 height 15
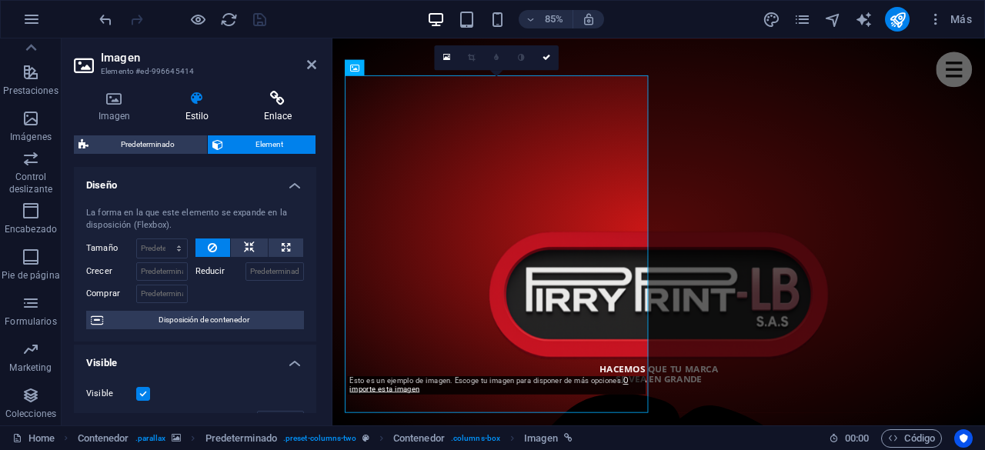
click at [275, 108] on h4 "Enlace" at bounding box center [277, 107] width 77 height 32
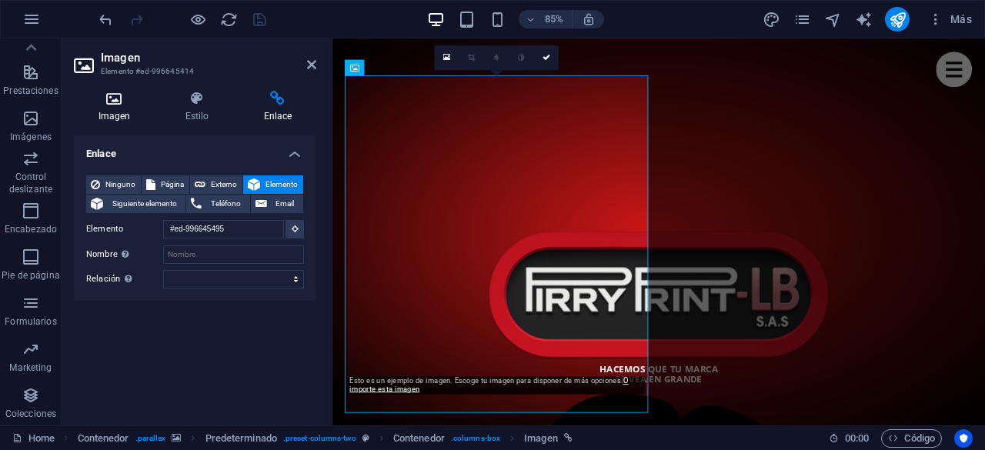
click at [114, 108] on h4 "Imagen" at bounding box center [117, 107] width 87 height 32
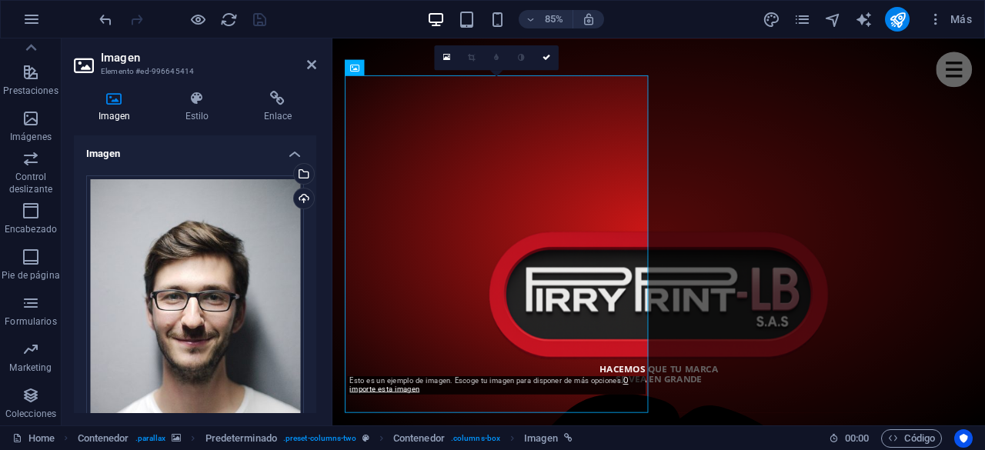
click at [305, 63] on h2 "Imagen" at bounding box center [208, 58] width 215 height 14
click at [312, 64] on icon at bounding box center [311, 64] width 9 height 12
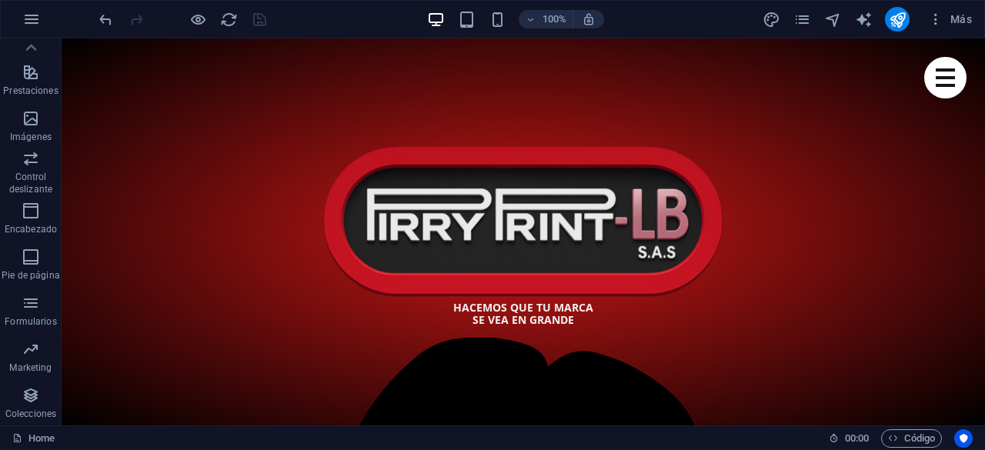
scroll to position [878, 0]
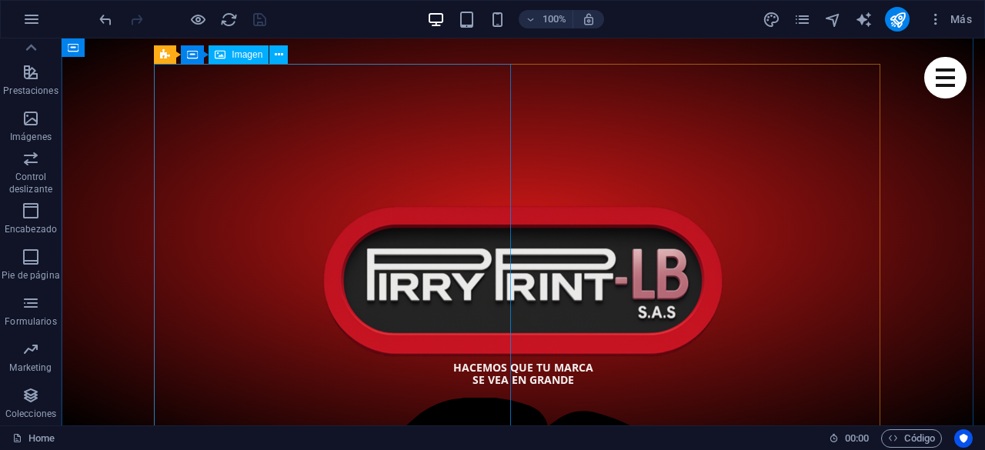
select select "%"
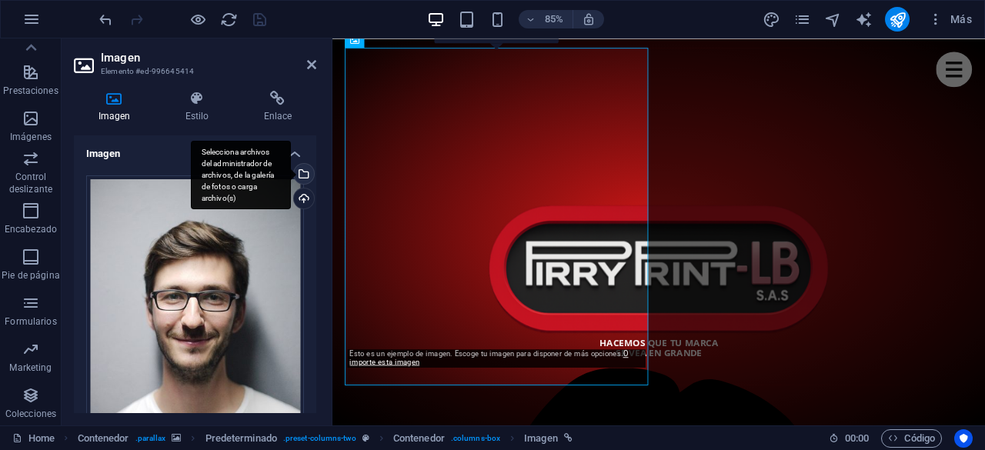
click at [300, 172] on div "Selecciona archivos del administrador de archivos, de la galería de fotos o car…" at bounding box center [302, 175] width 23 height 23
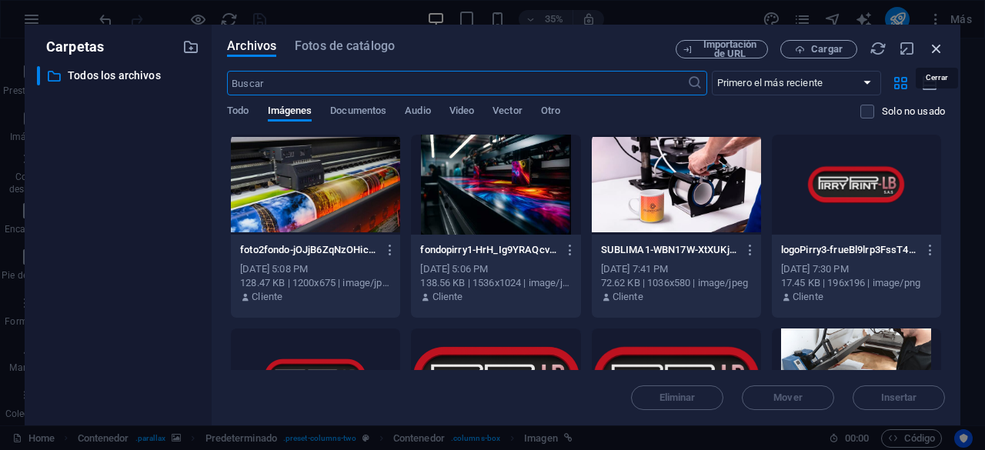
click at [938, 47] on icon "button" at bounding box center [936, 48] width 17 height 17
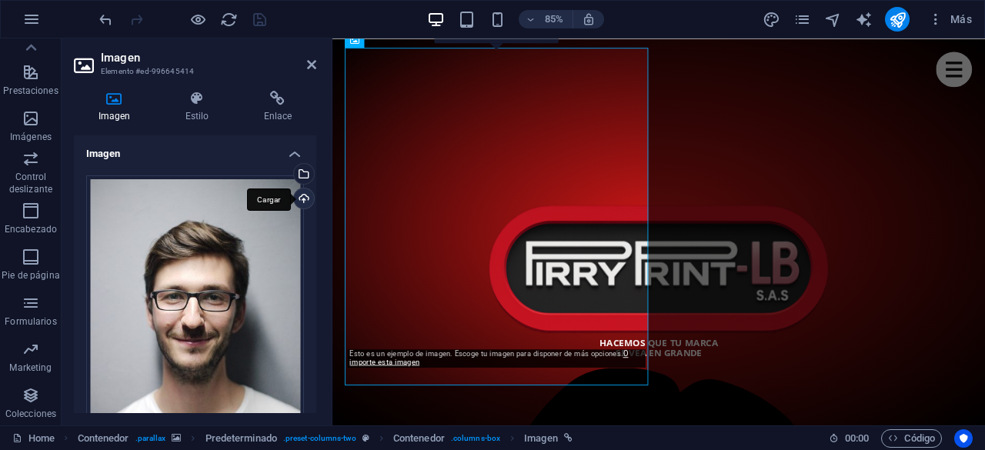
click at [298, 195] on div "Cargar" at bounding box center [302, 199] width 23 height 23
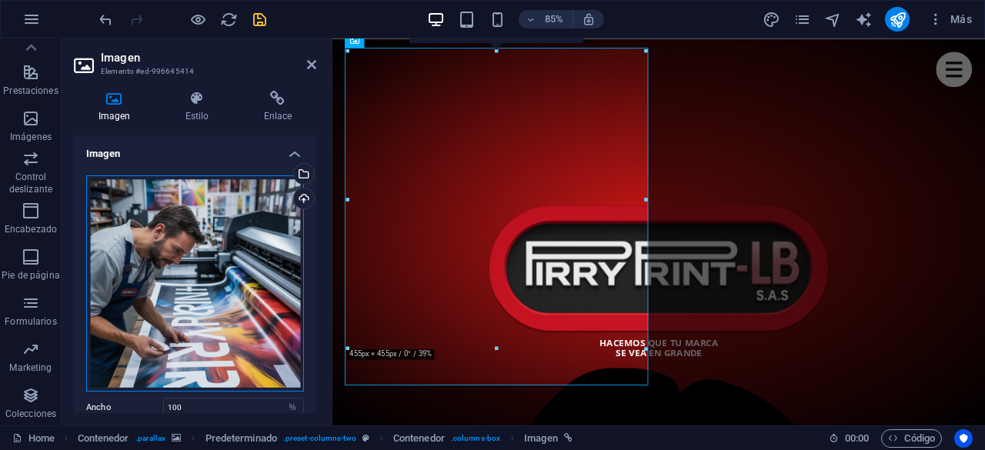
click at [188, 242] on div "Arrastra archivos aquí, haz clic para escoger archivos o selecciona archivos de…" at bounding box center [195, 283] width 218 height 216
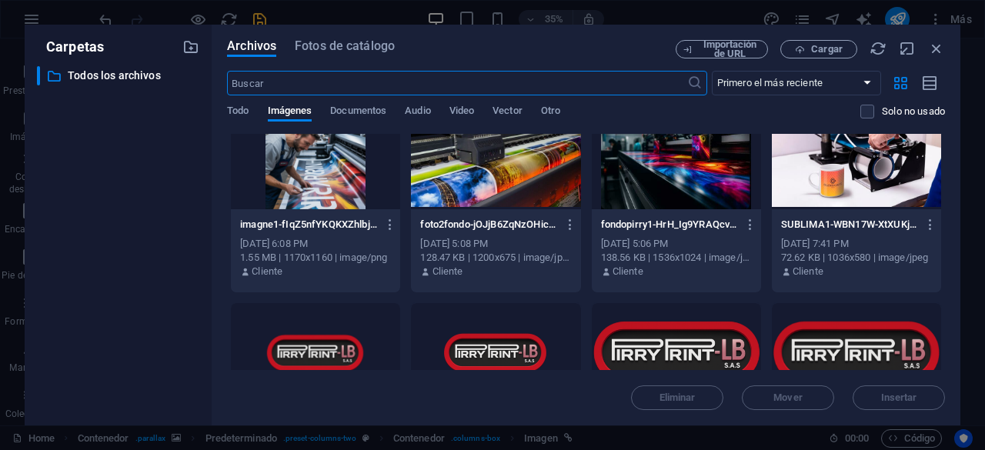
scroll to position [0, 0]
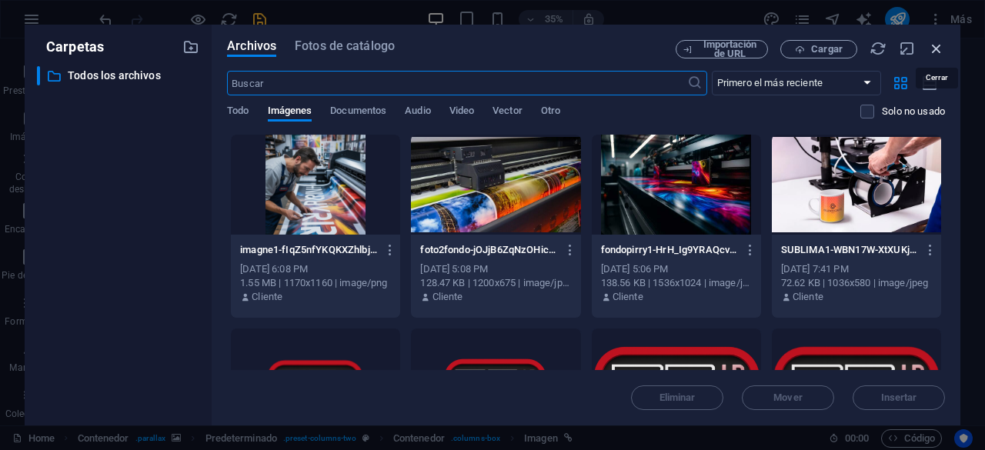
click at [934, 45] on icon "button" at bounding box center [936, 48] width 17 height 17
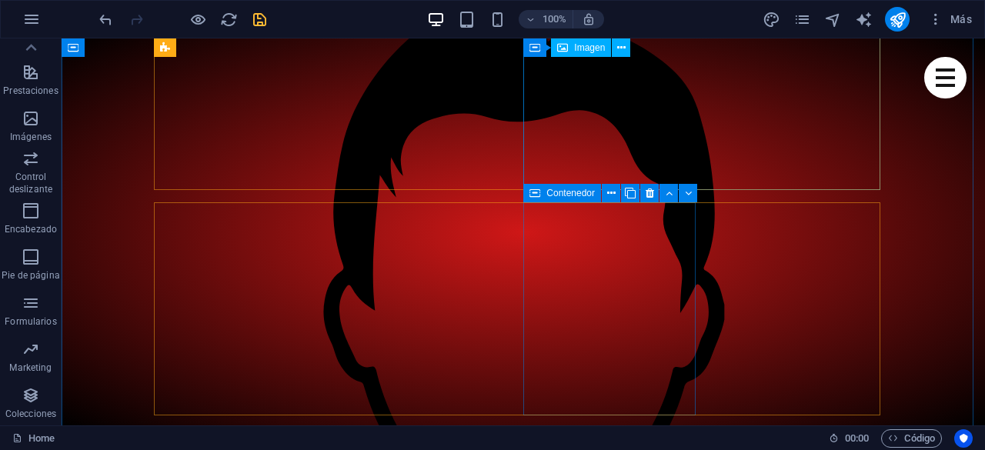
scroll to position [801, 0]
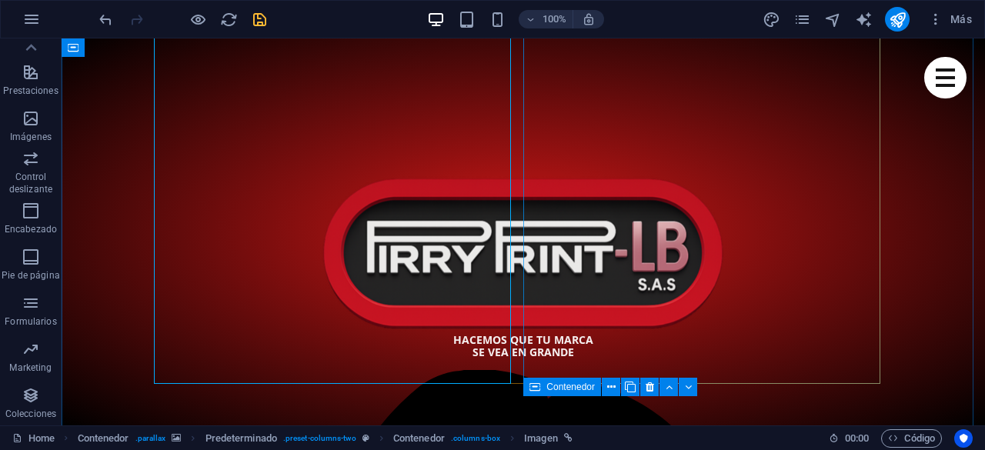
scroll to position [955, 0]
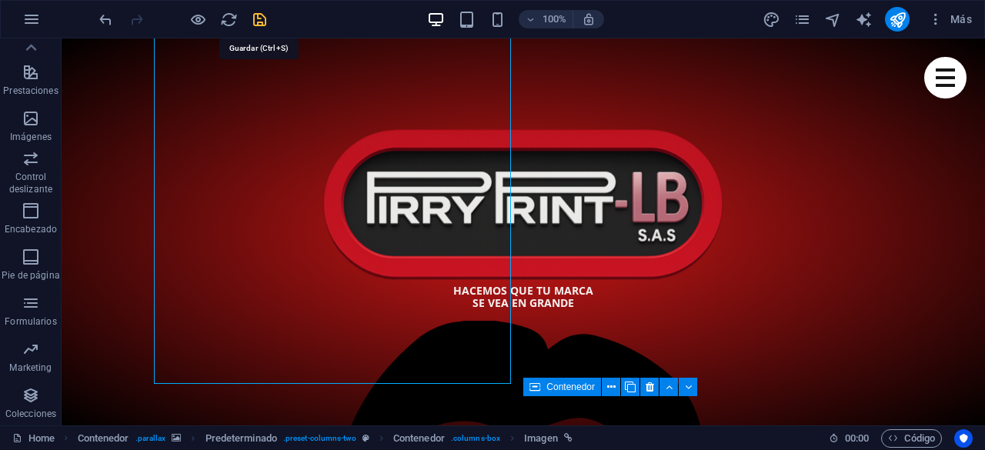
click at [265, 22] on icon "save" at bounding box center [260, 20] width 18 height 18
checkbox input "false"
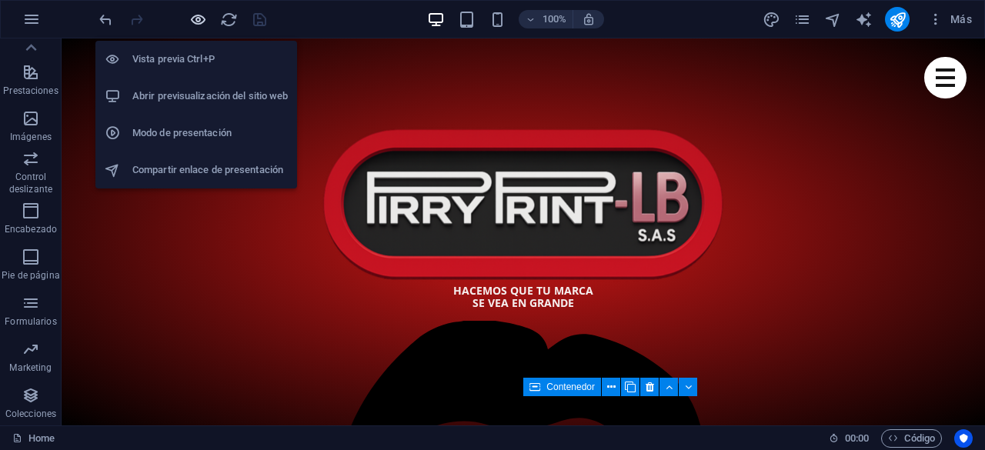
click at [193, 22] on icon "button" at bounding box center [198, 20] width 18 height 18
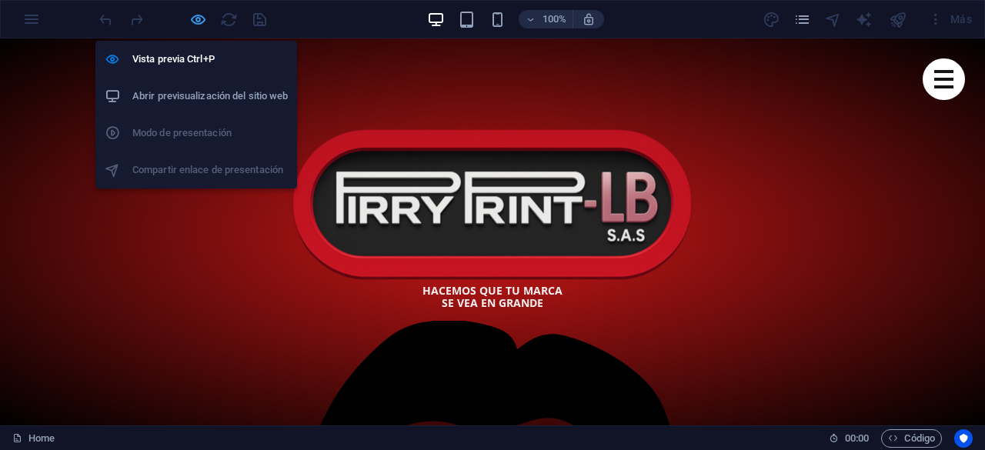
click at [200, 18] on icon "button" at bounding box center [198, 20] width 18 height 18
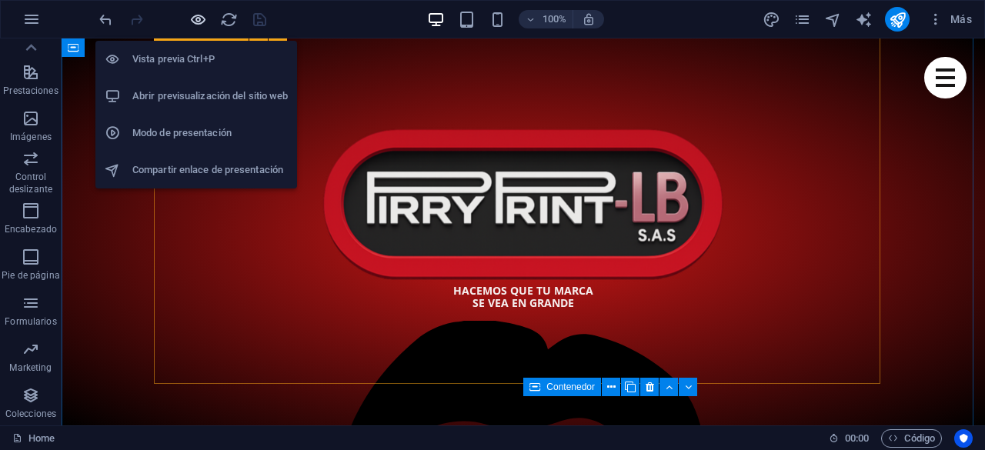
click at [201, 14] on icon "button" at bounding box center [198, 20] width 18 height 18
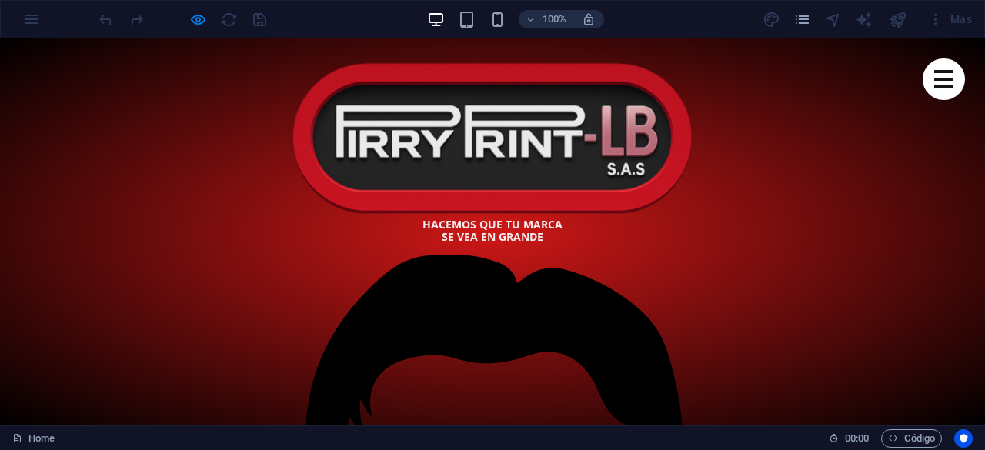
scroll to position [1031, 0]
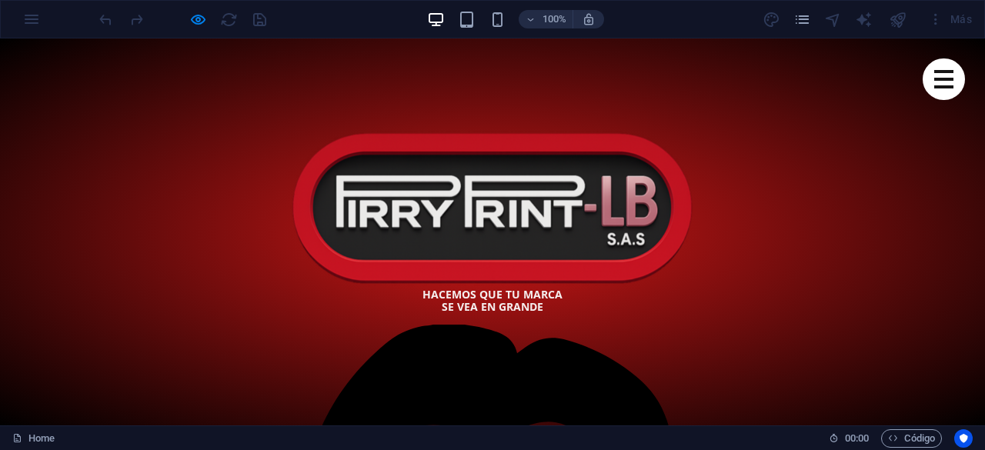
scroll to position [955, 0]
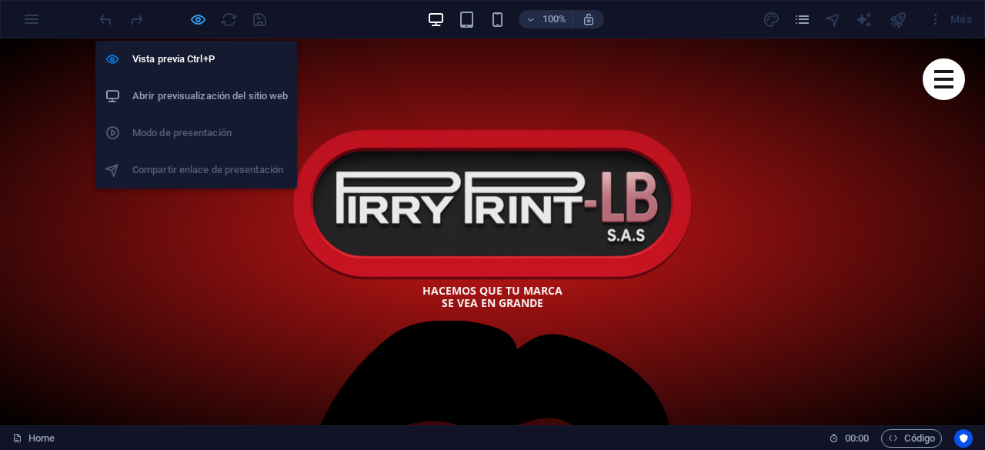
click at [197, 18] on icon "button" at bounding box center [198, 20] width 18 height 18
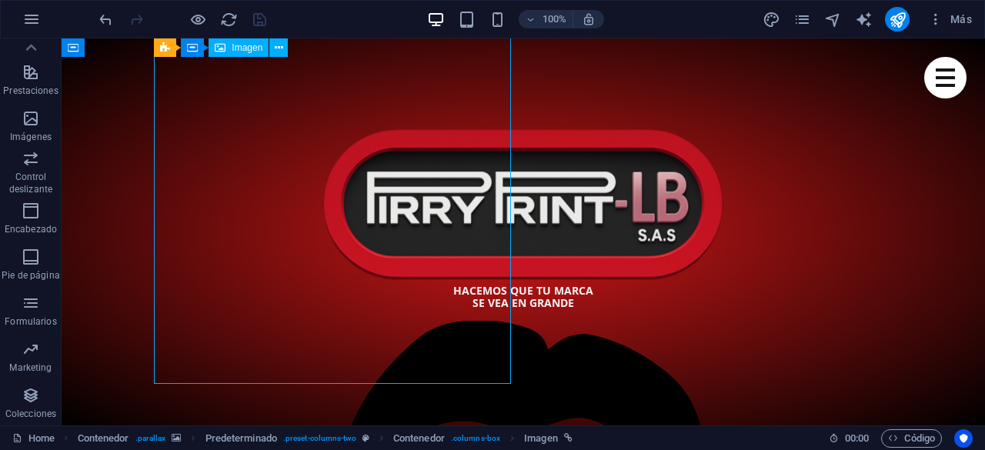
select select "%"
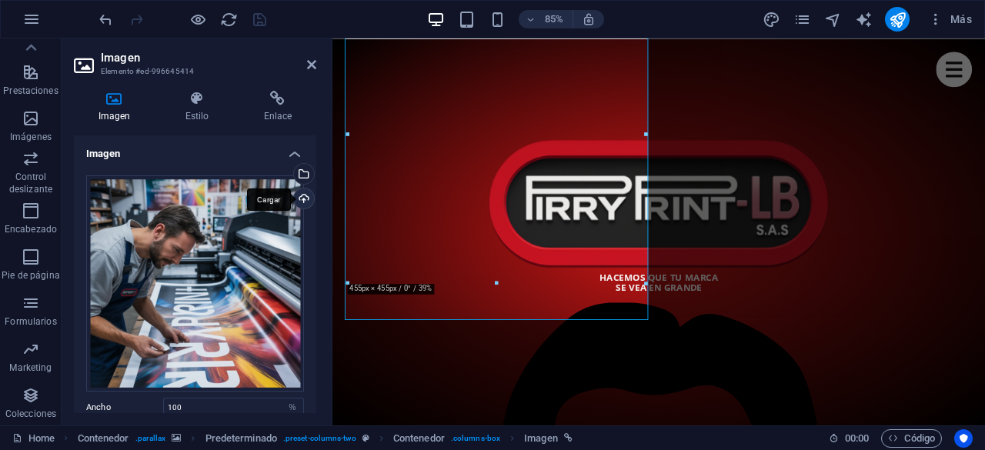
click at [304, 195] on div "Cargar" at bounding box center [302, 199] width 23 height 23
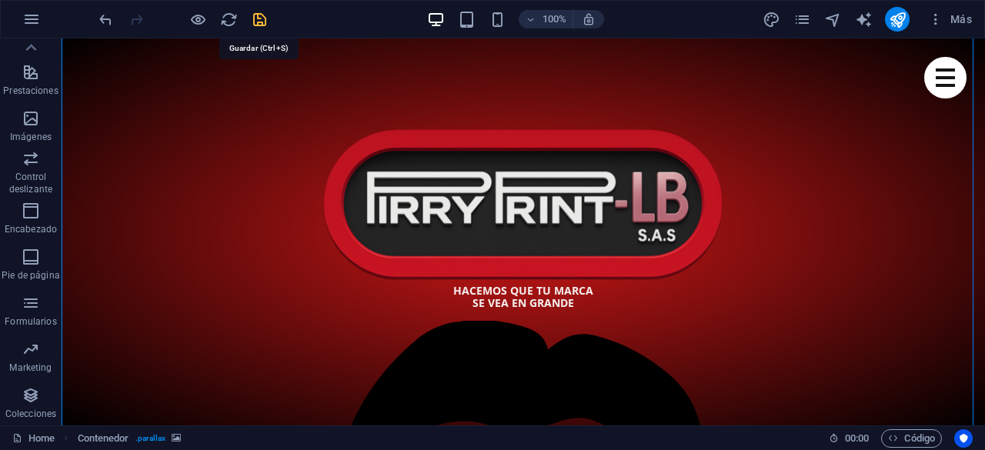
click at [262, 24] on icon "save" at bounding box center [260, 20] width 18 height 18
checkbox input "false"
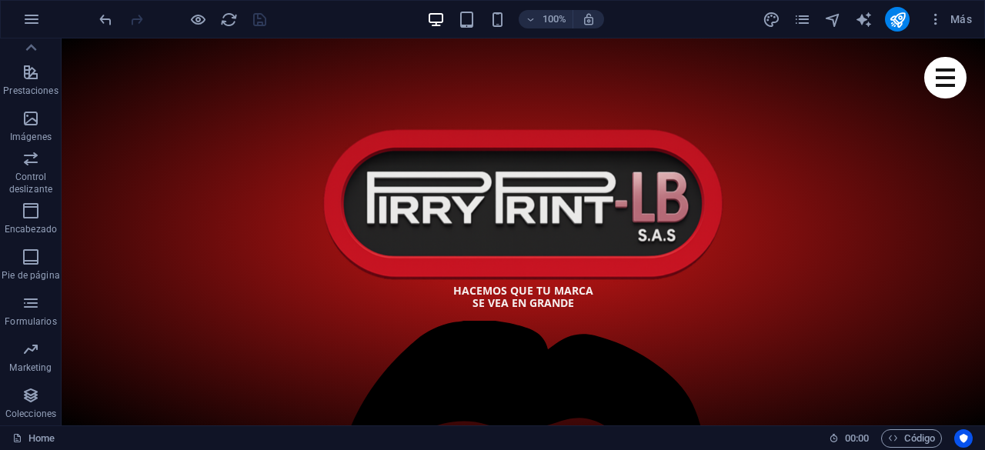
click at [258, 18] on div at bounding box center [182, 19] width 172 height 25
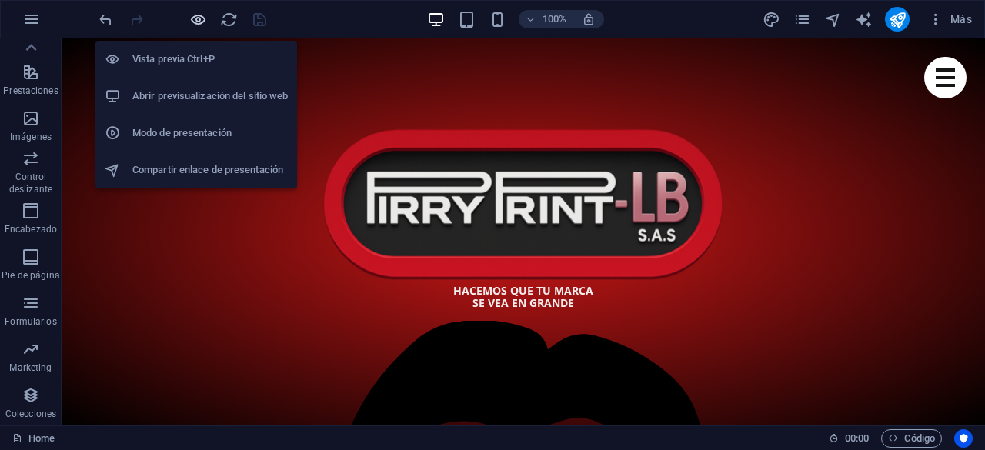
click at [201, 18] on icon "button" at bounding box center [198, 20] width 18 height 18
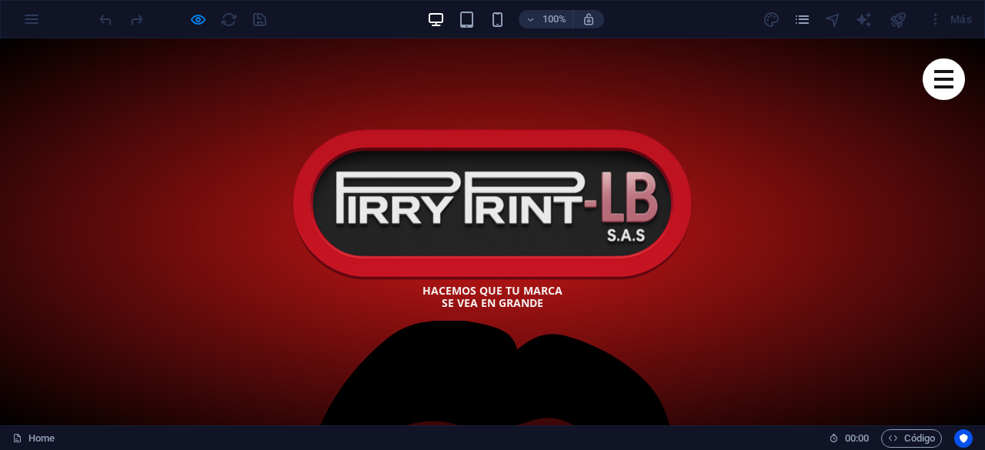
click at [257, 18] on div at bounding box center [182, 19] width 172 height 25
click at [185, 13] on div at bounding box center [182, 19] width 172 height 25
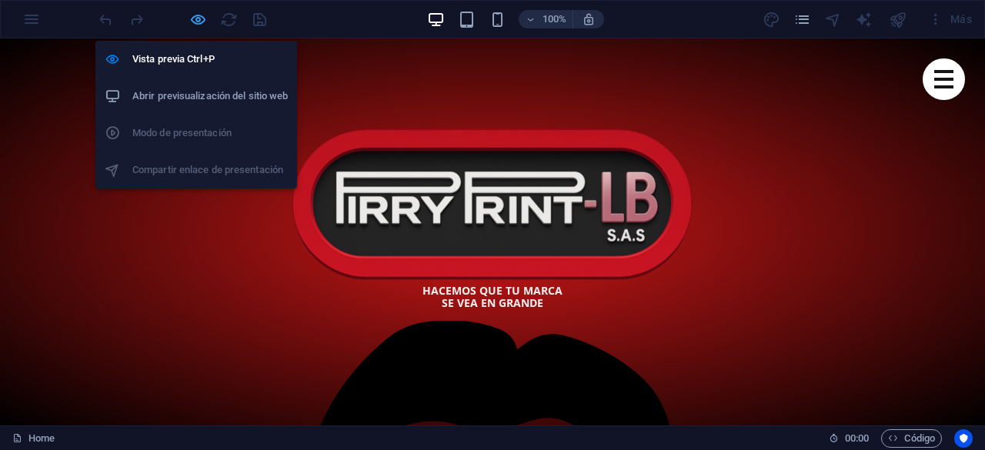
click at [197, 15] on icon "button" at bounding box center [198, 20] width 18 height 18
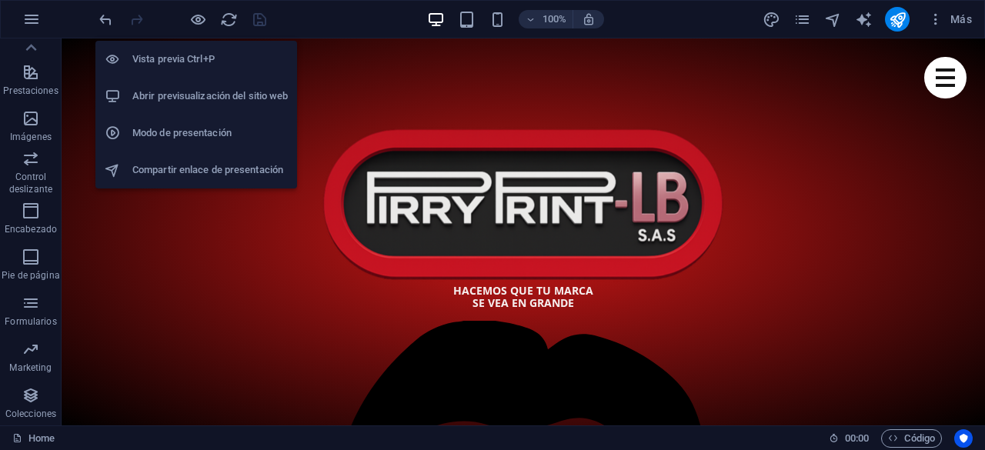
click at [252, 101] on h6 "Abrir previsualización del sitio web" at bounding box center [209, 96] width 155 height 18
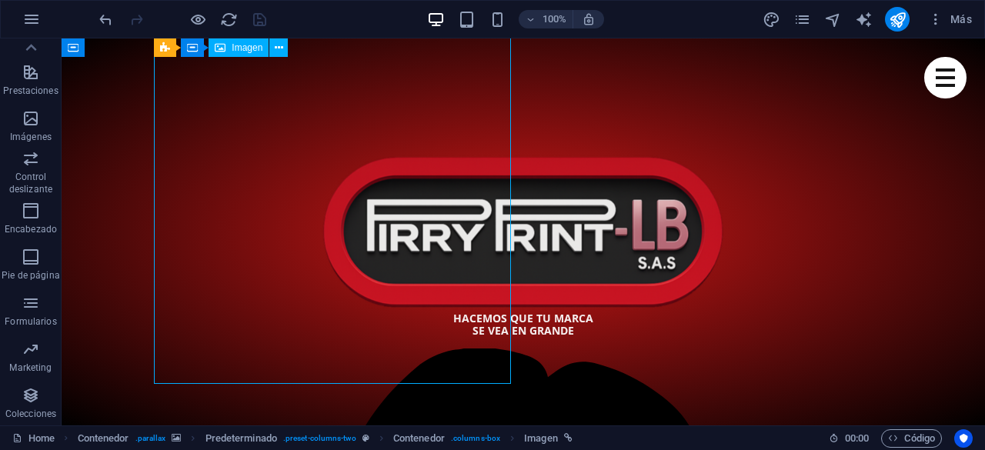
select select "%"
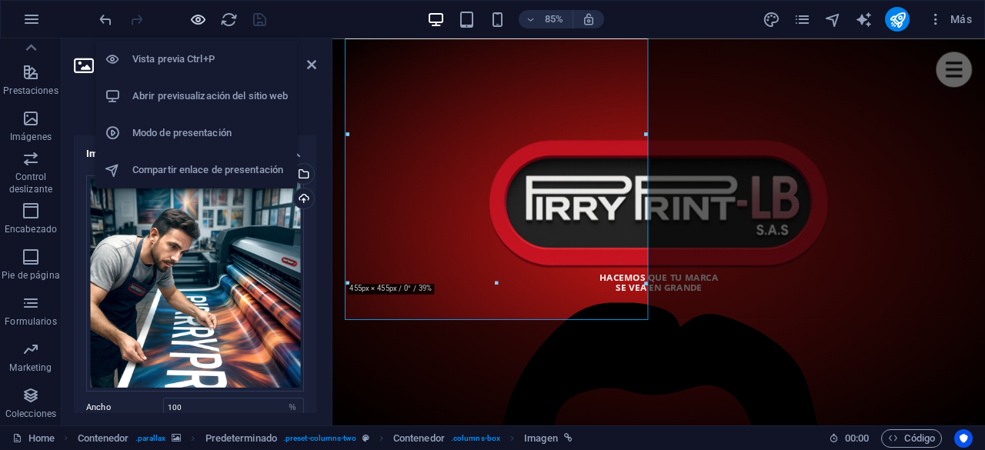
click at [194, 22] on icon "button" at bounding box center [198, 20] width 18 height 18
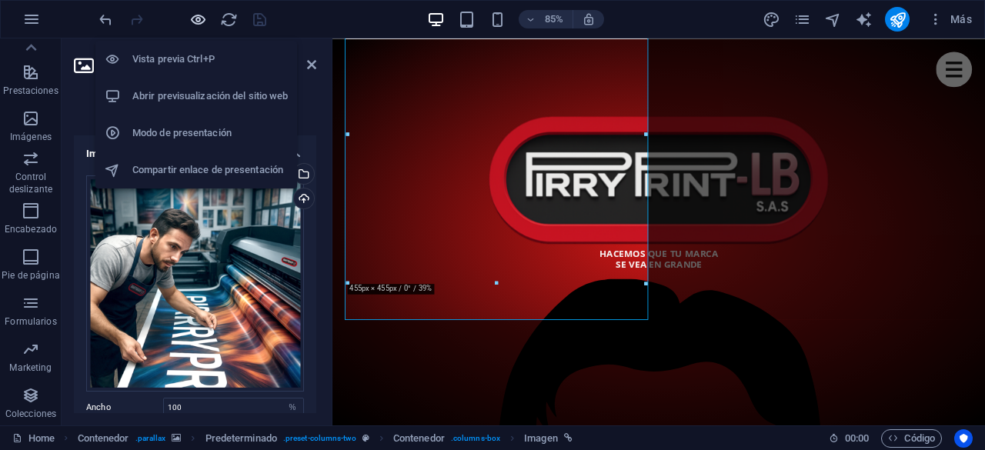
scroll to position [960, 0]
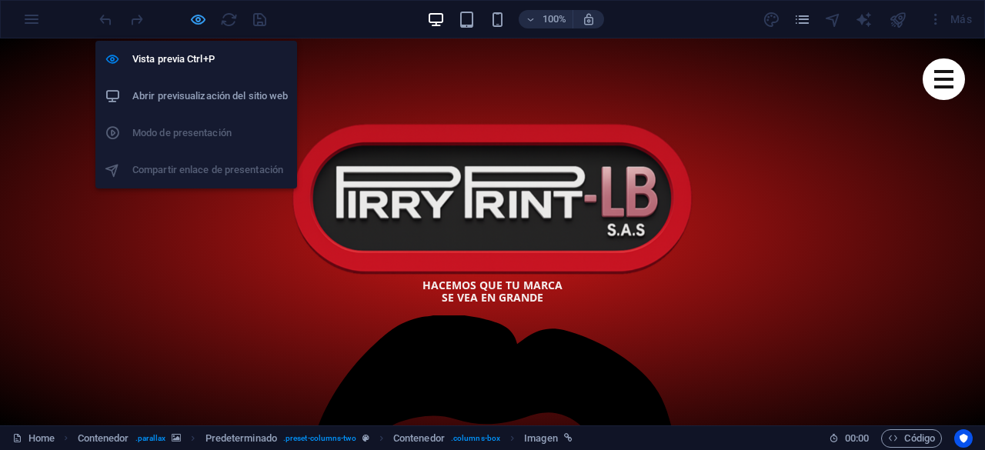
click at [194, 22] on icon "button" at bounding box center [198, 20] width 18 height 18
select select "%"
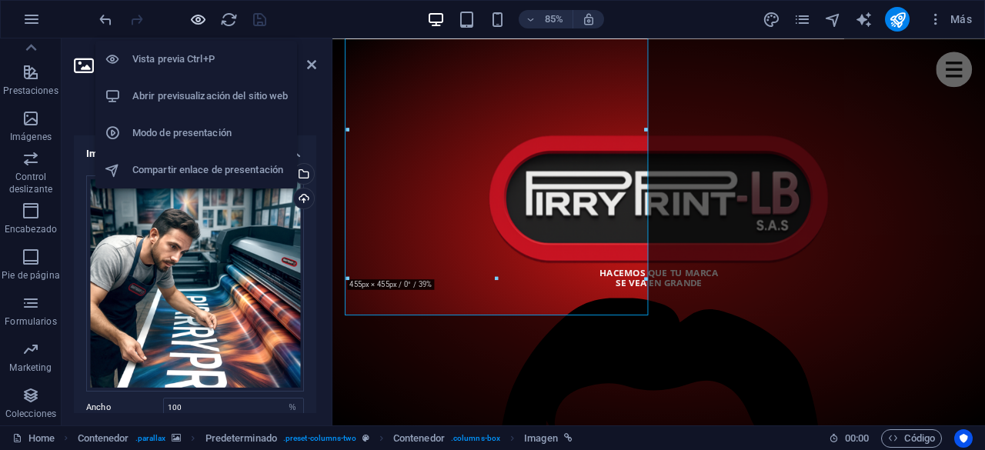
click at [201, 18] on icon "button" at bounding box center [198, 20] width 18 height 18
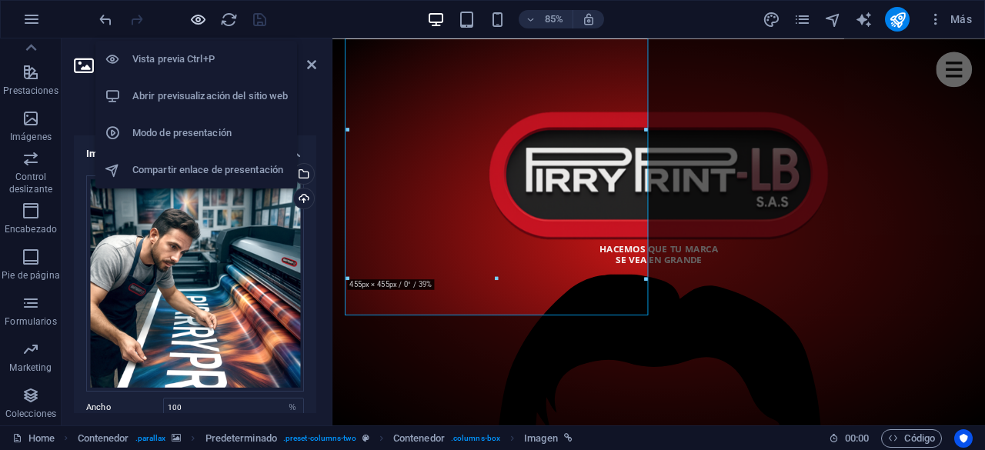
scroll to position [966, 0]
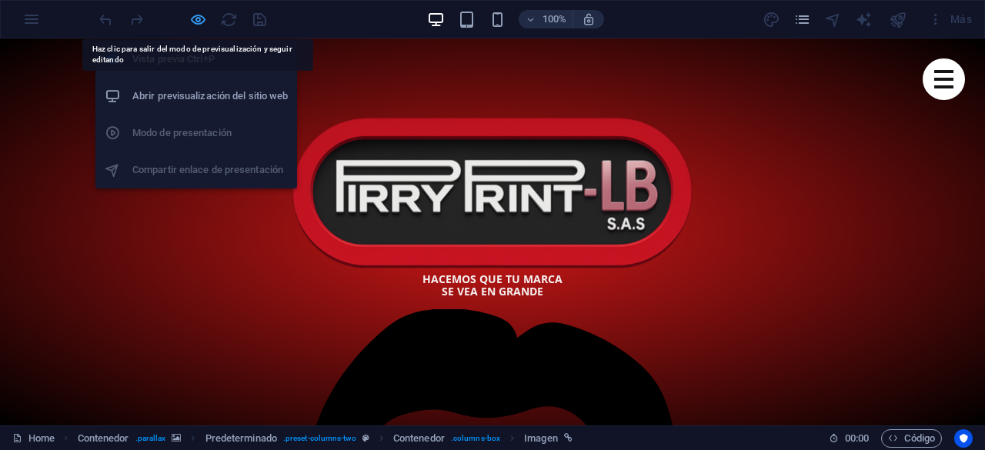
click at [204, 18] on icon "button" at bounding box center [198, 20] width 18 height 18
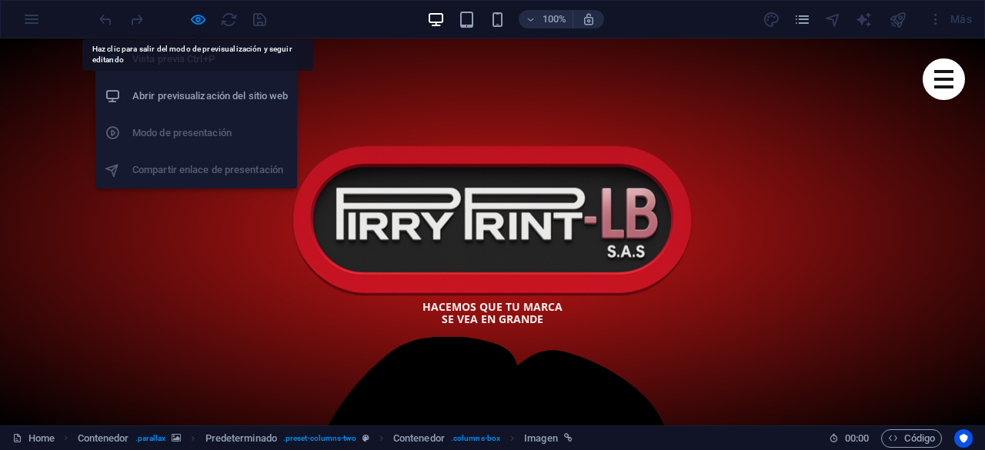
select select "%"
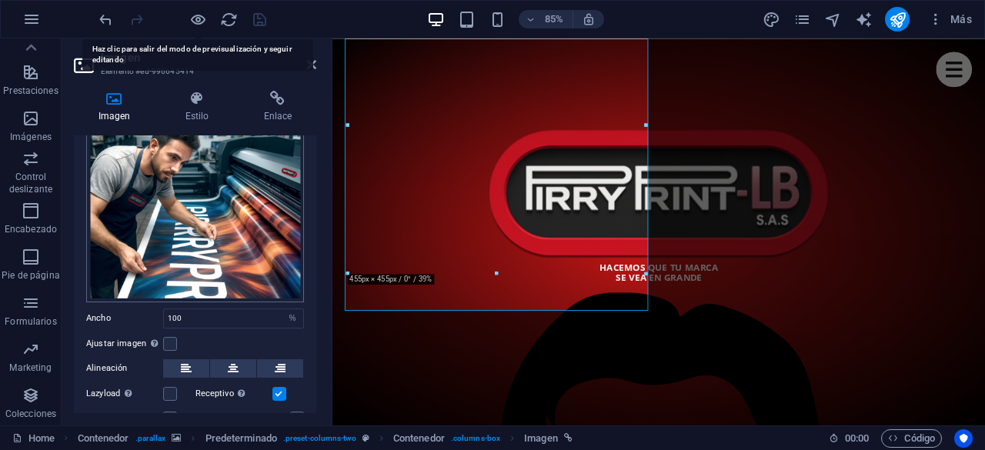
scroll to position [173, 0]
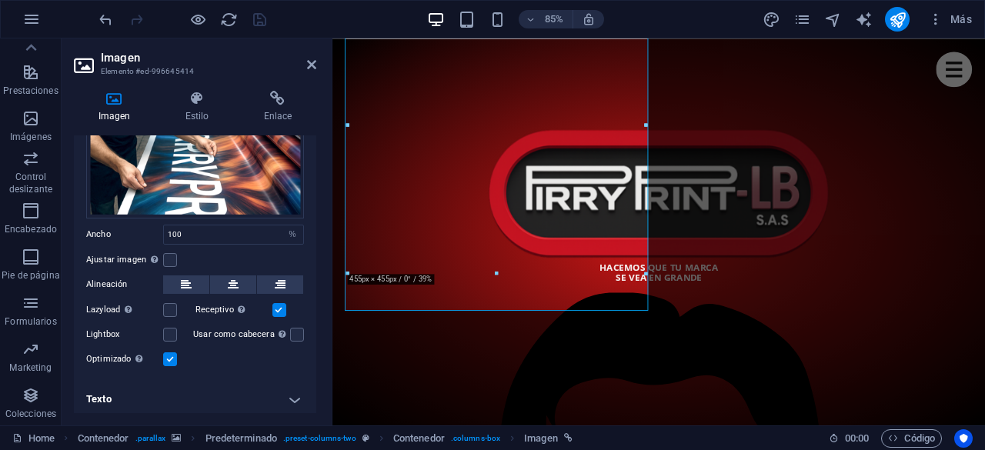
click at [290, 395] on h4 "Texto" at bounding box center [195, 399] width 242 height 37
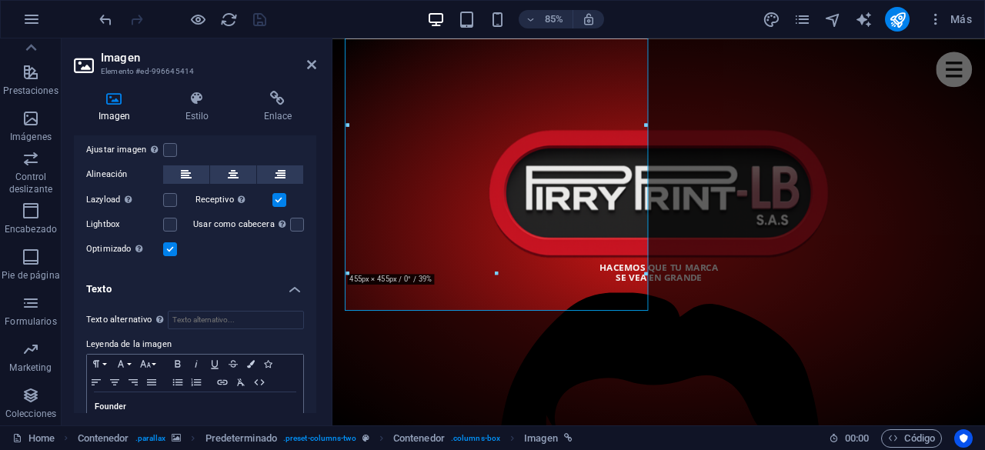
scroll to position [317, 0]
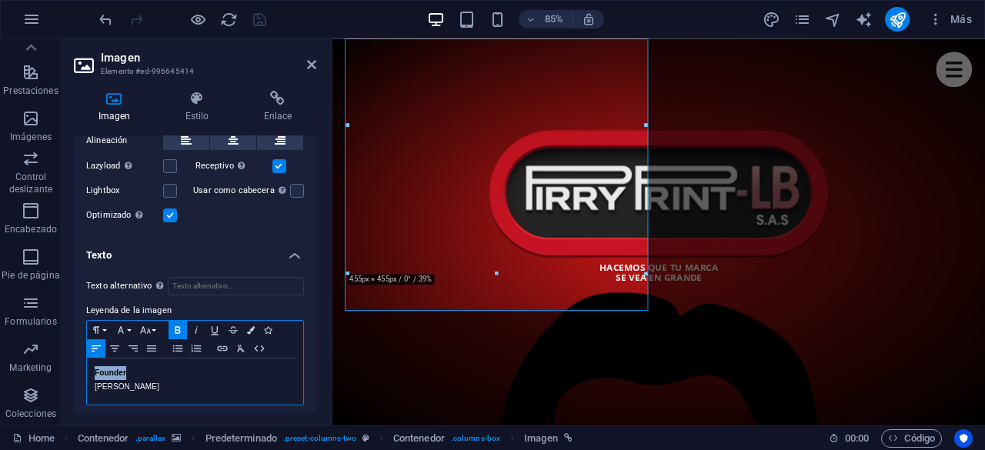
drag, startPoint x: 147, startPoint y: 365, endPoint x: 88, endPoint y: 365, distance: 58.5
click at [88, 365] on div "Founder [PERSON_NAME]" at bounding box center [195, 381] width 216 height 46
drag, startPoint x: 180, startPoint y: 368, endPoint x: 72, endPoint y: 367, distance: 107.7
click at [72, 367] on div "Imagen Estilo Enlace Imagen Arrastra archivos aquí, haz clic para escoger archi…" at bounding box center [195, 251] width 267 height 347
click at [179, 326] on icon "button" at bounding box center [177, 329] width 5 height 7
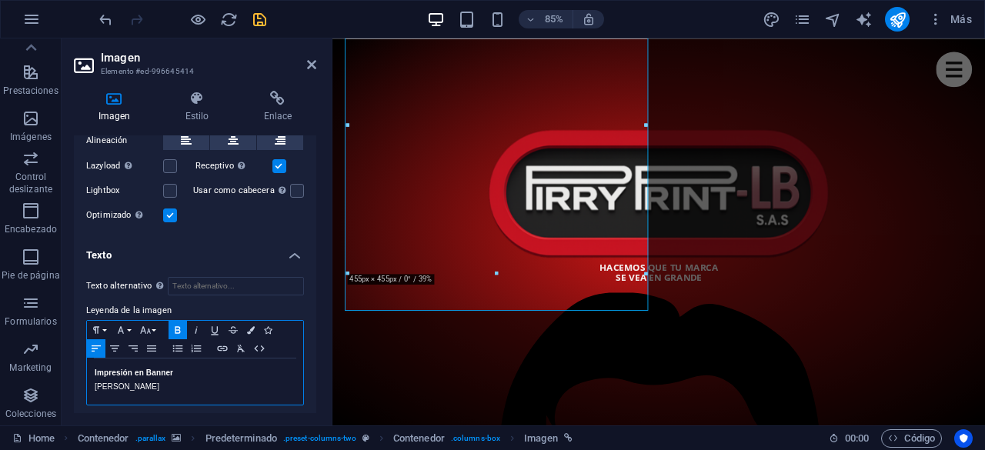
click at [185, 391] on div "​Impresión en Banner [PERSON_NAME]" at bounding box center [195, 381] width 216 height 46
drag, startPoint x: 155, startPoint y: 387, endPoint x: 87, endPoint y: 381, distance: 68.0
click at [87, 381] on div "​Impresión en Banner [PERSON_NAME]" at bounding box center [195, 381] width 216 height 46
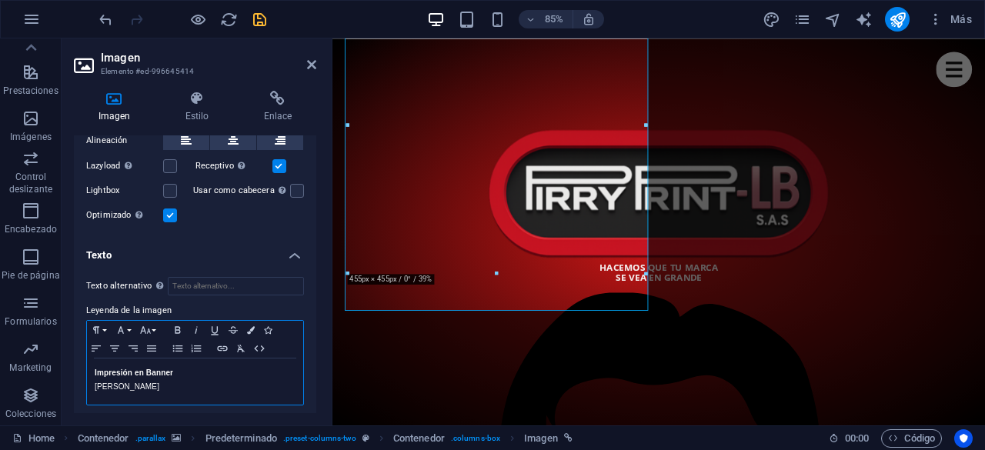
click at [154, 383] on p "[PERSON_NAME]" at bounding box center [195, 387] width 201 height 14
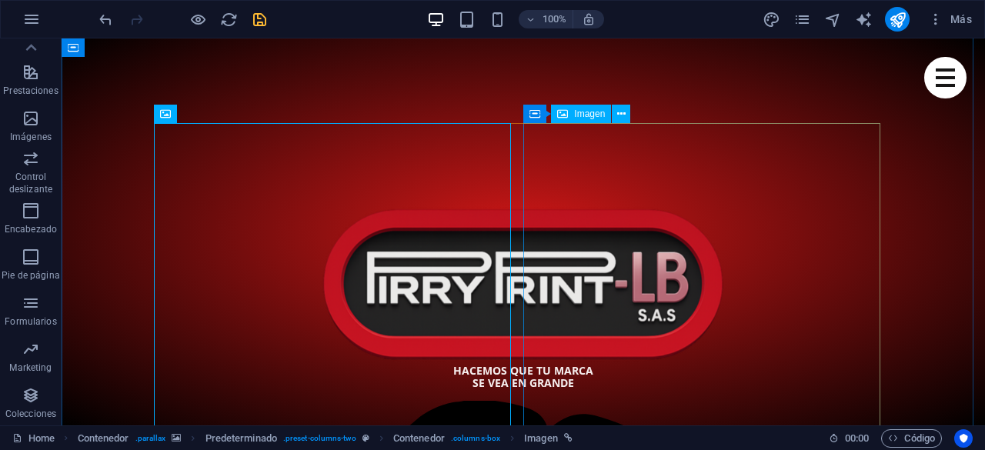
scroll to position [889, 0]
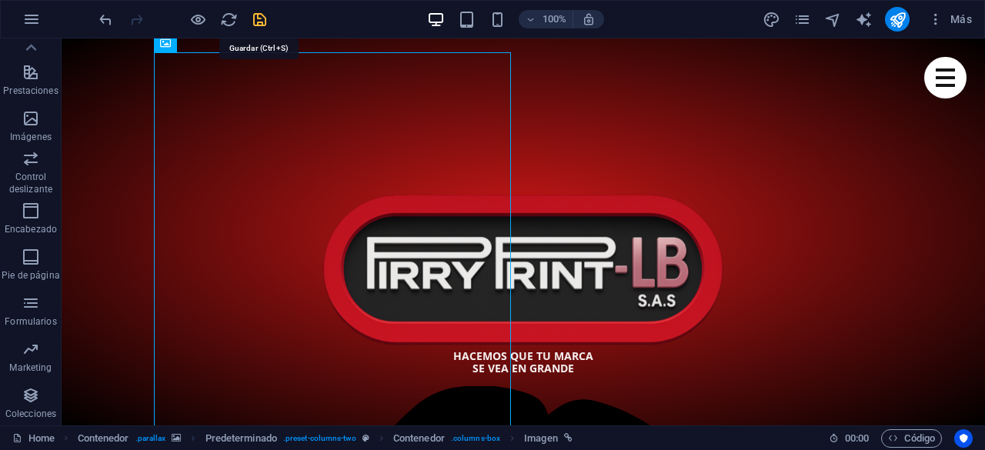
click at [252, 15] on icon "save" at bounding box center [260, 20] width 18 height 18
checkbox input "false"
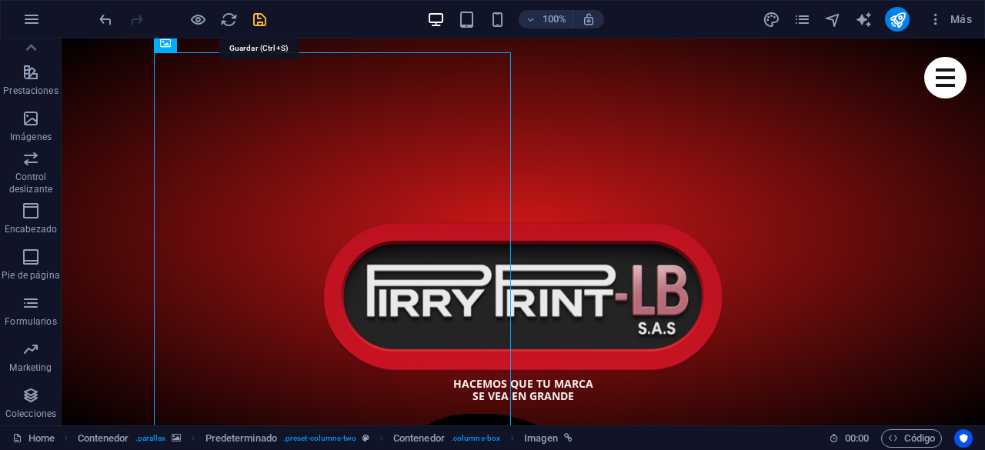
select select "%"
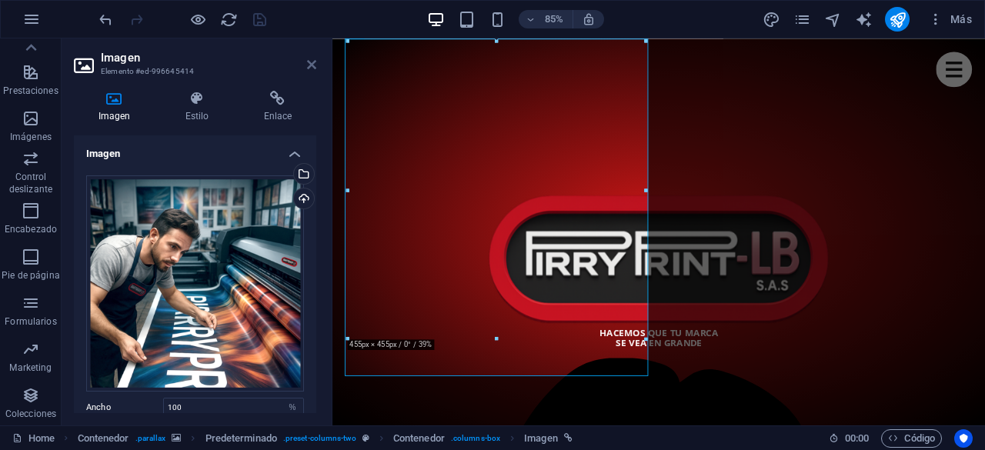
click at [312, 65] on icon at bounding box center [311, 64] width 9 height 12
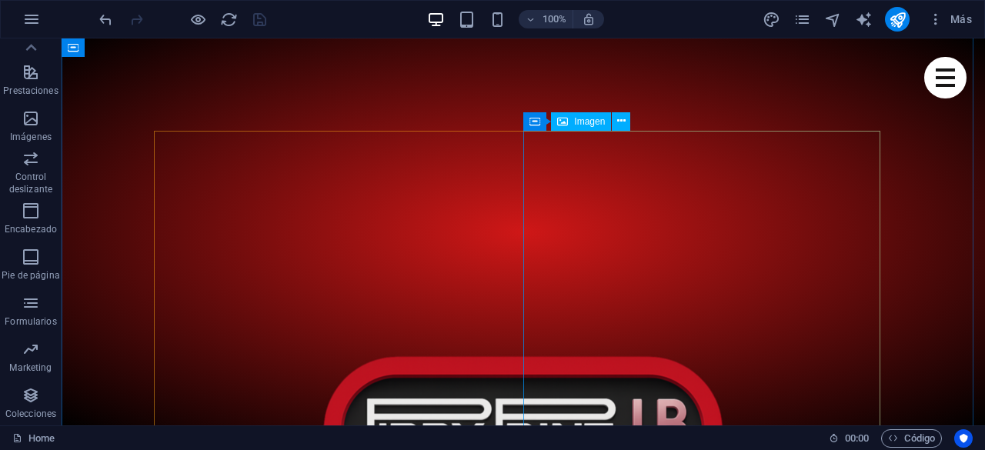
scroll to position [658, 0]
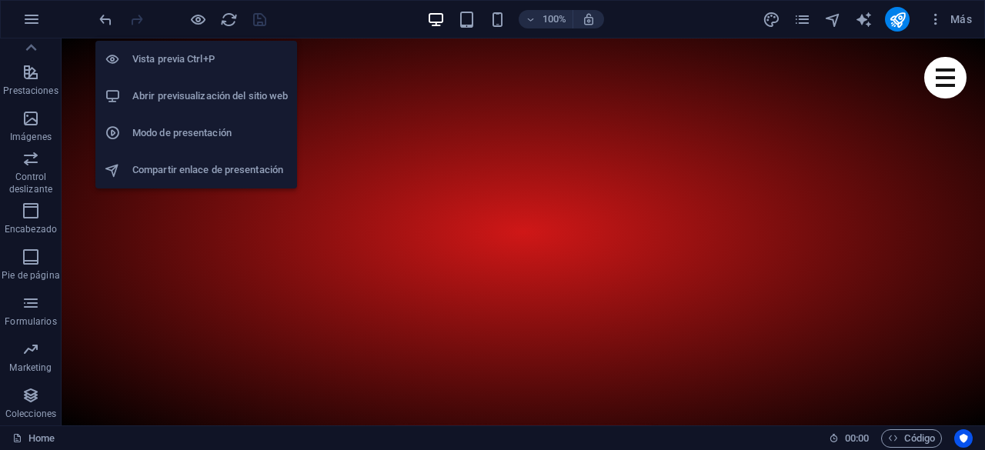
click at [193, 102] on h6 "Abrir previsualización del sitio web" at bounding box center [209, 96] width 155 height 18
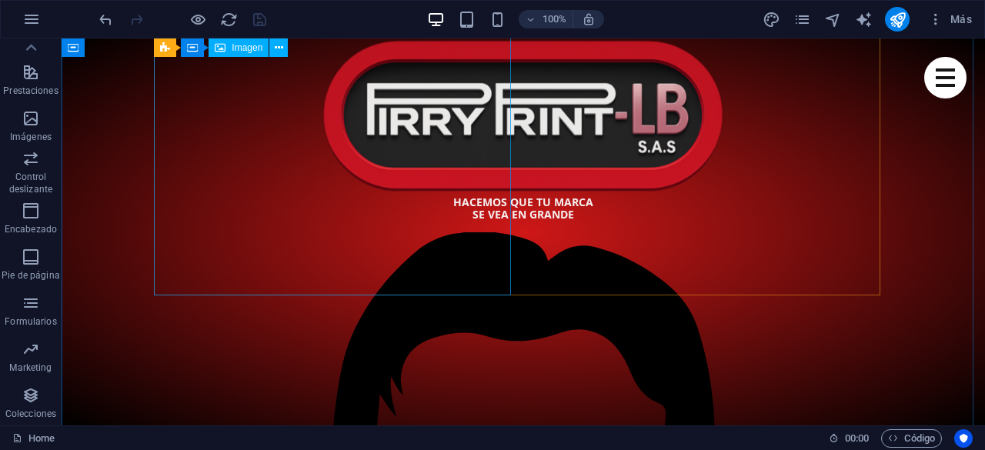
scroll to position [812, 0]
